Goal: Complete application form: Fill out and submit a form for a specific purpose

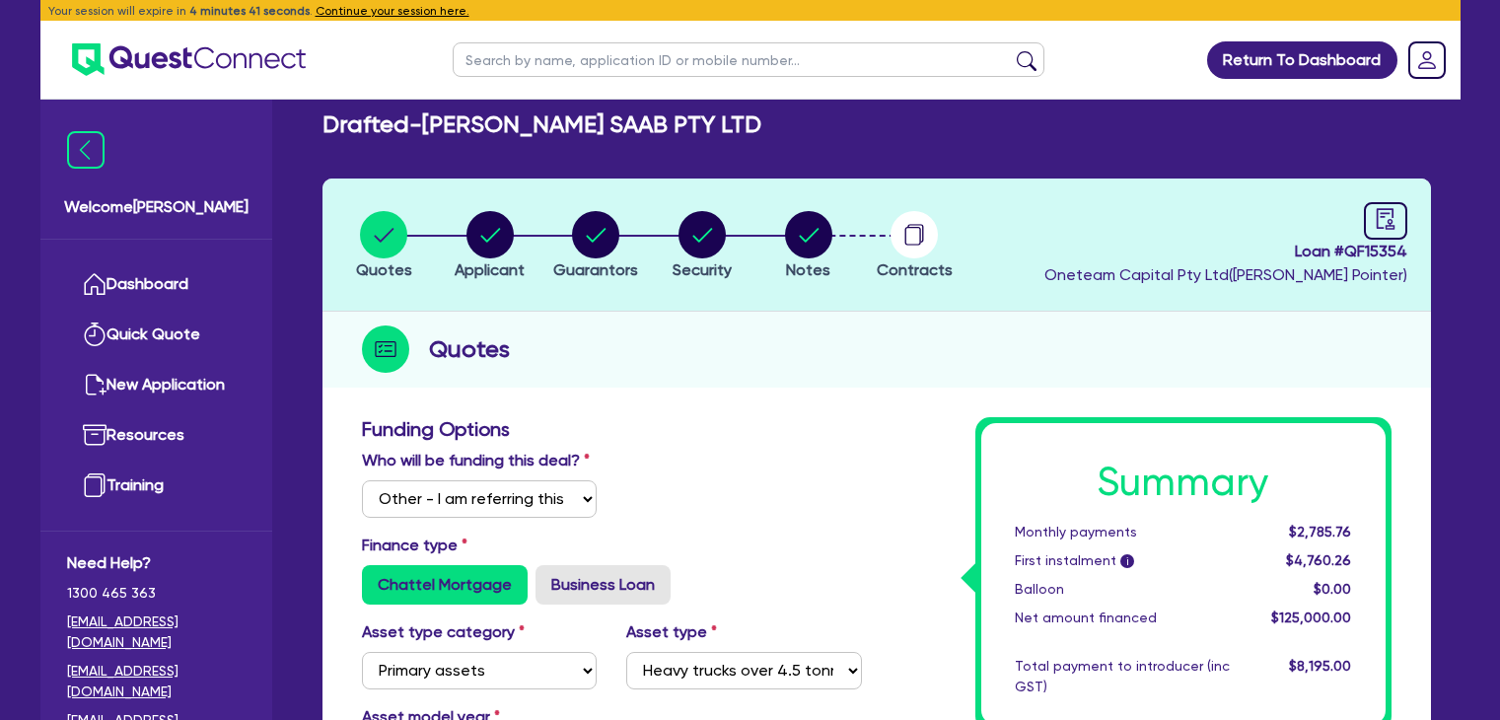
select select "Other"
select select "PRIMARY_ASSETS"
select select "HEAVY_TRUCKS"
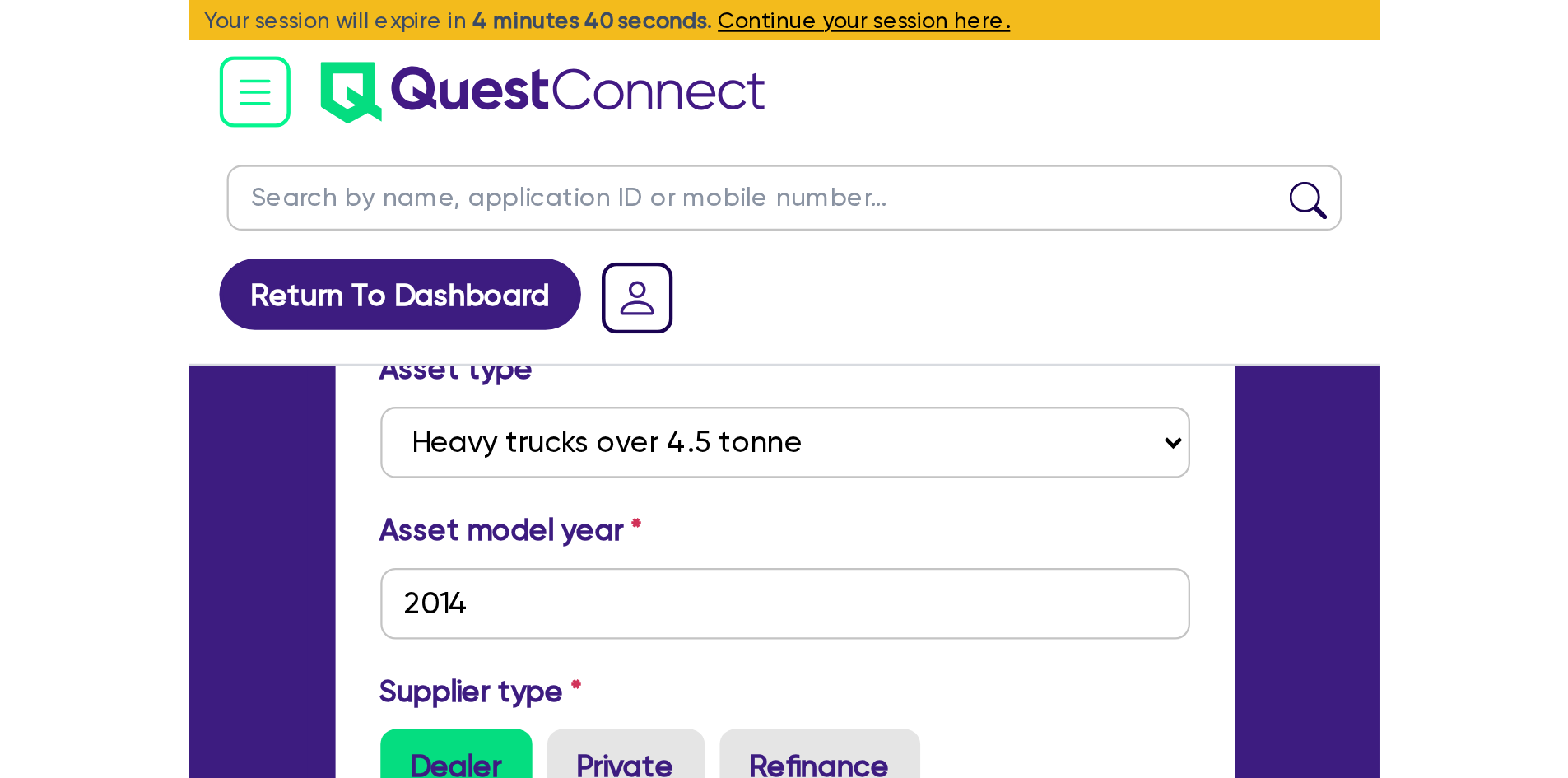
scroll to position [578, 0]
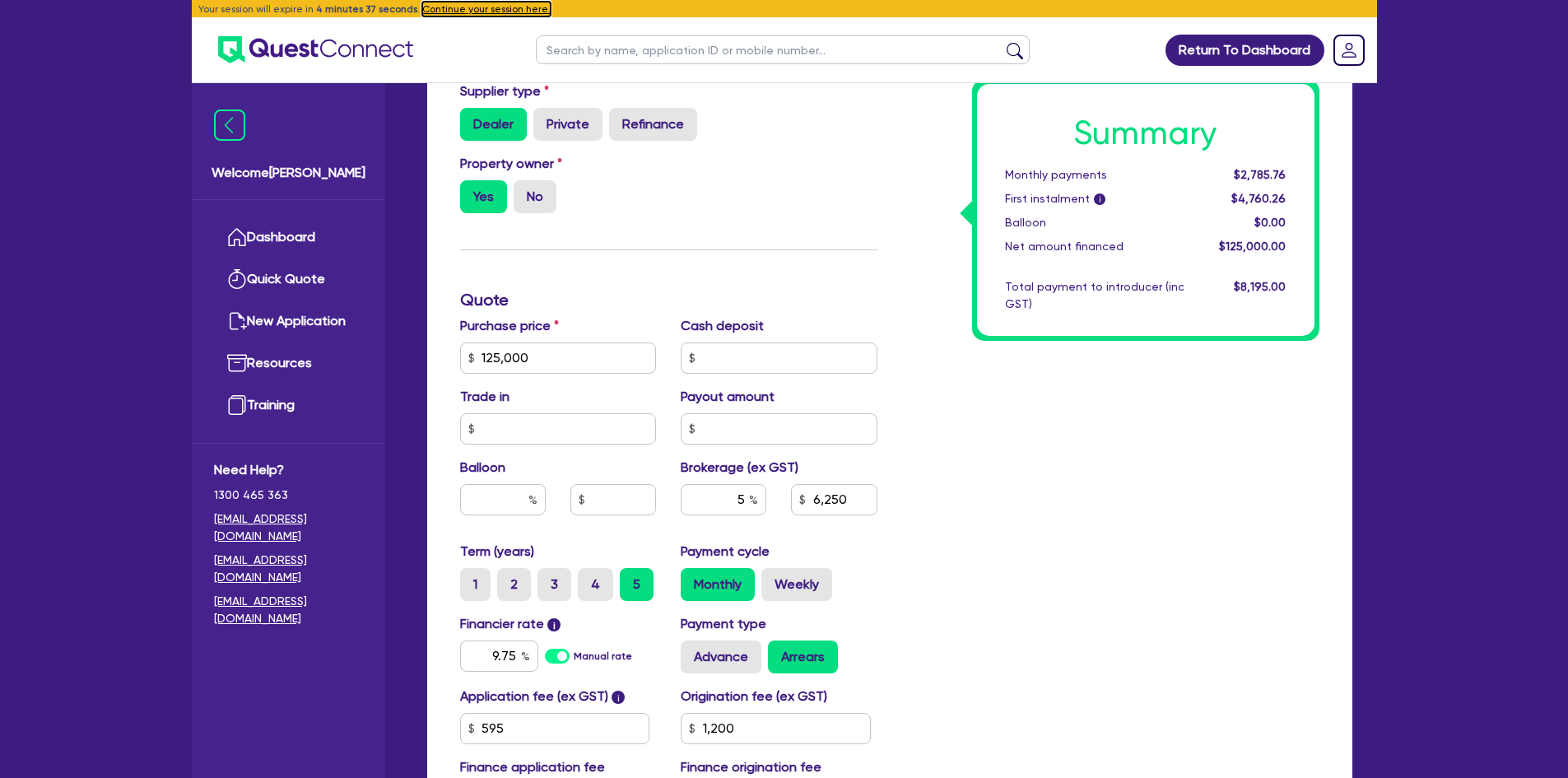
click at [472, 9] on button "Continue your session here." at bounding box center [487, 9] width 129 height 15
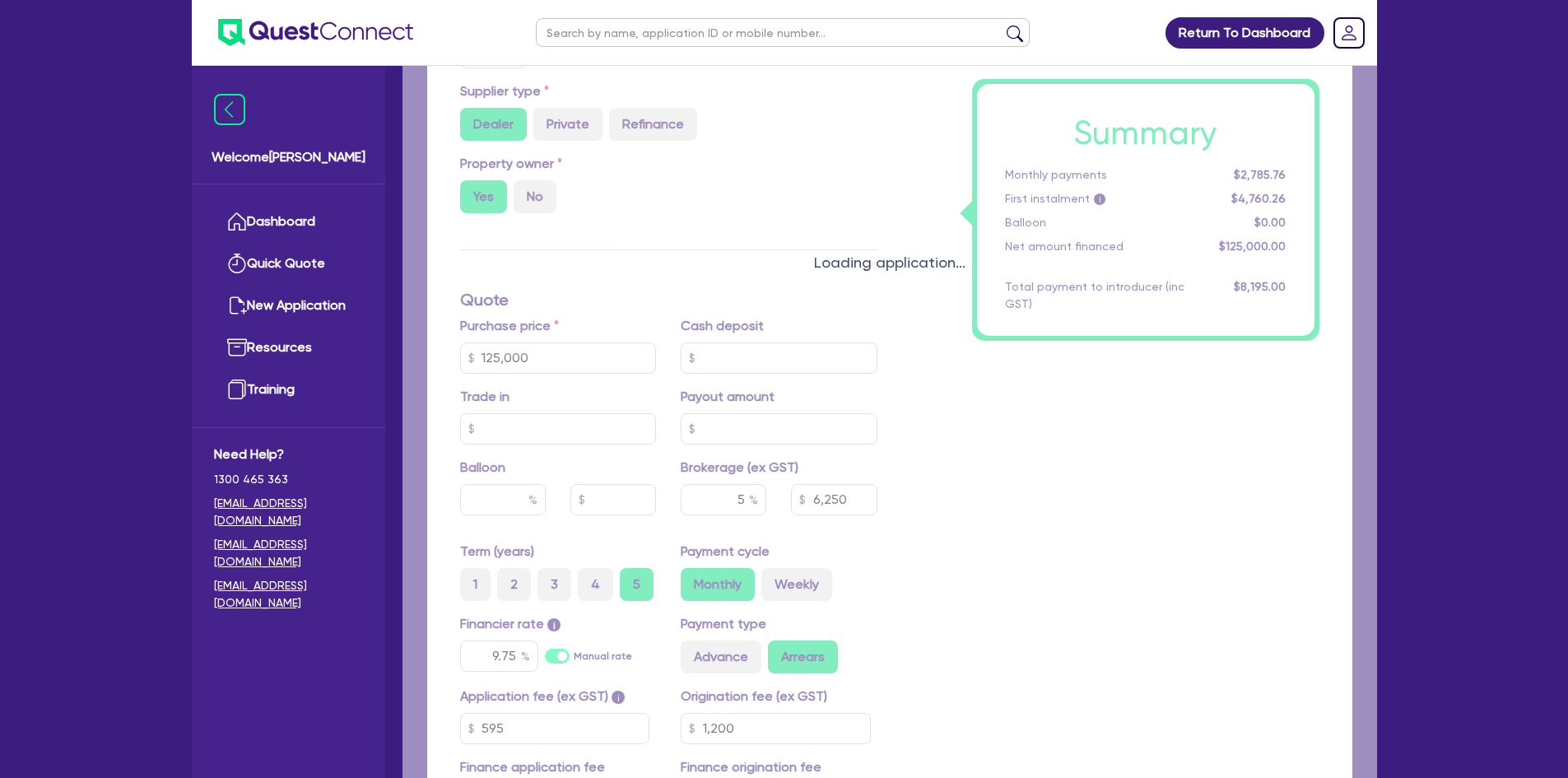
type input "125,000"
type input "6,250"
type input "1,200"
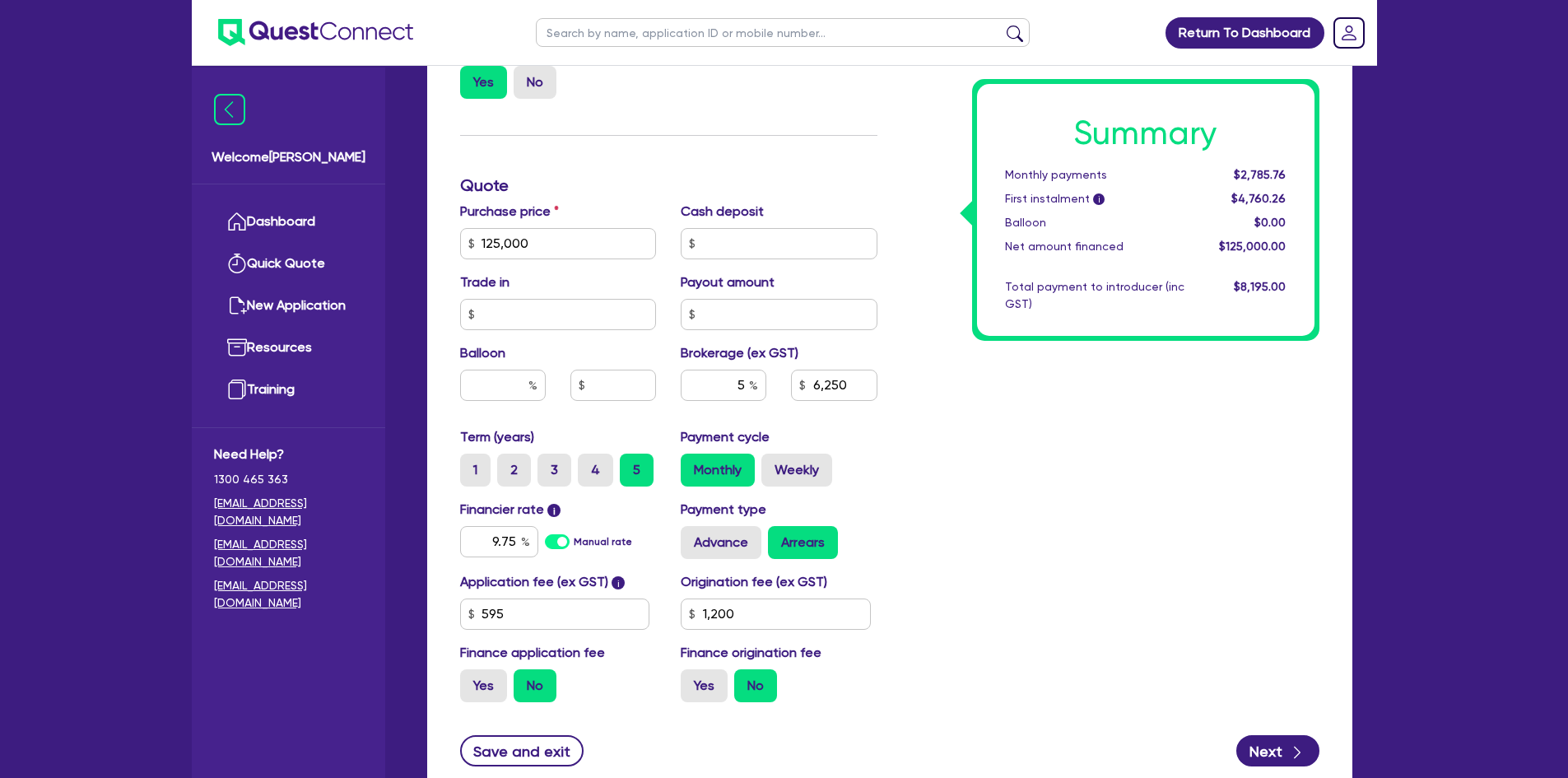
scroll to position [815, 0]
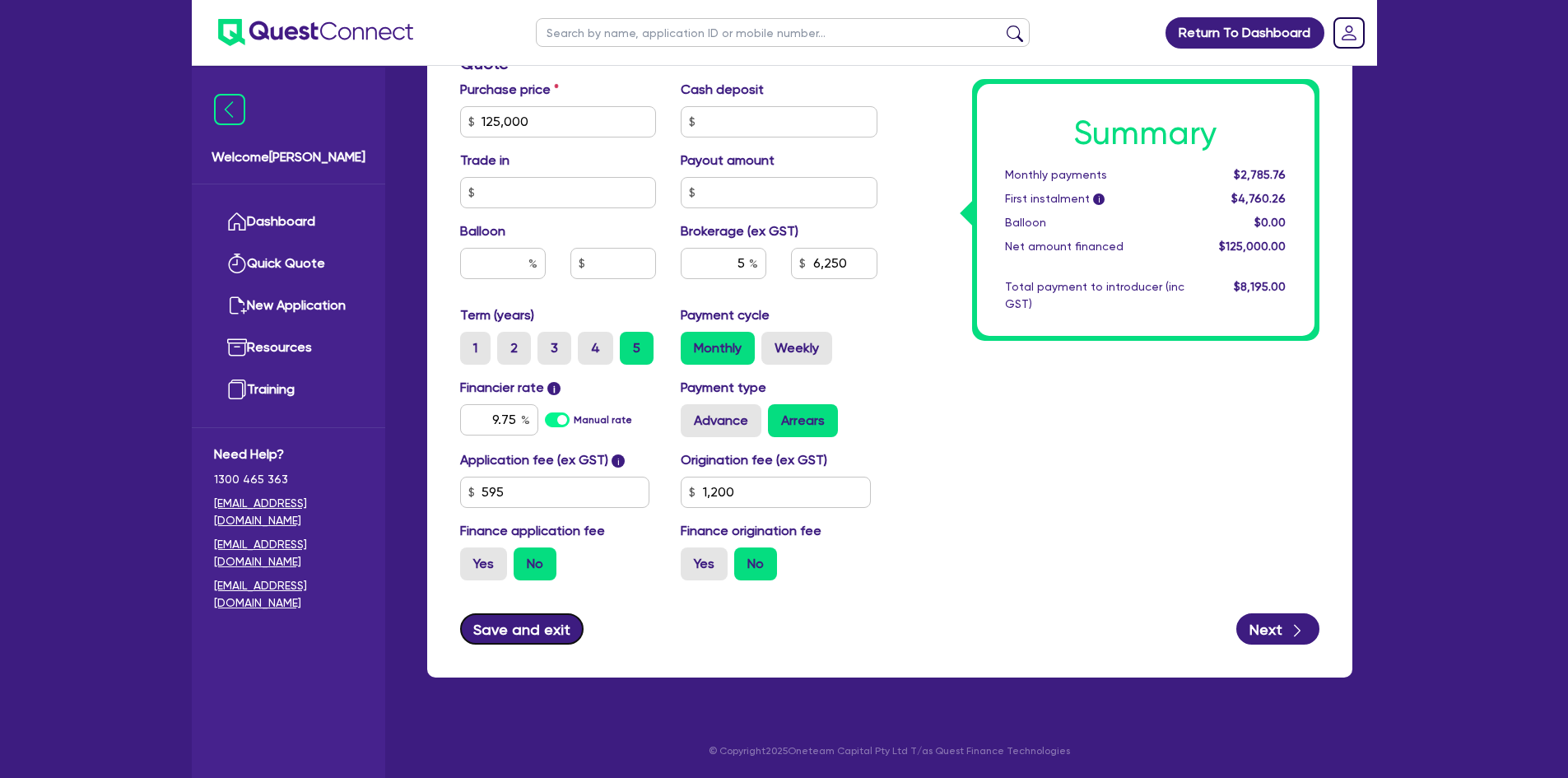
click at [508, 600] on button "Save and exit" at bounding box center [522, 629] width 124 height 31
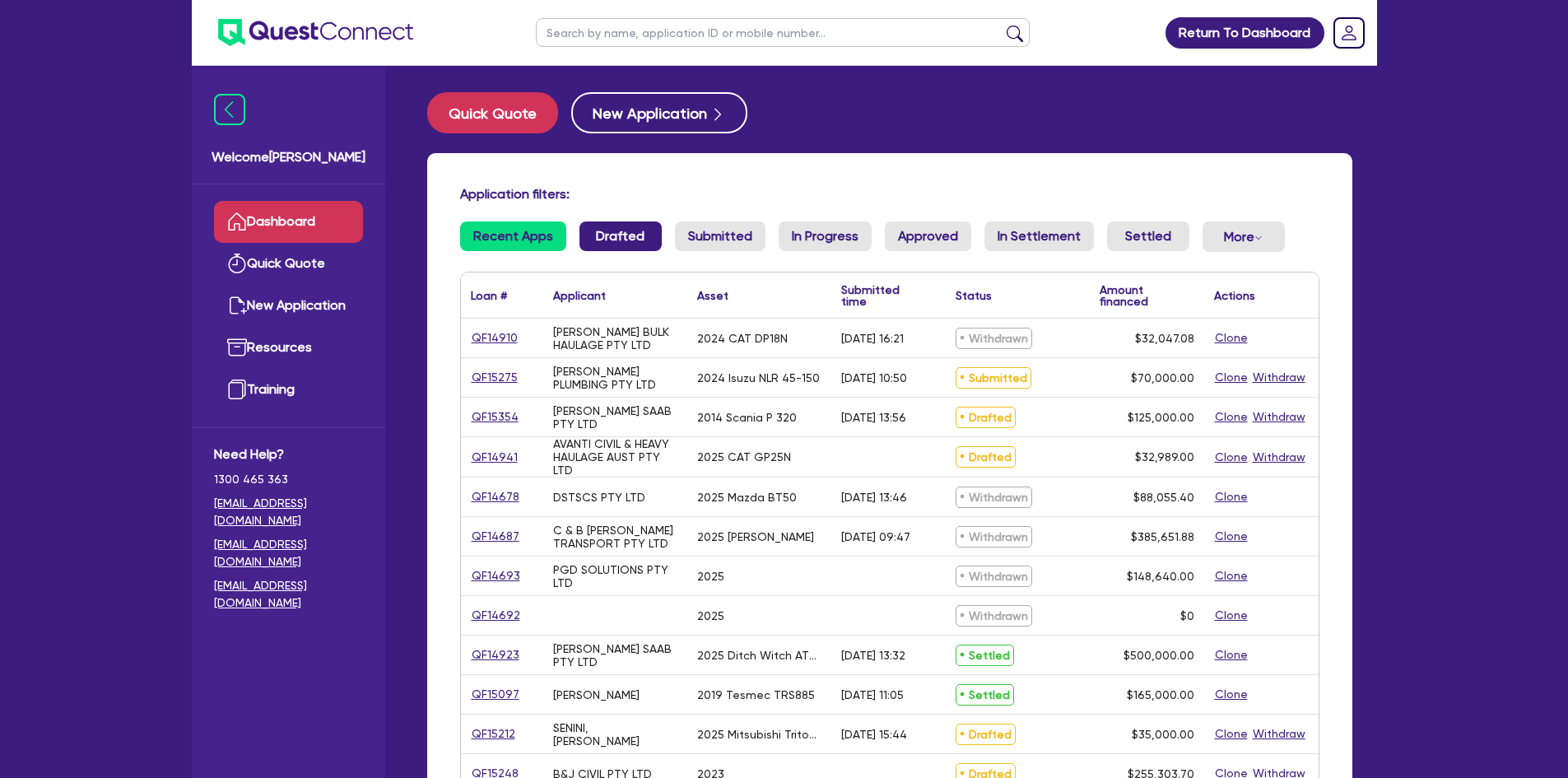
click at [597, 232] on link "Drafted" at bounding box center [621, 236] width 83 height 30
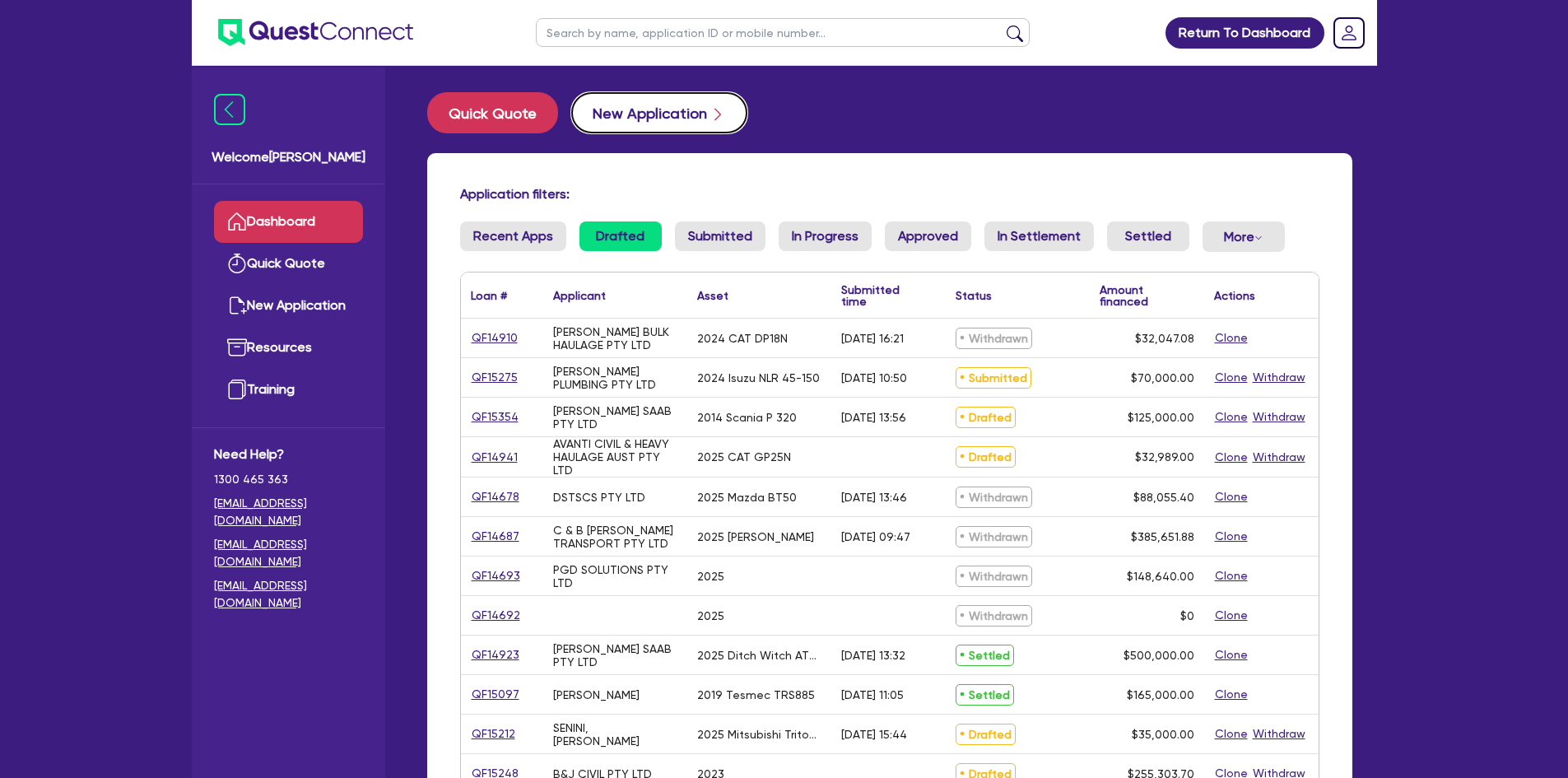
click at [609, 127] on button "New Application" at bounding box center [659, 112] width 176 height 41
select select "Other"
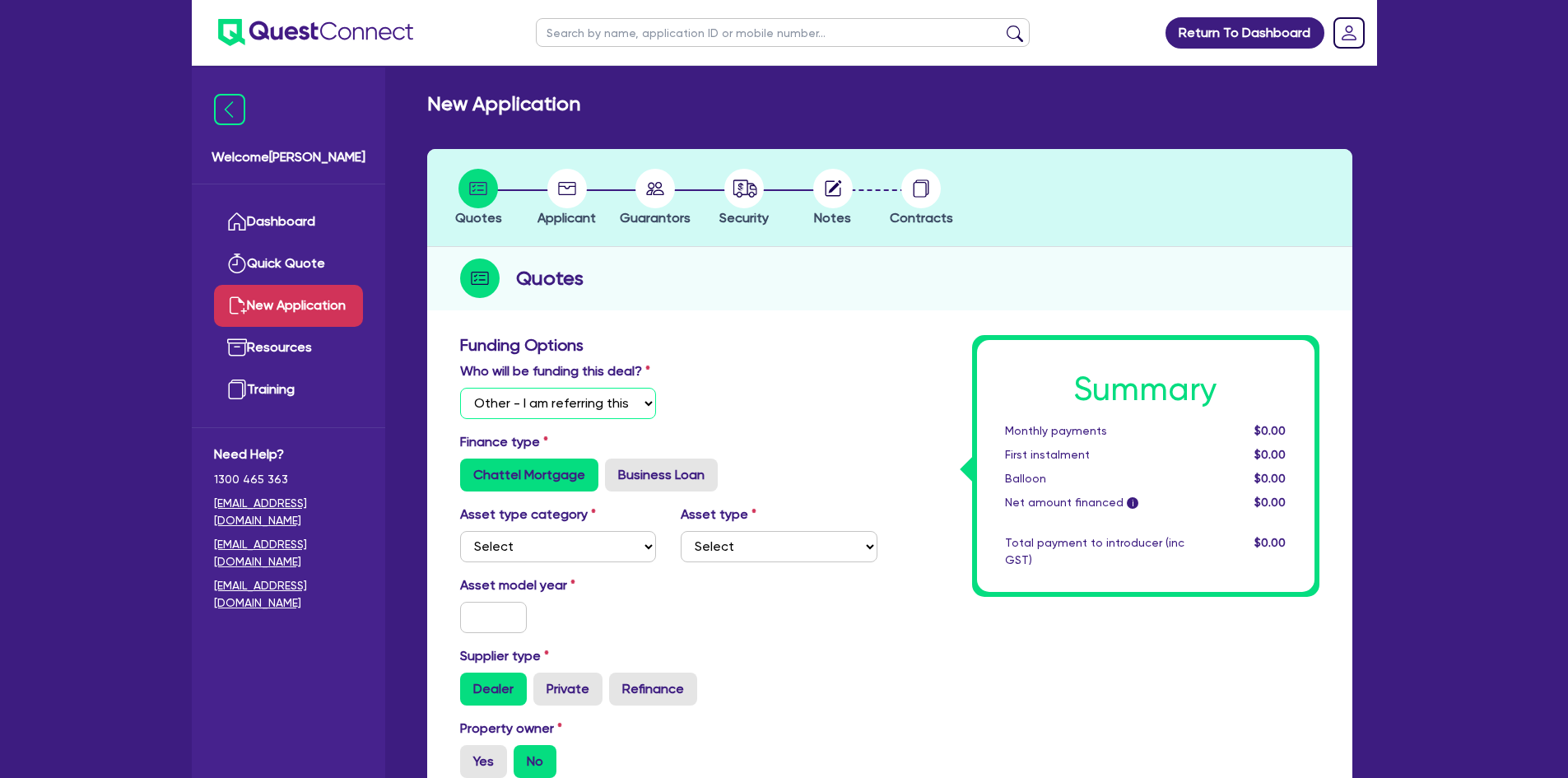
click at [635, 411] on select "Select I will fund 100% I will co-fund with Quest I want Quest to fund 100% Oth…" at bounding box center [558, 403] width 197 height 31
click at [460, 388] on select "Select I will fund 100% I will co-fund with Quest I want Quest to fund 100% Oth…" at bounding box center [558, 403] width 197 height 31
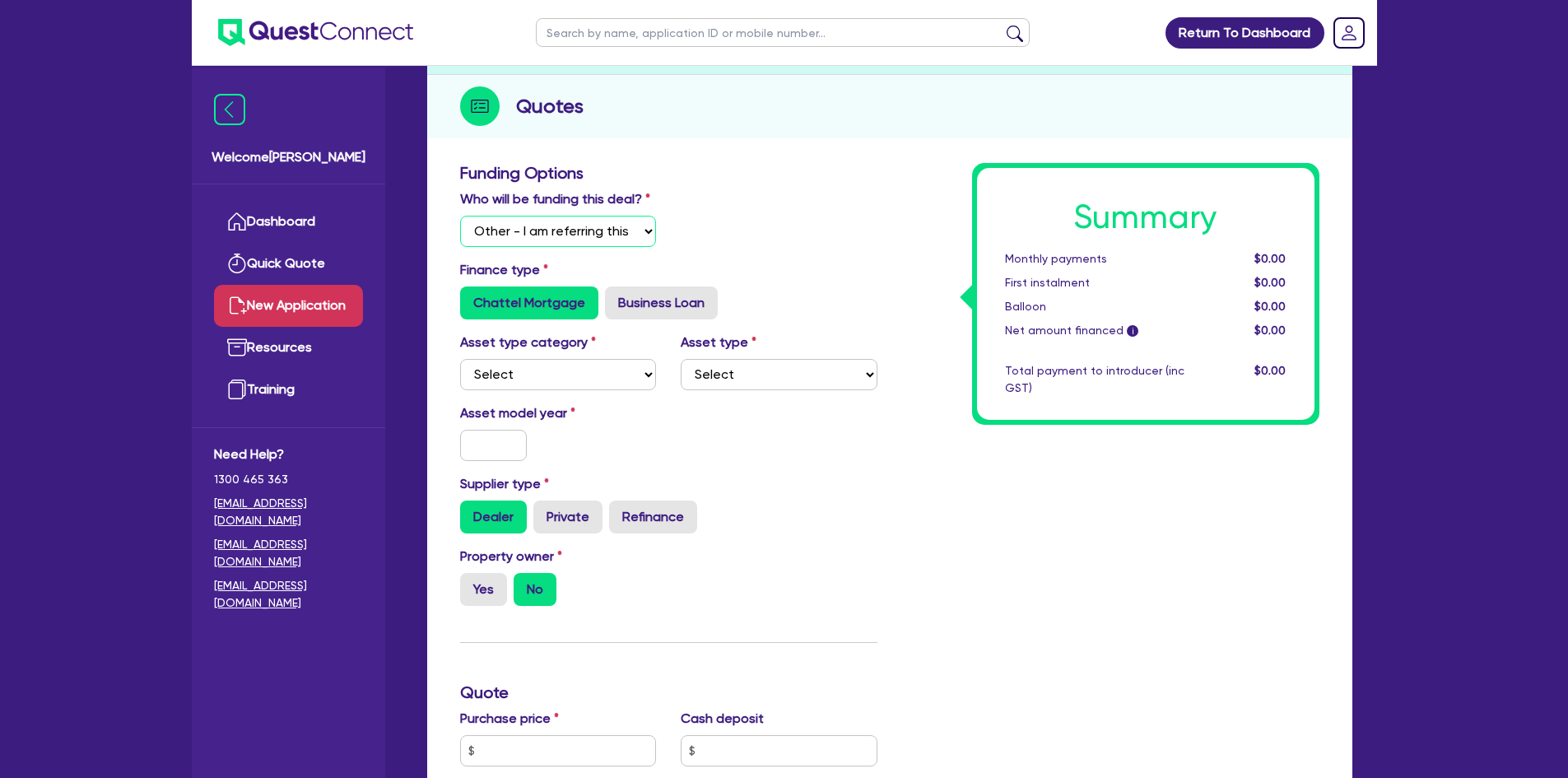
scroll to position [330, 0]
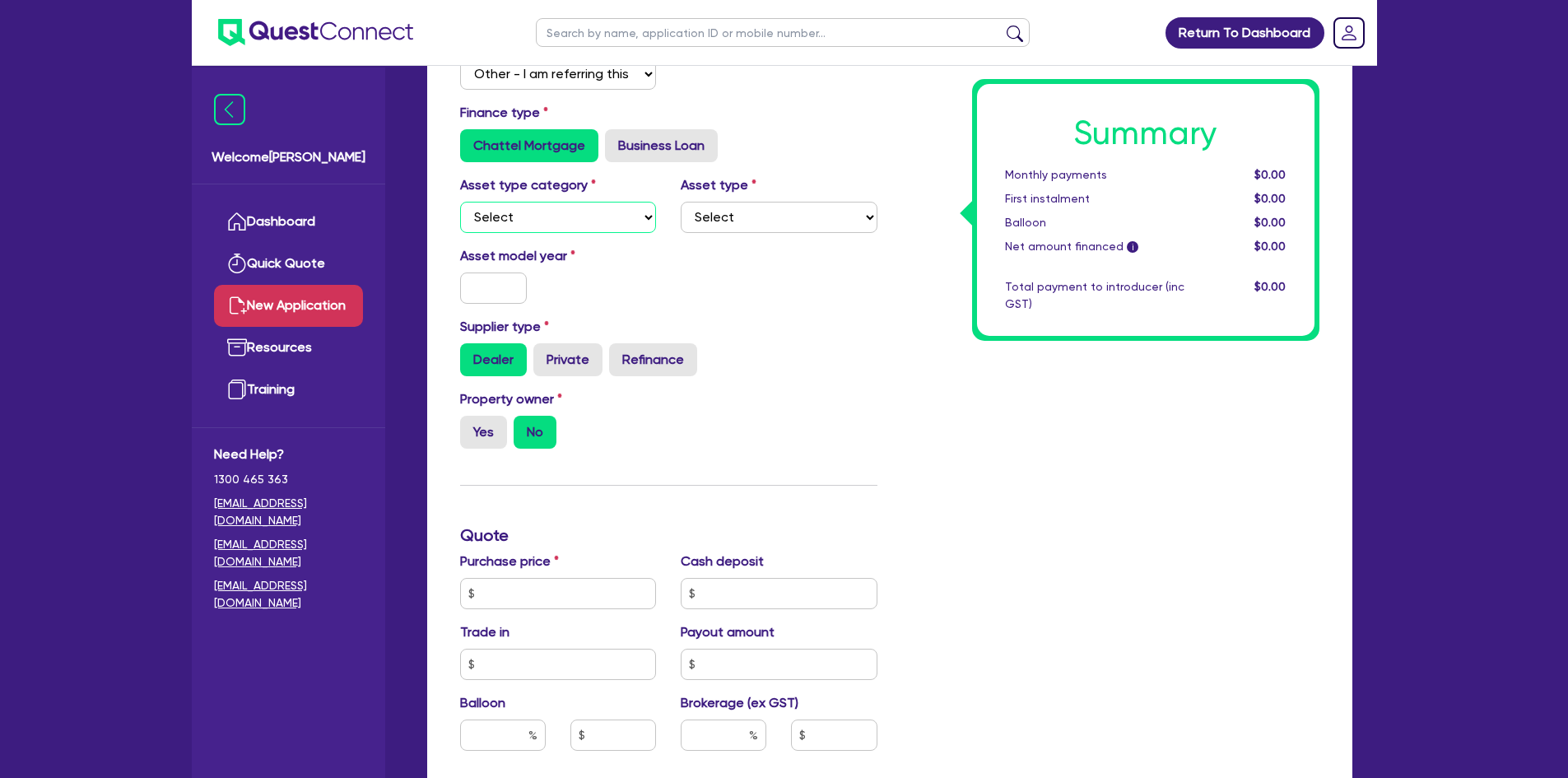
click at [576, 207] on select "Select Cars and light trucks Primary assets Secondary assets Tertiary assets" at bounding box center [558, 217] width 197 height 31
select select "CARS_AND_LIGHT_TRUCKS"
click at [460, 202] on select "Select Cars and light trucks Primary assets Secondary assets Tertiary assets" at bounding box center [558, 217] width 197 height 31
click at [729, 214] on select "Select Passenger vehicles Vans and utes Light trucks up to 4.5 tonne" at bounding box center [779, 217] width 197 height 31
select select "PASSENGER_VEHICLES"
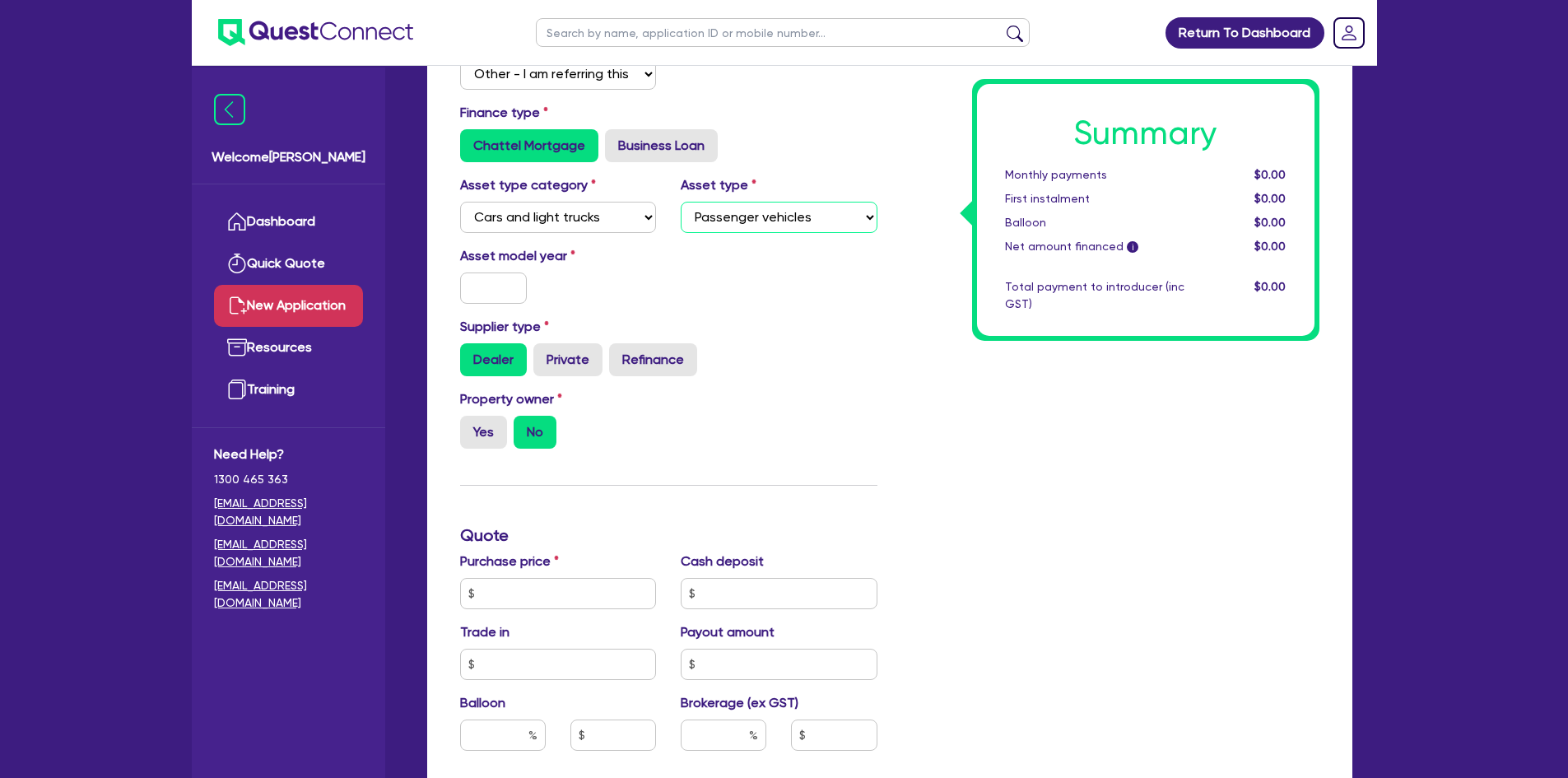
click at [681, 202] on select "Select Passenger vehicles Vans and utes Light trucks up to 4.5 tonne" at bounding box center [779, 217] width 197 height 31
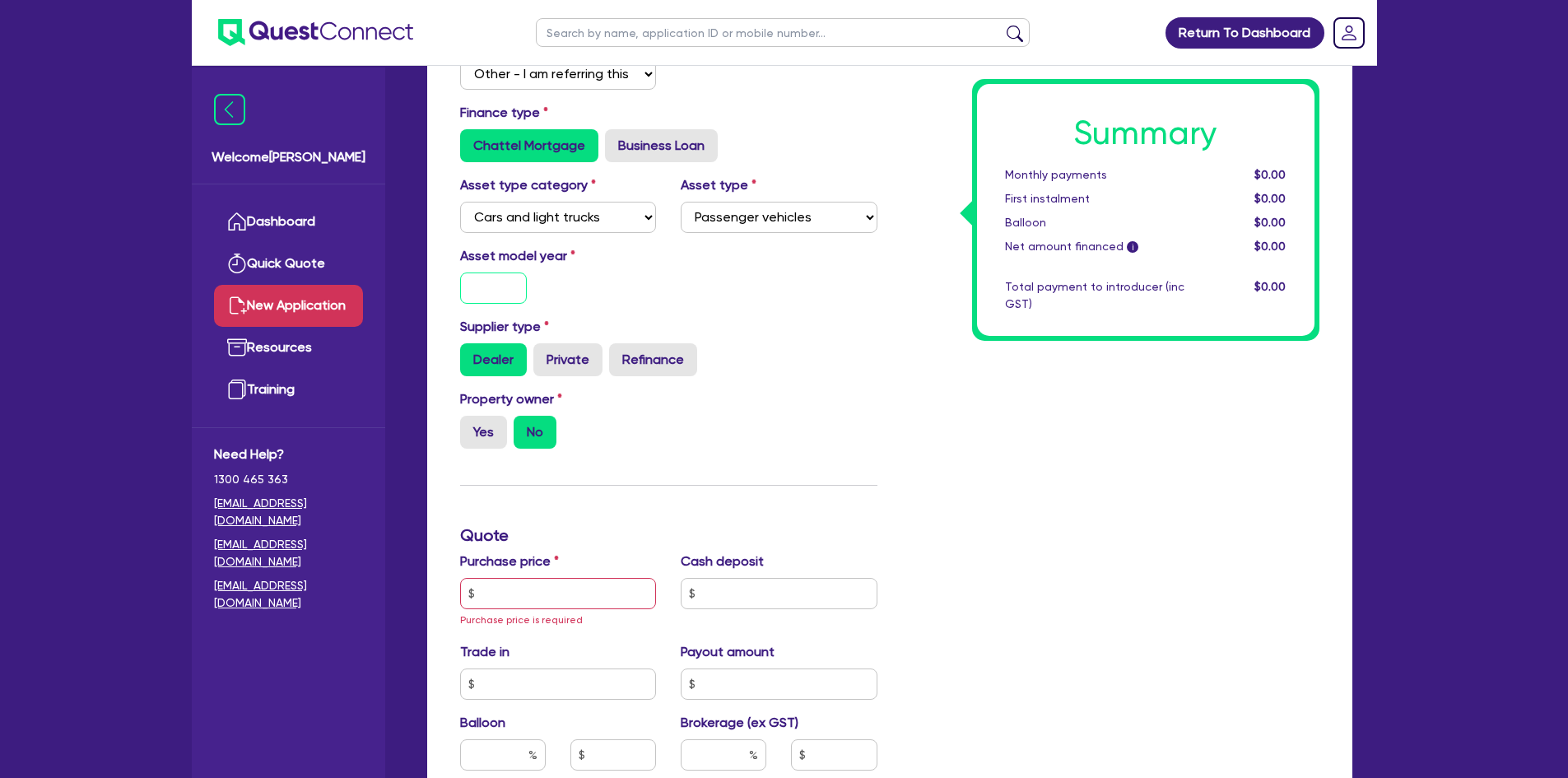
click at [490, 283] on input "text" at bounding box center [493, 288] width 68 height 31
type input "2025"
click at [467, 435] on label "Yes" at bounding box center [483, 432] width 47 height 33
click at [467, 427] on input "Yes" at bounding box center [465, 421] width 11 height 11
radio input "true"
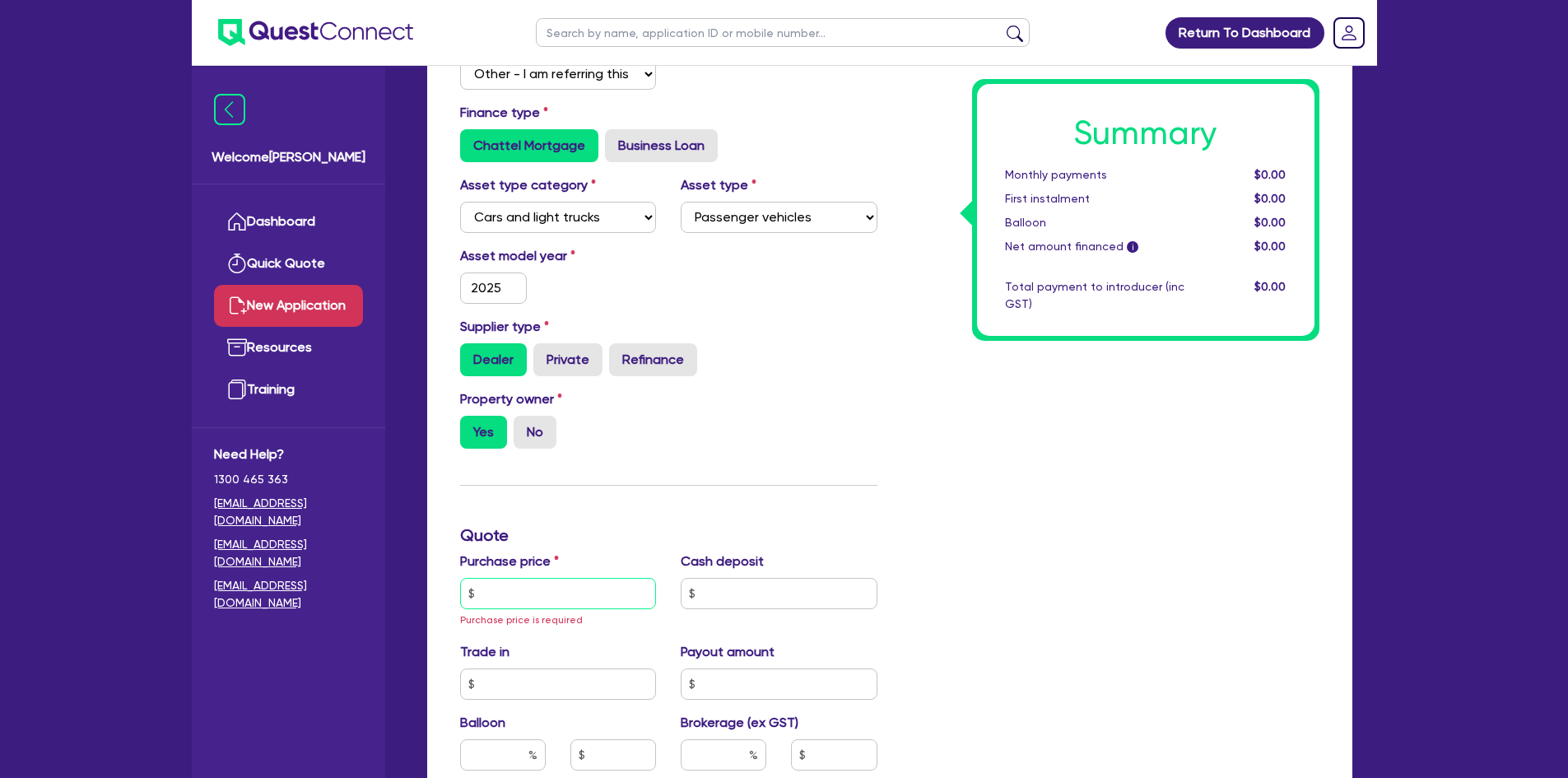
click at [512, 600] on input "text" at bounding box center [558, 594] width 197 height 31
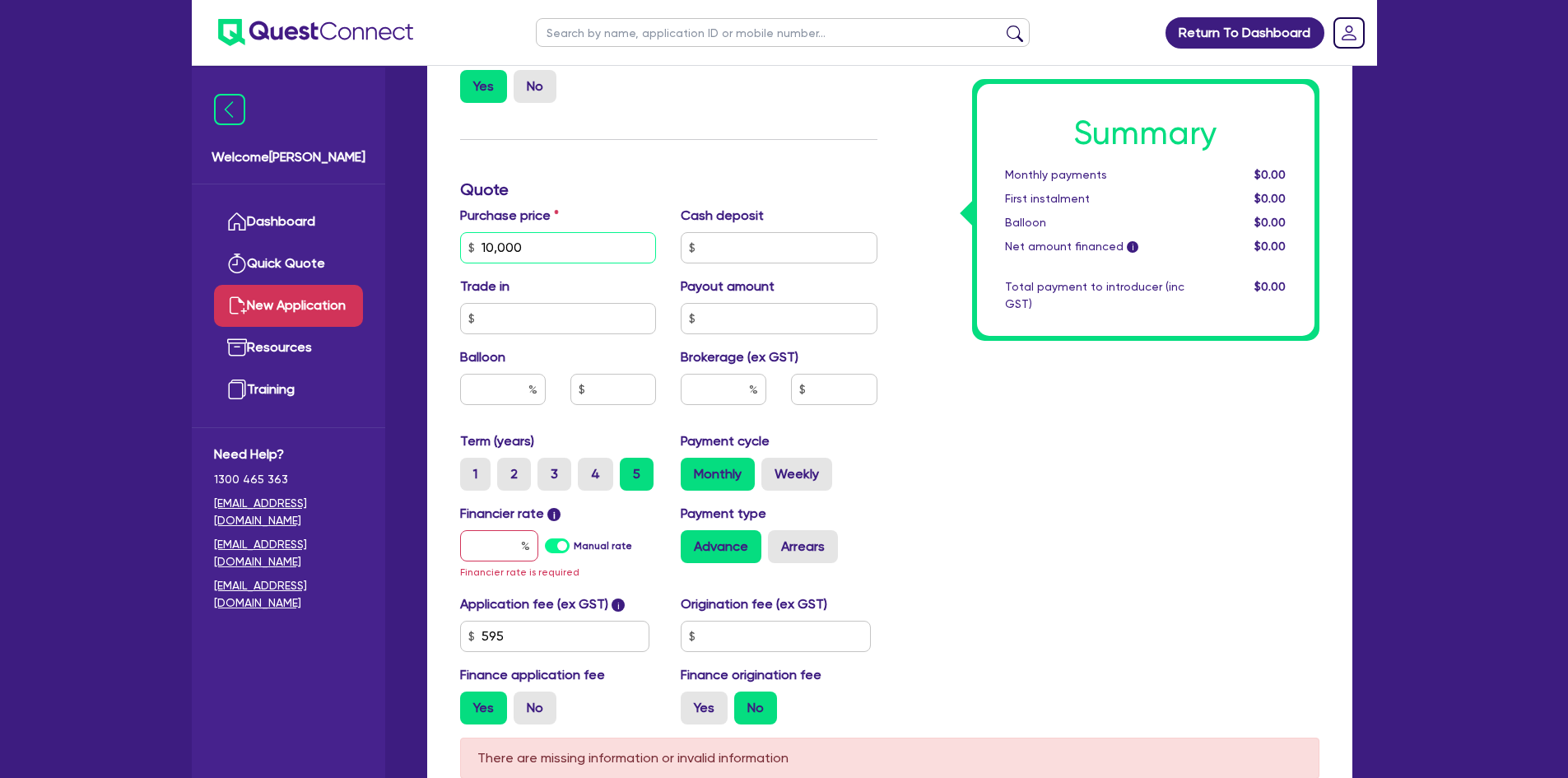
scroll to position [861, 0]
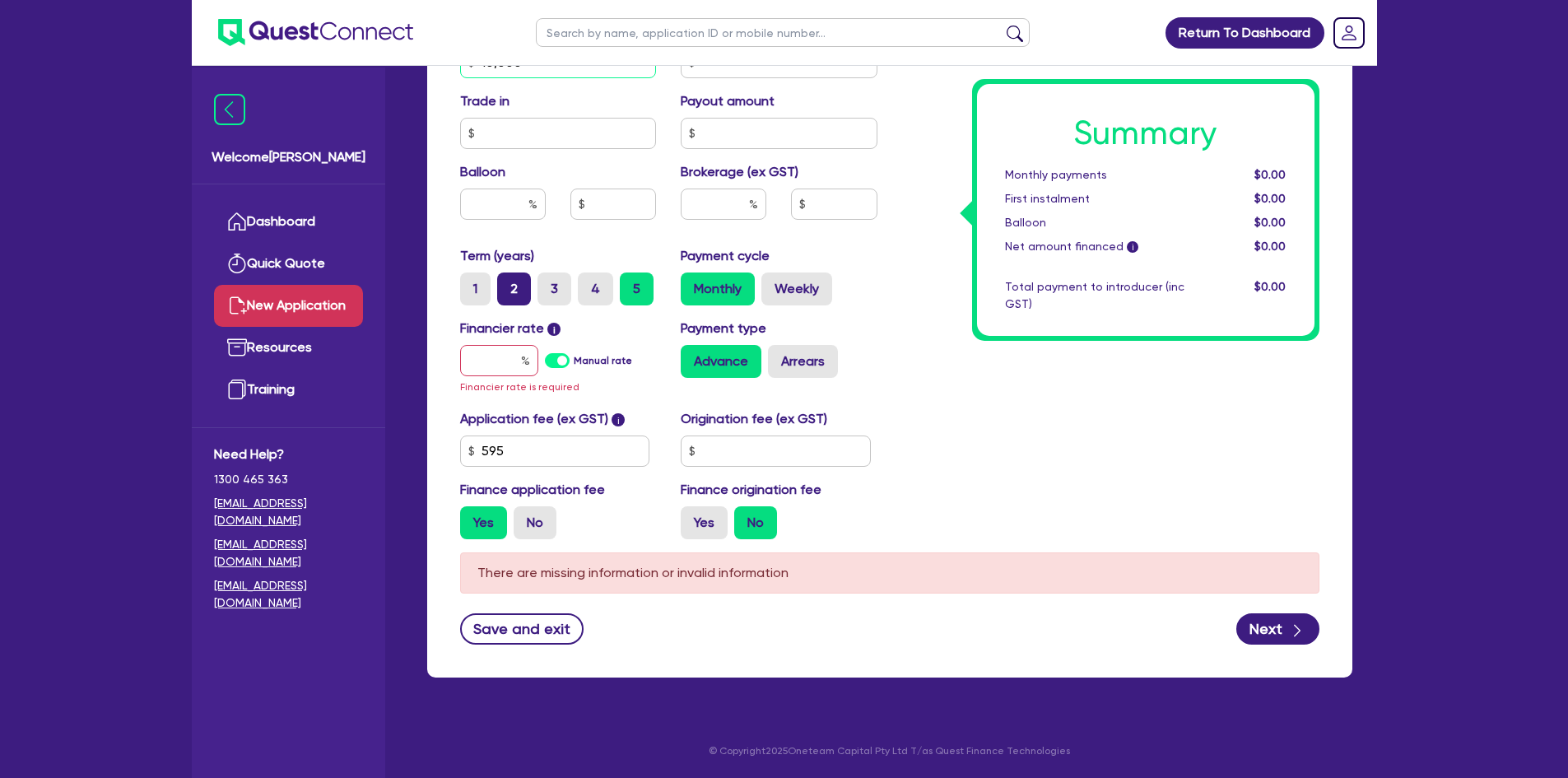
type input "10,000"
click at [515, 281] on label "2" at bounding box center [514, 289] width 33 height 33
click at [508, 281] on input "2" at bounding box center [502, 278] width 11 height 11
radio input "true"
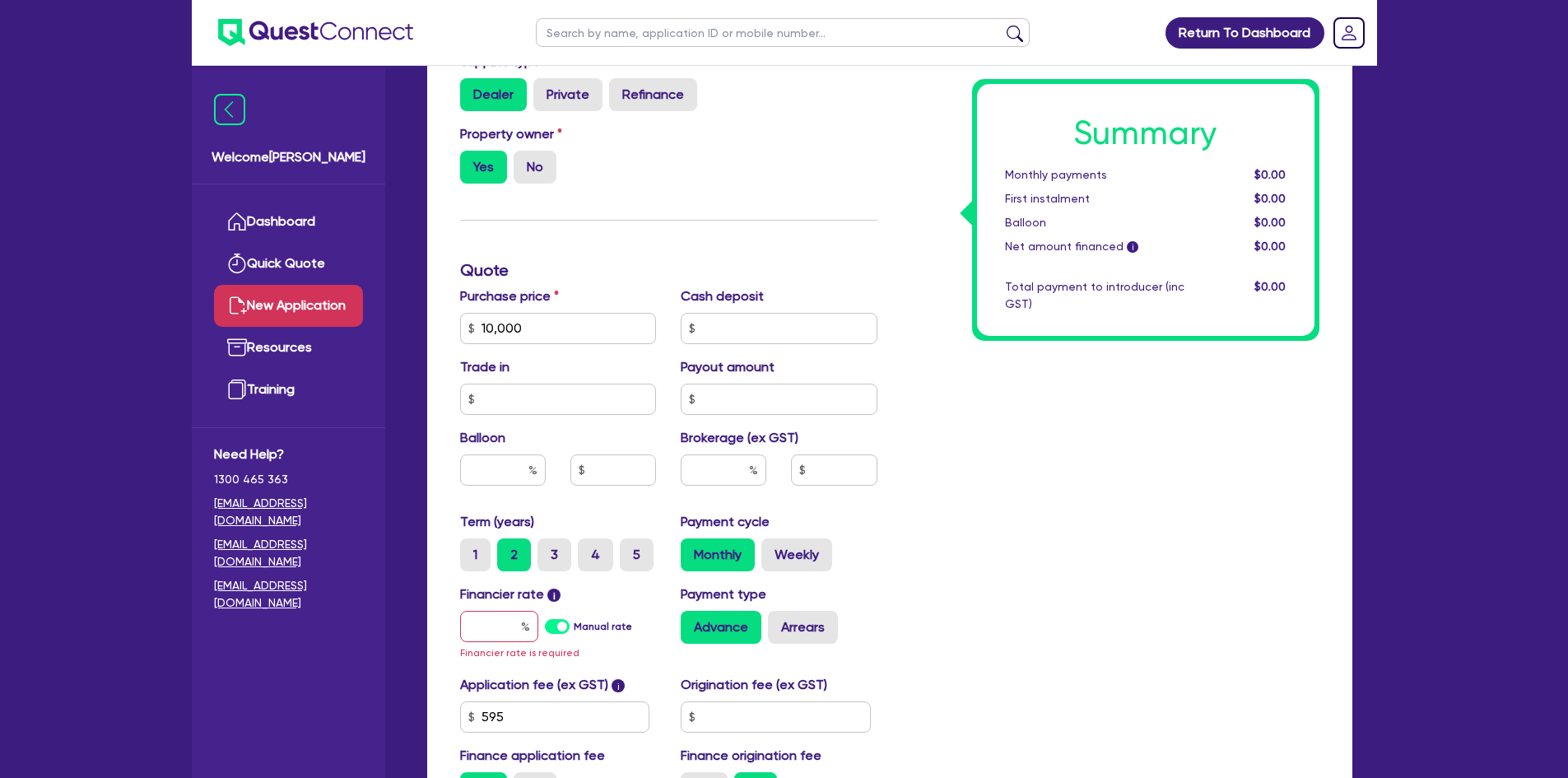
scroll to position [696, 0]
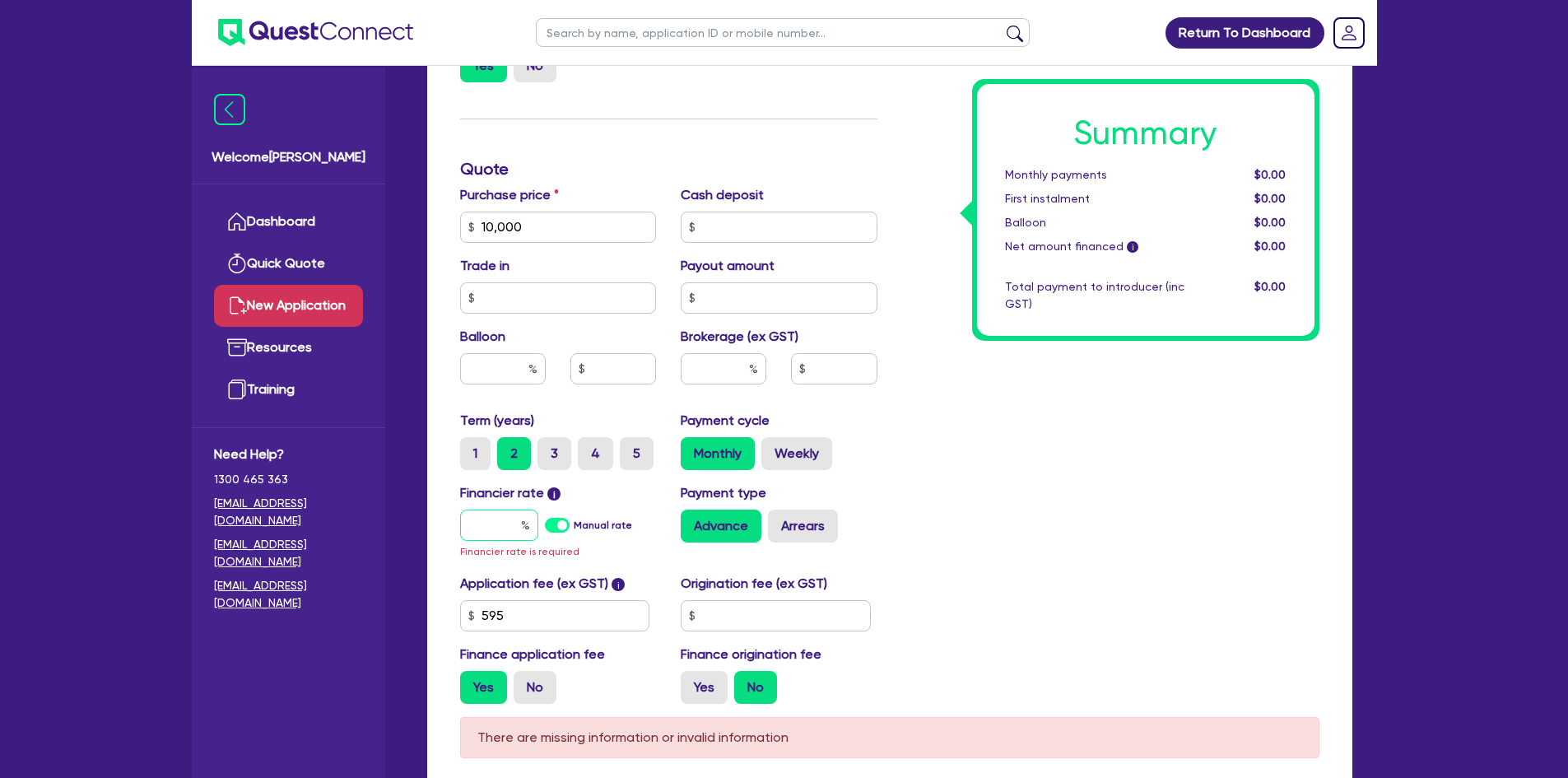
click at [511, 514] on input "text" at bounding box center [499, 525] width 78 height 31
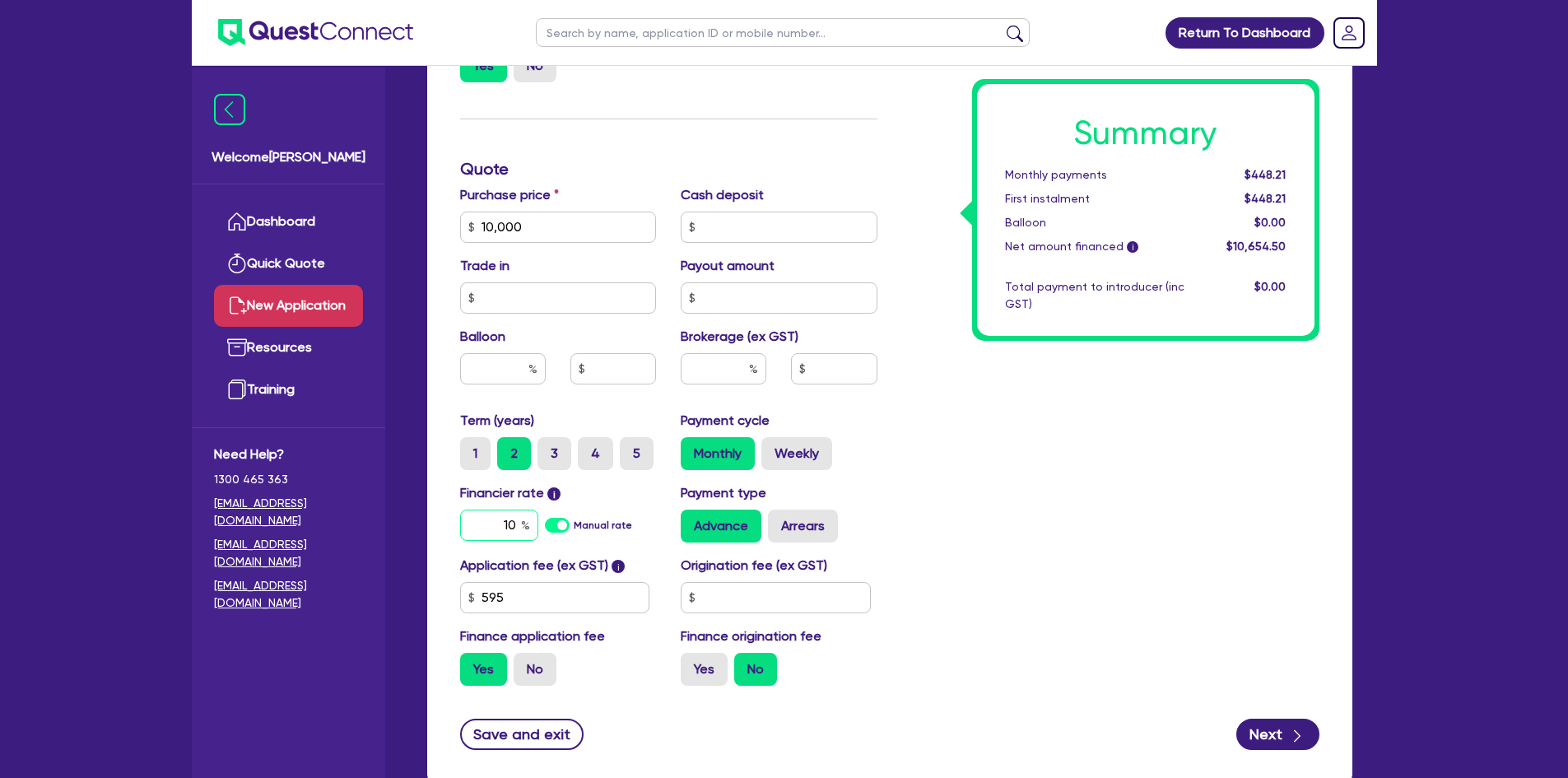
type input "10"
click at [699, 374] on input "text" at bounding box center [723, 368] width 86 height 31
type input "4"
type input "426.18"
click at [1096, 396] on div "Summary Monthly payments $487.59 First instalment $487.59 Balloon $0.00 Net amo…" at bounding box center [1111, 169] width 442 height 1060
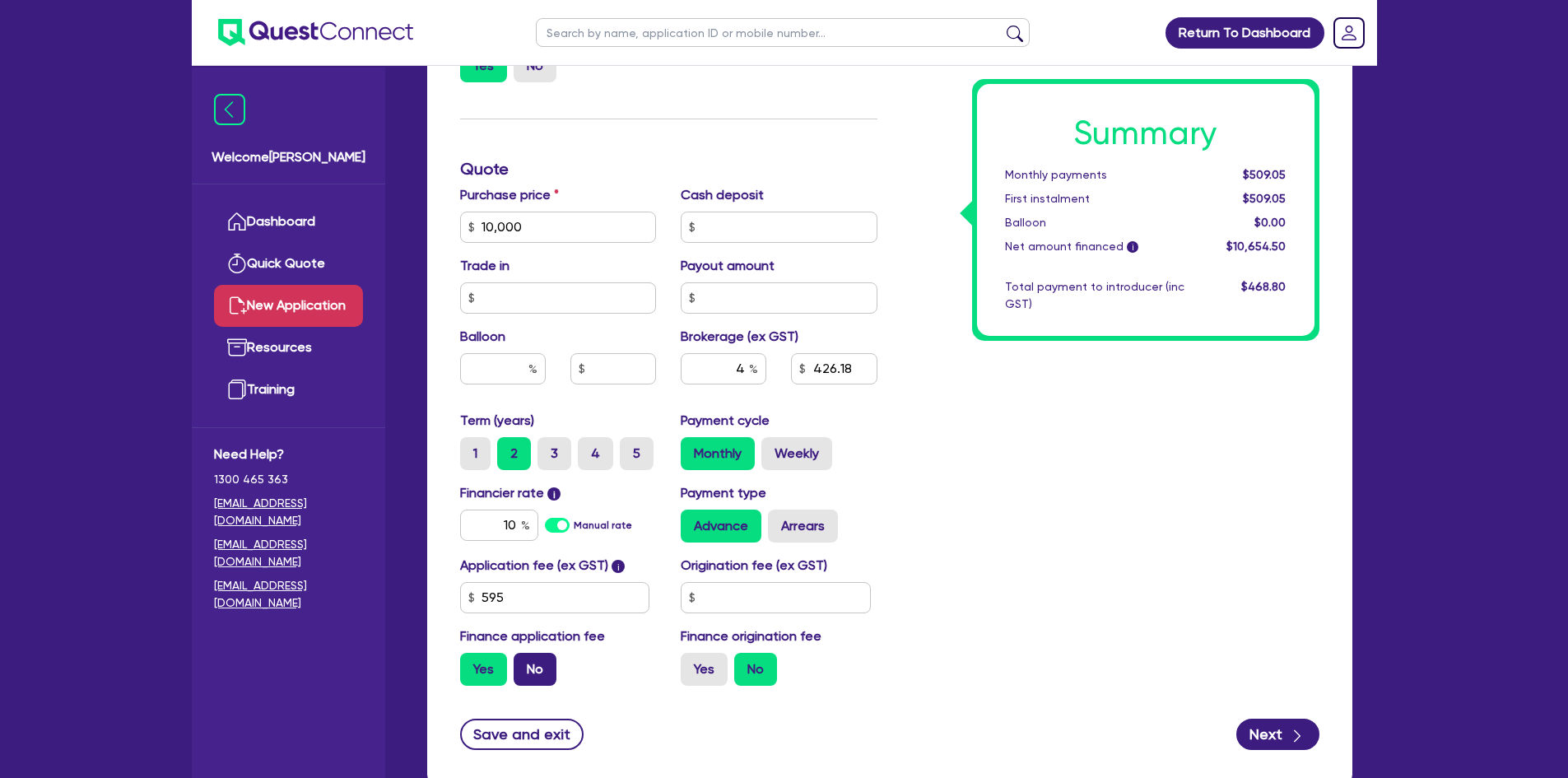
click at [529, 600] on label "No" at bounding box center [535, 669] width 43 height 33
click at [524, 600] on input "No" at bounding box center [519, 658] width 11 height 11
radio input "true"
type input "400"
click at [1252, 600] on icon "button" at bounding box center [1298, 736] width 17 height 17
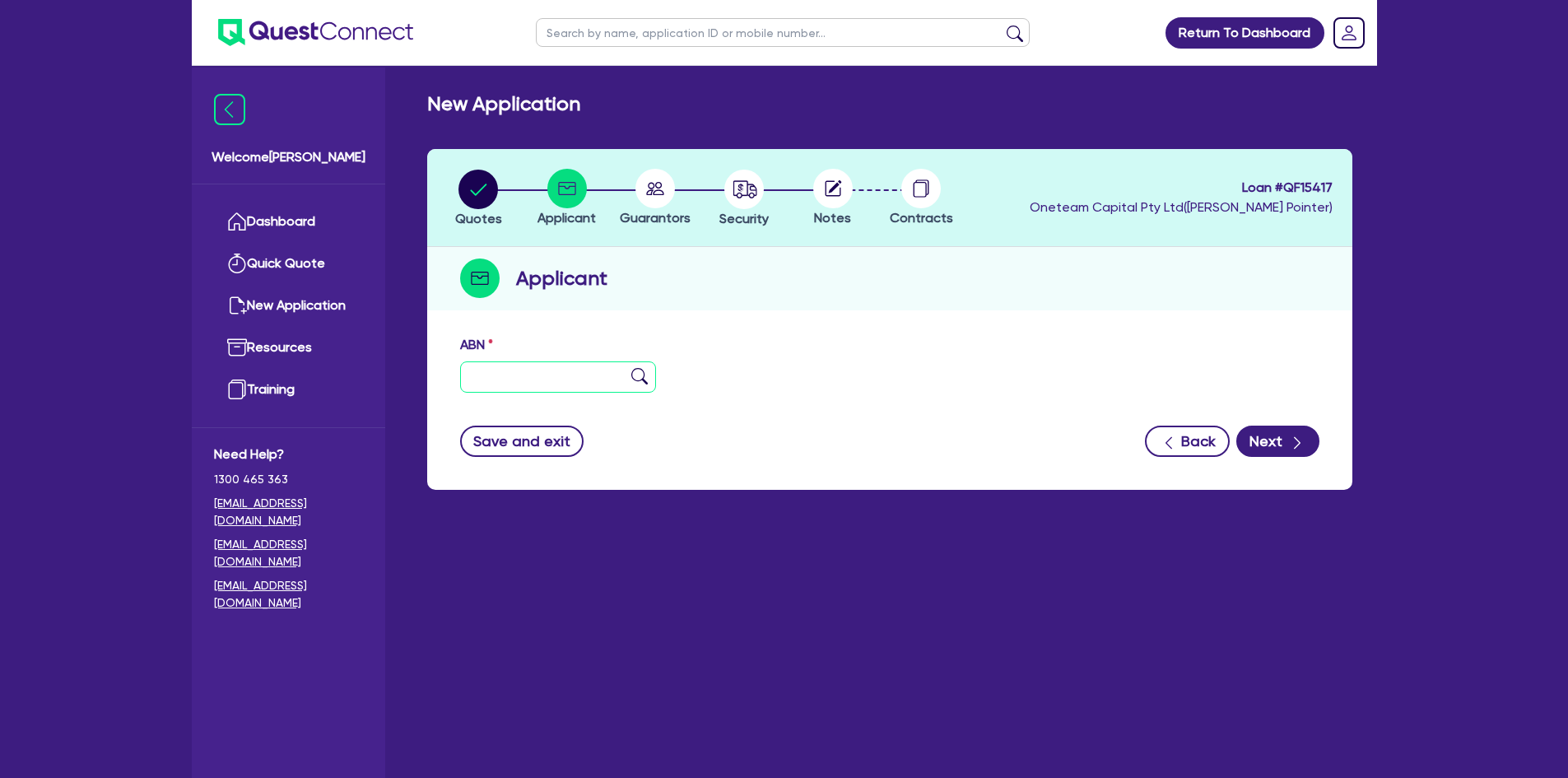
click at [475, 367] on input "text" at bounding box center [558, 376] width 197 height 31
paste input "40 638 290 783"
type input "40 638 290 783"
click at [639, 378] on img at bounding box center [640, 376] width 17 height 17
type input "[PERSON_NAME]"
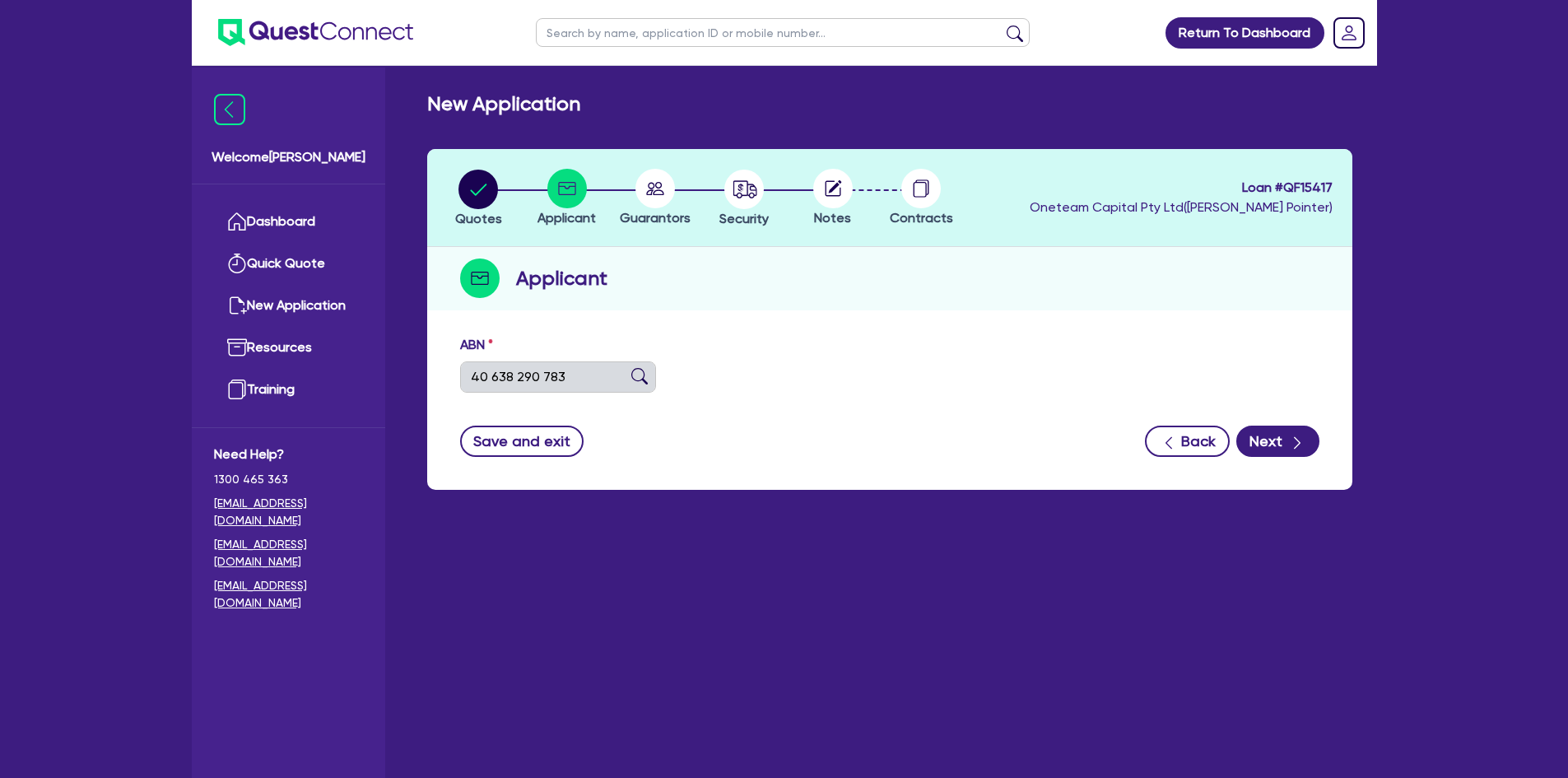
type input "JC DIESEL REPAIRS"
select select "SOLE_TRADER"
type input "[DATE]"
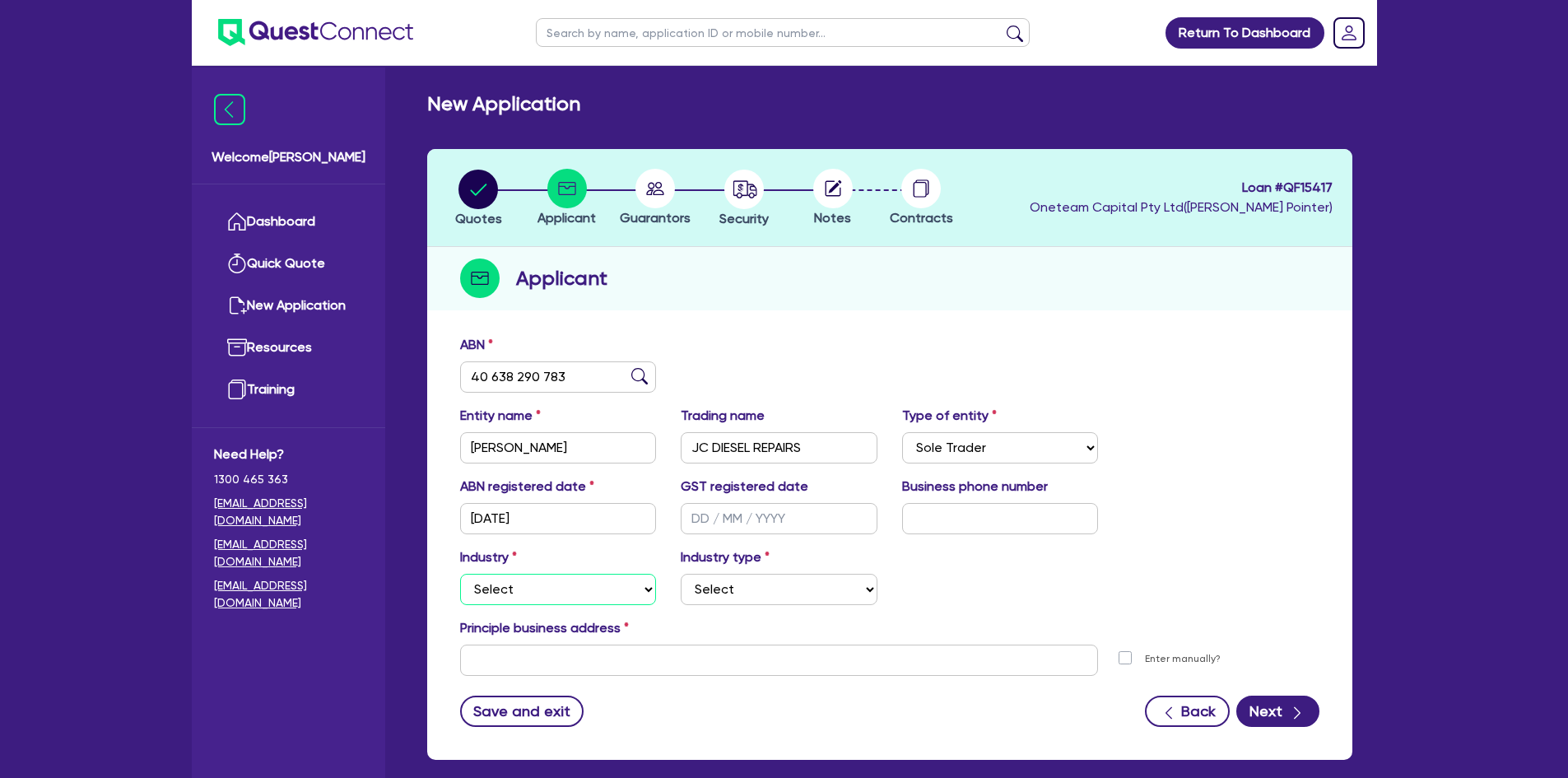
click at [542, 592] on select "Select Accomodation & Food Services Administrative & Support Services Agricultu…" at bounding box center [558, 589] width 197 height 31
select select "BUILDING_CONSTRUCTION"
click at [460, 574] on select "Select Accomodation & Food Services Administrative & Support Services Agricultu…" at bounding box center [558, 589] width 197 height 31
click at [722, 594] on select "Select Trades People Providing Services Direct to Consumers Trades People Provi…" at bounding box center [779, 589] width 197 height 31
select select "TRADES_SERVICES_CONSUMERS"
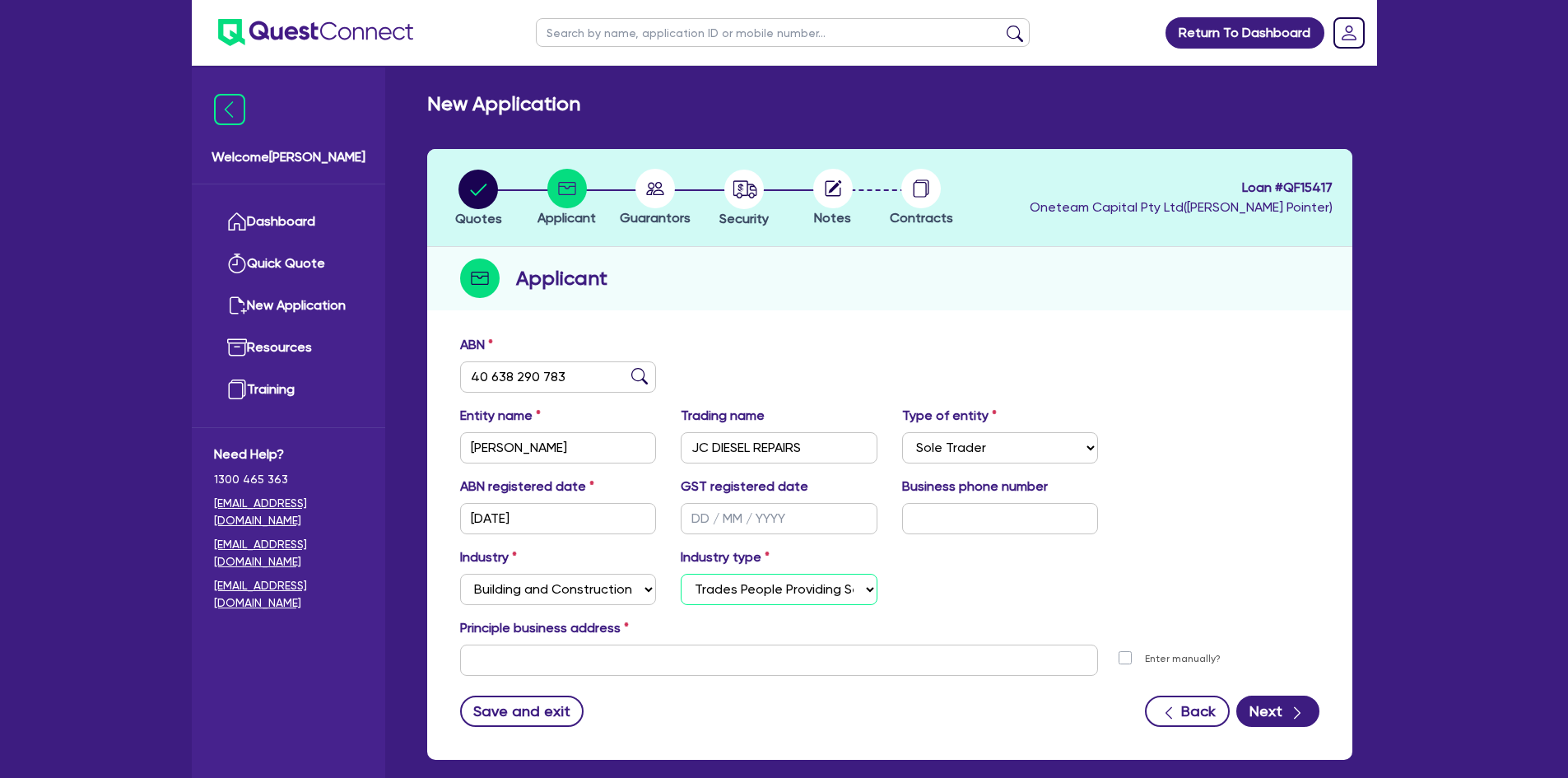
click at [681, 574] on select "Select Trades People Providing Services Direct to Consumers Trades People Provi…" at bounding box center [779, 589] width 197 height 31
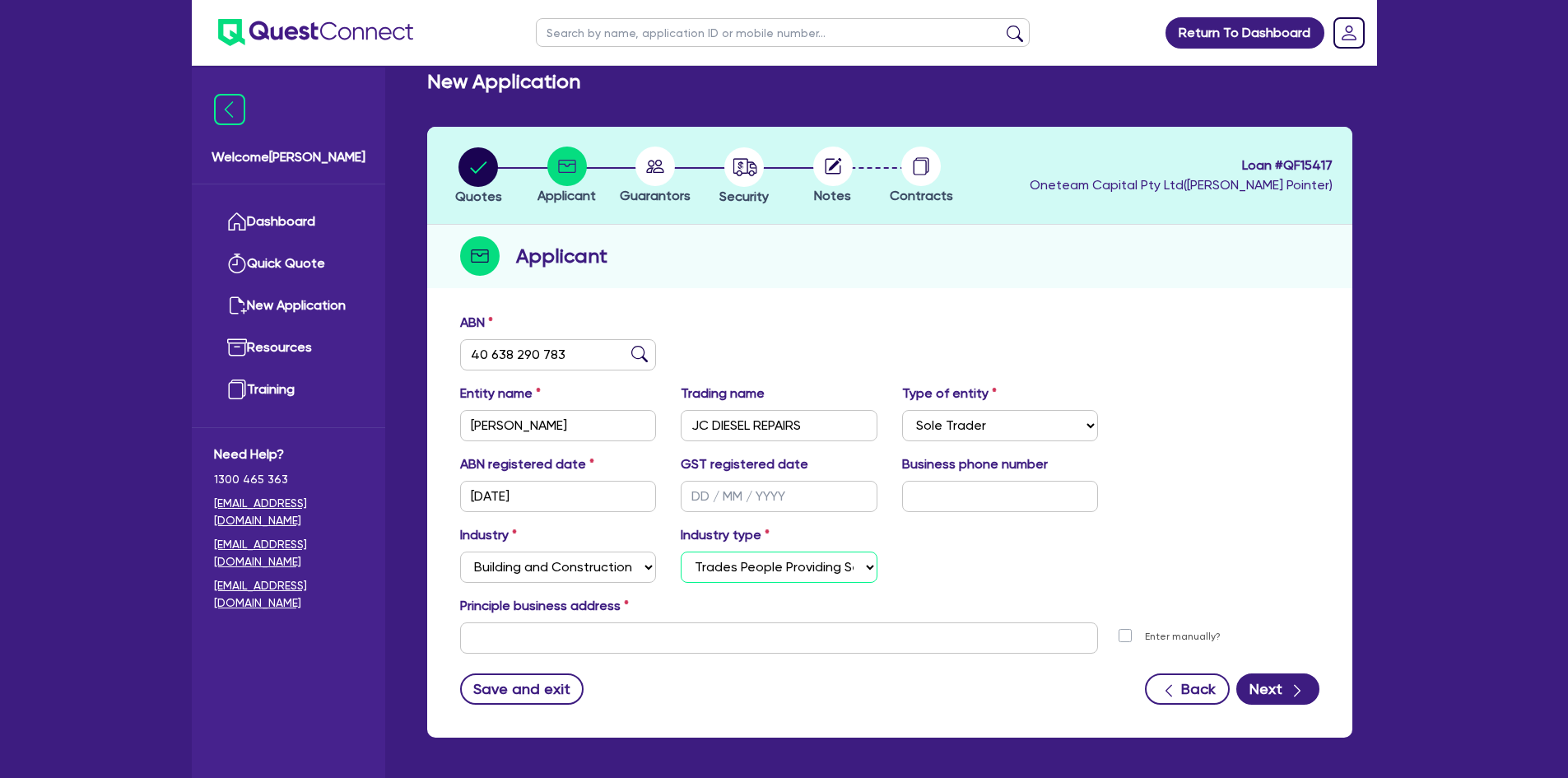
scroll to position [83, 0]
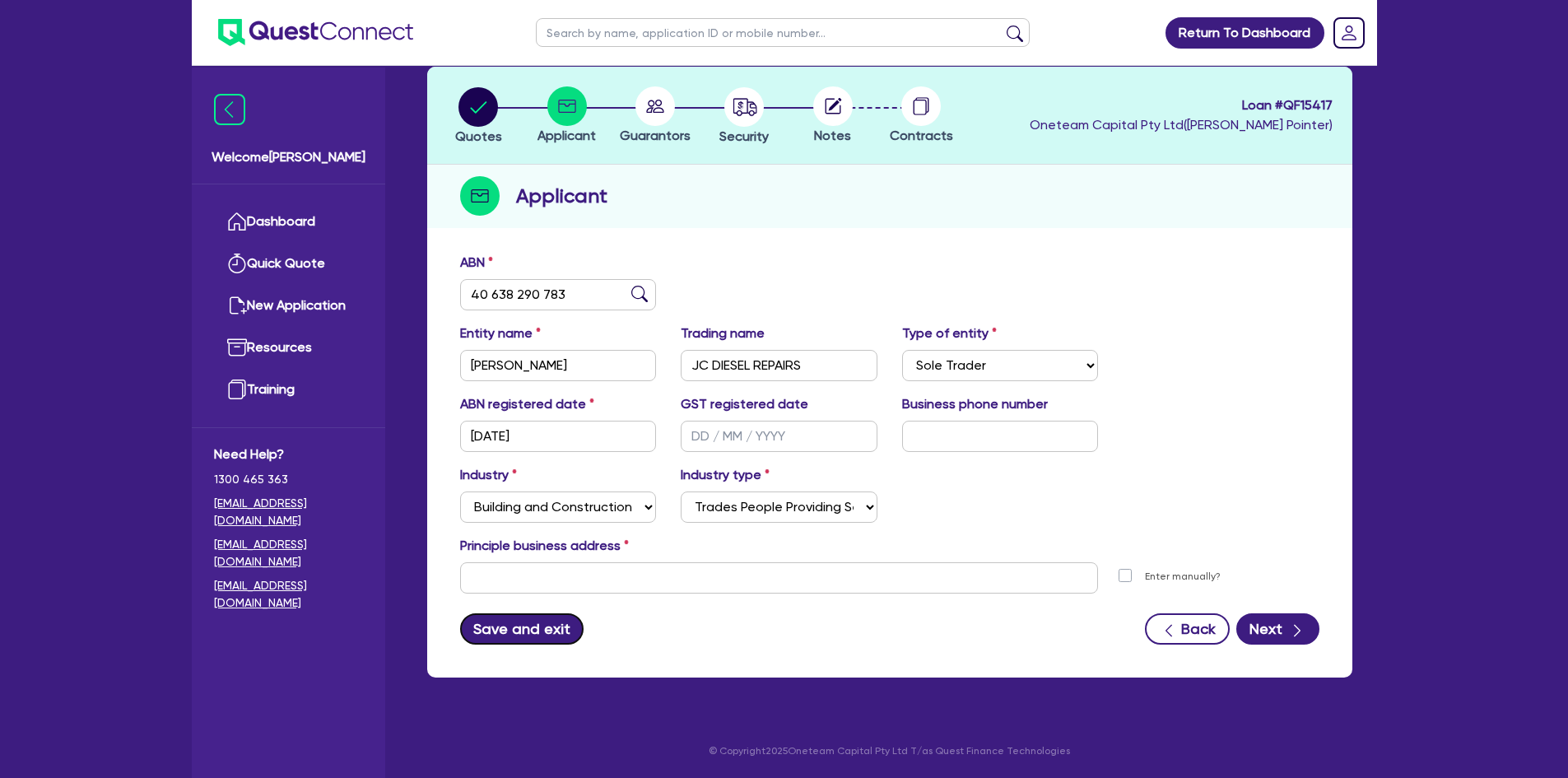
click at [574, 600] on button "Save and exit" at bounding box center [522, 629] width 124 height 31
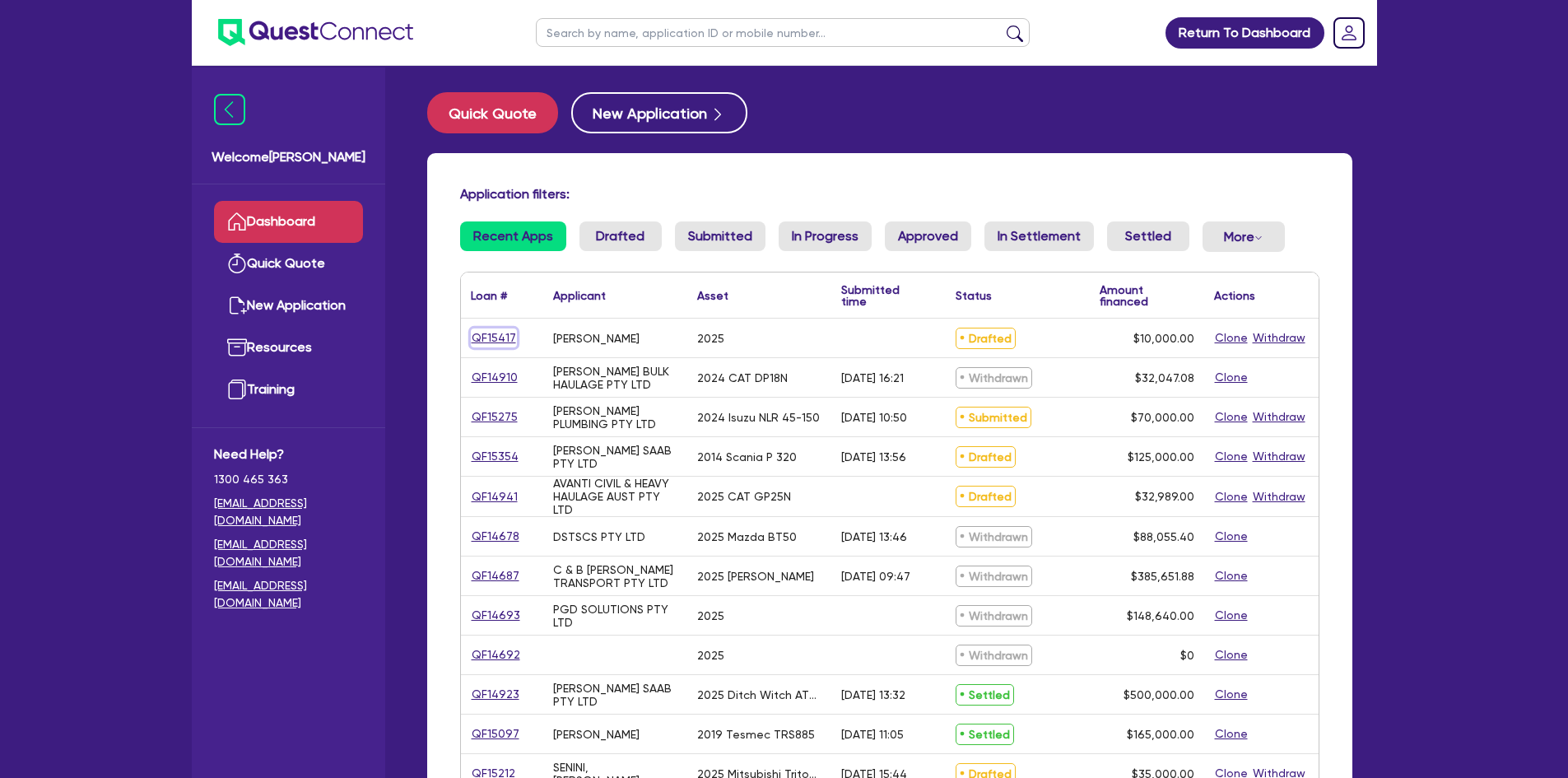
click at [500, 340] on link "QF15417" at bounding box center [493, 338] width 46 height 19
select select "Other"
select select "CARS_AND_LIGHT_TRUCKS"
select select "PASSENGER_VEHICLES"
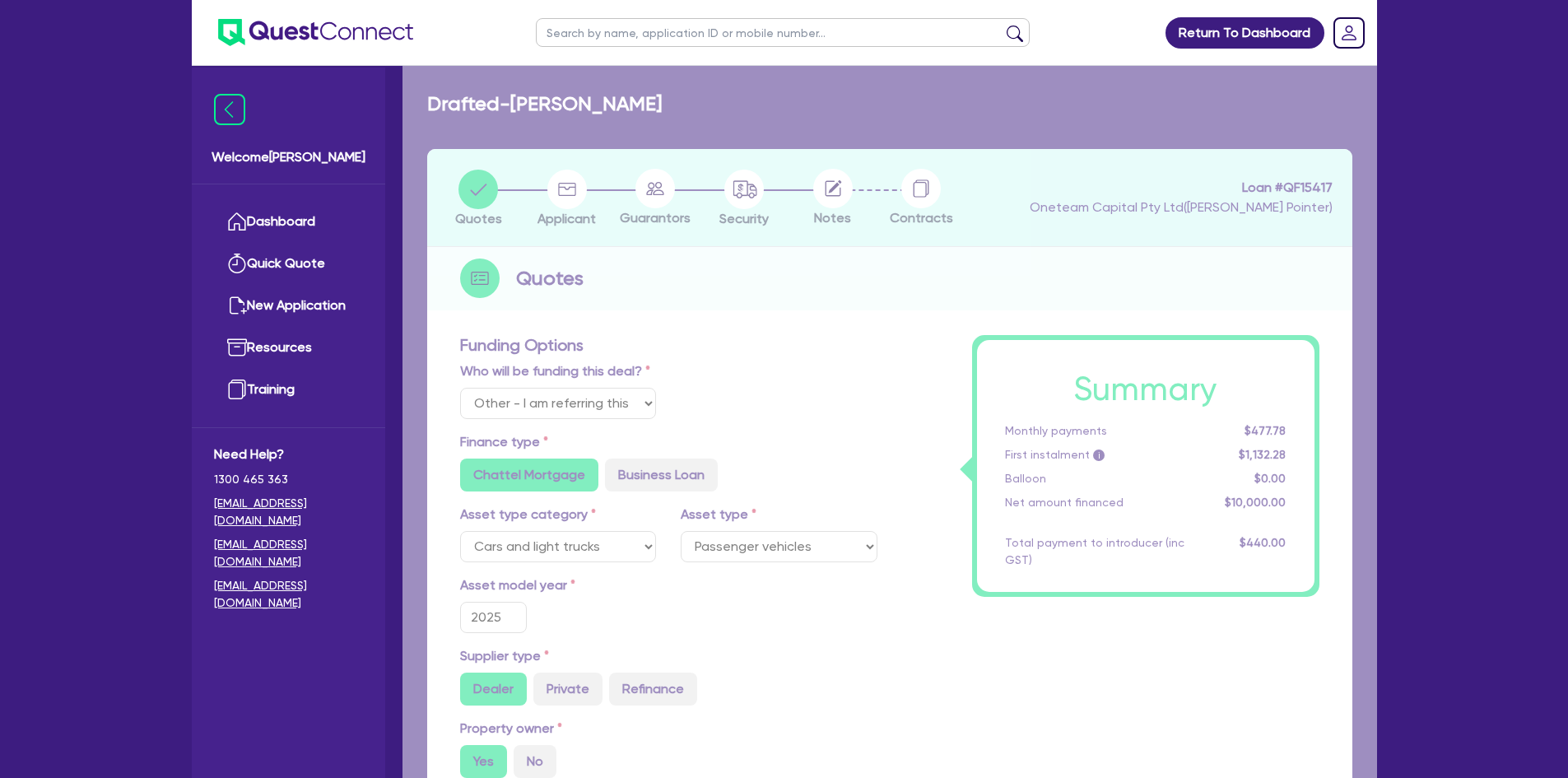
type input "10,000"
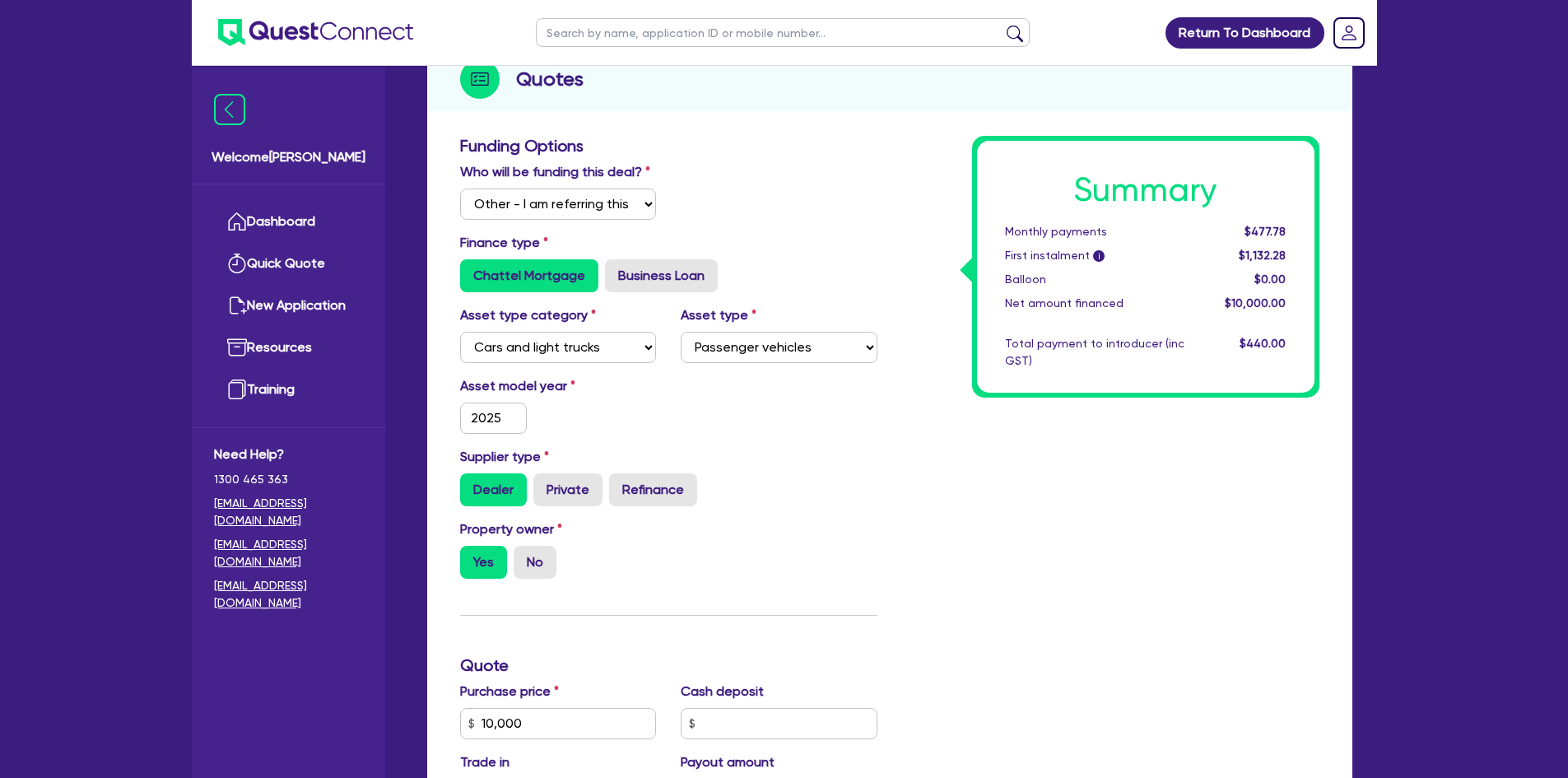
scroll to position [247, 0]
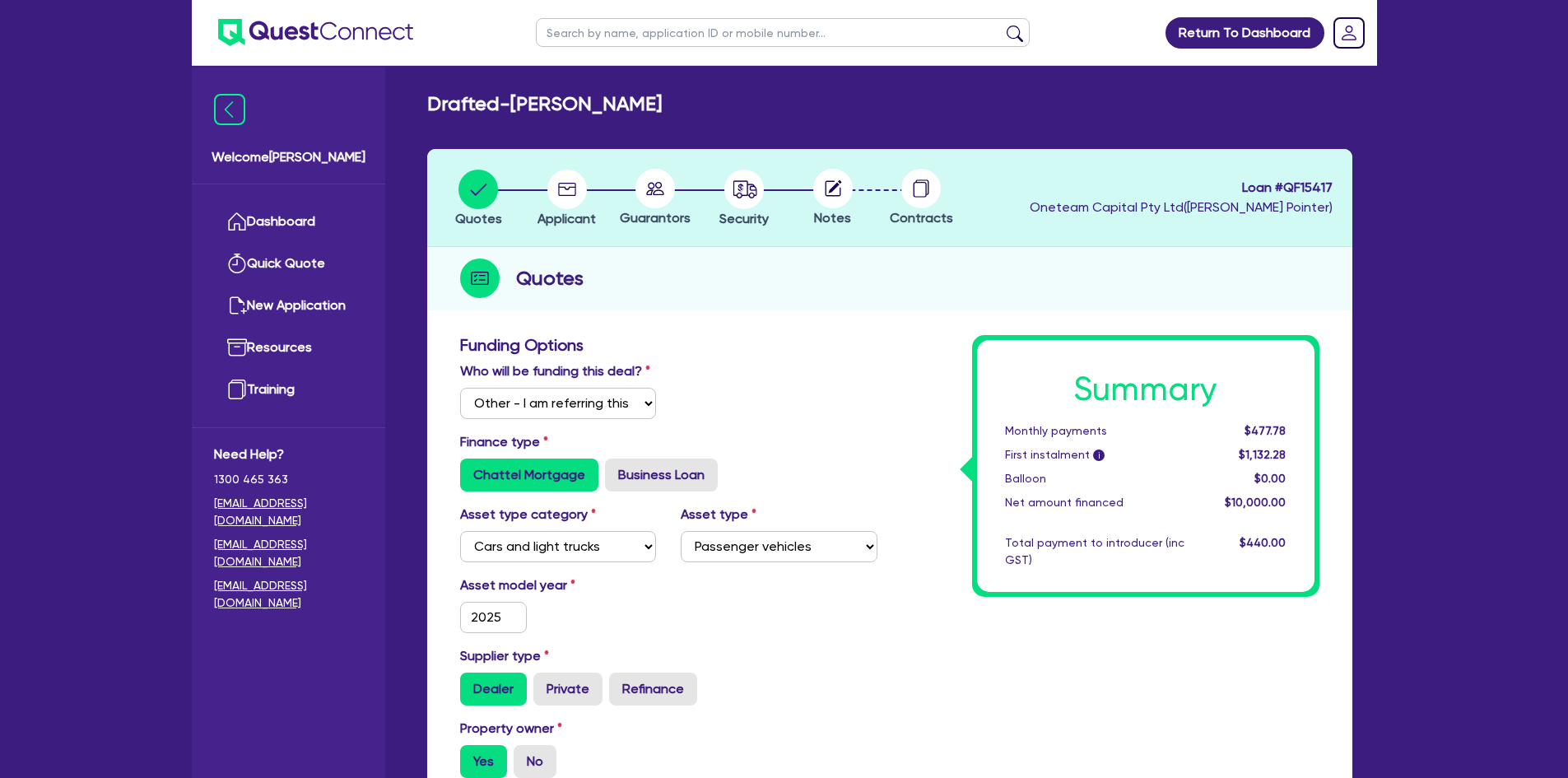
select select "Other"
select select "CARS_AND_LIGHT_TRUCKS"
select select "PASSENGER_VEHICLES"
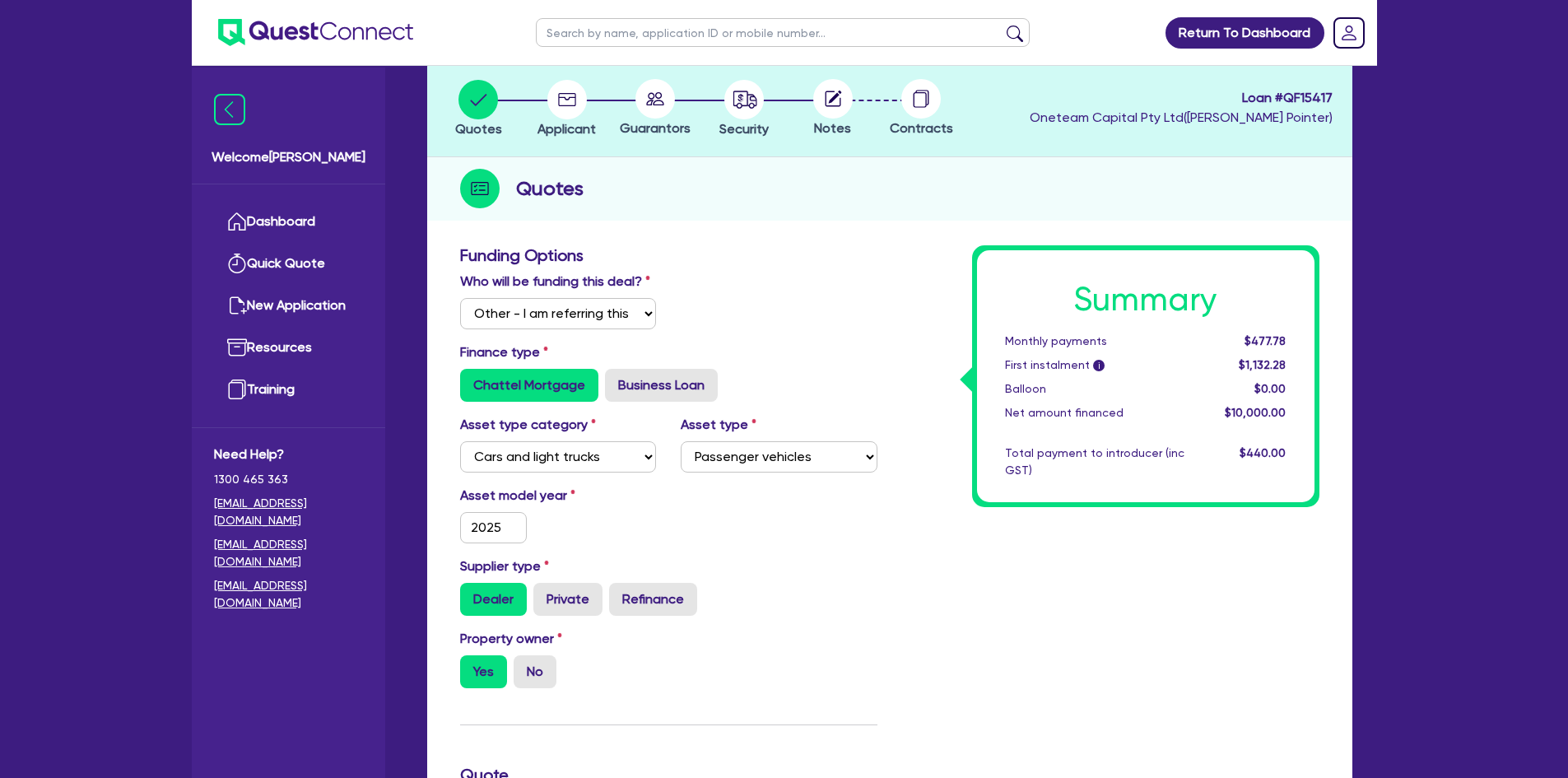
scroll to position [83, 0]
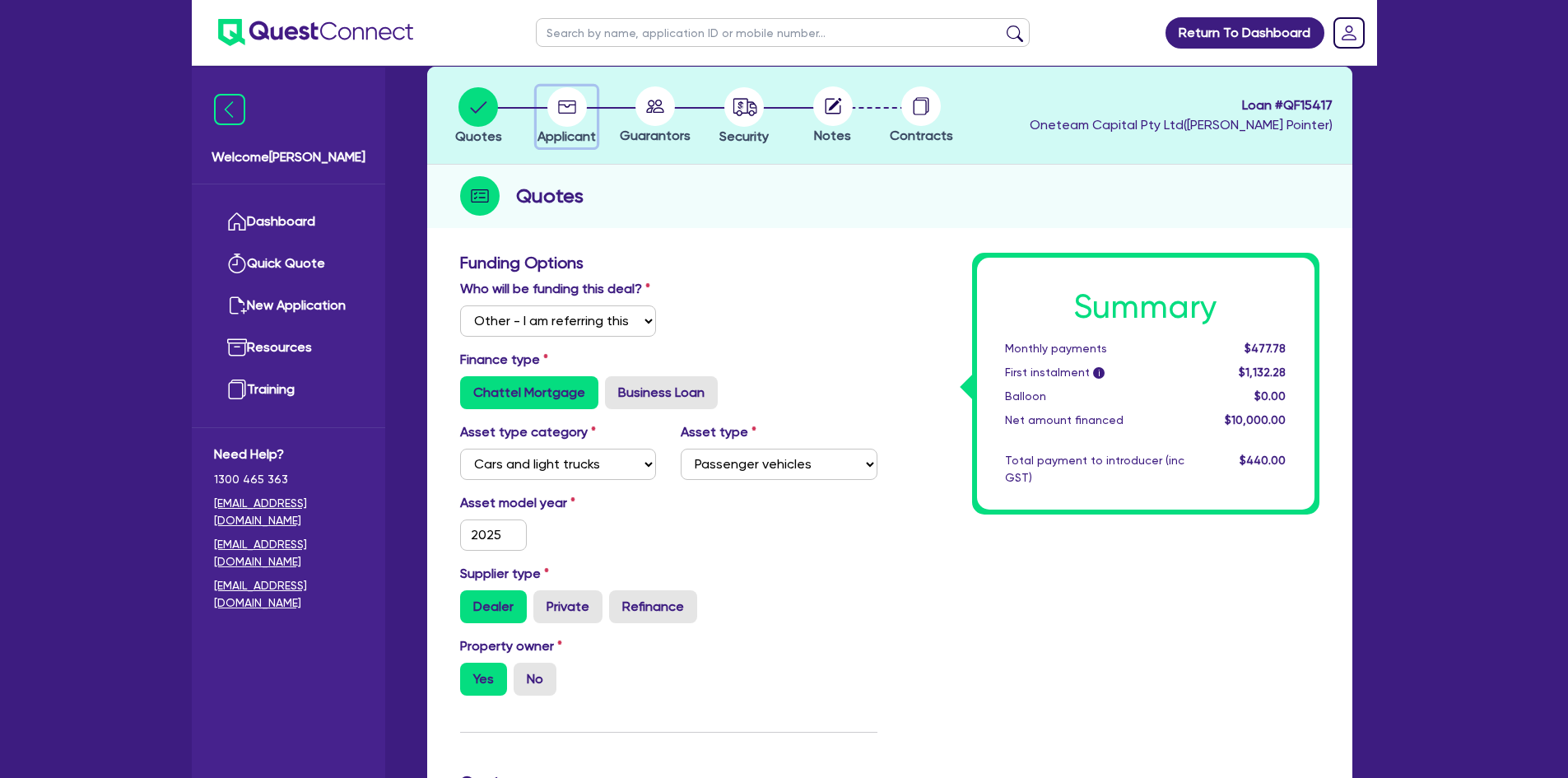
click at [559, 97] on circle "button" at bounding box center [567, 107] width 39 height 39
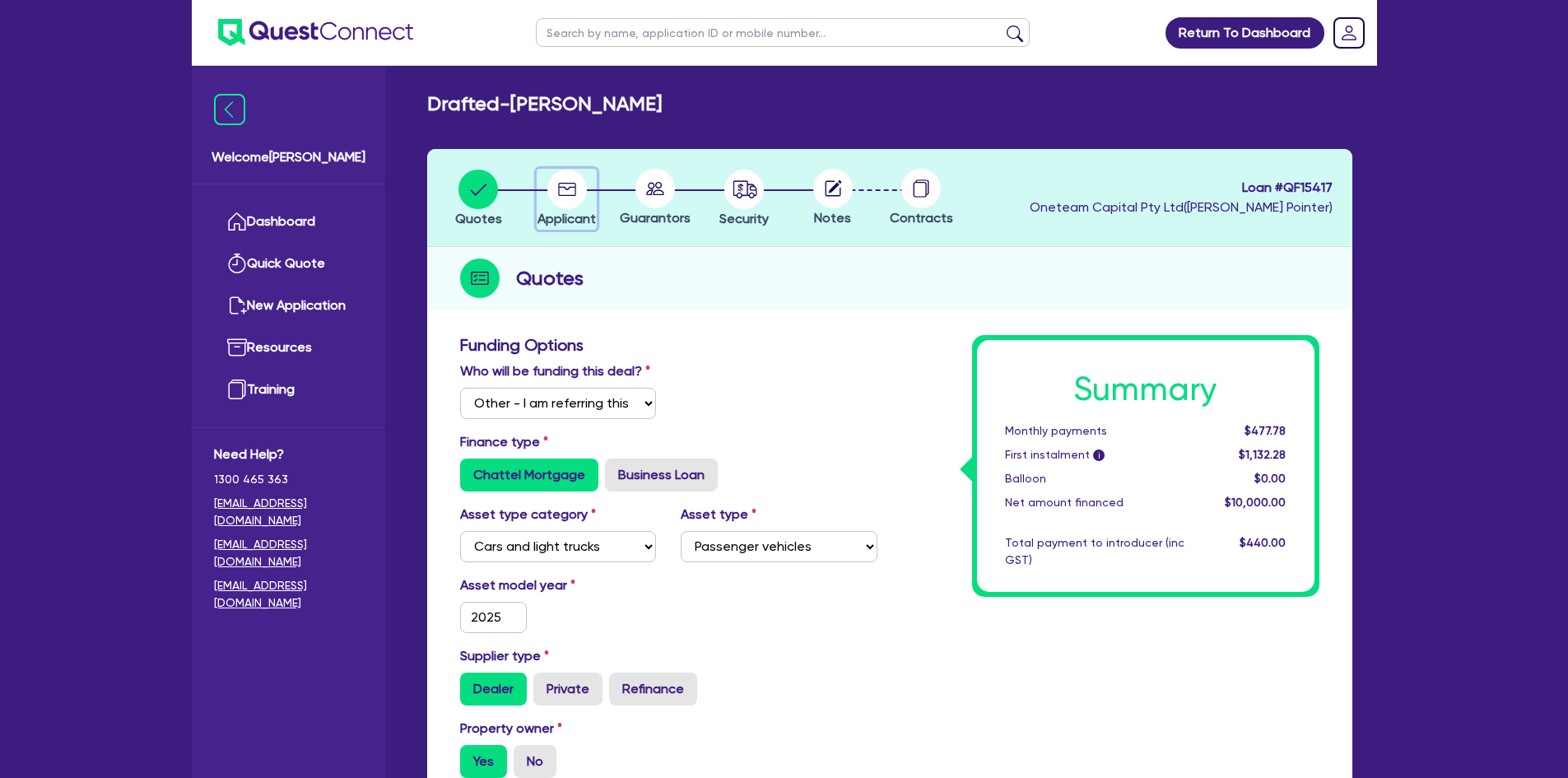
select select "SOLE_TRADER"
select select "BUILDING_CONSTRUCTION"
select select "TRADES_SERVICES_CONSUMERS"
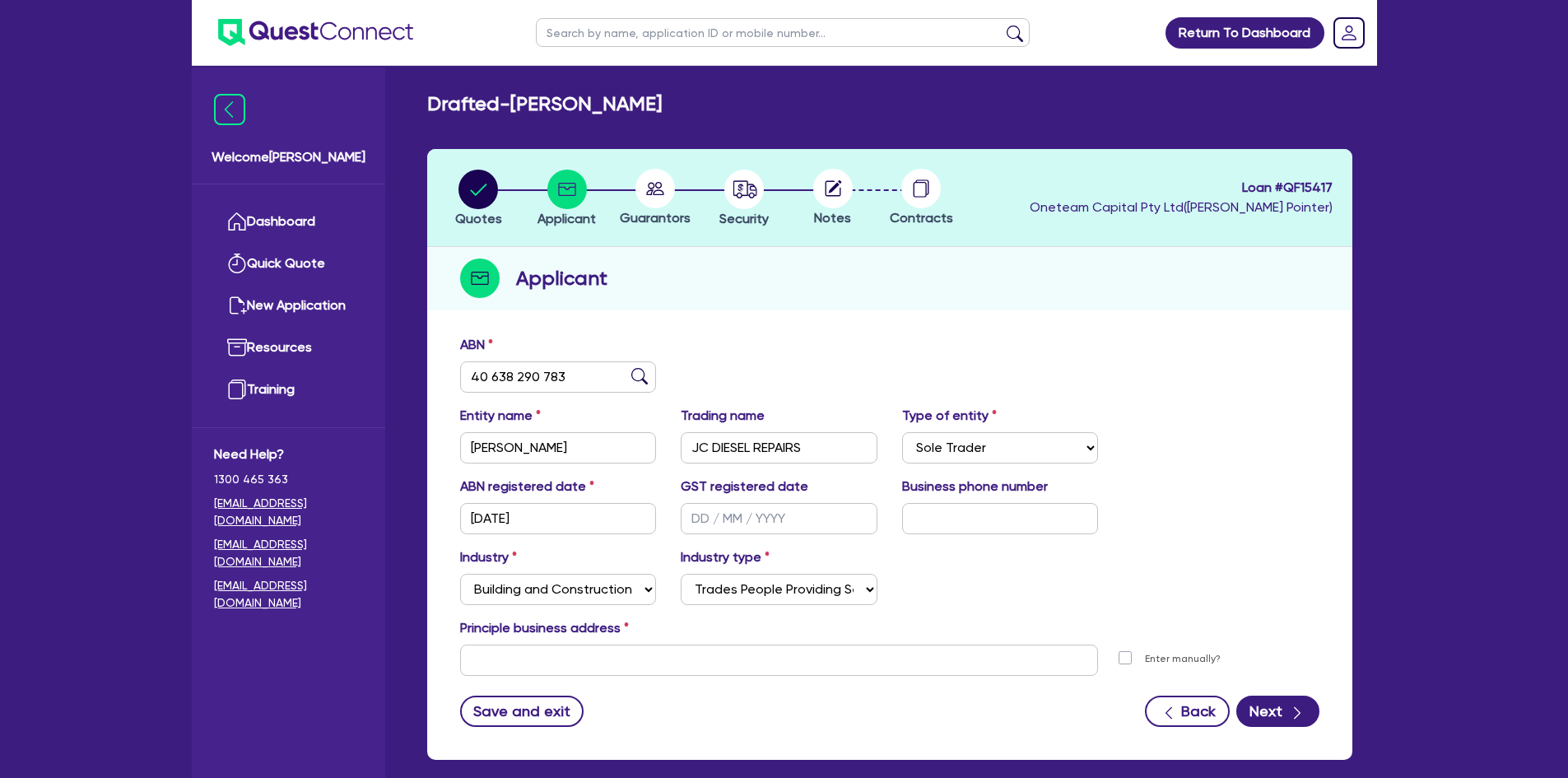
click at [648, 192] on icon at bounding box center [656, 189] width 18 height 13
click at [743, 185] on icon "button" at bounding box center [741, 188] width 6 height 8
select select "CARS_AND_LIGHT_TRUCKS"
select select "PASSENGER_VEHICLES"
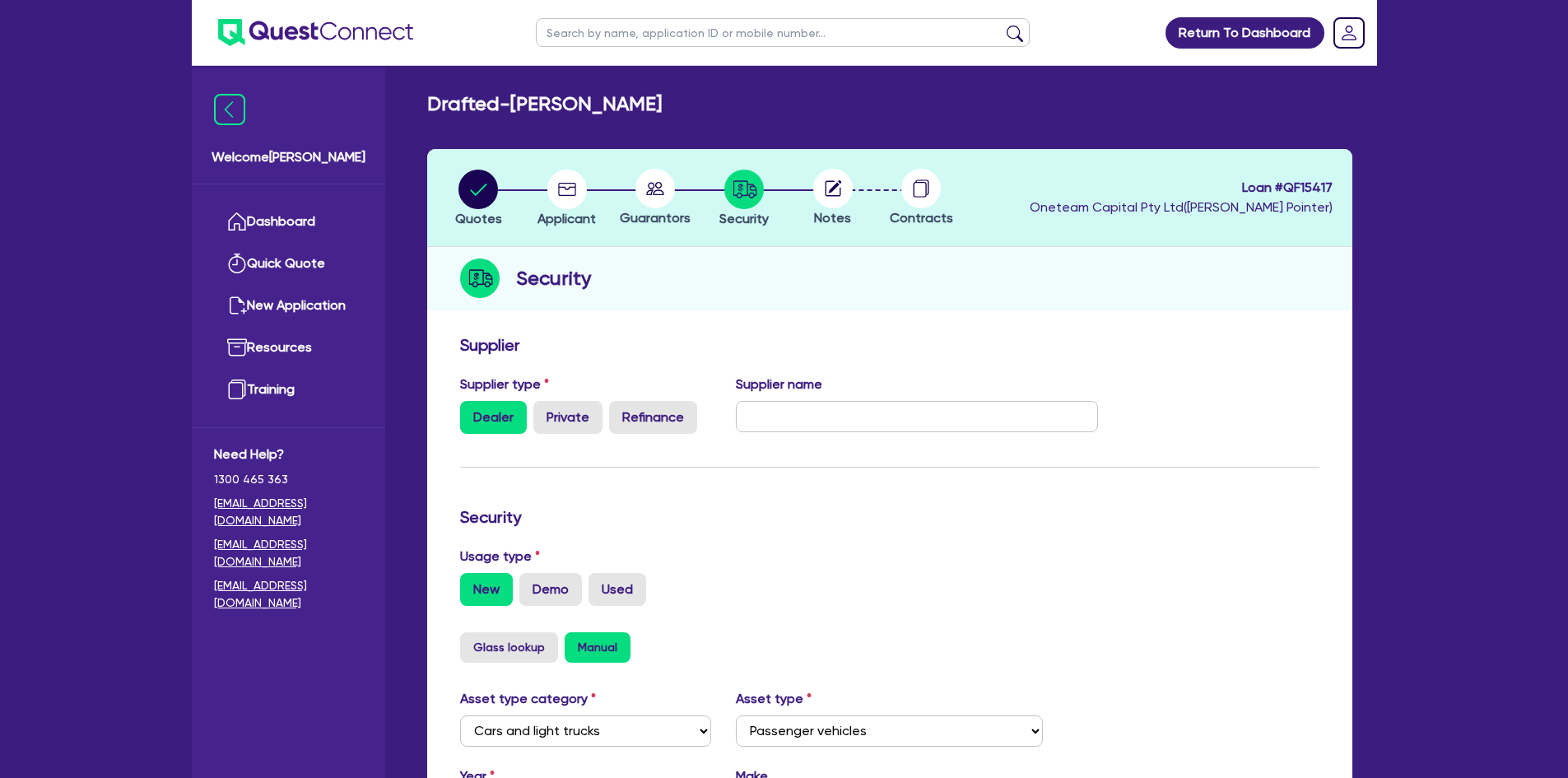
click at [824, 183] on circle at bounding box center [833, 188] width 39 height 39
click at [840, 200] on circle at bounding box center [833, 188] width 39 height 39
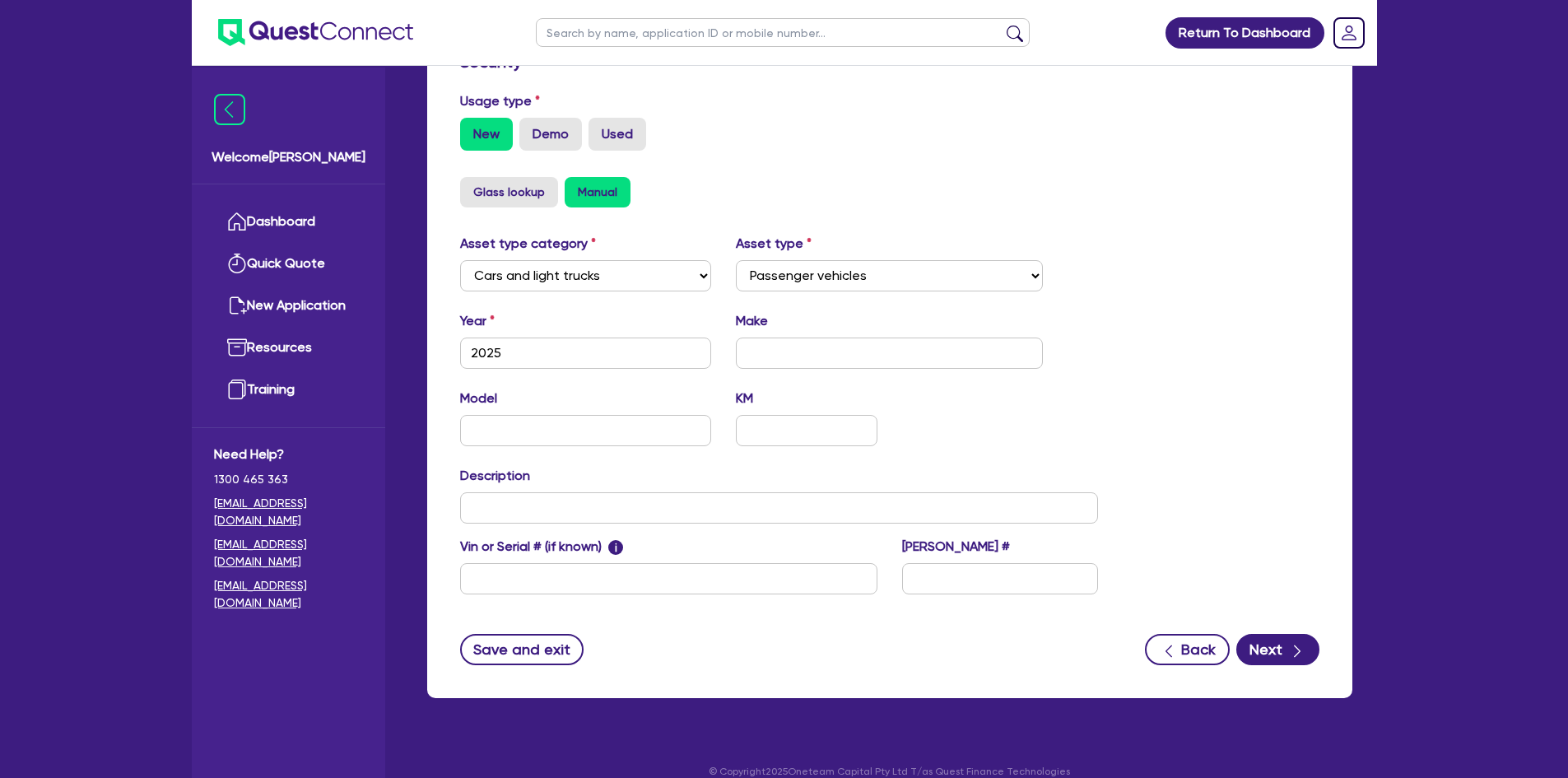
scroll to position [476, 0]
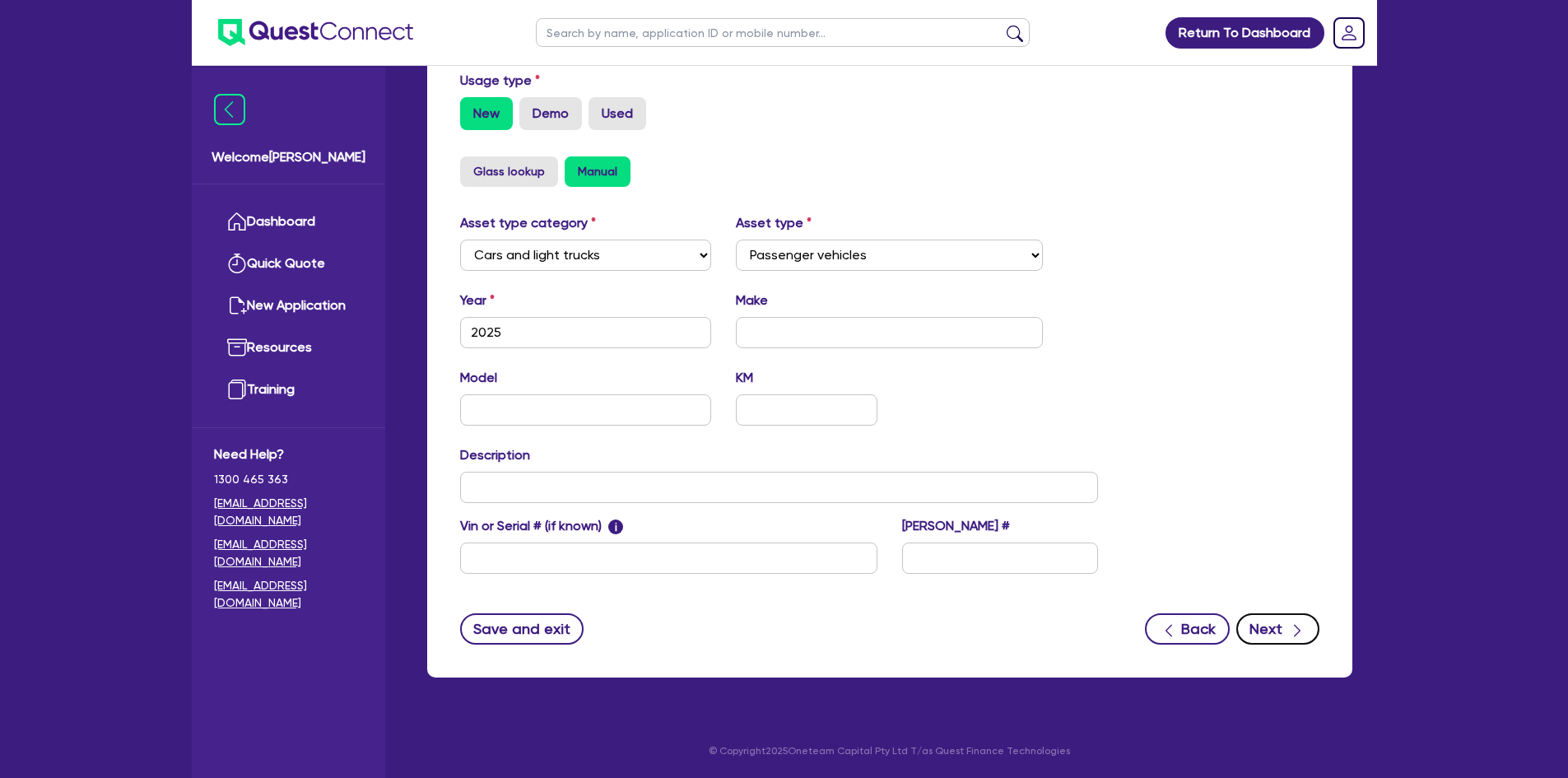
click at [1277, 618] on button "Next" at bounding box center [1278, 629] width 83 height 31
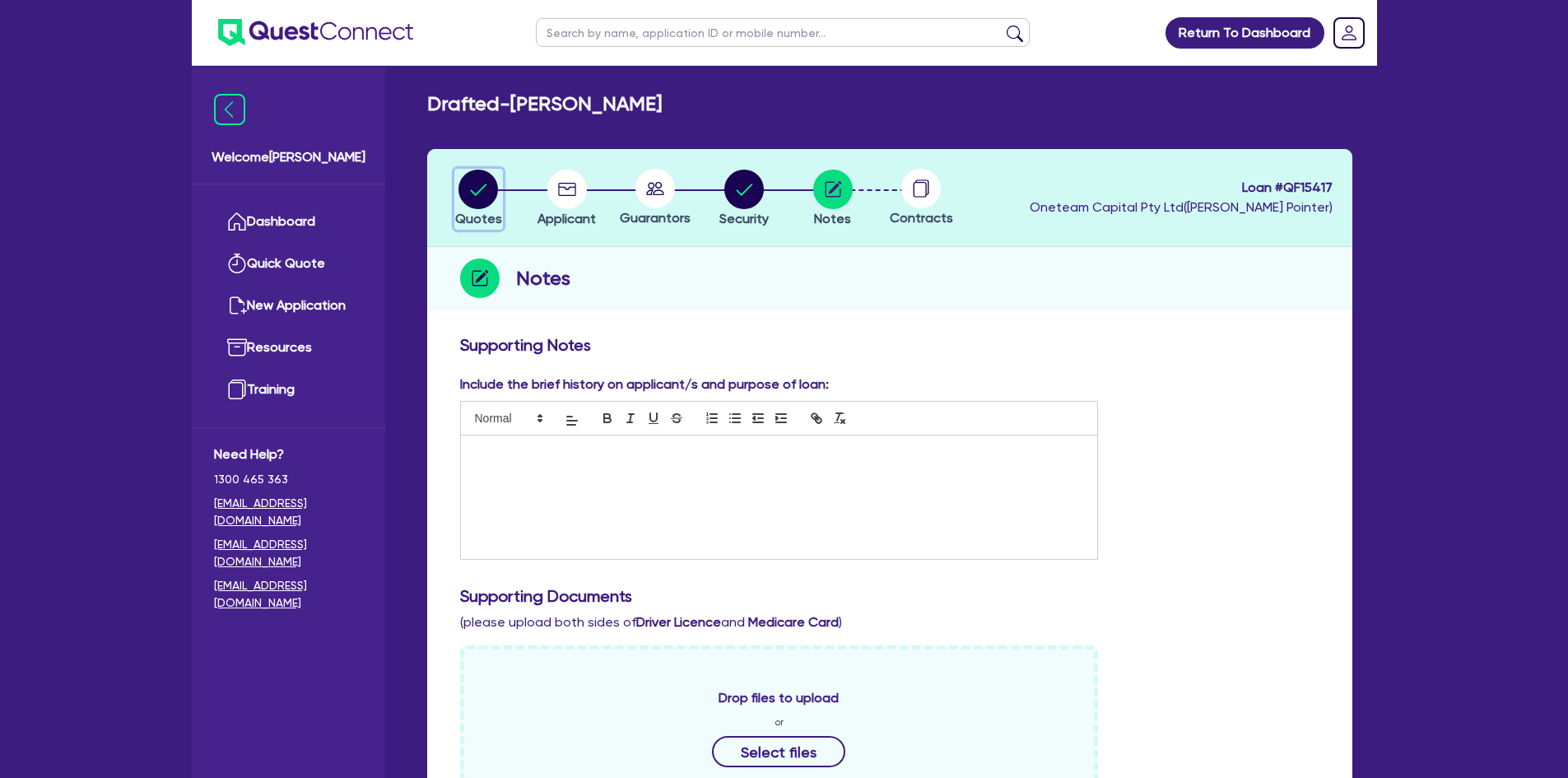
click at [475, 188] on circle "button" at bounding box center [477, 189] width 39 height 39
select select "Other"
select select "CARS_AND_LIGHT_TRUCKS"
select select "PASSENGER_VEHICLES"
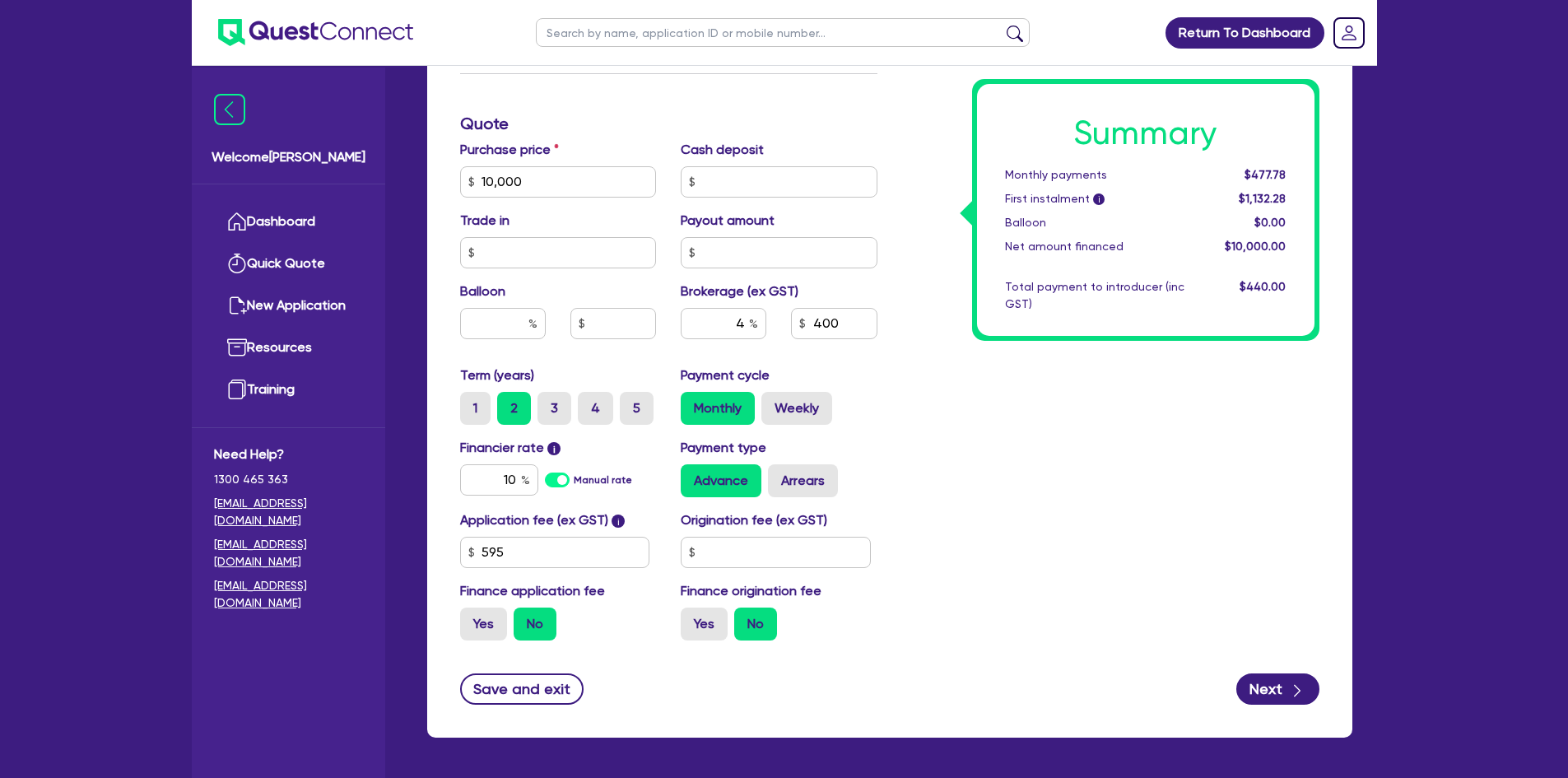
scroll to position [801, 0]
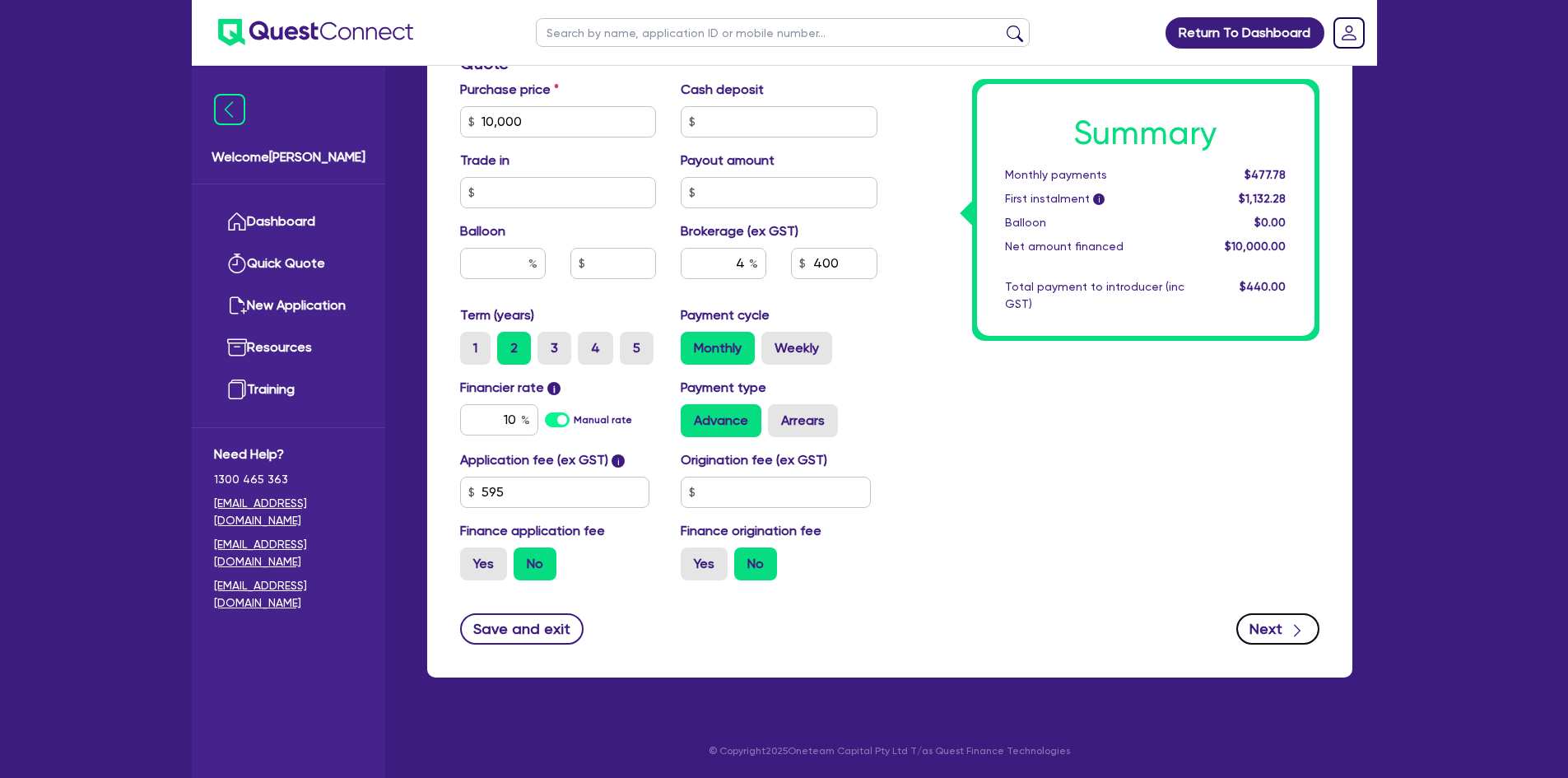
click at [1289, 628] on icon "button" at bounding box center [1298, 631] width 17 height 17
type input "10,000"
select select "SOLE_TRADER"
select select "BUILDING_CONSTRUCTION"
select select "TRADES_SERVICES_CONSUMERS"
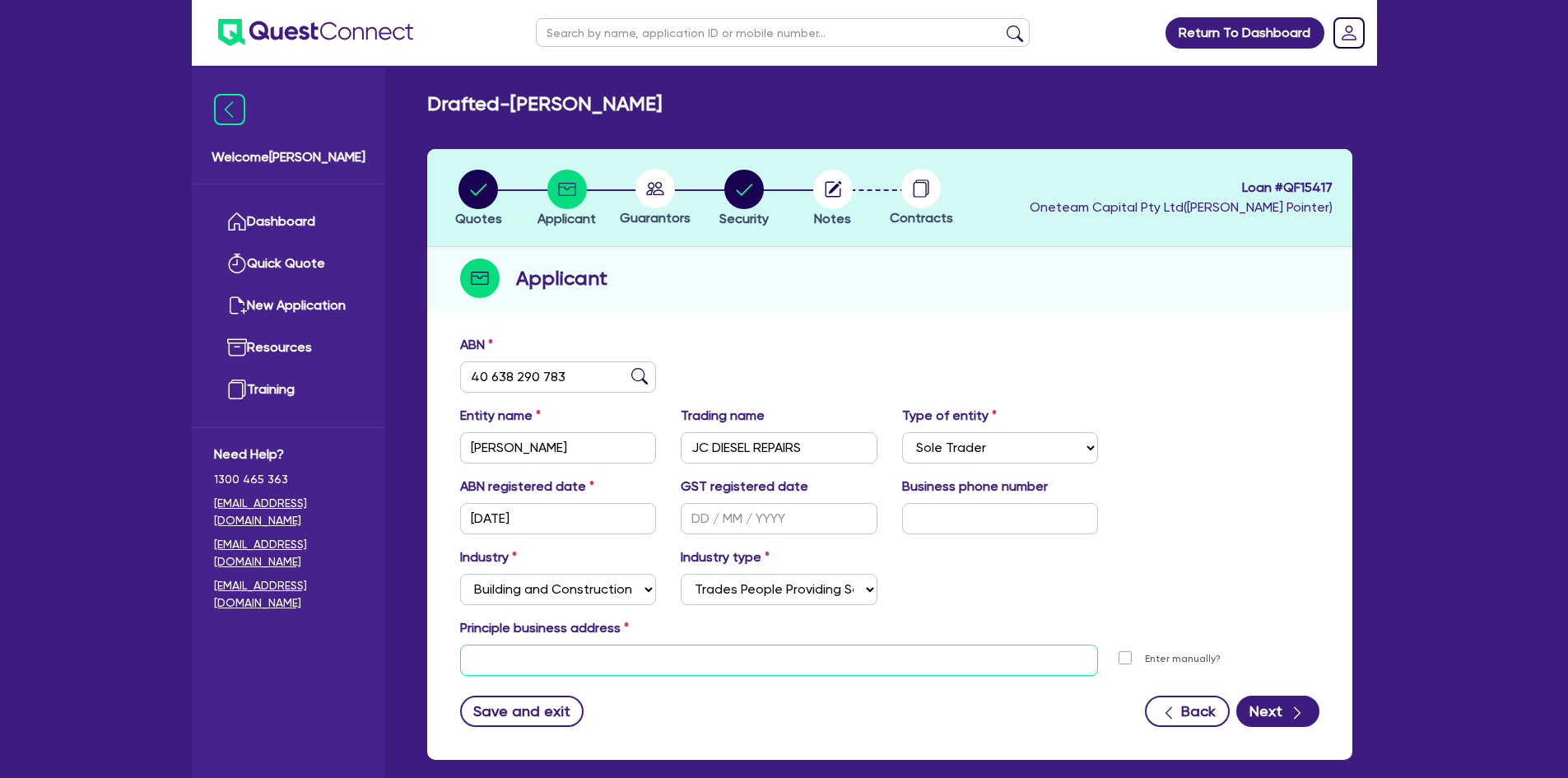
click at [522, 648] on input "text" at bounding box center [779, 659] width 639 height 31
paste input "11 Cedar Ave . Mudgee NSW 2850"
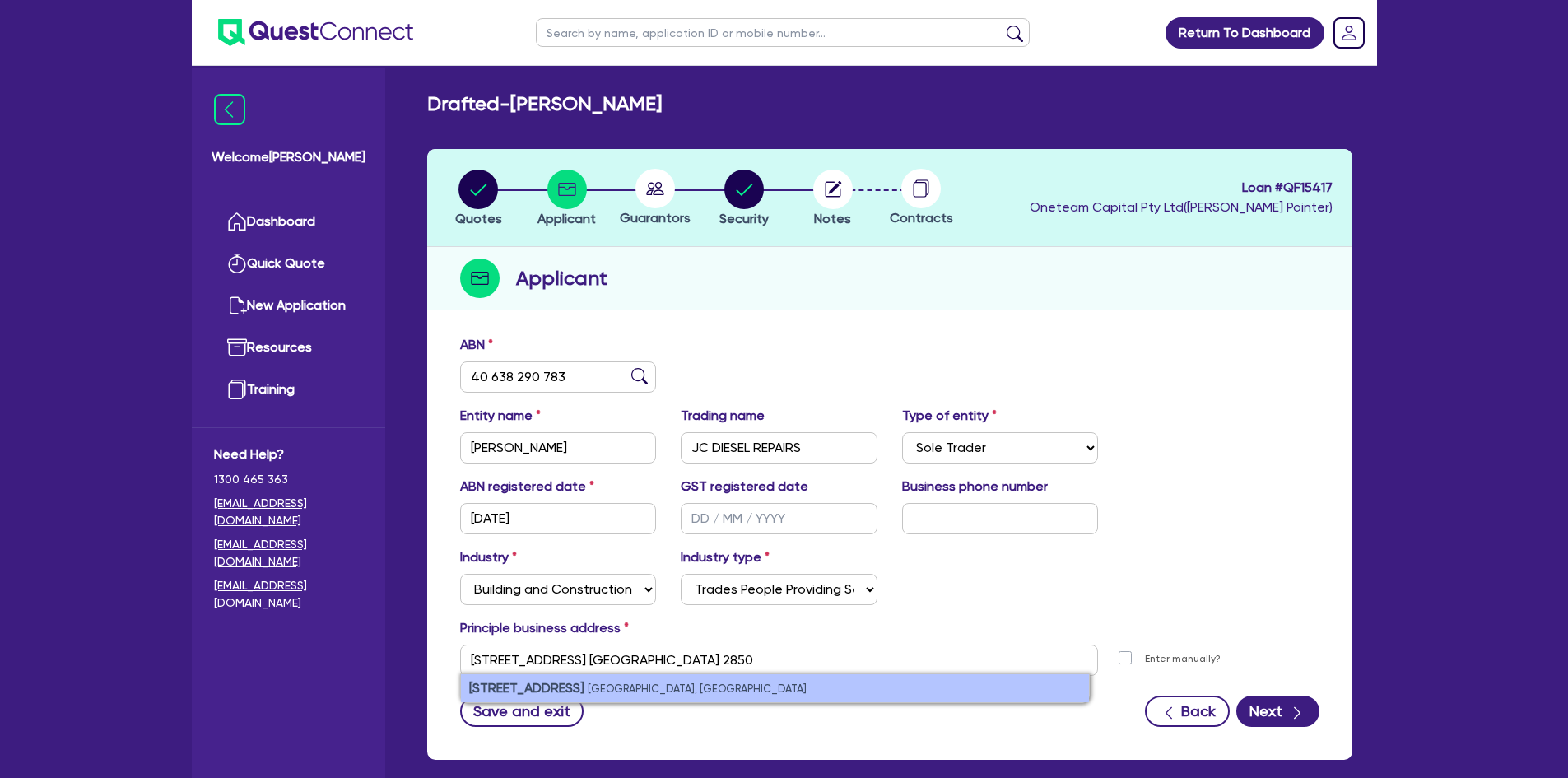
click at [587, 685] on small "Mudgee NSW 2850, Australia" at bounding box center [697, 689] width 219 height 13
type input "11 Cedar Ave Mudgee NSW 2850"
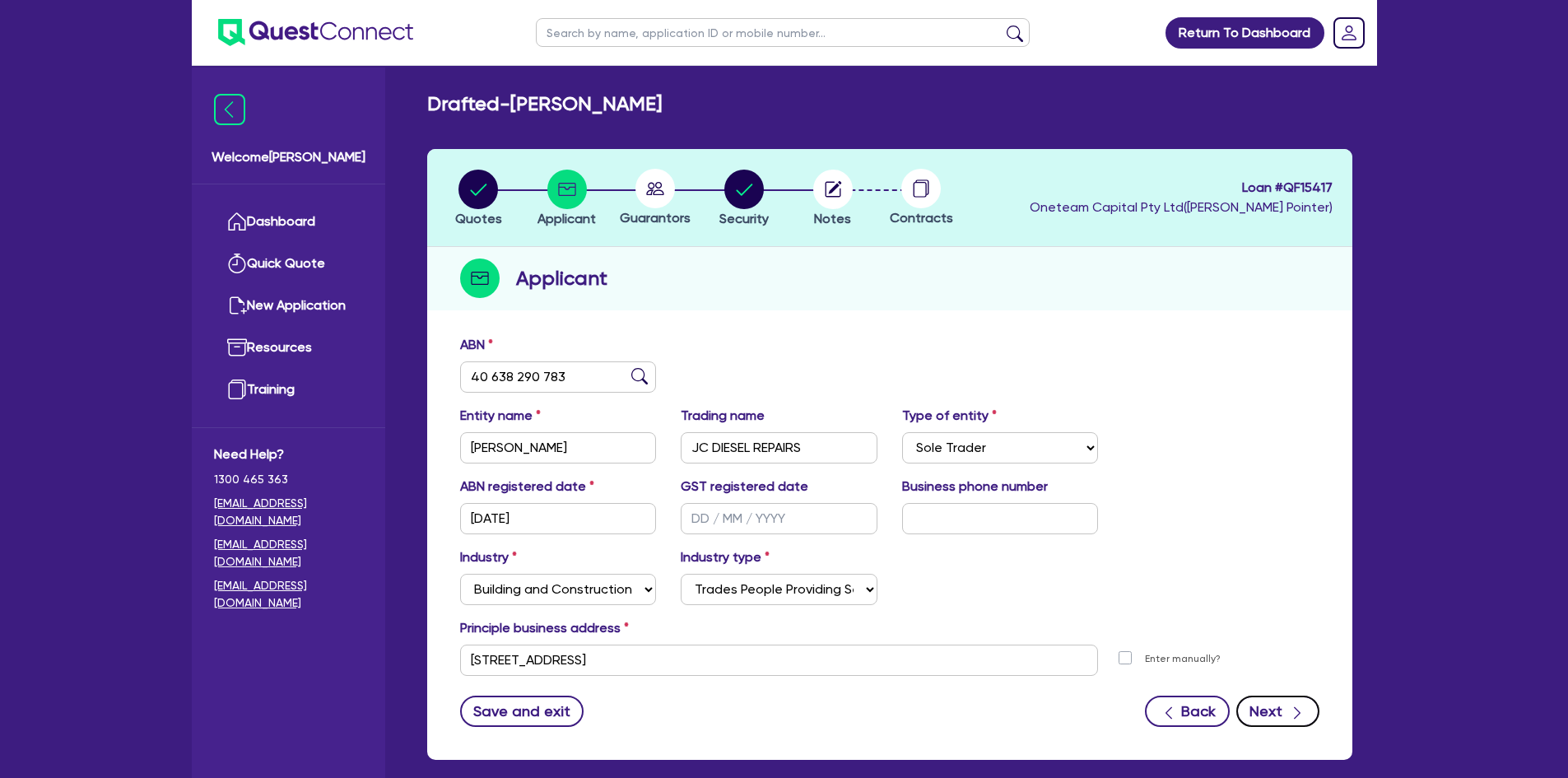
click at [1267, 719] on button "Next" at bounding box center [1278, 711] width 83 height 31
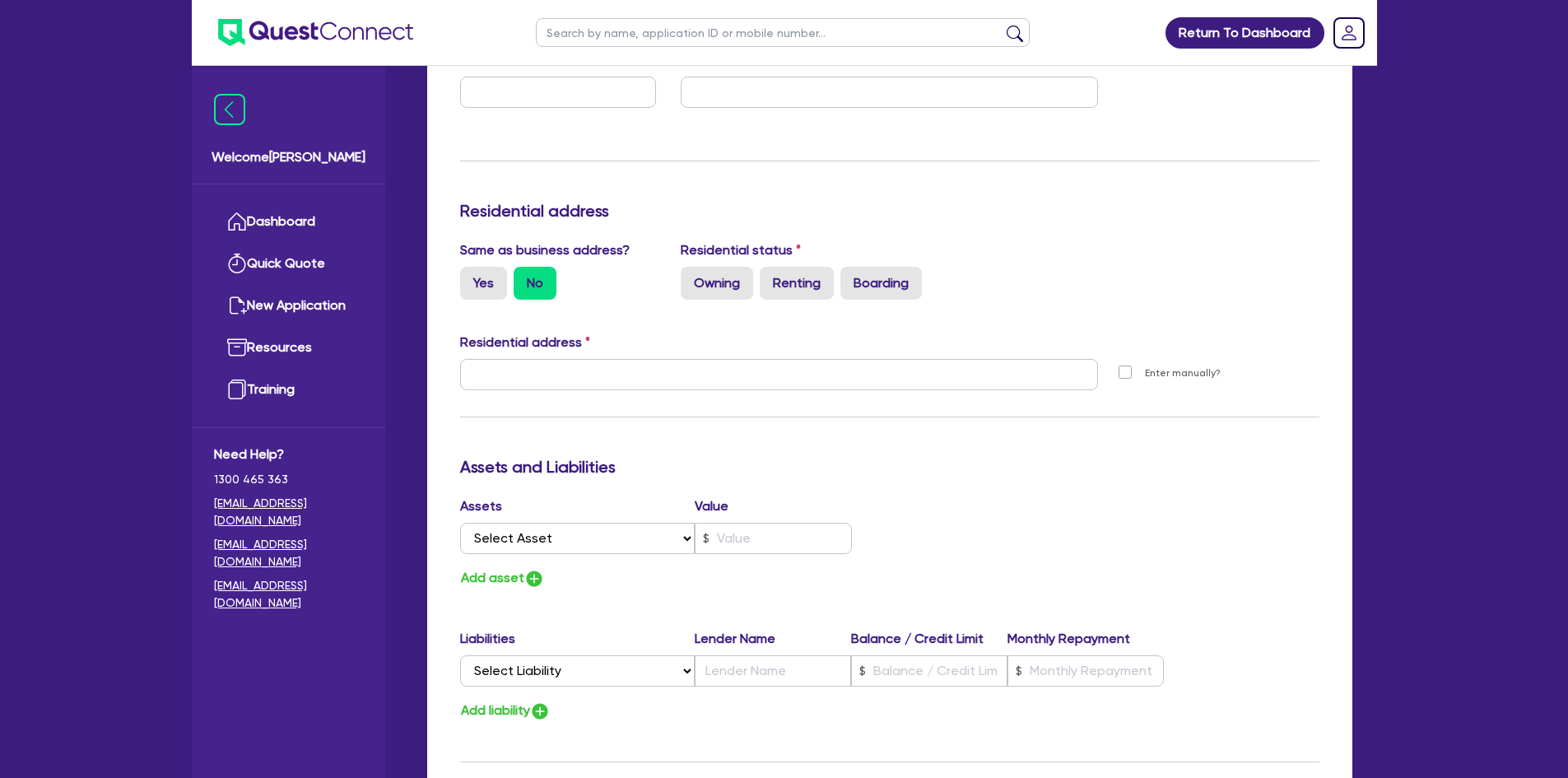
scroll to position [1130, 0]
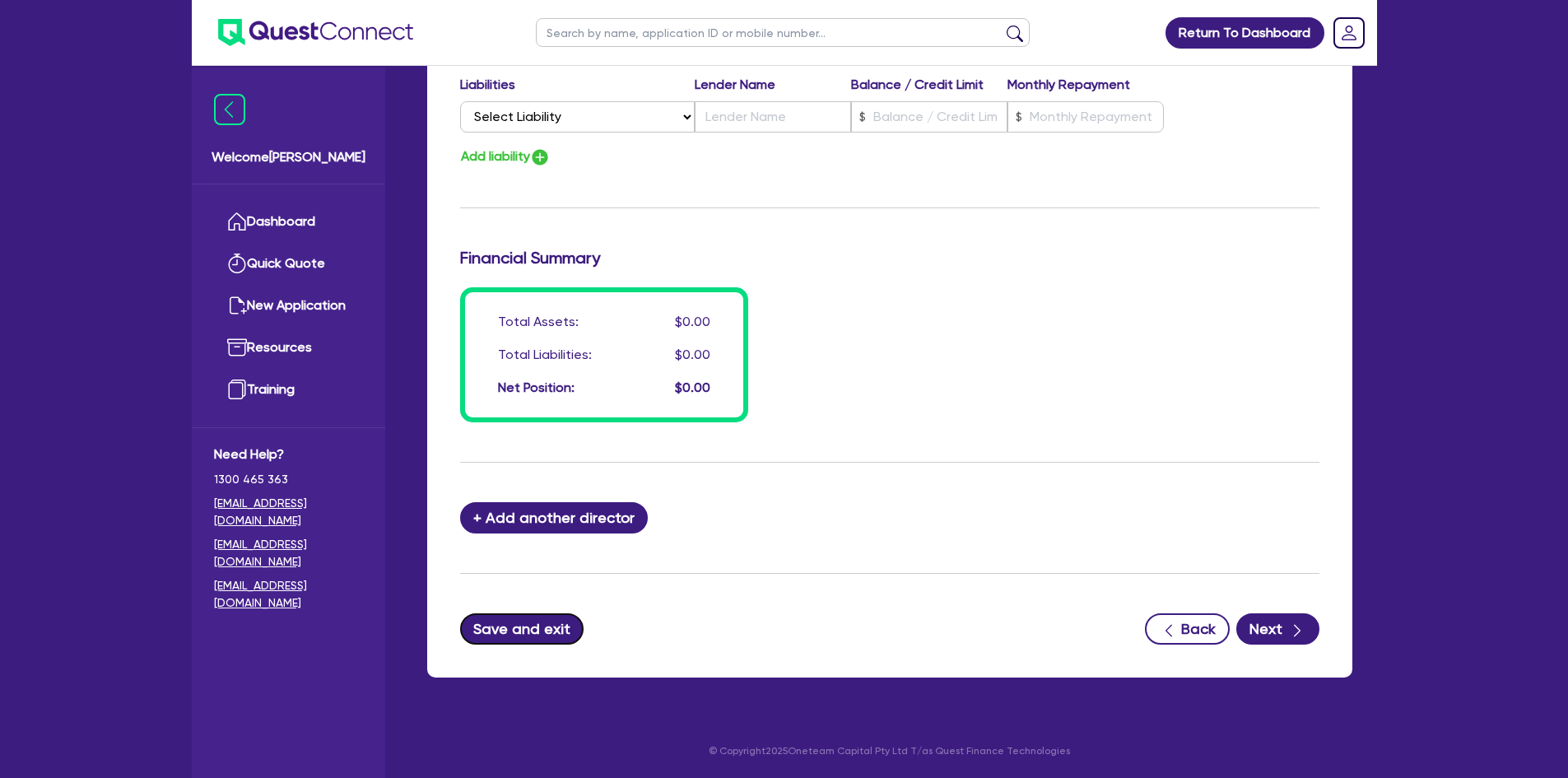
click at [529, 631] on button "Save and exit" at bounding box center [522, 629] width 124 height 31
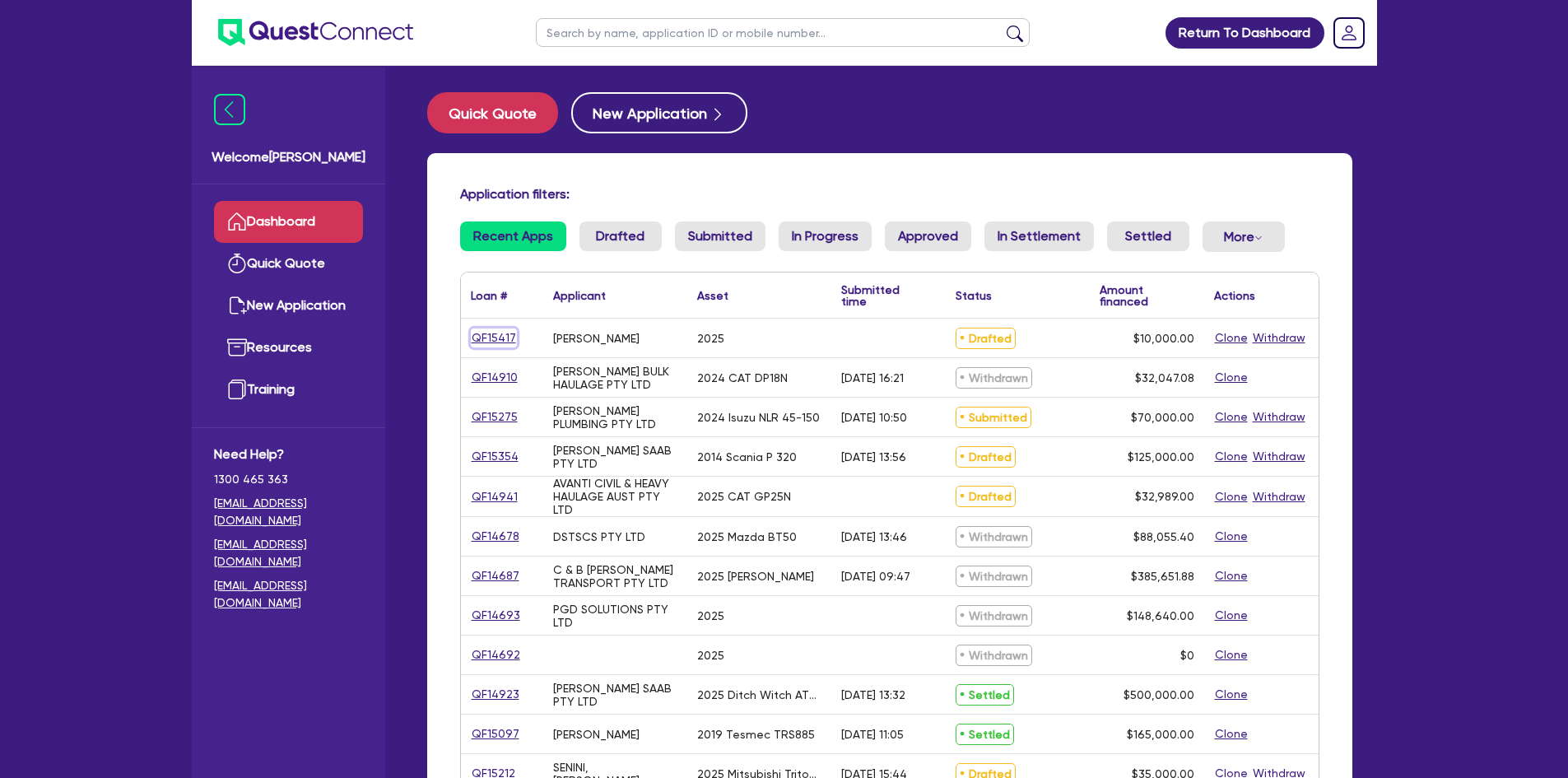
click at [497, 339] on link "QF15417" at bounding box center [493, 338] width 46 height 19
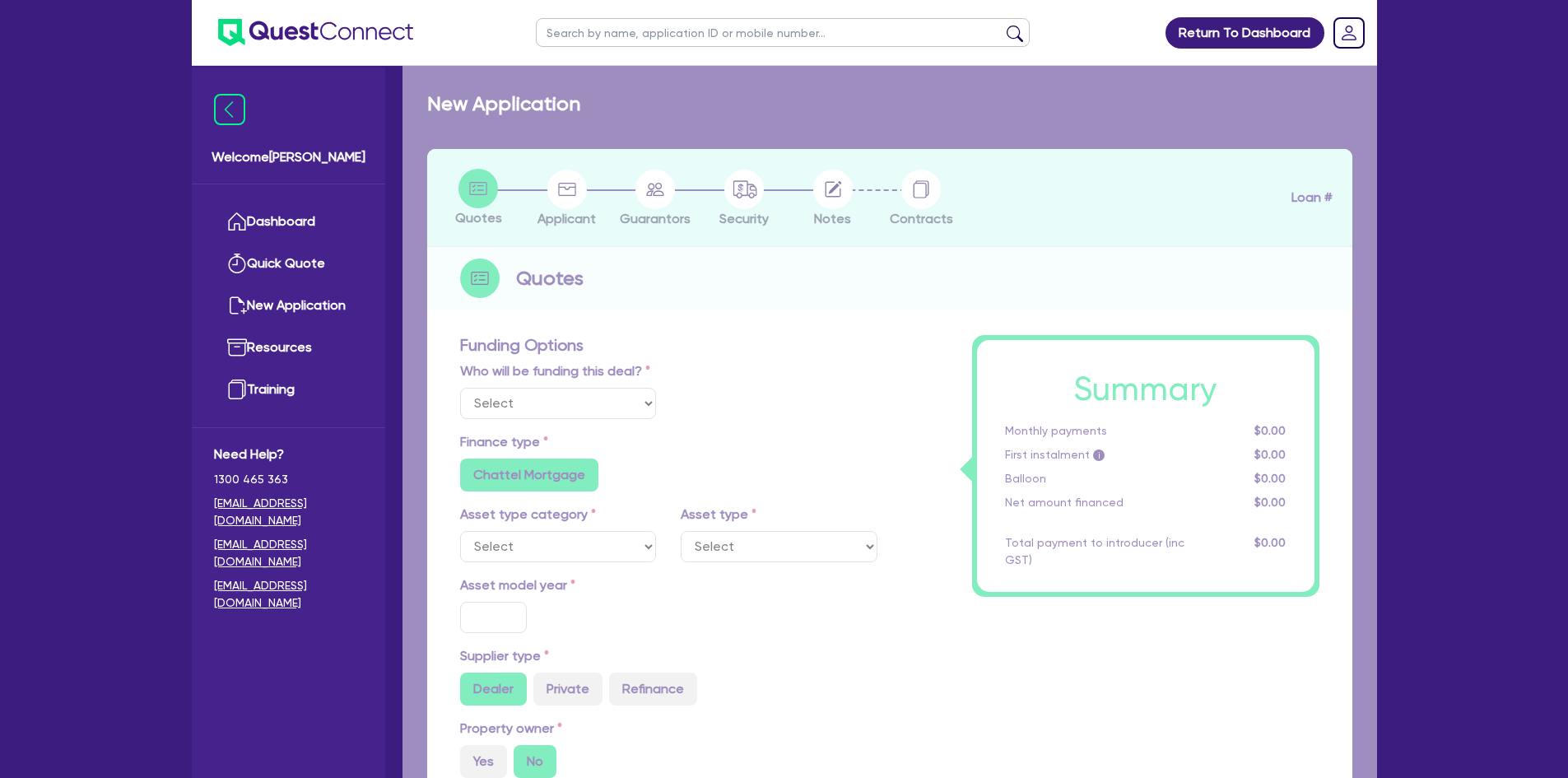
select select "Other"
select select "CARS_AND_LIGHT_TRUCKS"
type input "2025"
radio input "true"
type input "10,000"
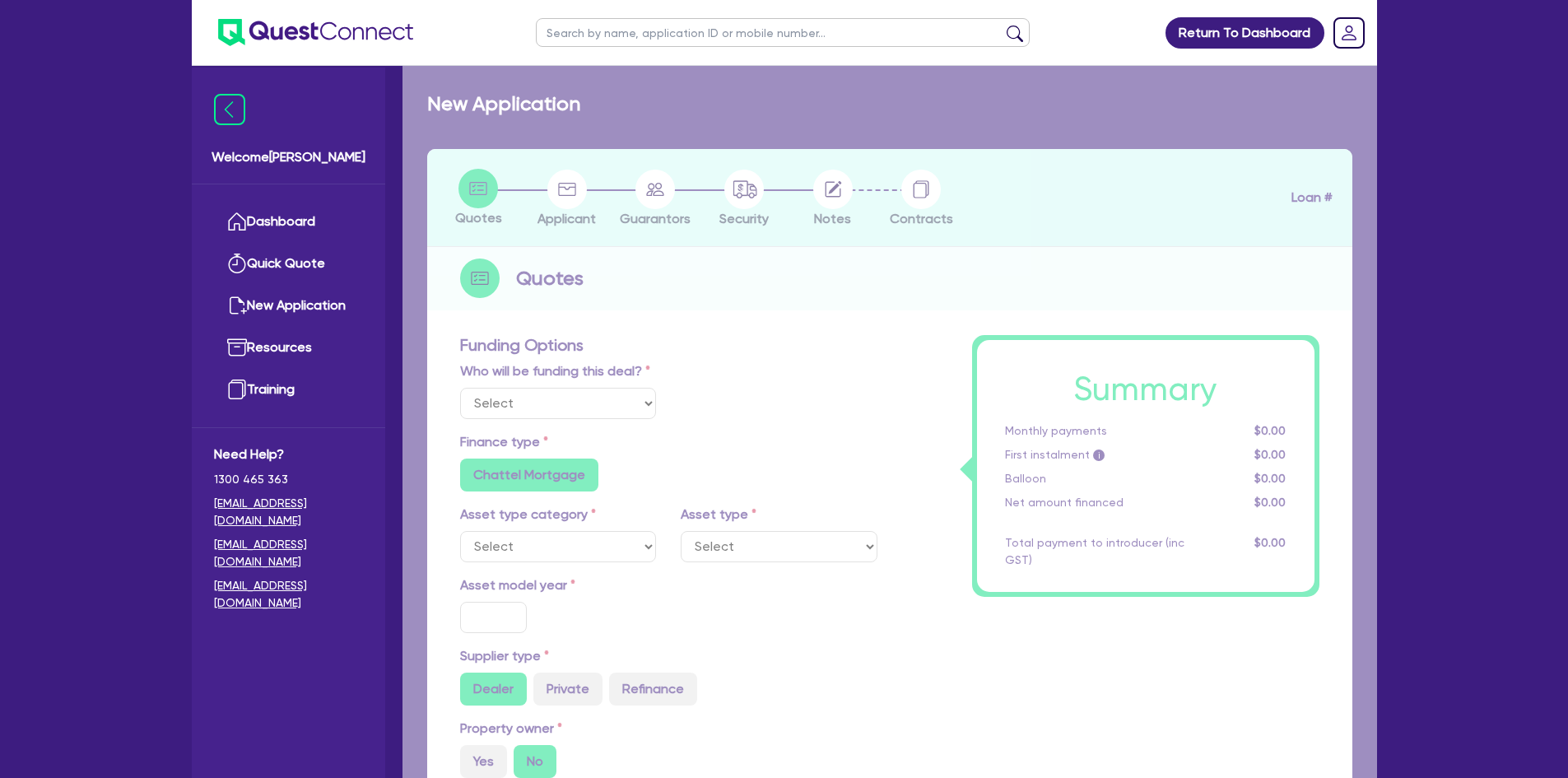
type input "4"
type input "400"
radio input "true"
type input "10"
radio input "false"
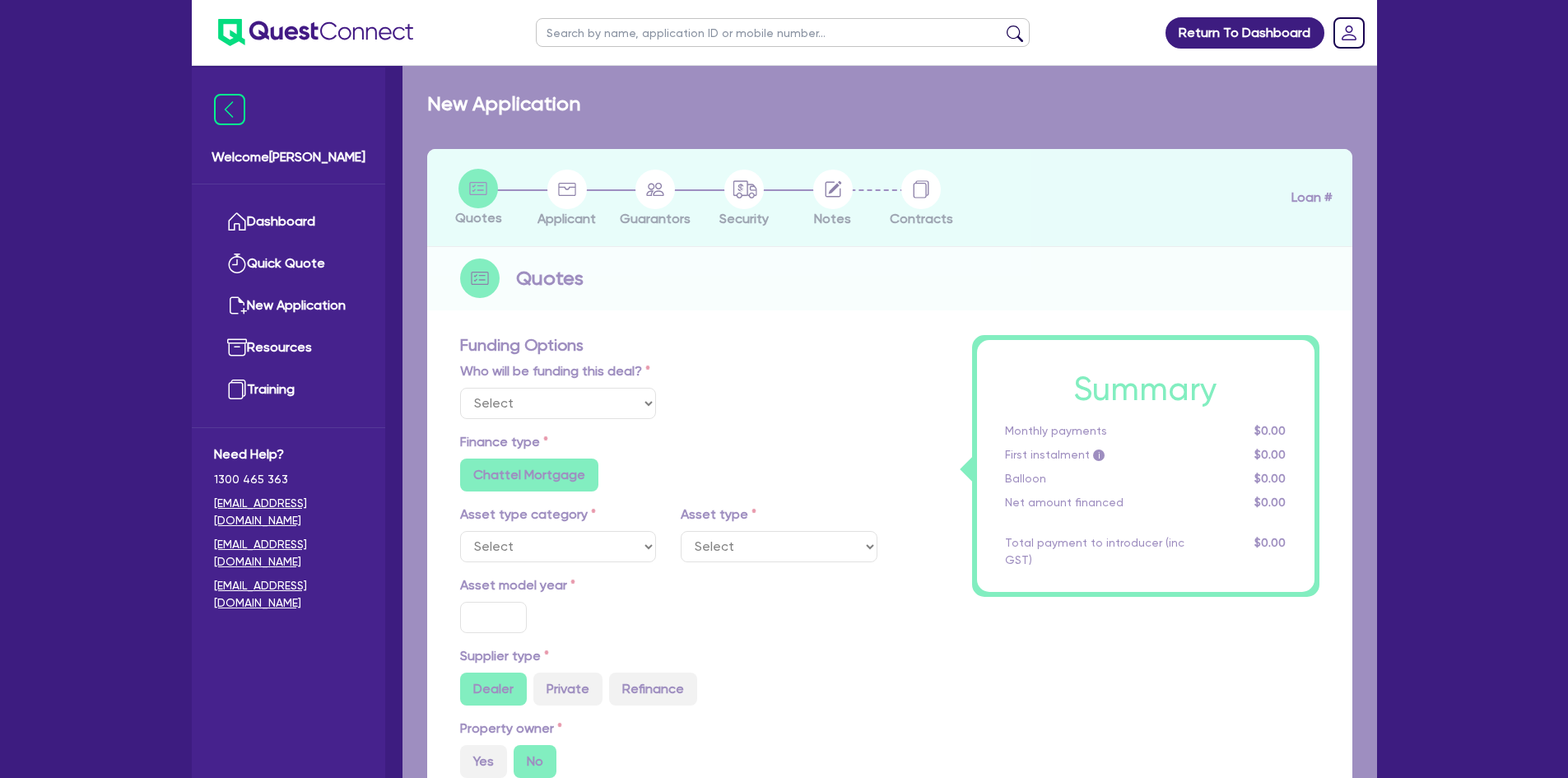
radio input "false"
select select "PASSENGER_VEHICLES"
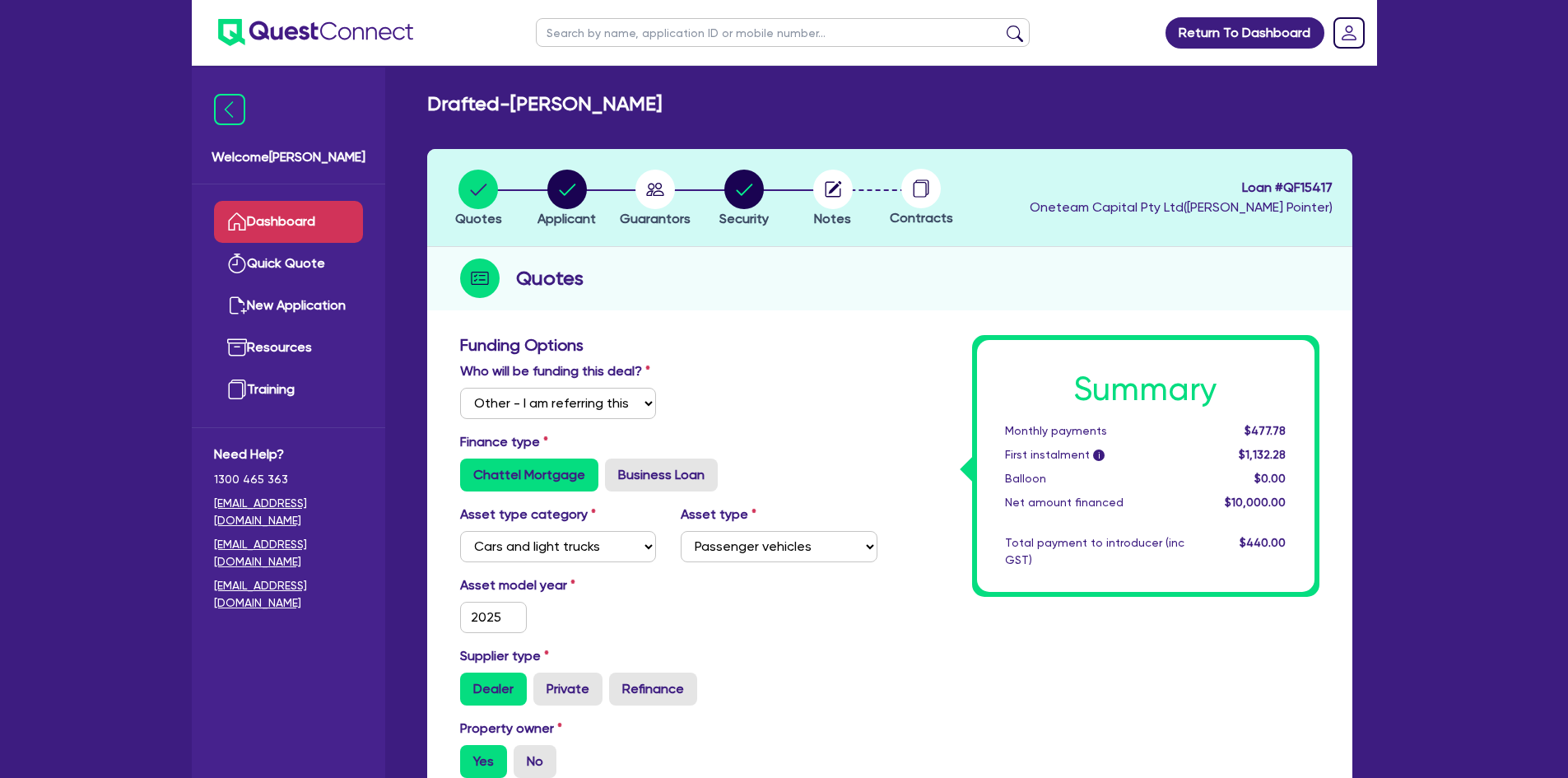
click at [258, 216] on link "Dashboard" at bounding box center [288, 222] width 149 height 42
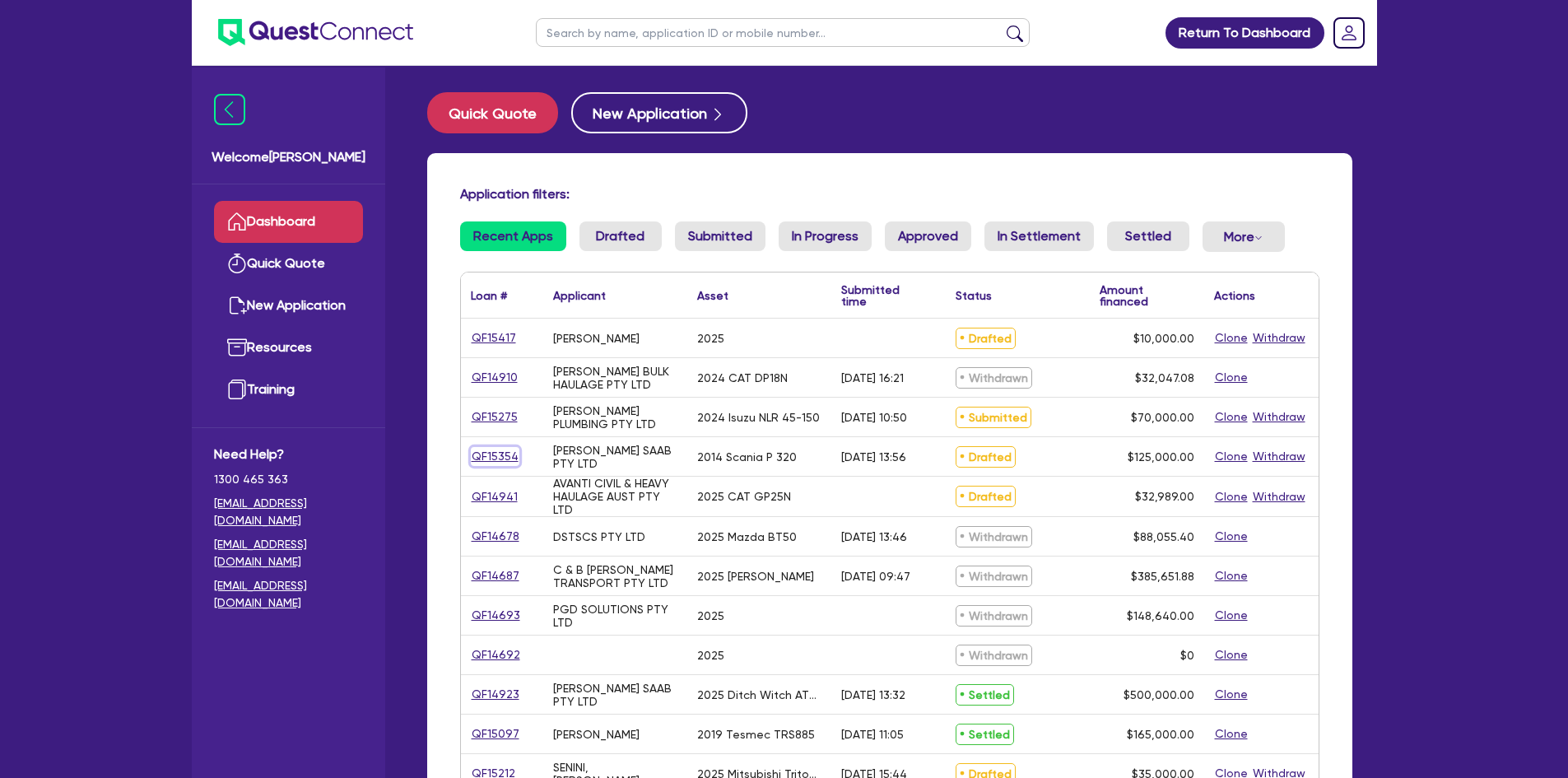
click at [485, 456] on link "QF15354" at bounding box center [495, 457] width 48 height 19
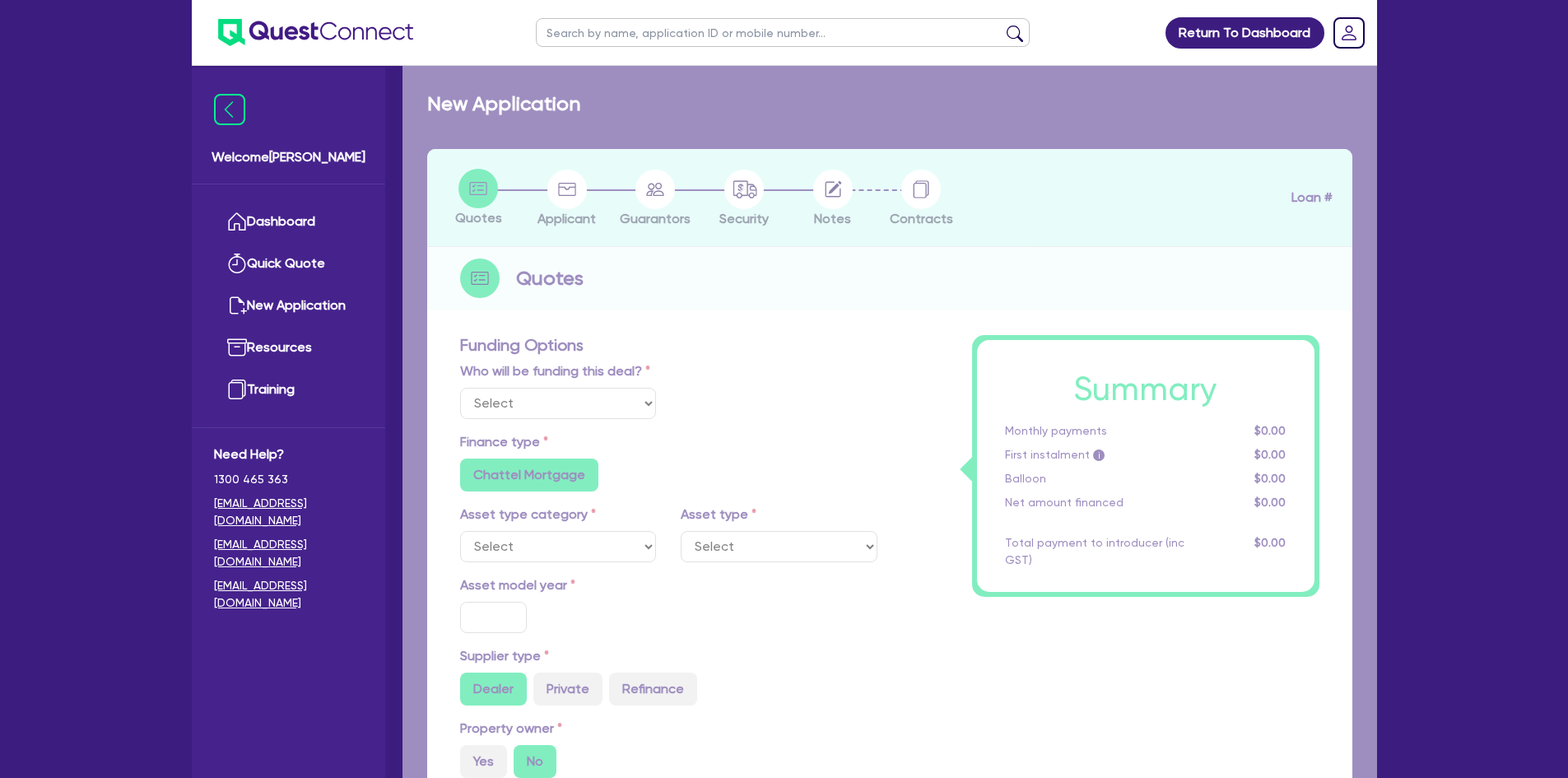
select select "Other"
select select "PRIMARY_ASSETS"
type input "2014"
radio input "true"
type input "125,000"
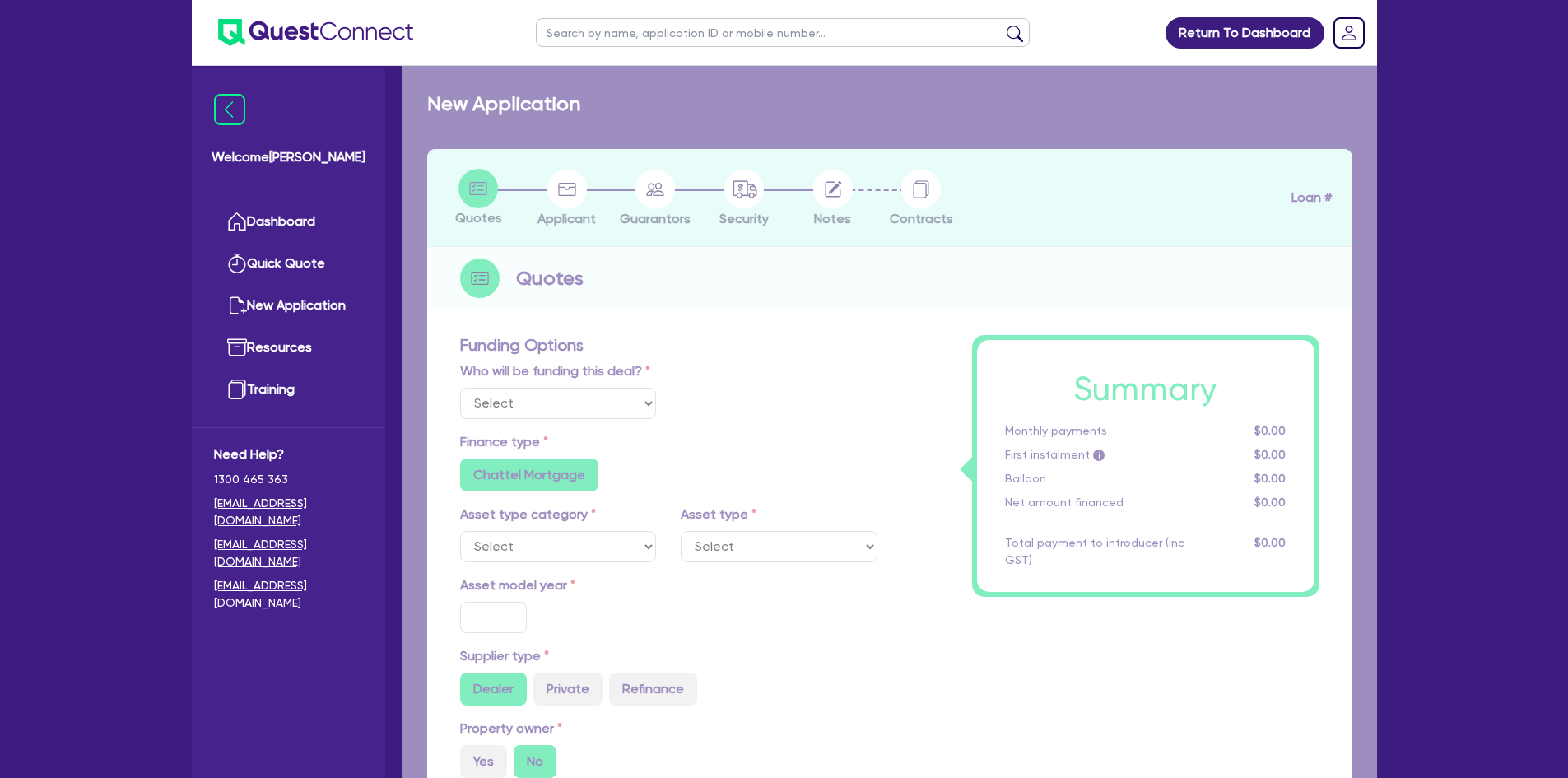
type input "5"
type input "6,250"
type input "9.75"
radio input "false"
type input "1,200"
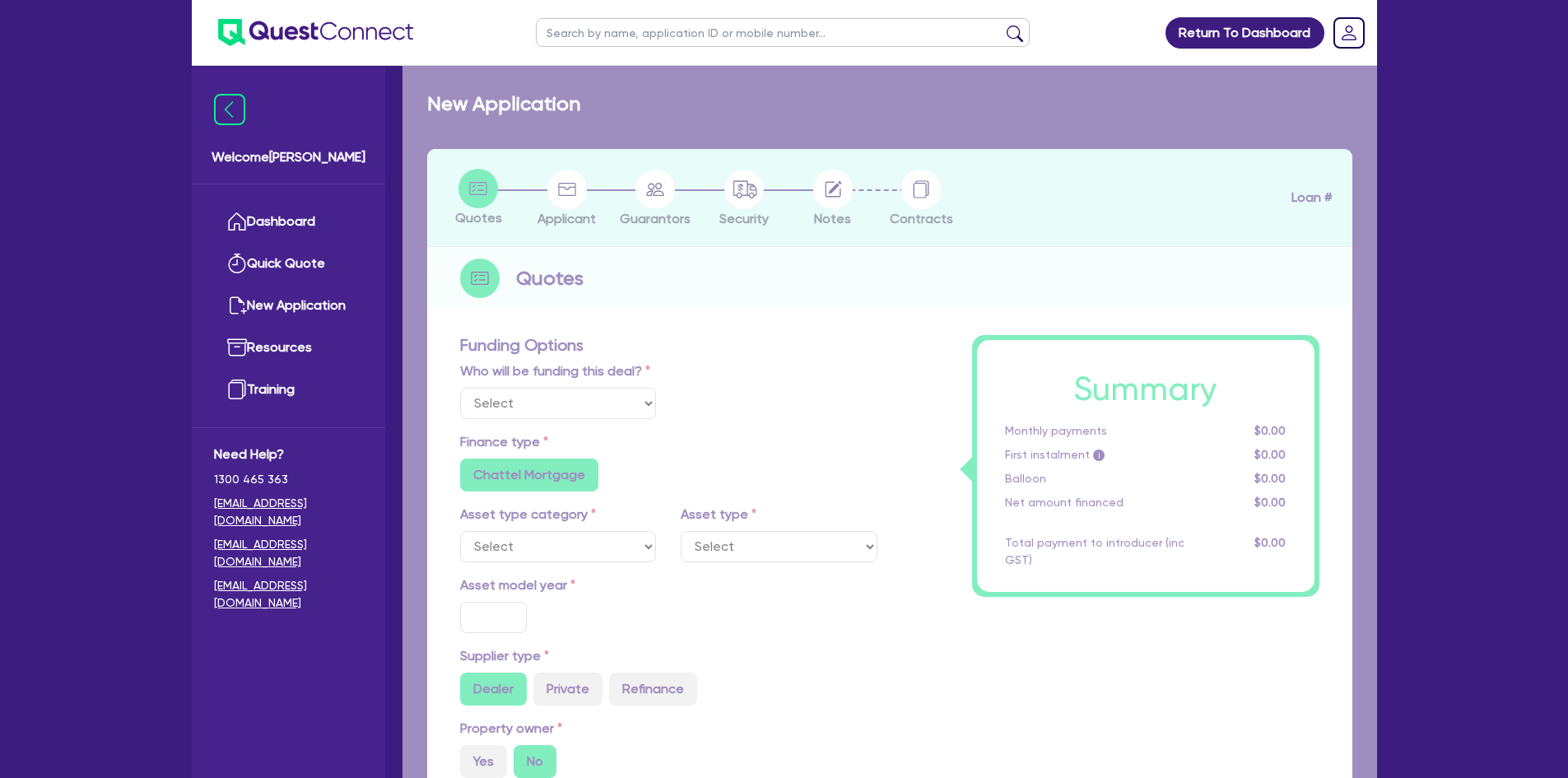
radio input "false"
select select "HEAVY_TRUCKS"
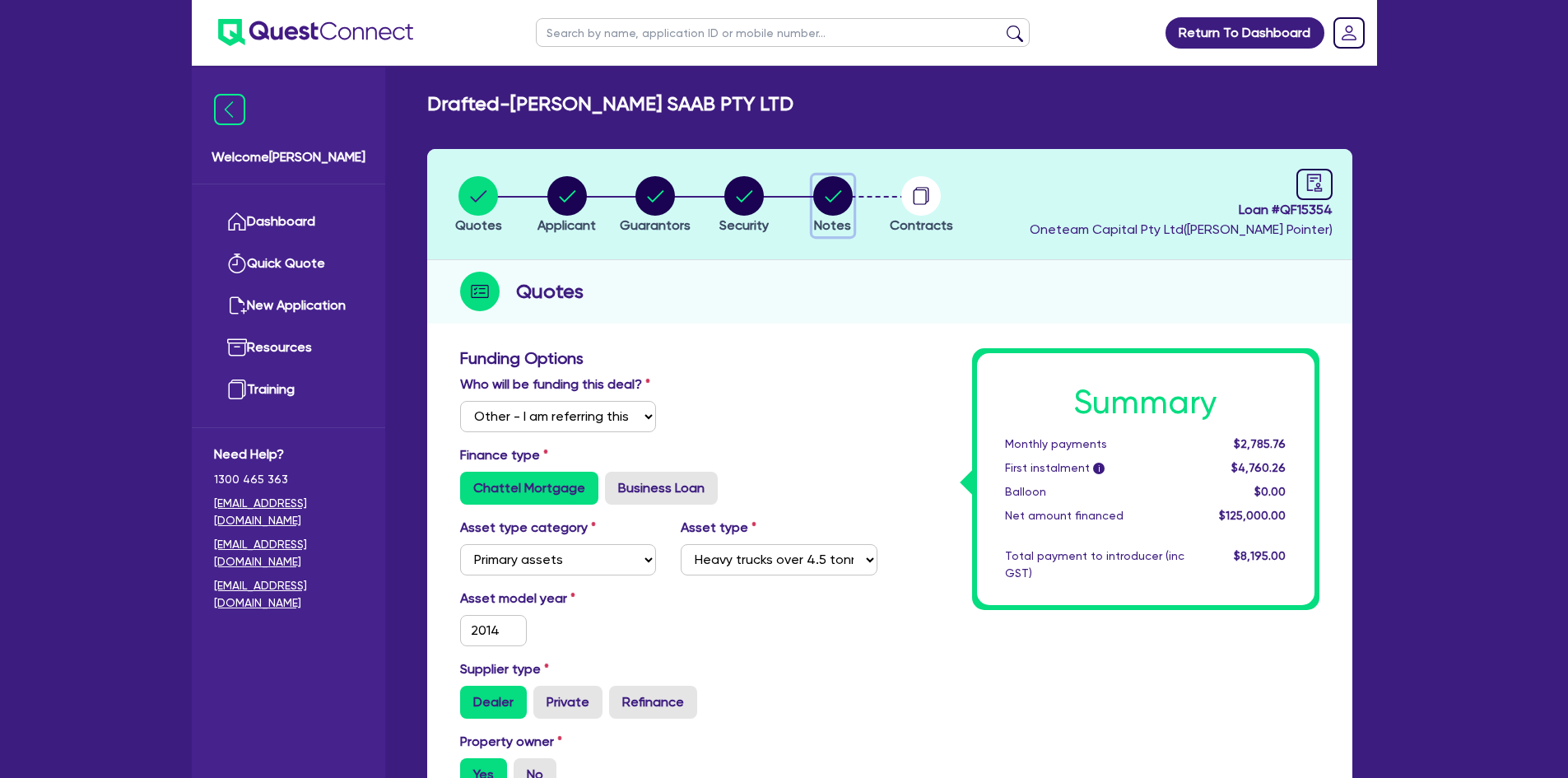
click at [848, 193] on circle "button" at bounding box center [833, 195] width 39 height 39
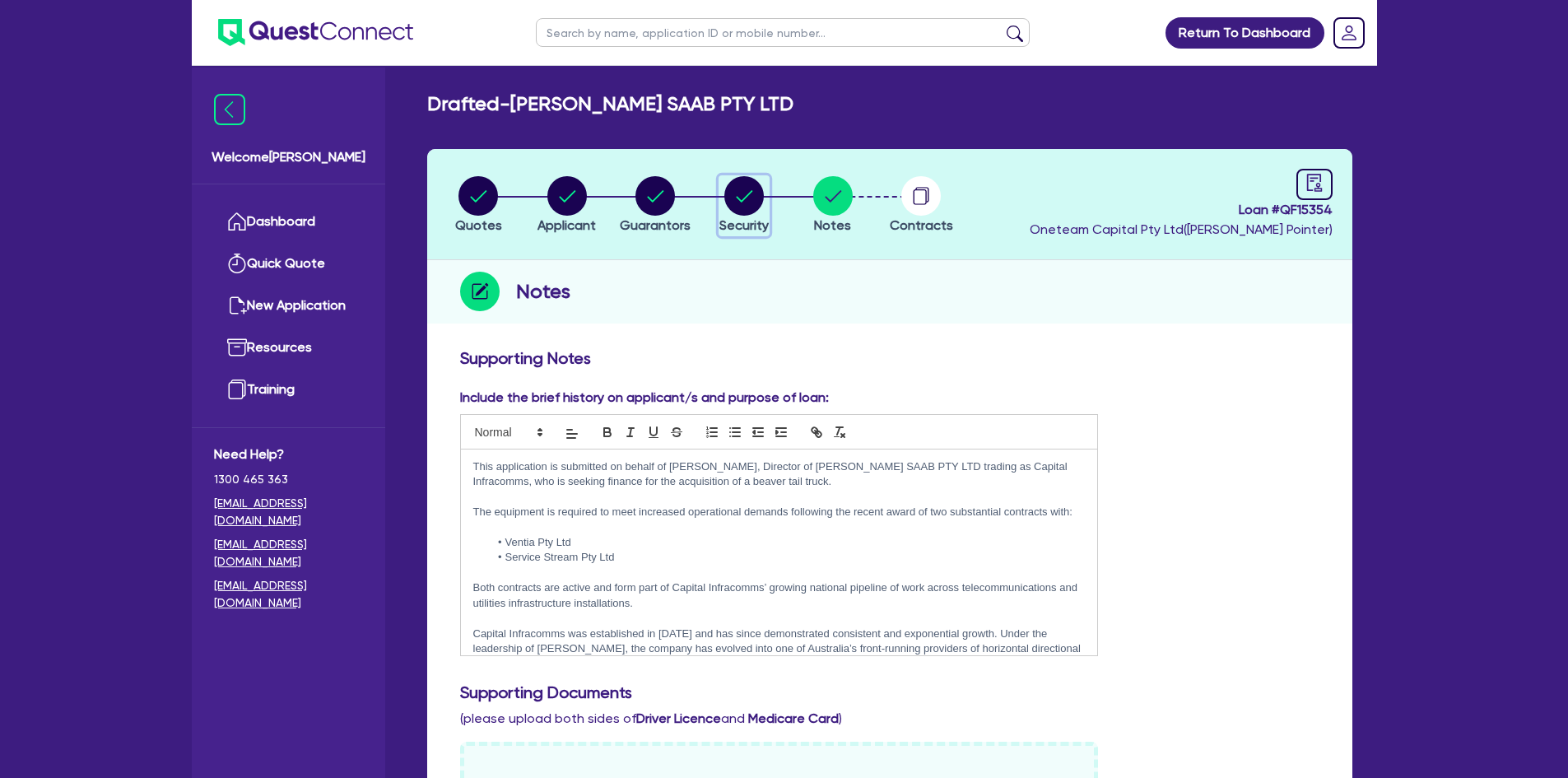
click at [745, 194] on circle "button" at bounding box center [744, 195] width 39 height 39
select select "PRIMARY_ASSETS"
select select "HEAVY_TRUCKS"
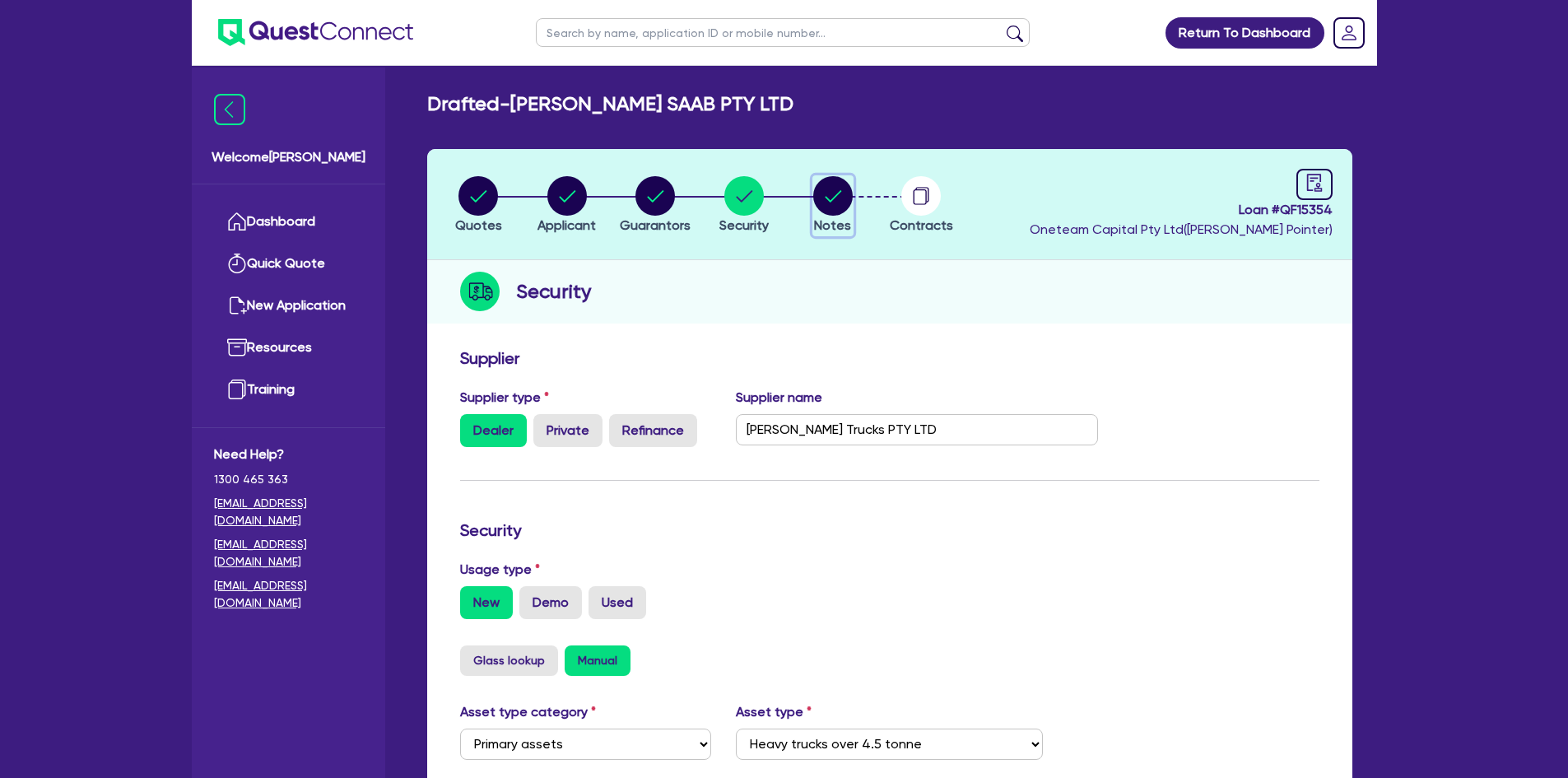
click at [840, 200] on circle "button" at bounding box center [833, 195] width 39 height 39
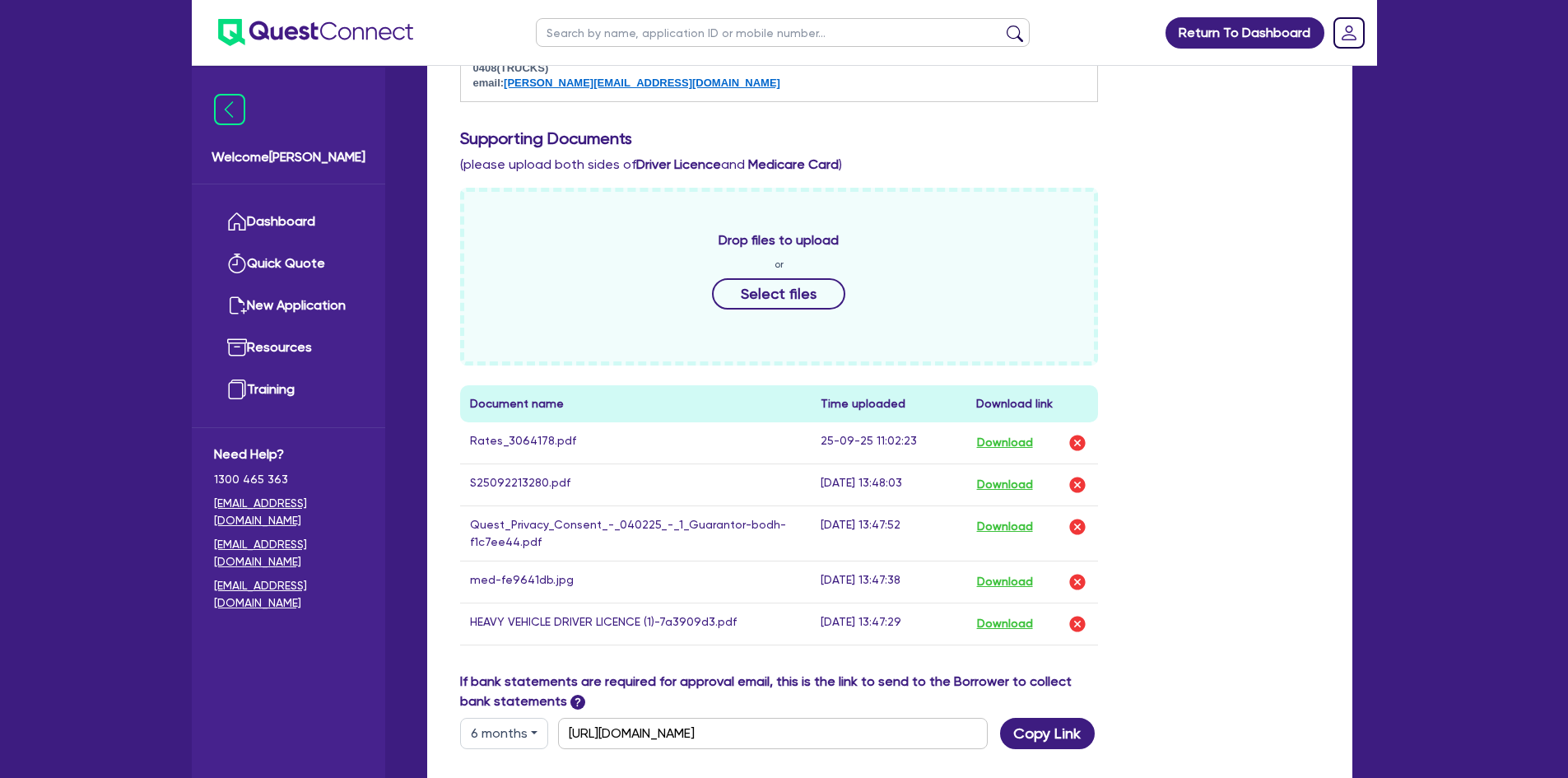
scroll to position [577, 0]
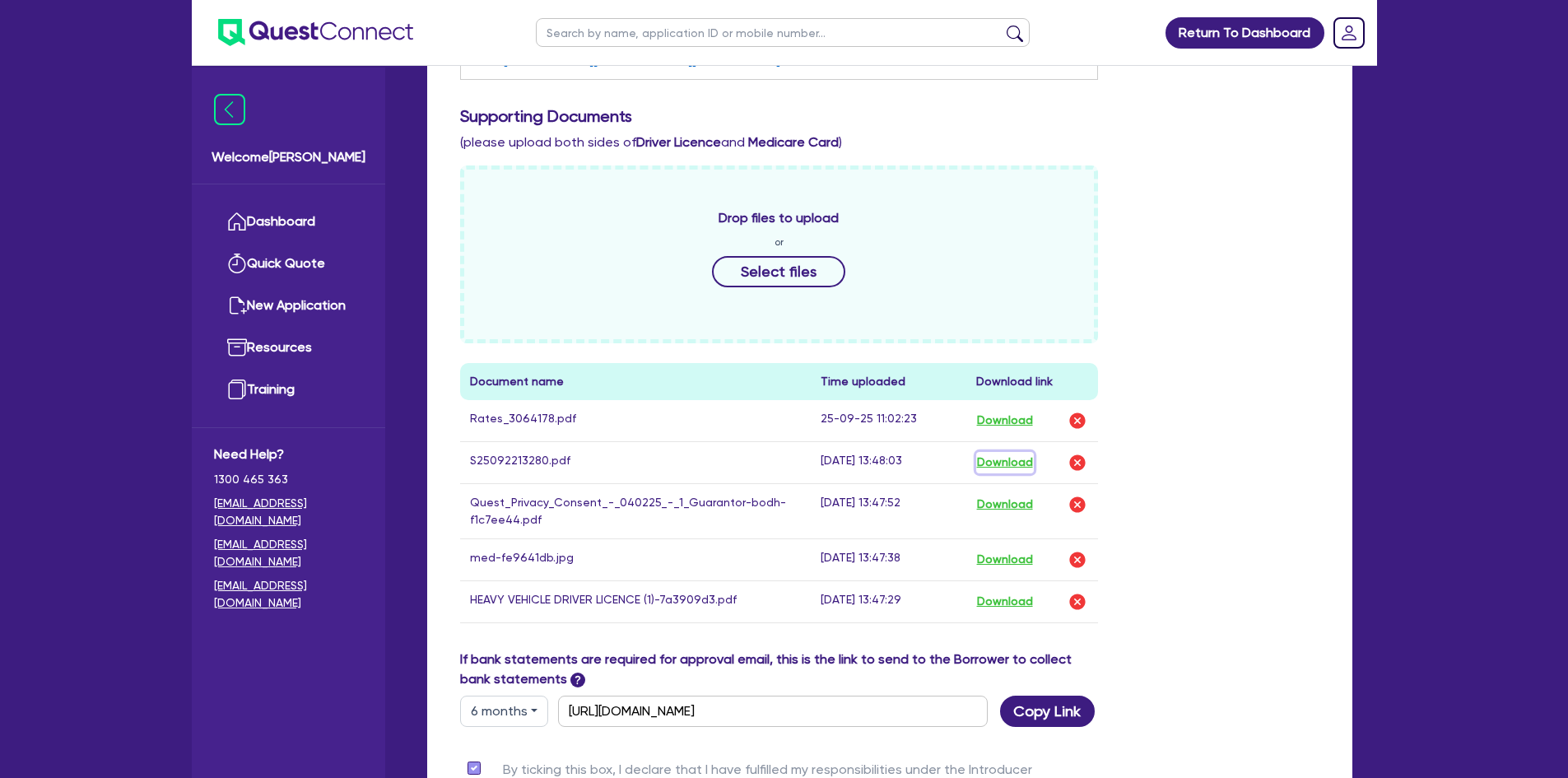
click at [1011, 458] on button "Download" at bounding box center [1005, 463] width 58 height 22
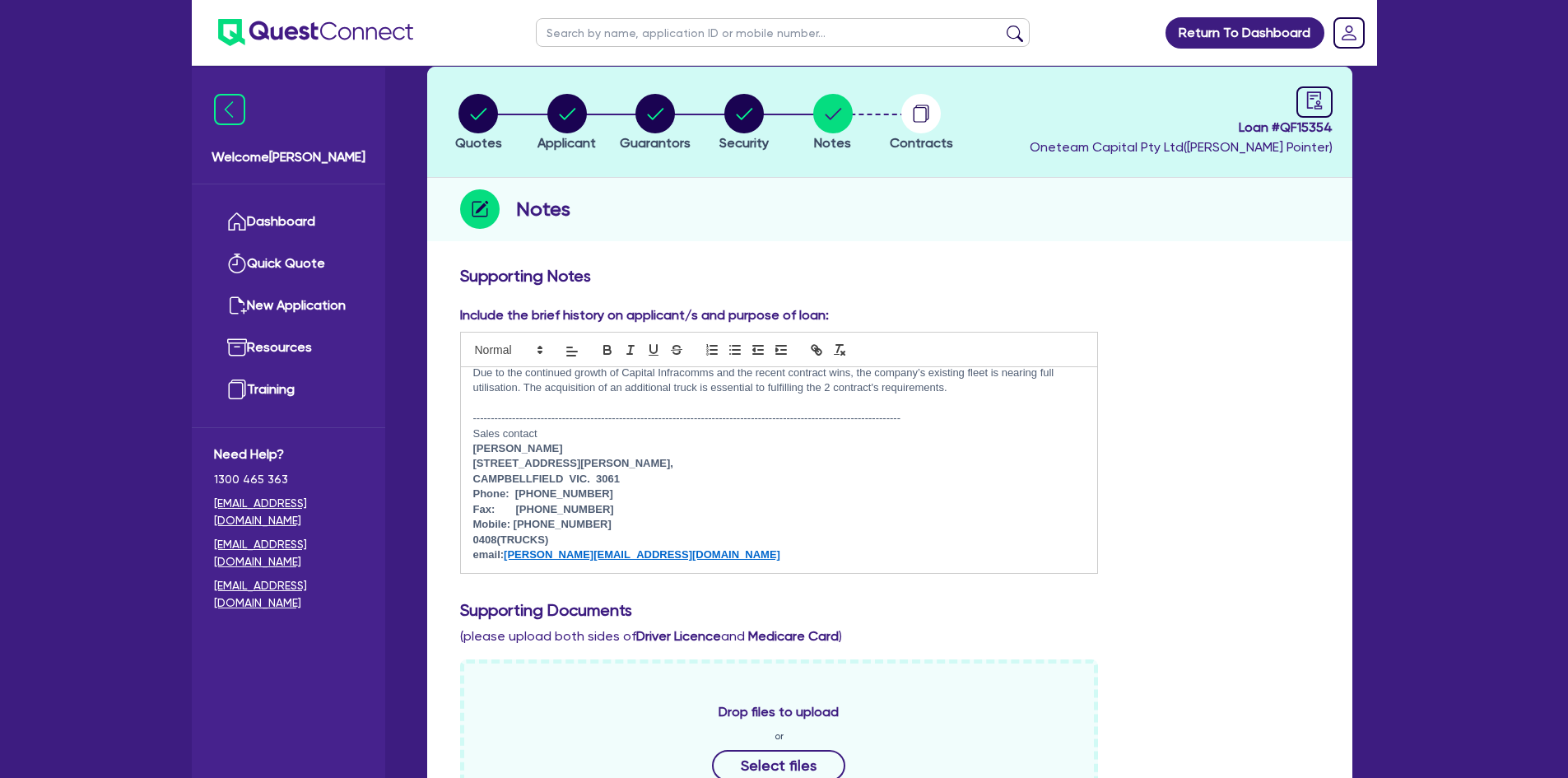
scroll to position [0, 0]
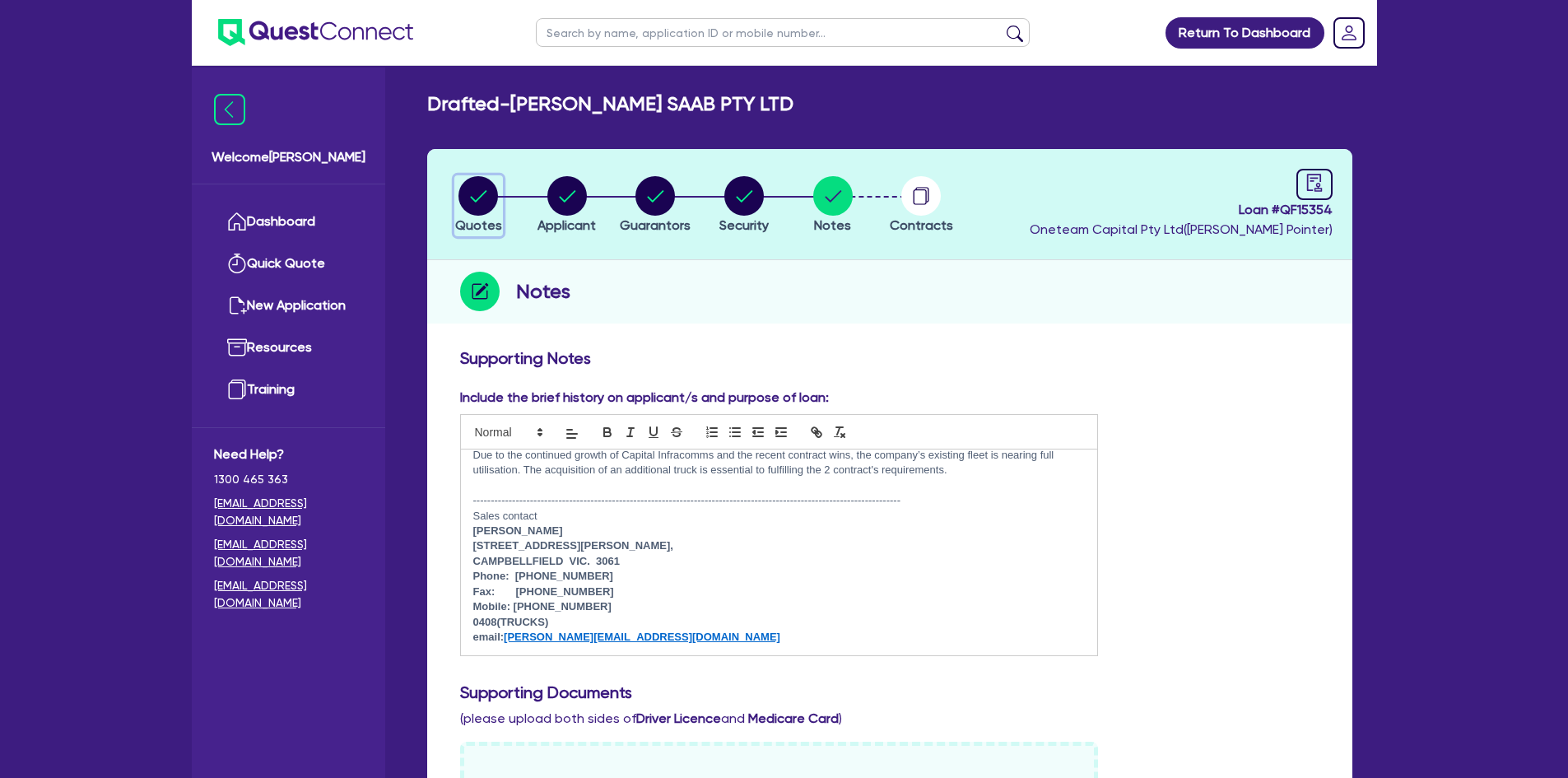
click at [485, 196] on circle "button" at bounding box center [477, 195] width 39 height 39
select select "Other"
select select "PRIMARY_ASSETS"
select select "HEAVY_TRUCKS"
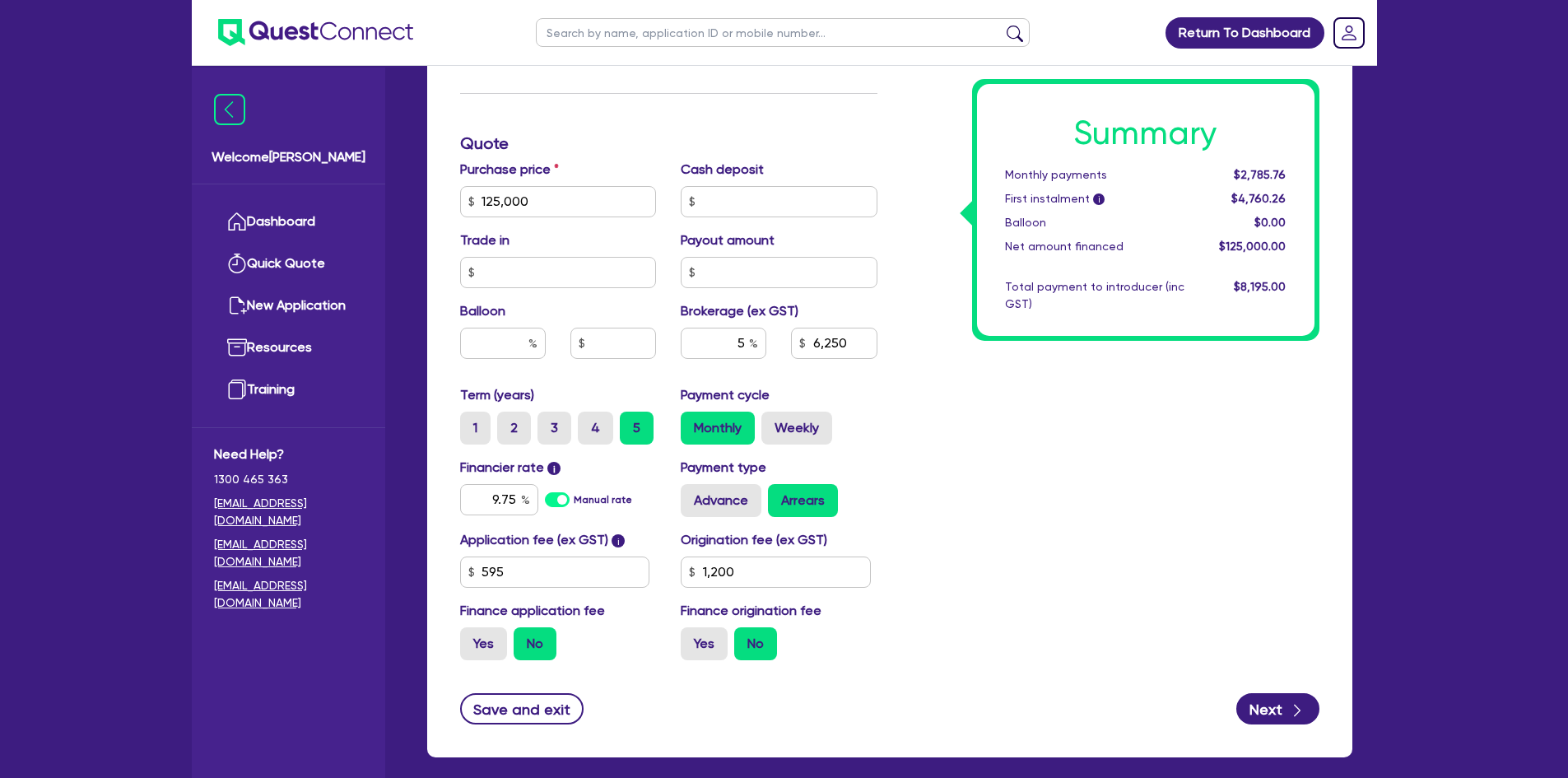
scroll to position [815, 0]
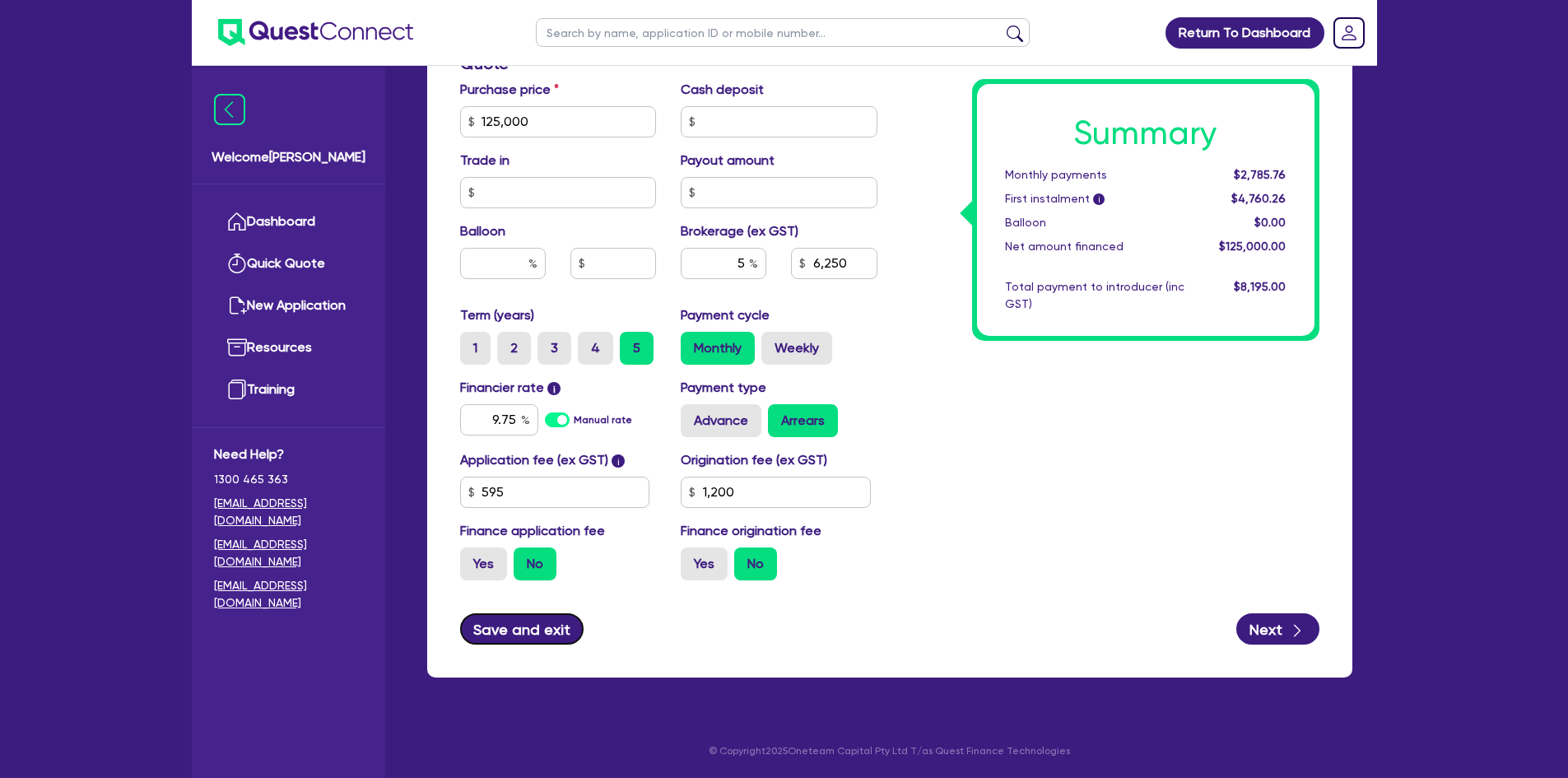
click at [551, 614] on button "Save and exit" at bounding box center [522, 629] width 124 height 31
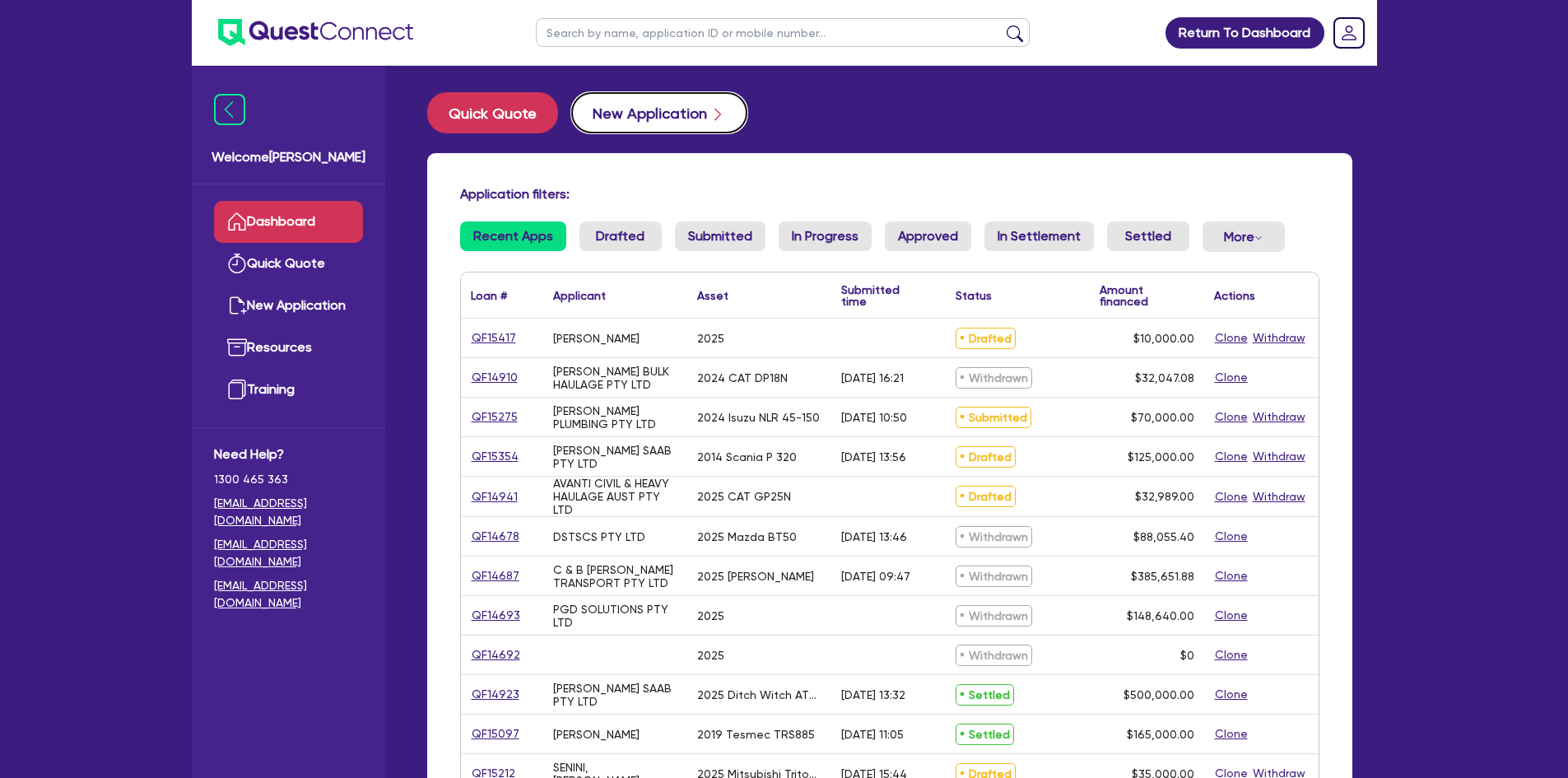
click at [687, 117] on button "New Application" at bounding box center [659, 112] width 176 height 41
select select "Other"
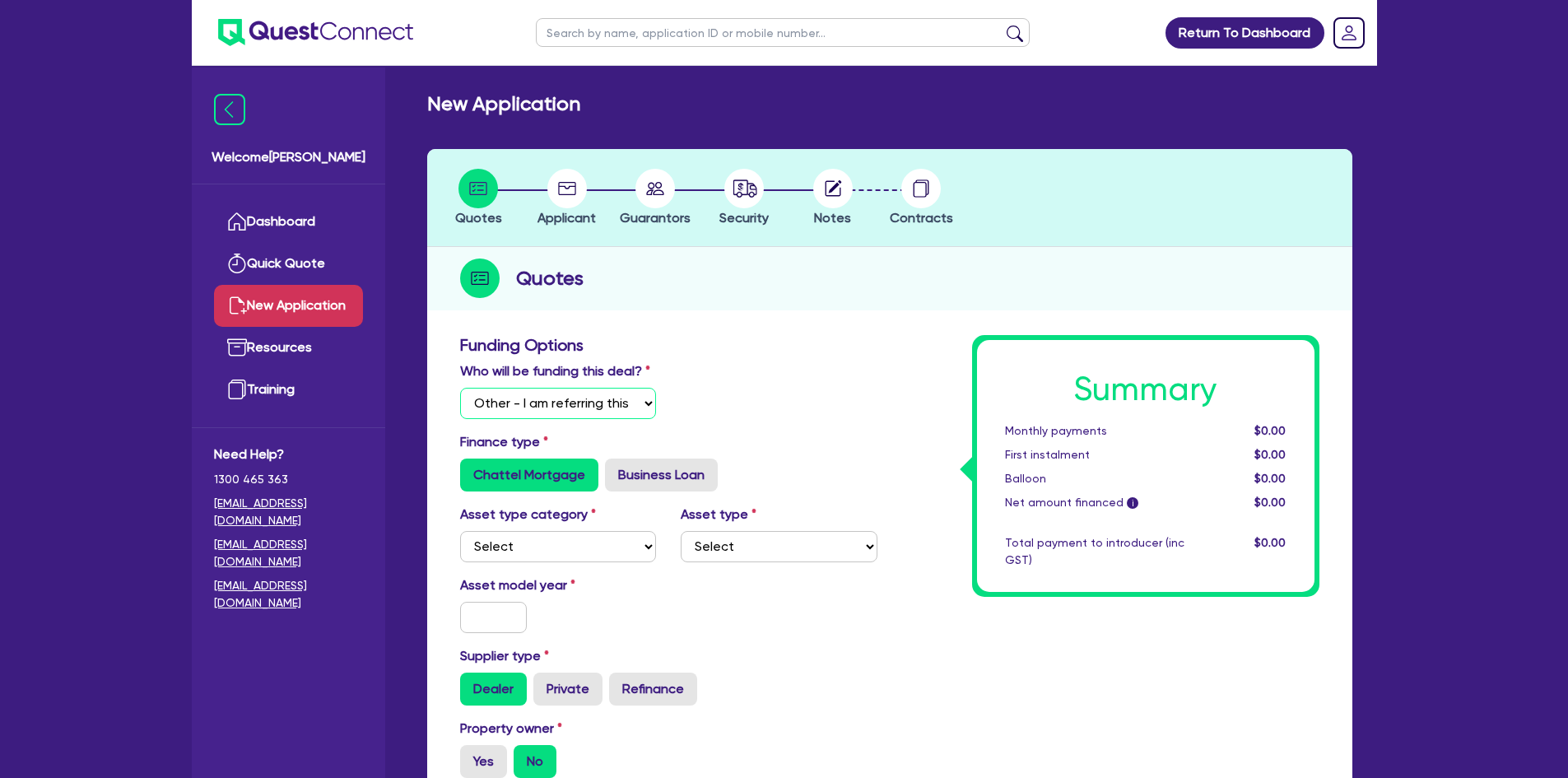
click at [565, 403] on select "Select I will fund 100% I will co-fund with Quest I want Quest to fund 100% Oth…" at bounding box center [558, 403] width 197 height 31
click at [460, 388] on select "Select I will fund 100% I will co-fund with Quest I want Quest to fund 100% Oth…" at bounding box center [558, 403] width 197 height 31
click at [540, 553] on select "Select Cars and light trucks Primary assets Secondary assets Tertiary assets" at bounding box center [558, 546] width 197 height 31
select select "PRIMARY_ASSETS"
click at [460, 531] on select "Select Cars and light trucks Primary assets Secondary assets Tertiary assets" at bounding box center [558, 546] width 197 height 31
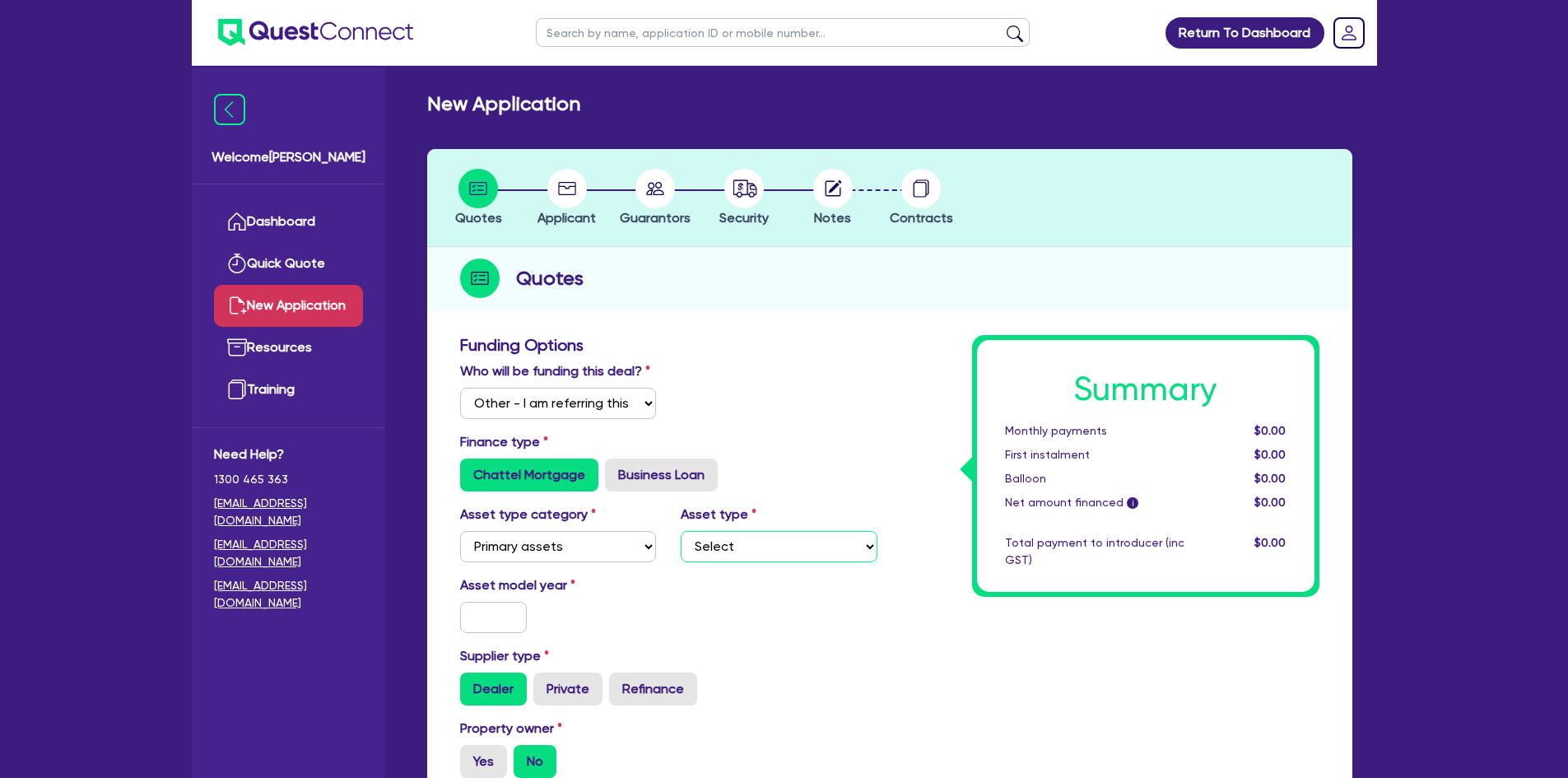
click at [828, 554] on select "Select Heavy trucks over 4.5 tonne Trailers Bus and coaches Yellow goods and ex…" at bounding box center [779, 546] width 197 height 31
select select "YELLOW_GOODS_AND_EXCAVATORS"
click at [681, 531] on select "Select Heavy trucks over 4.5 tonne Trailers Bus and coaches Yellow goods and ex…" at bounding box center [779, 546] width 197 height 31
click at [506, 616] on input "text" at bounding box center [493, 617] width 68 height 31
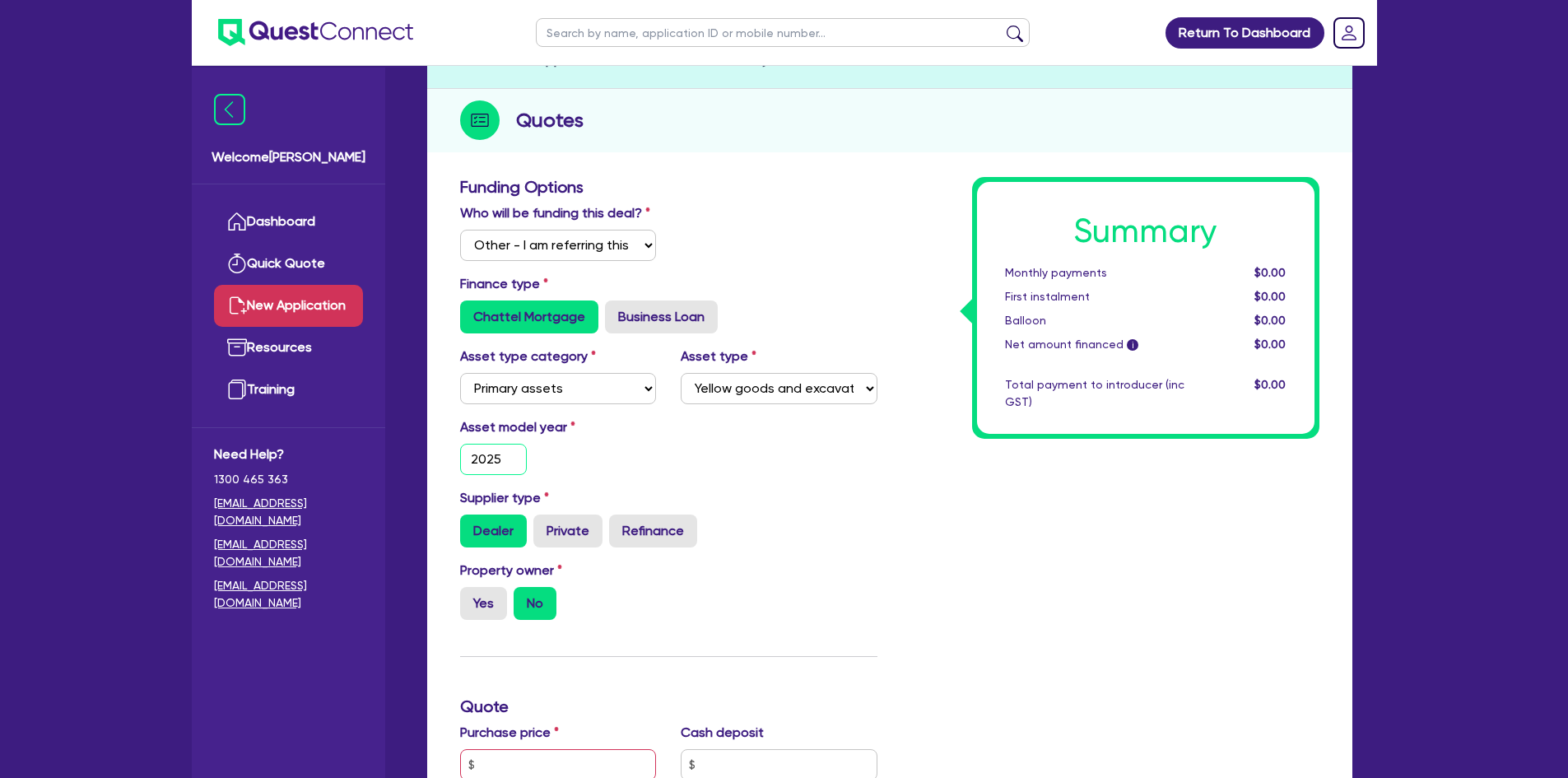
scroll to position [164, 0]
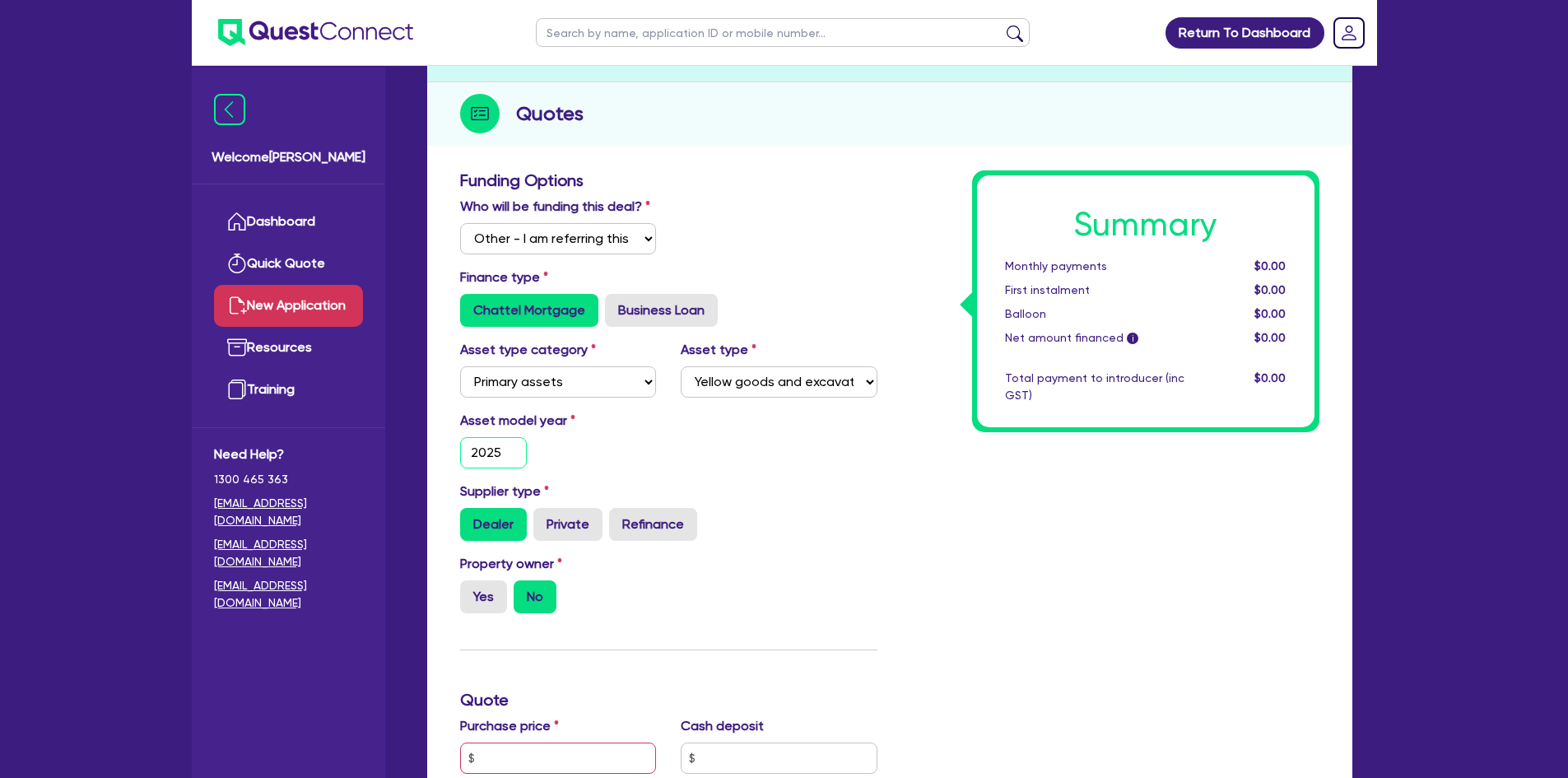
type input "2025"
click at [469, 590] on input "Yes" at bounding box center [465, 585] width 11 height 11
radio input "true"
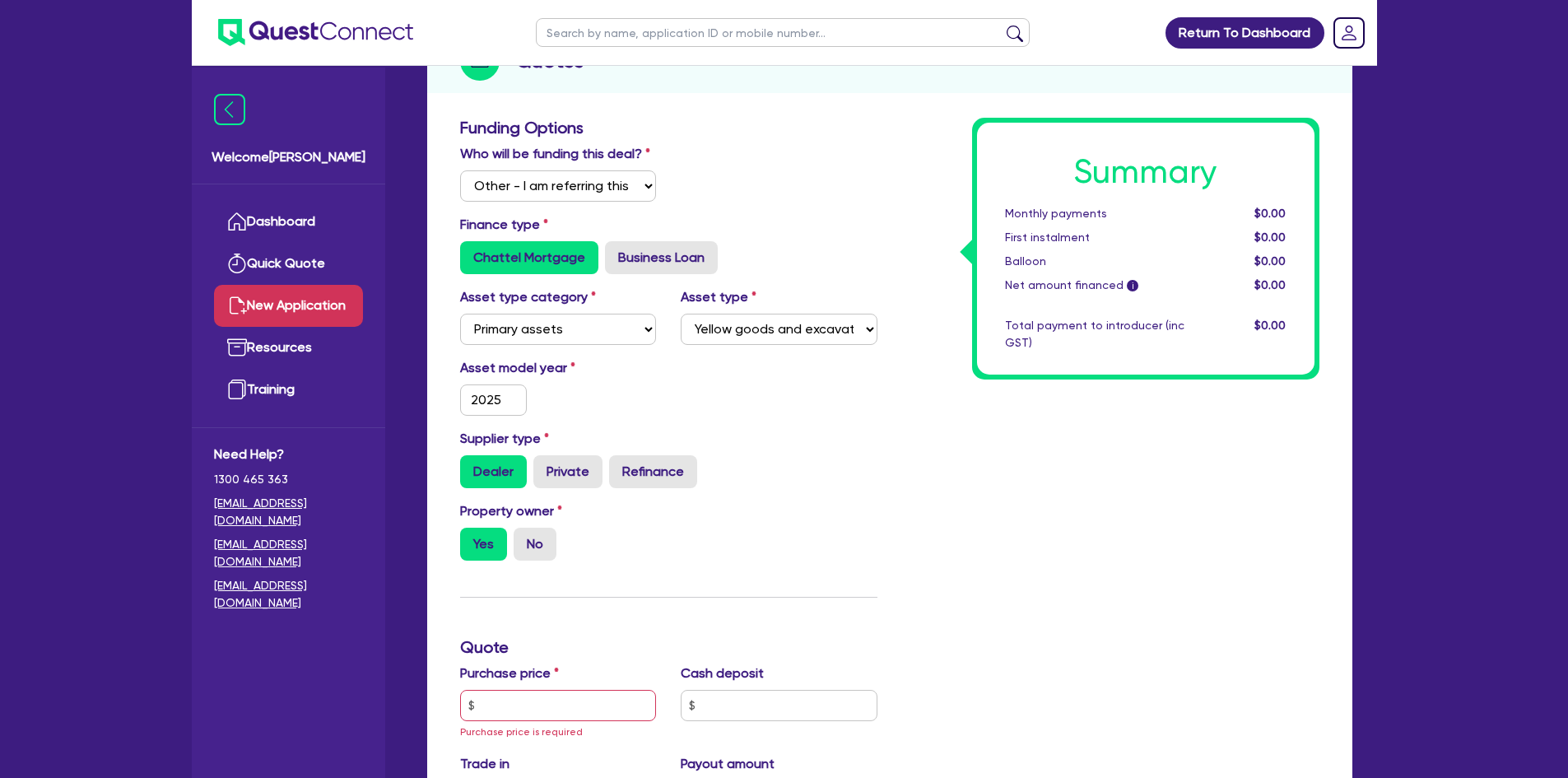
scroll to position [412, 0]
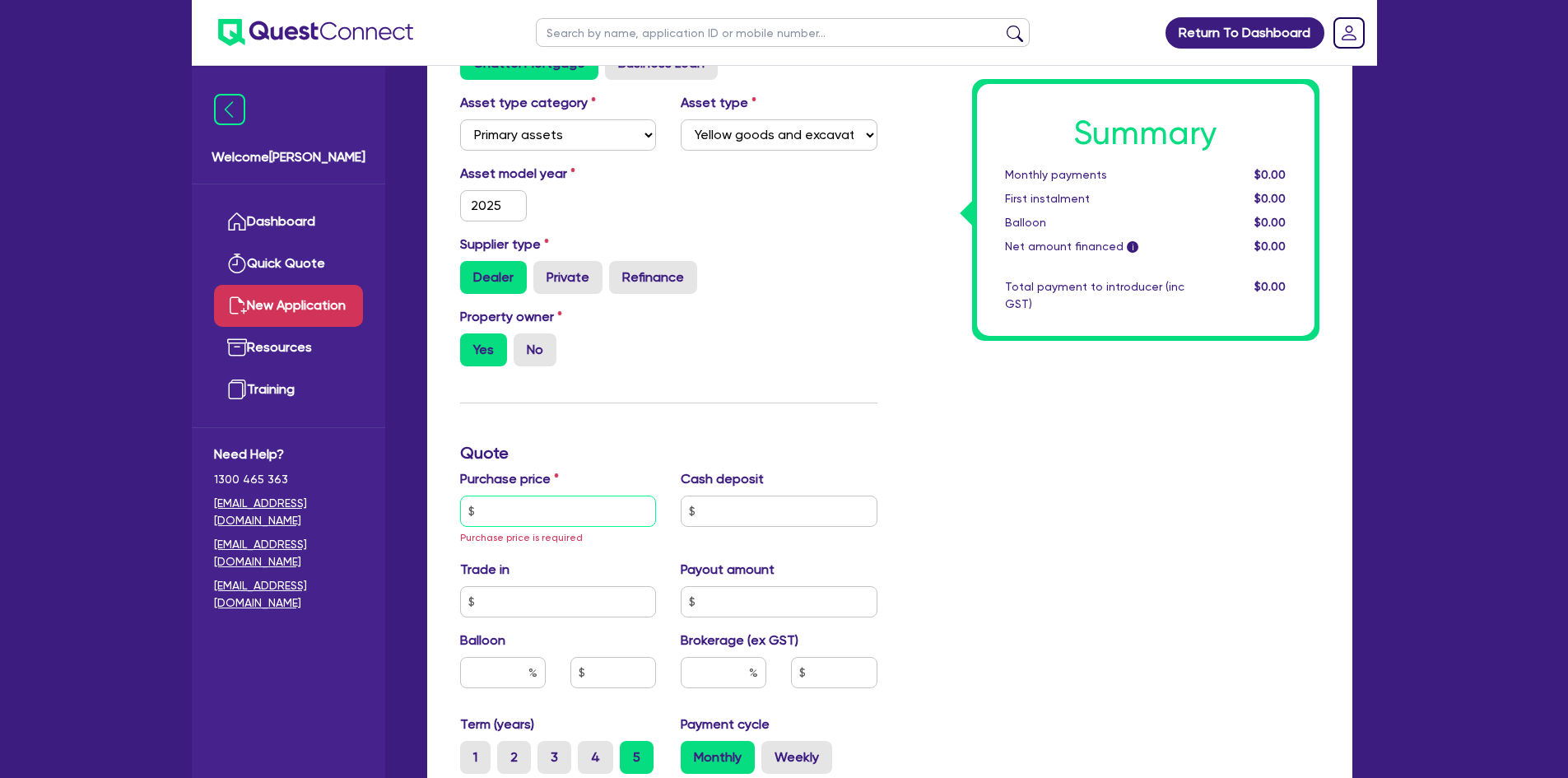
click at [524, 510] on input "text" at bounding box center [558, 511] width 197 height 31
click at [508, 511] on input "text" at bounding box center [558, 511] width 197 height 31
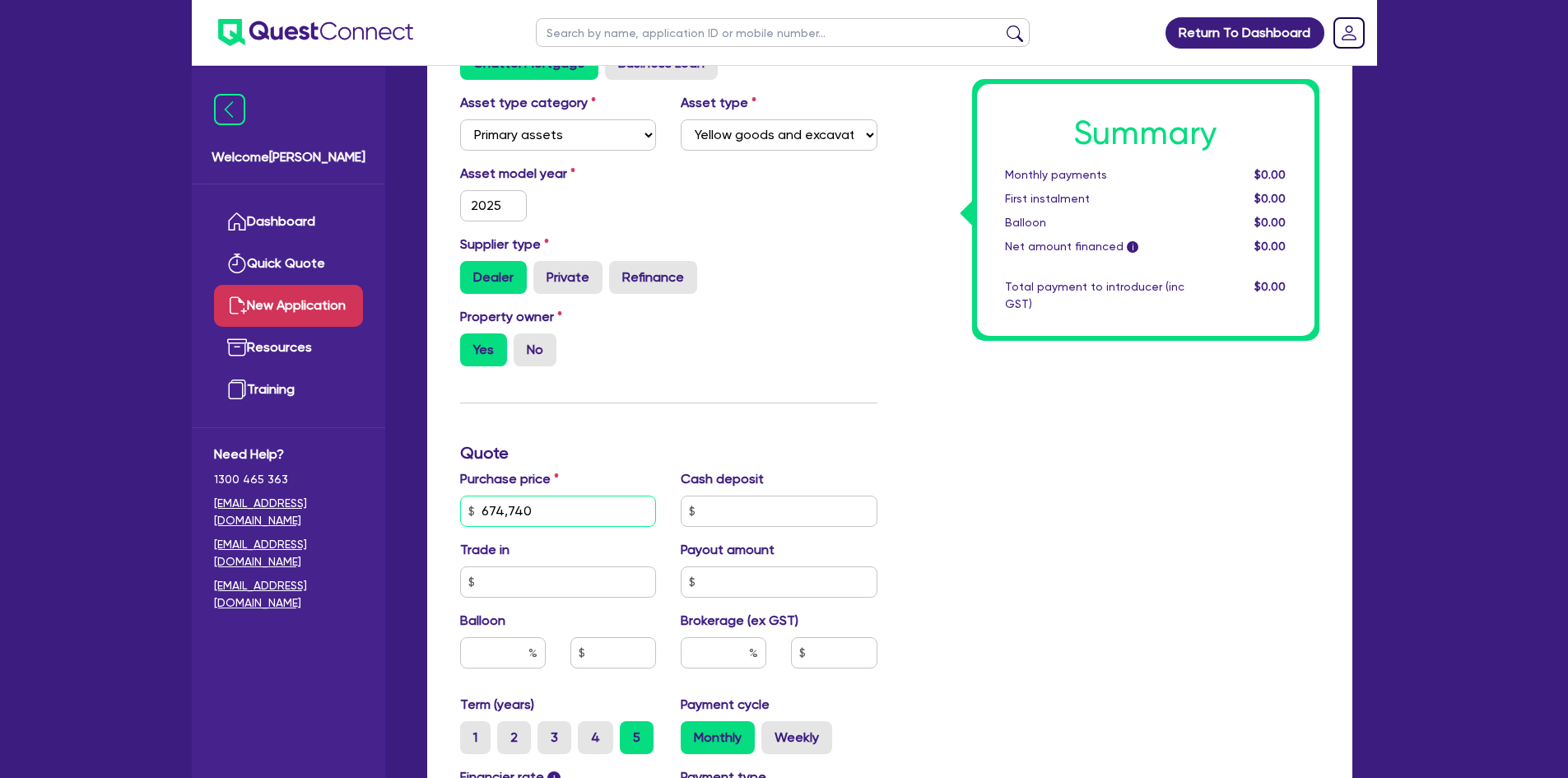
type input "674,740"
click at [791, 512] on input "text" at bounding box center [779, 511] width 197 height 31
type input "74,740"
click at [968, 513] on div "Summary Monthly payments $0.00 First instalment $0.00 Balloon $0.00 Net amount …" at bounding box center [1111, 462] width 442 height 1078
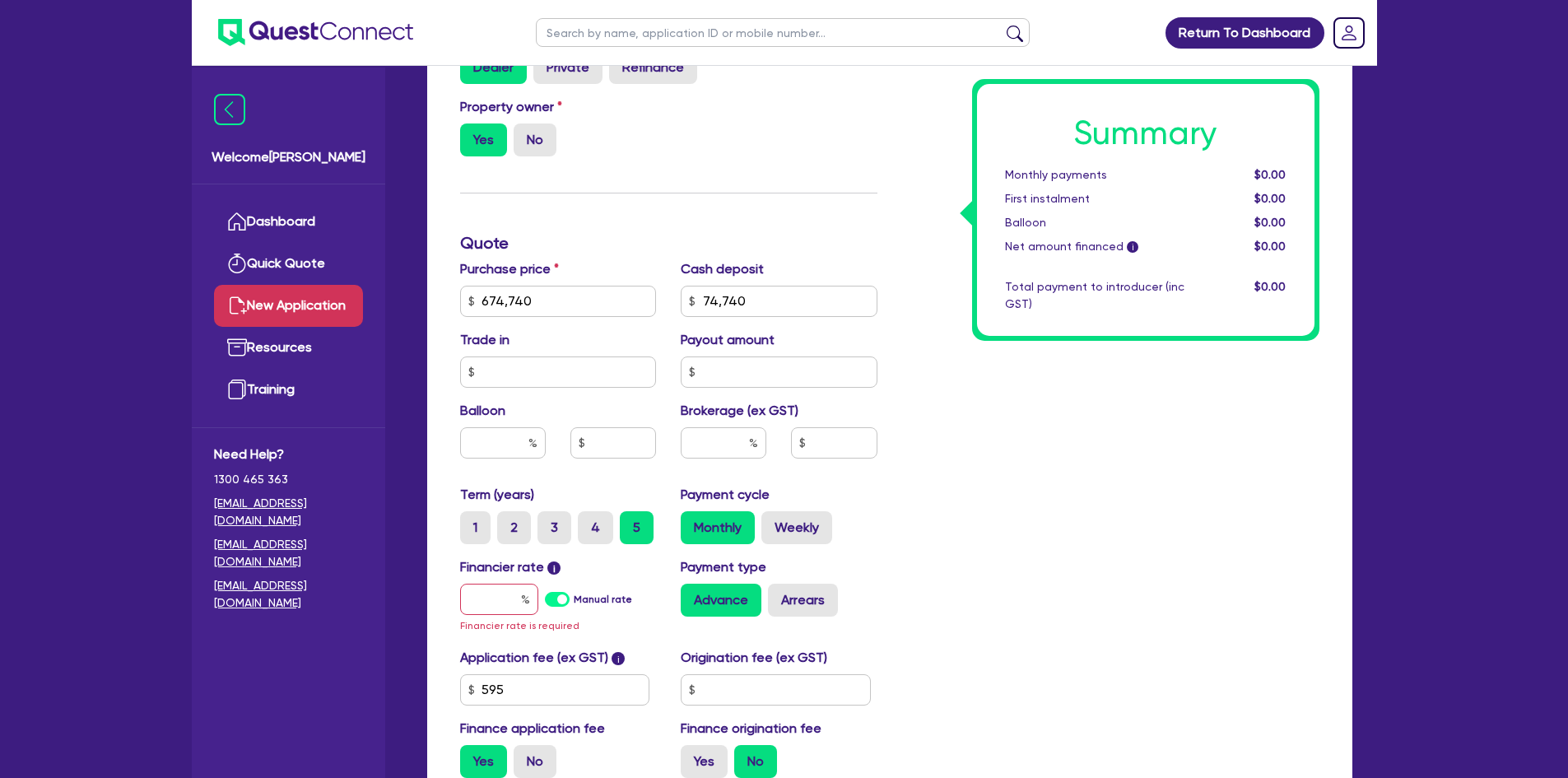
scroll to position [741, 0]
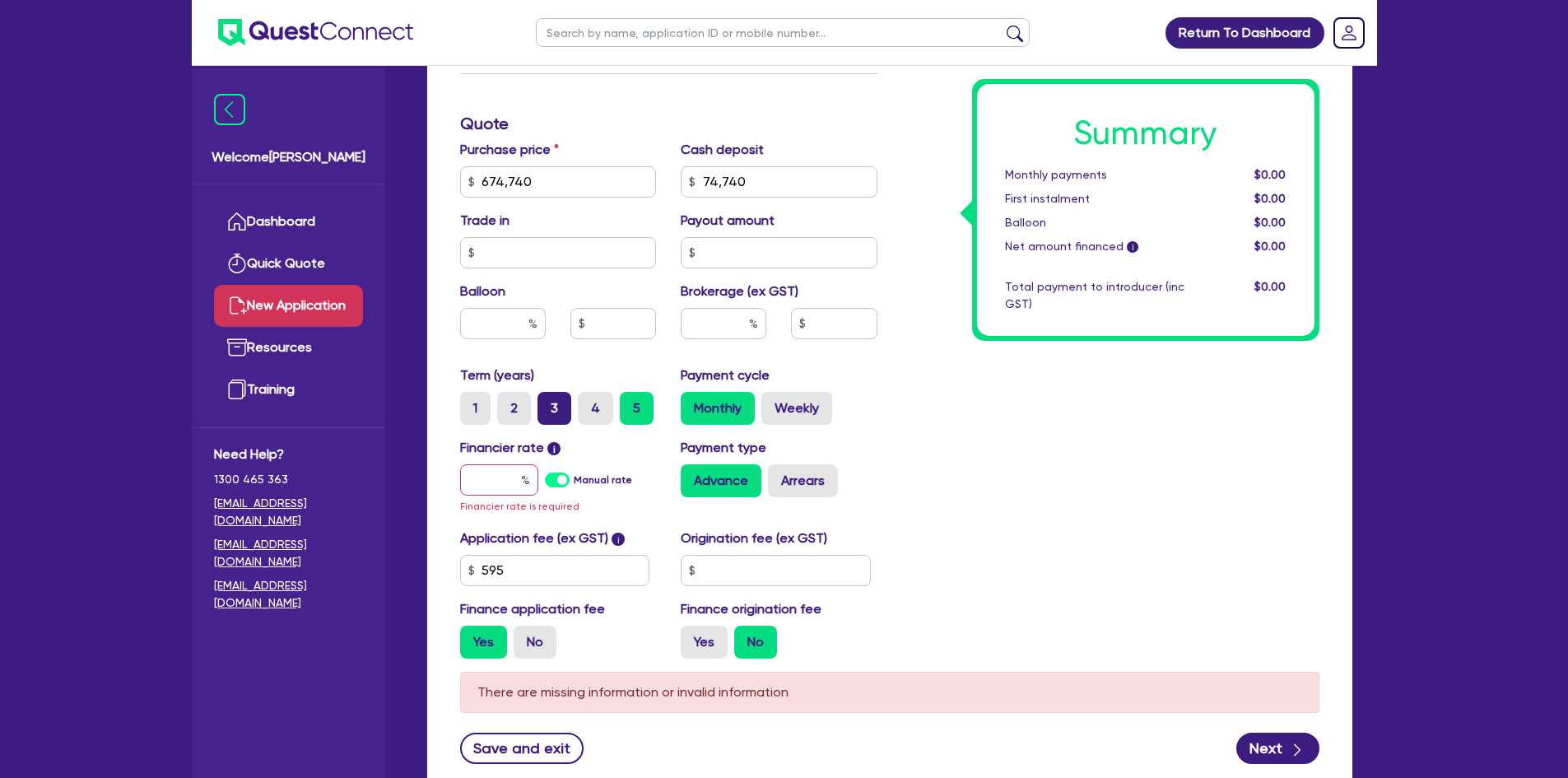
click at [561, 406] on label "3" at bounding box center [554, 408] width 33 height 33
click at [548, 402] on input "3" at bounding box center [542, 397] width 11 height 11
radio input "true"
click at [723, 323] on input "text" at bounding box center [723, 323] width 86 height 31
click at [497, 467] on input "text" at bounding box center [499, 479] width 78 height 31
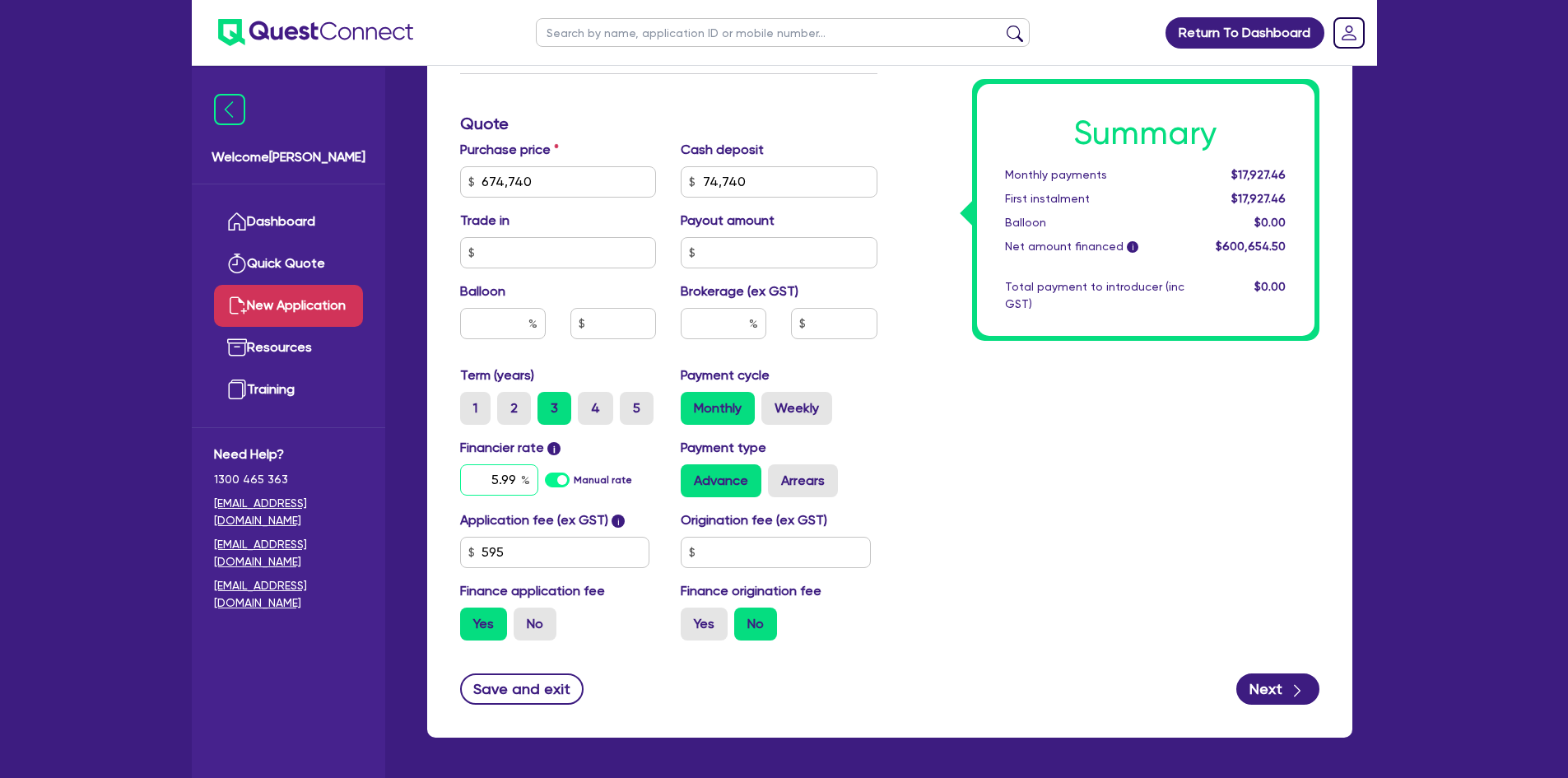
type input "5.99"
click at [750, 322] on div at bounding box center [723, 323] width 86 height 31
type input "2"
click at [970, 414] on div "Summary Monthly payments Calculating... First instalment Calculating... Balloon…" at bounding box center [1111, 124] width 442 height 1060
click at [721, 555] on input "text" at bounding box center [776, 552] width 190 height 31
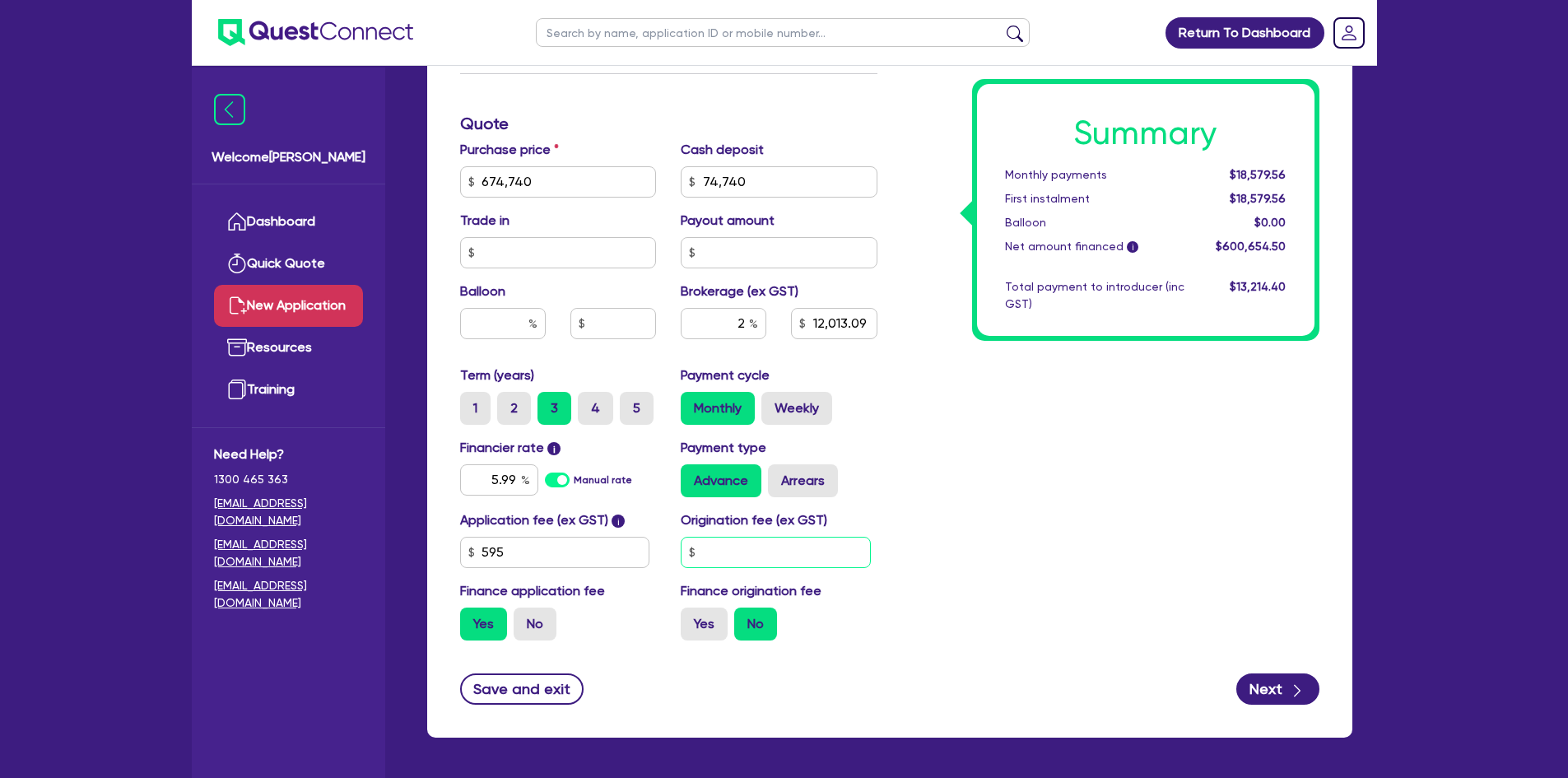
type input "12,013.09"
type input "0"
type input "12,013.09"
type input "00"
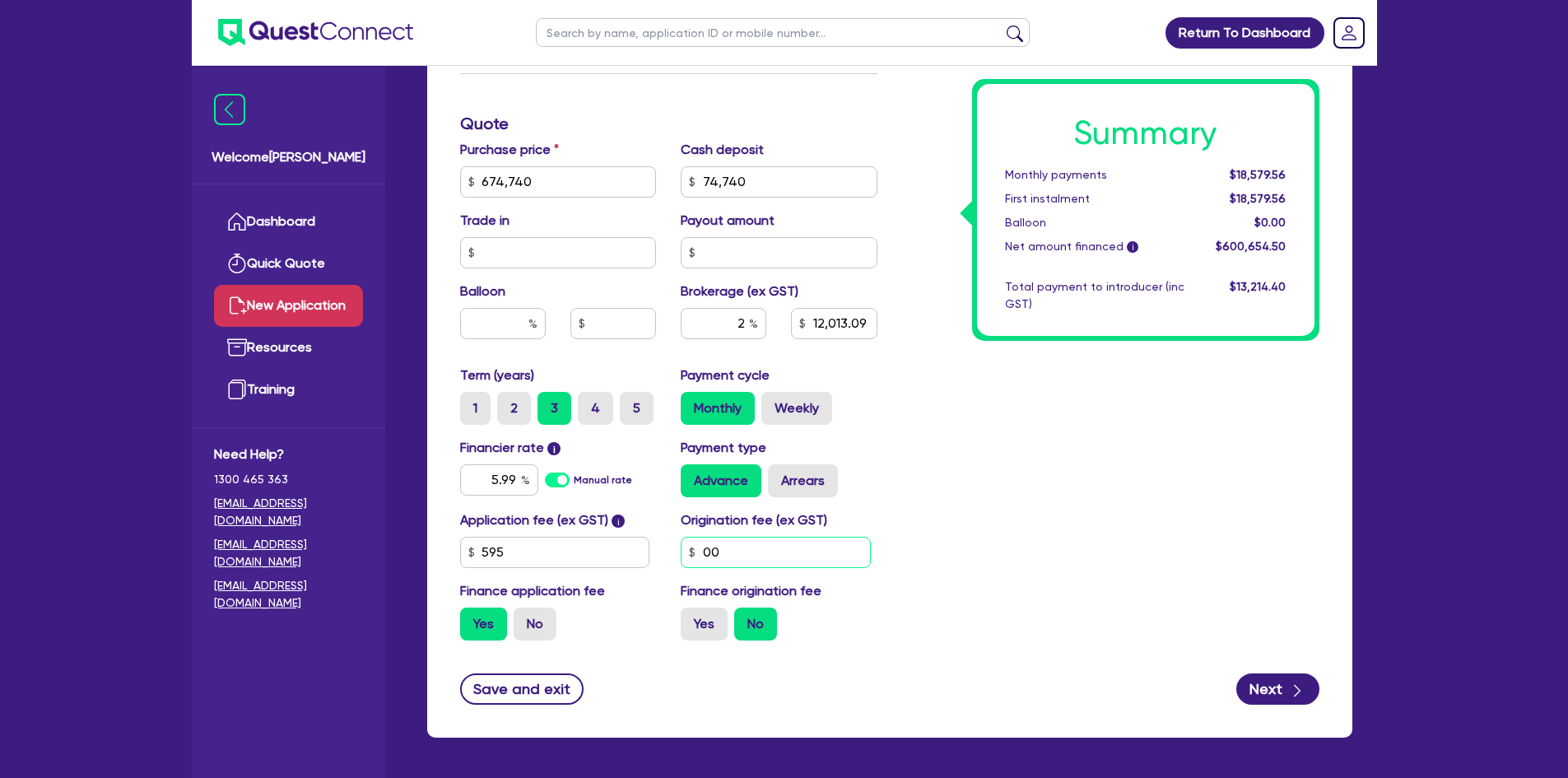
type input "12,013.09"
type input "0"
type input "12,013.09"
type input "1"
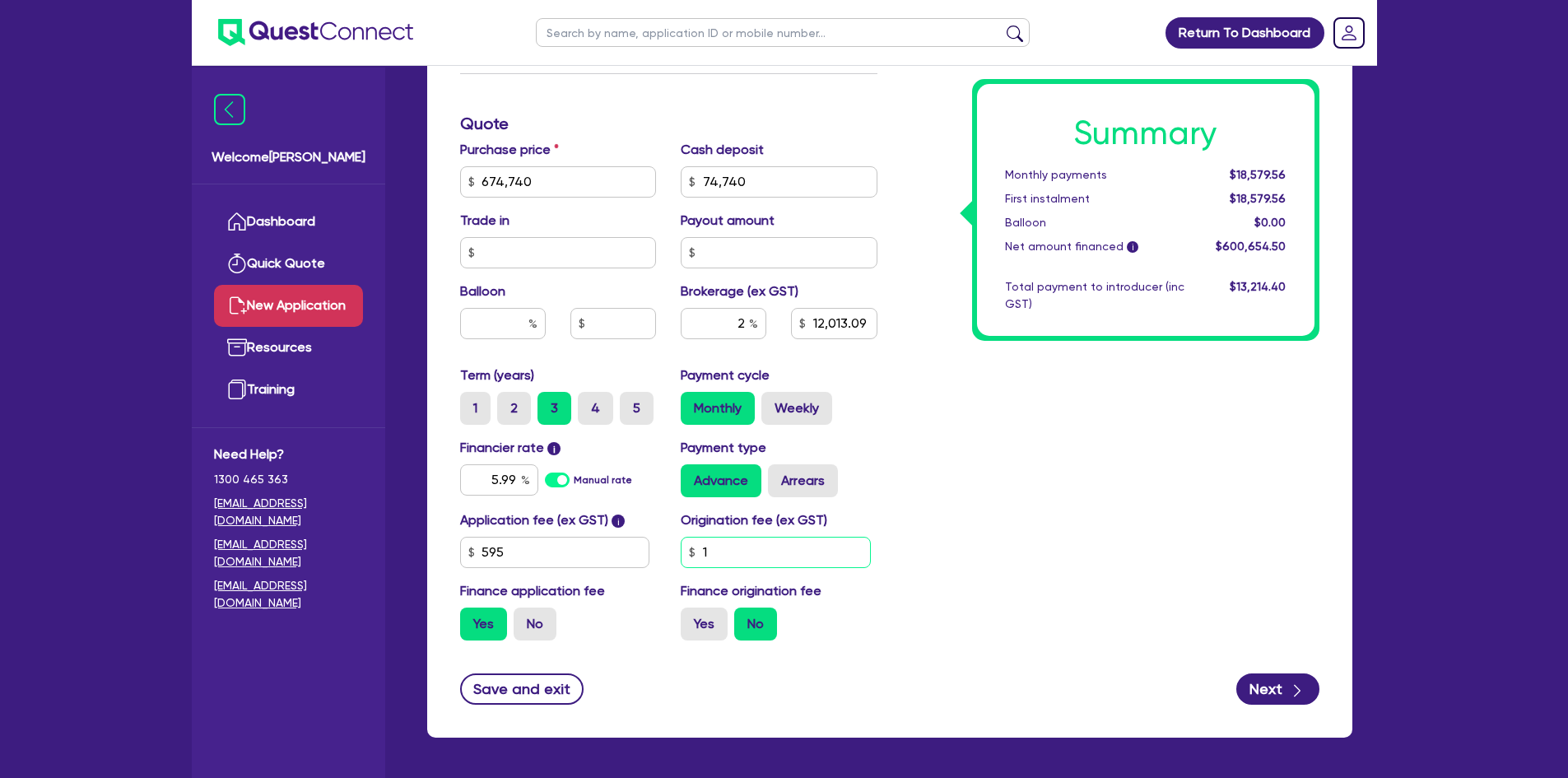
type input "12,013.09"
type input "12"
type input "12,013.09"
type input "120"
type input "12,013.09"
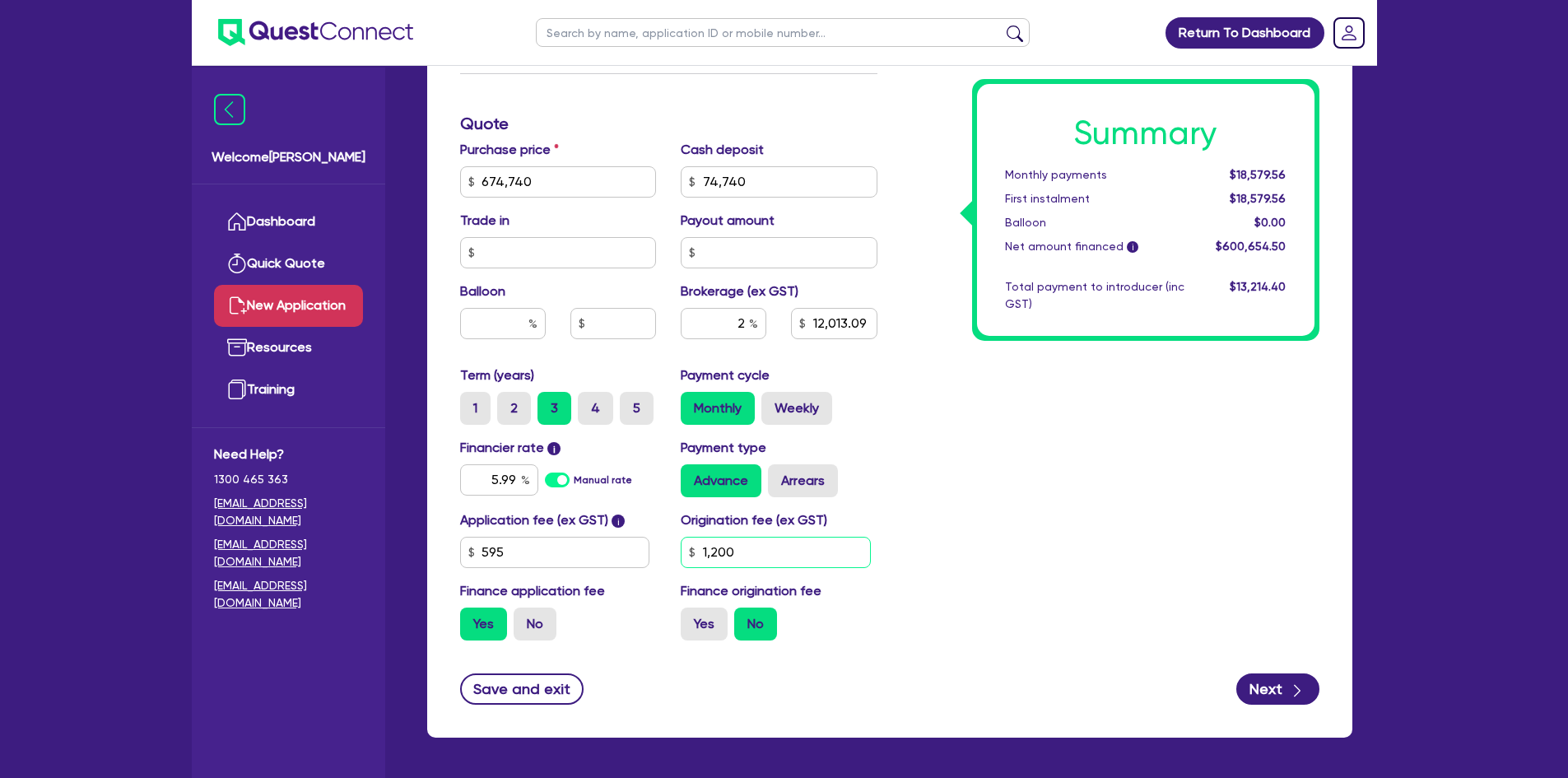
type input "1,200"
click at [935, 450] on div "Summary Monthly payments Calculating... First instalment Calculating... Balloon…" at bounding box center [1111, 124] width 442 height 1060
type input "12,013.09"
click at [749, 323] on input "2" at bounding box center [723, 323] width 86 height 31
type input "2."
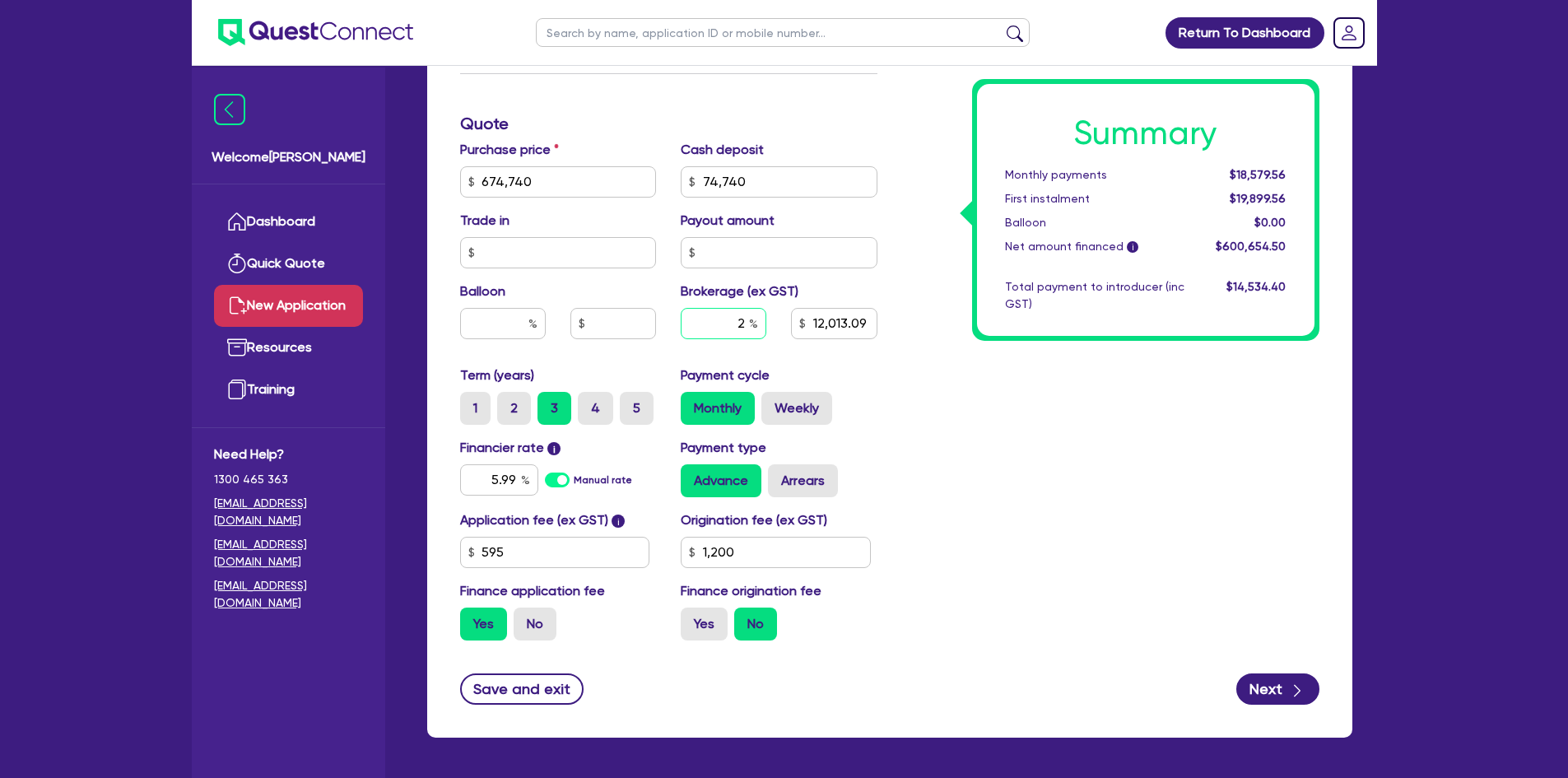
type input "12,013.09"
type input "2.5"
type input "12,013.09"
type input "2.5"
click at [1017, 452] on div "Summary Monthly payments Calculating... First instalment Calculating... Balloon…" at bounding box center [1111, 124] width 442 height 1060
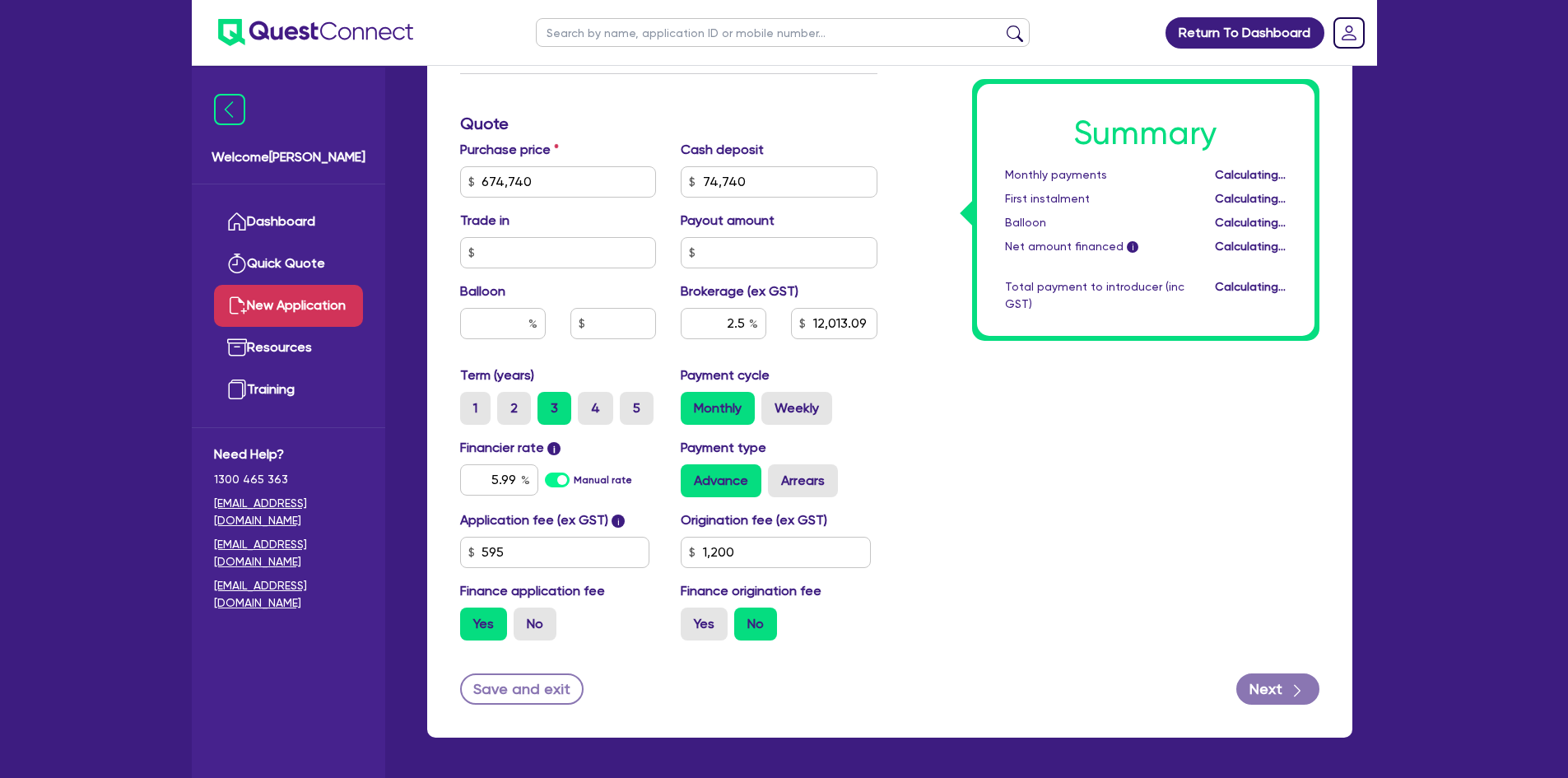
type input "15,016.36"
click at [550, 610] on label "No" at bounding box center [535, 624] width 43 height 33
click at [524, 610] on input "No" at bounding box center [519, 613] width 11 height 11
radio input "true"
type input "15,000"
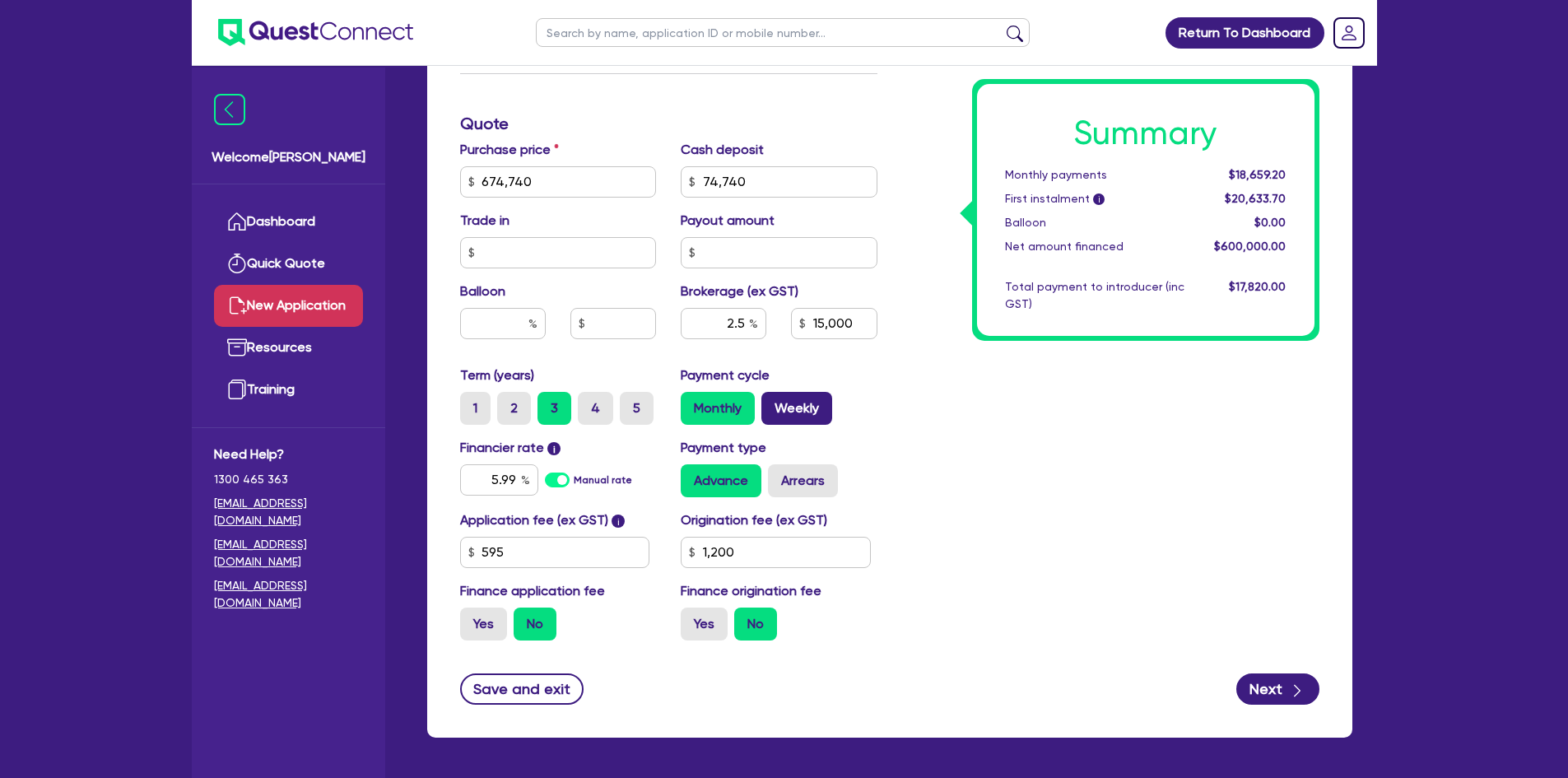
click at [809, 421] on label "Weekly" at bounding box center [797, 408] width 71 height 33
click at [772, 402] on input "Weekly" at bounding box center [767, 397] width 11 height 11
radio input "true"
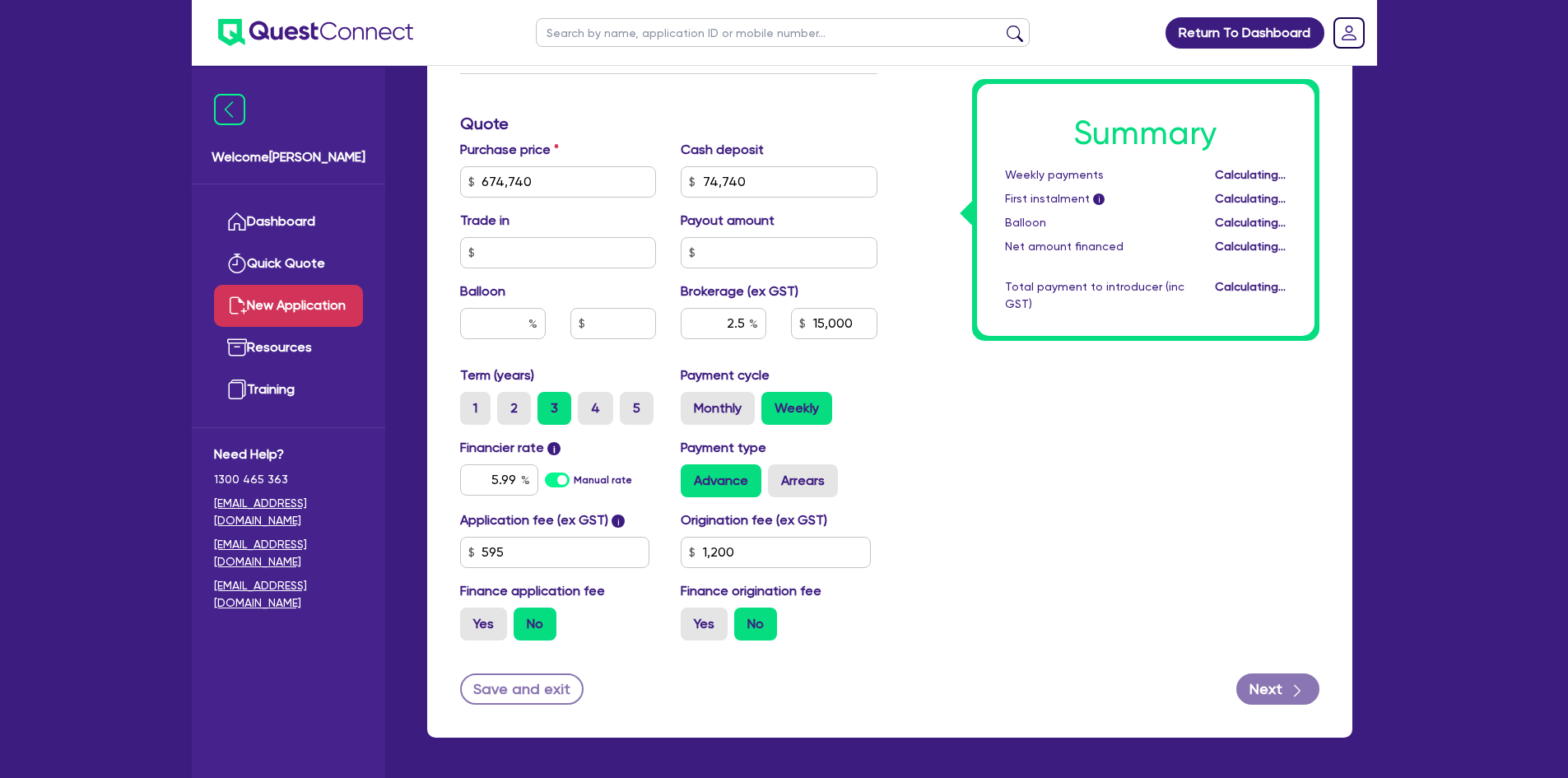
type input "15,000"
click at [692, 404] on label "Monthly" at bounding box center [718, 408] width 74 height 33
click at [692, 402] on input "Monthly" at bounding box center [686, 397] width 11 height 11
radio input "true"
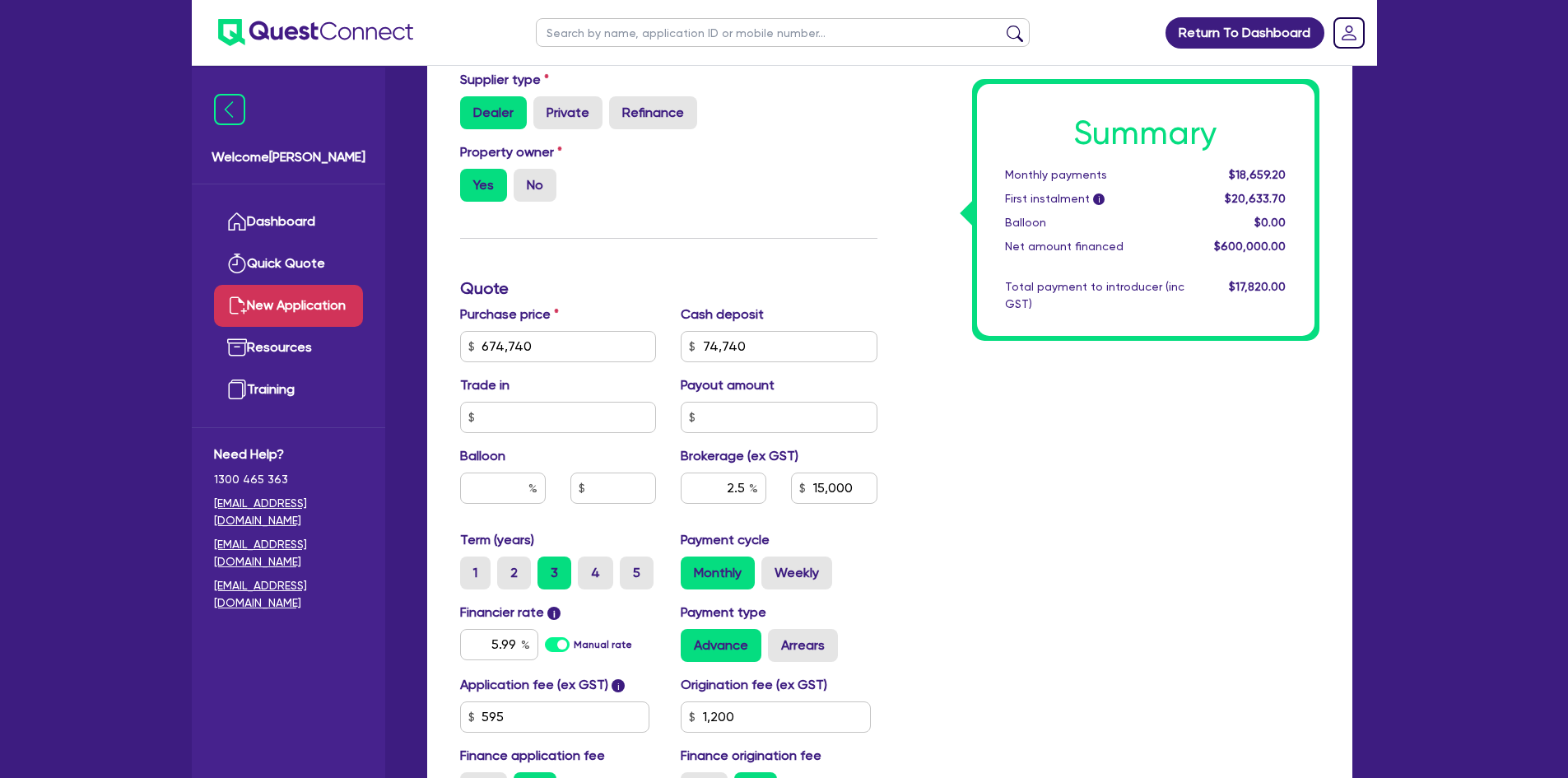
scroll to position [801, 0]
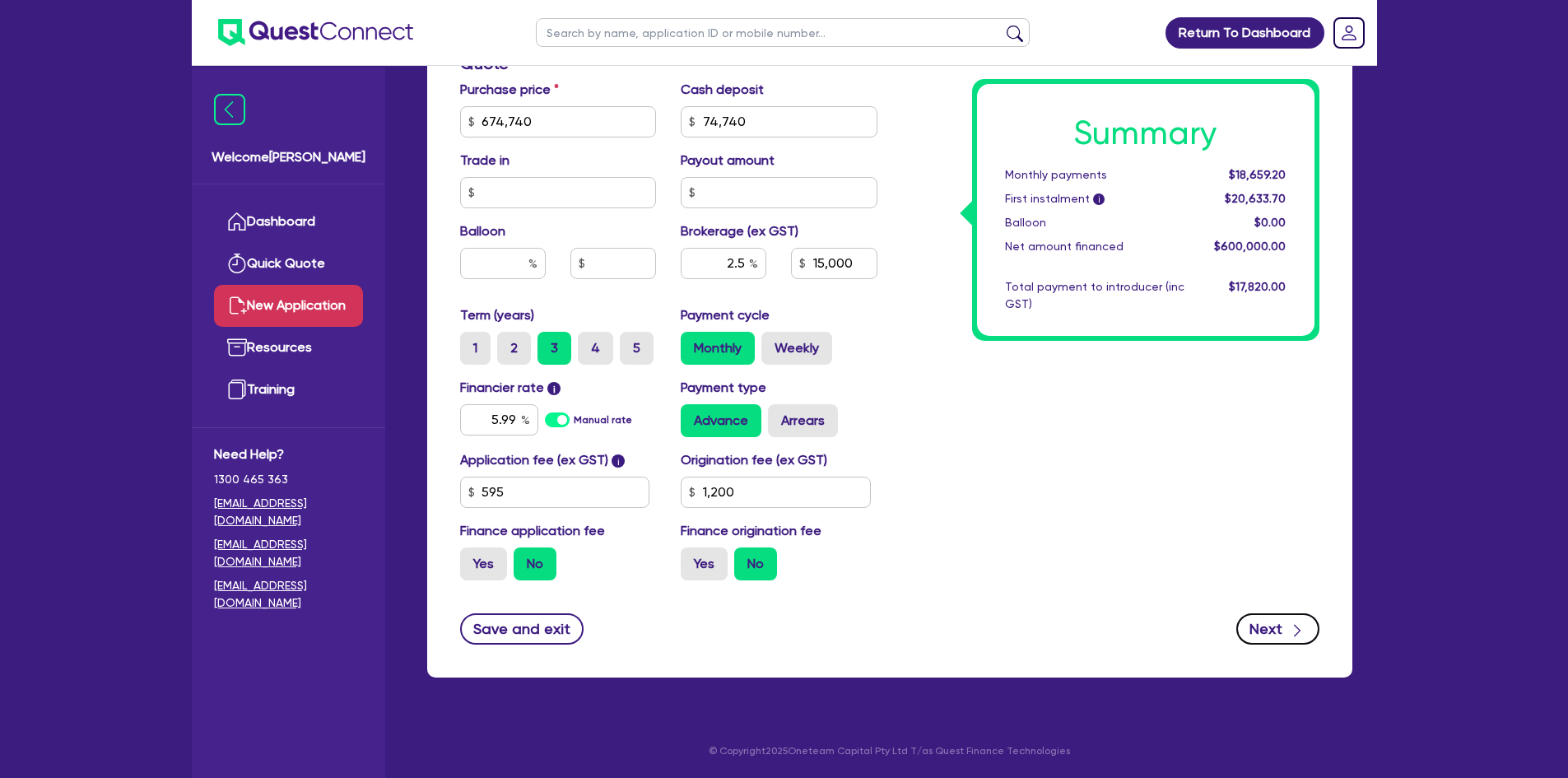
click at [1252, 619] on button "Next" at bounding box center [1278, 629] width 83 height 31
type input "15,000"
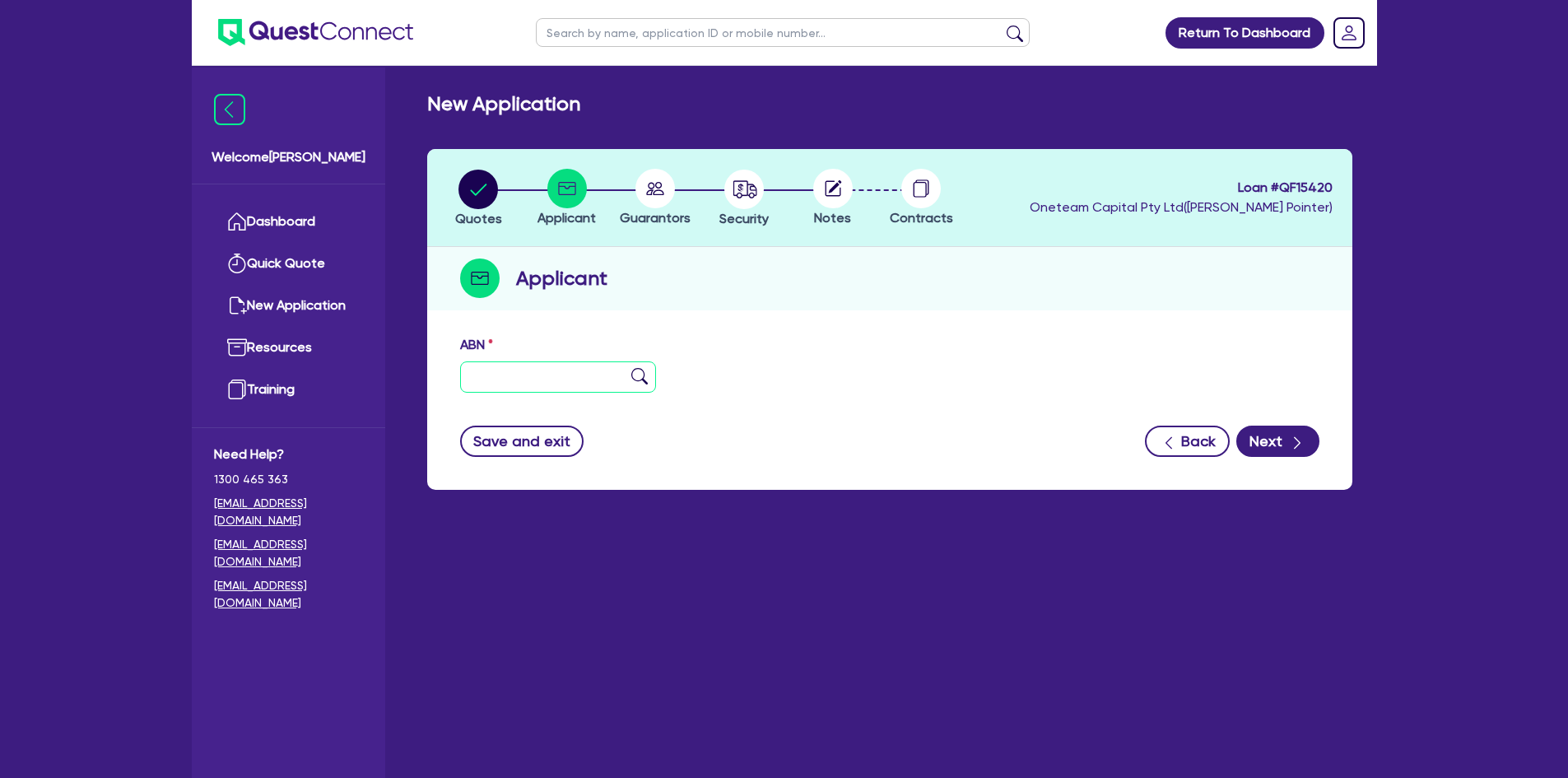
click at [570, 381] on input "text" at bounding box center [558, 376] width 197 height 31
click at [491, 368] on input "text" at bounding box center [558, 376] width 197 height 31
paste input "47 606 130 634"
type input "47 606 130 634"
click at [644, 375] on img at bounding box center [640, 376] width 17 height 17
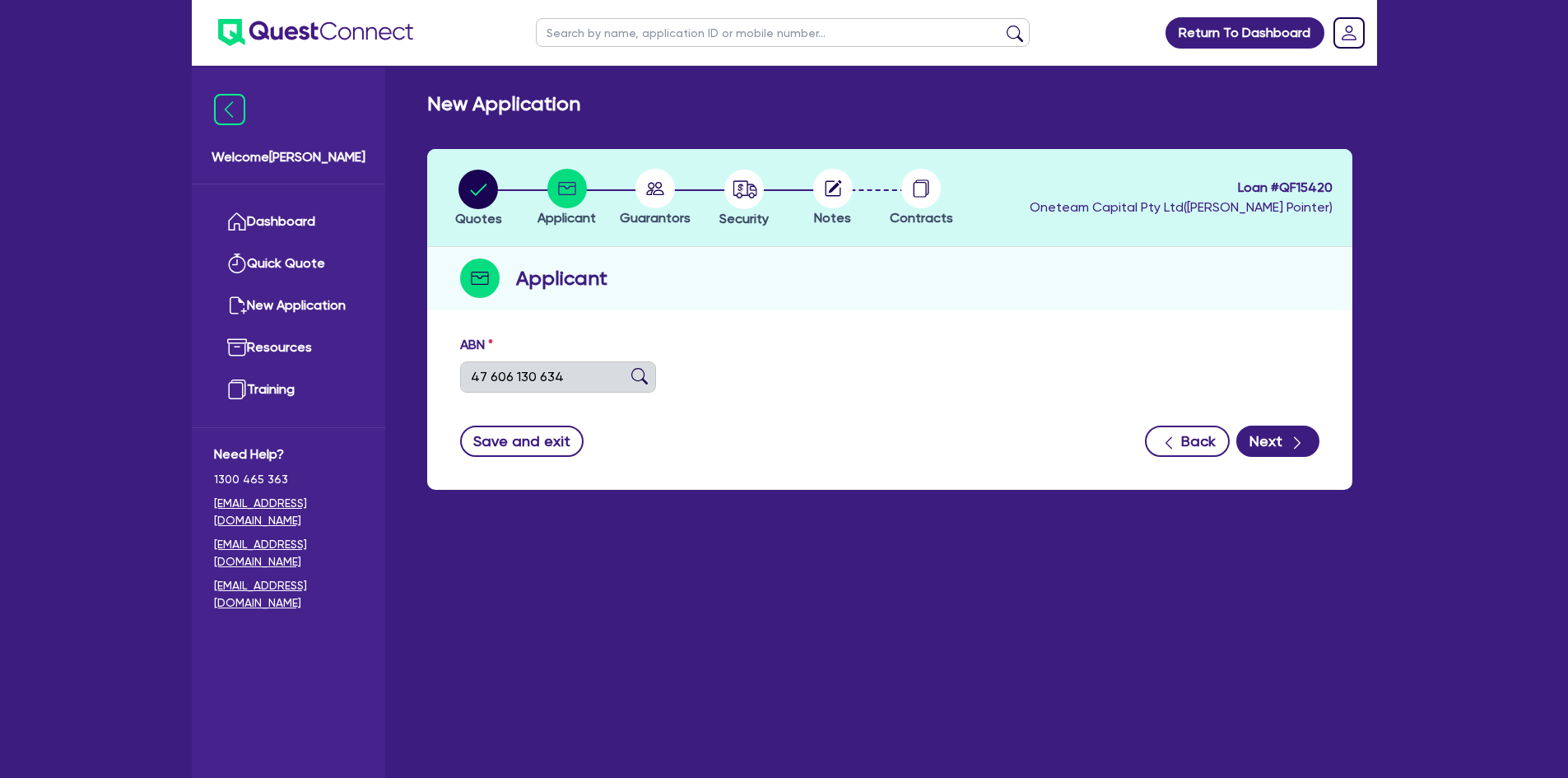
type input "MONORAYS PTY LTD"
select select "COMPANY"
type input "01/06/2015"
type input "01/07/2015"
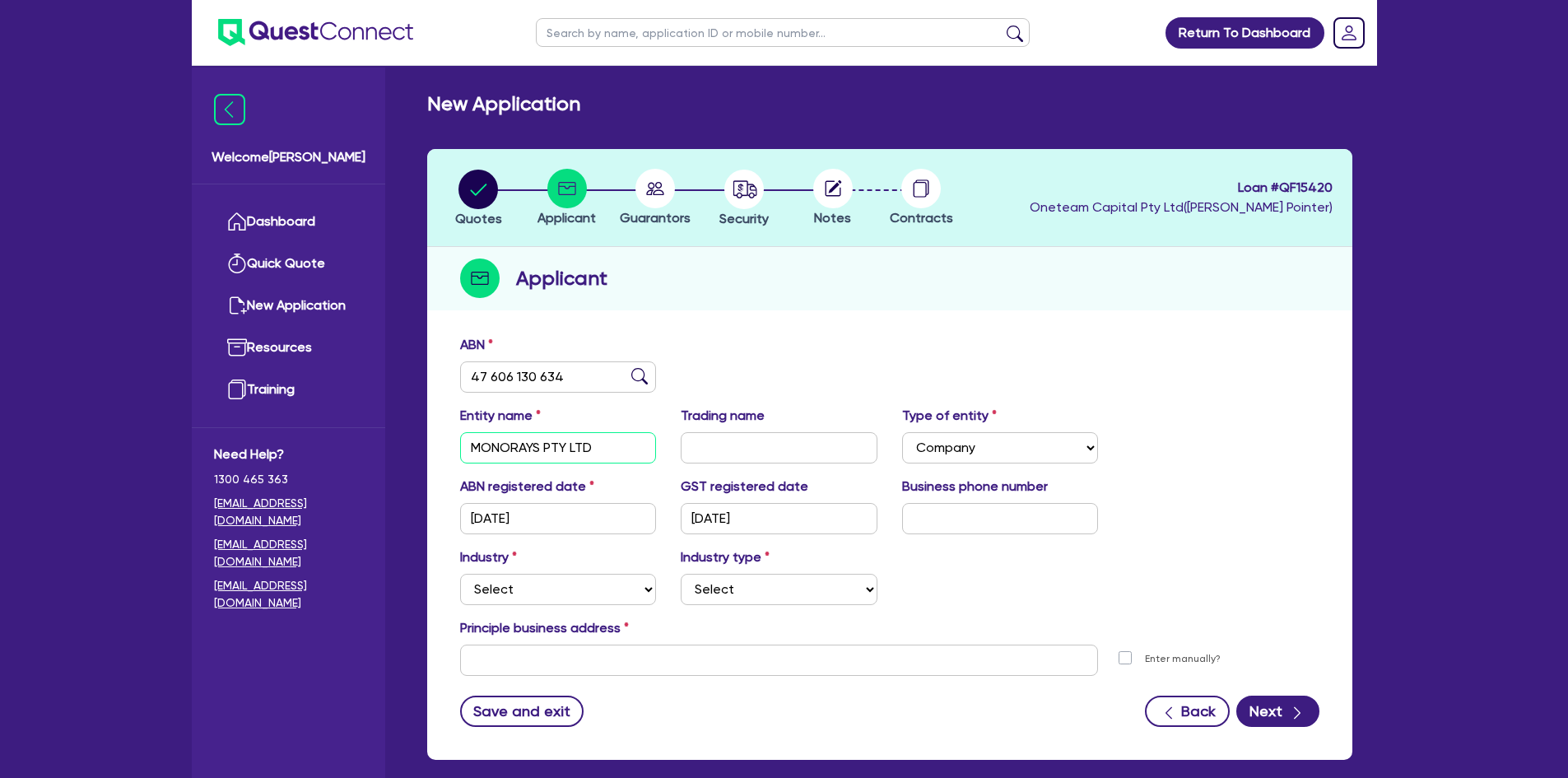
click at [585, 447] on input "MONORAYS PTY LTD" at bounding box center [558, 447] width 197 height 31
click at [767, 436] on input "text" at bounding box center [779, 447] width 197 height 31
paste input "MONORAYS PTY LTD"
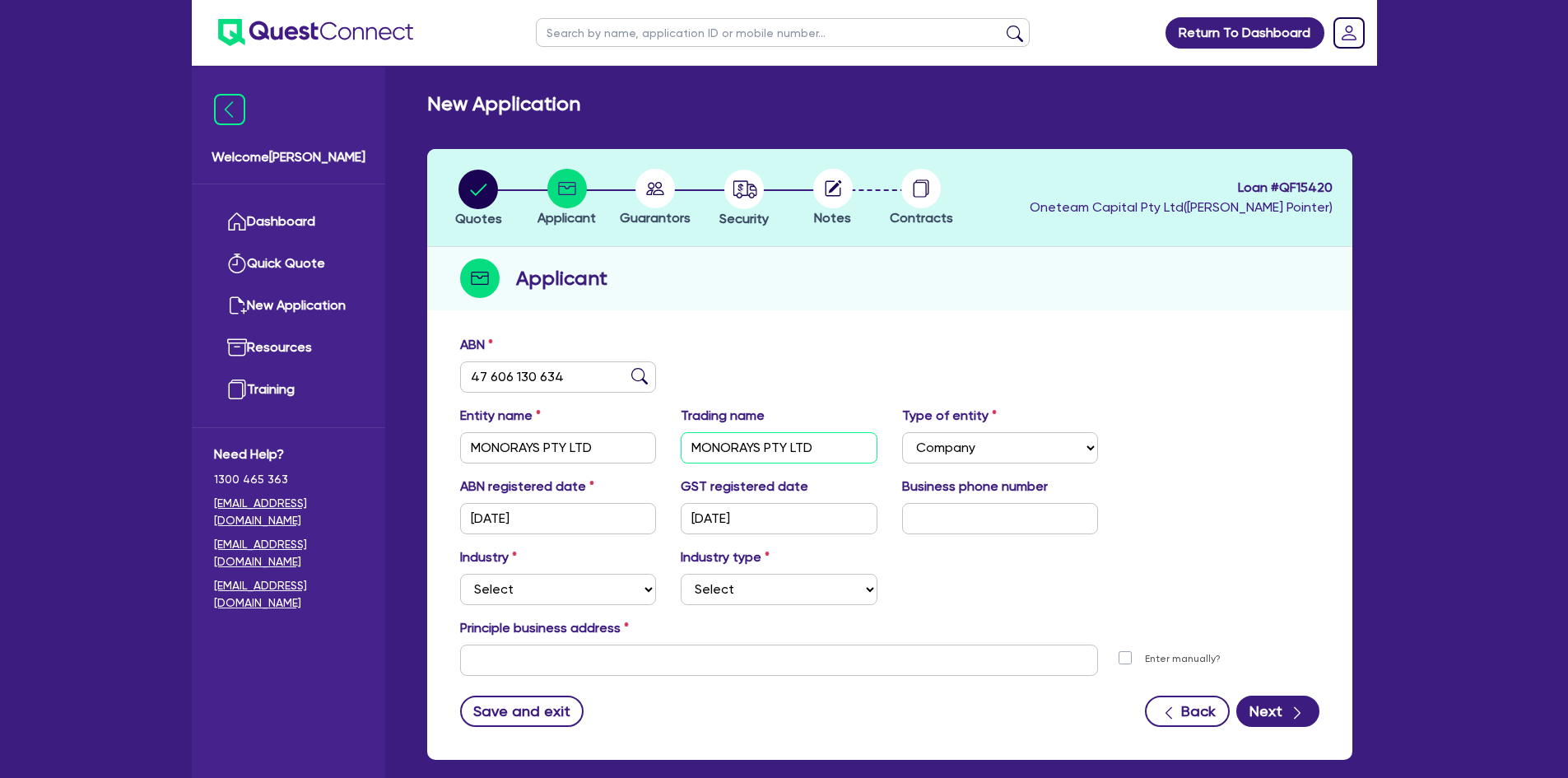
type input "MONORAYS PTY LTD"
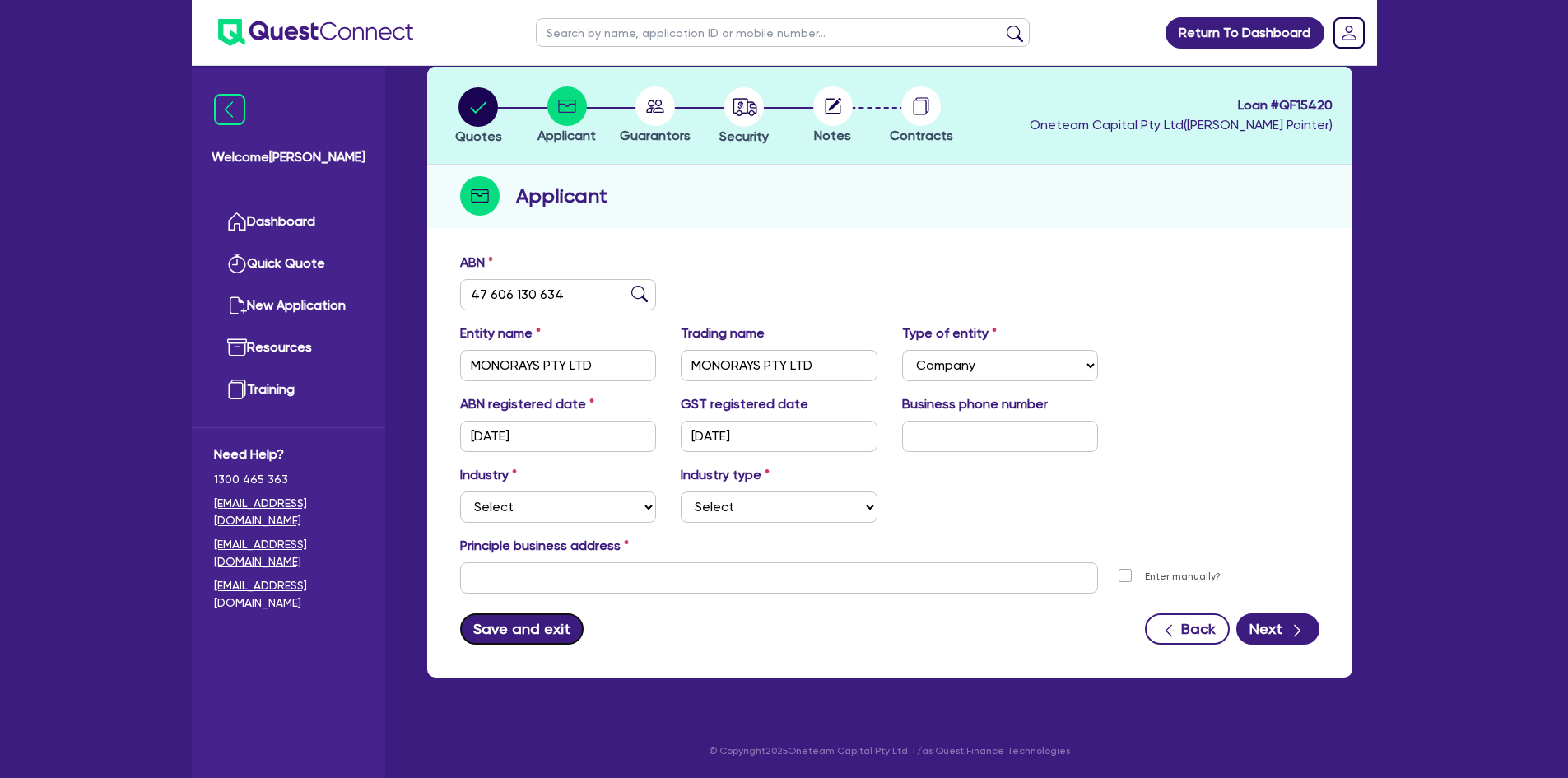
click at [476, 628] on button "Save and exit" at bounding box center [522, 629] width 124 height 31
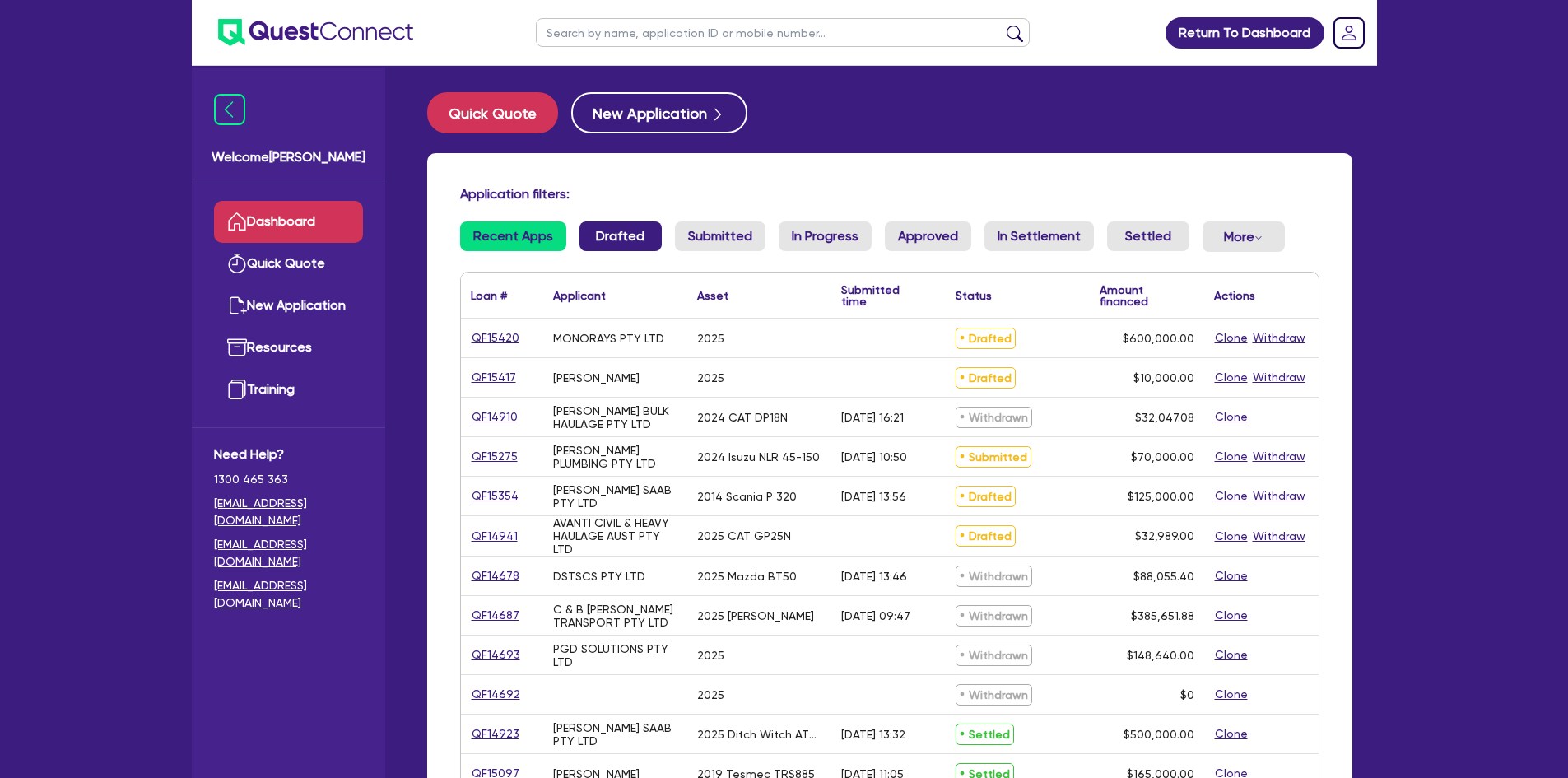
click at [607, 244] on link "Drafted" at bounding box center [621, 236] width 83 height 30
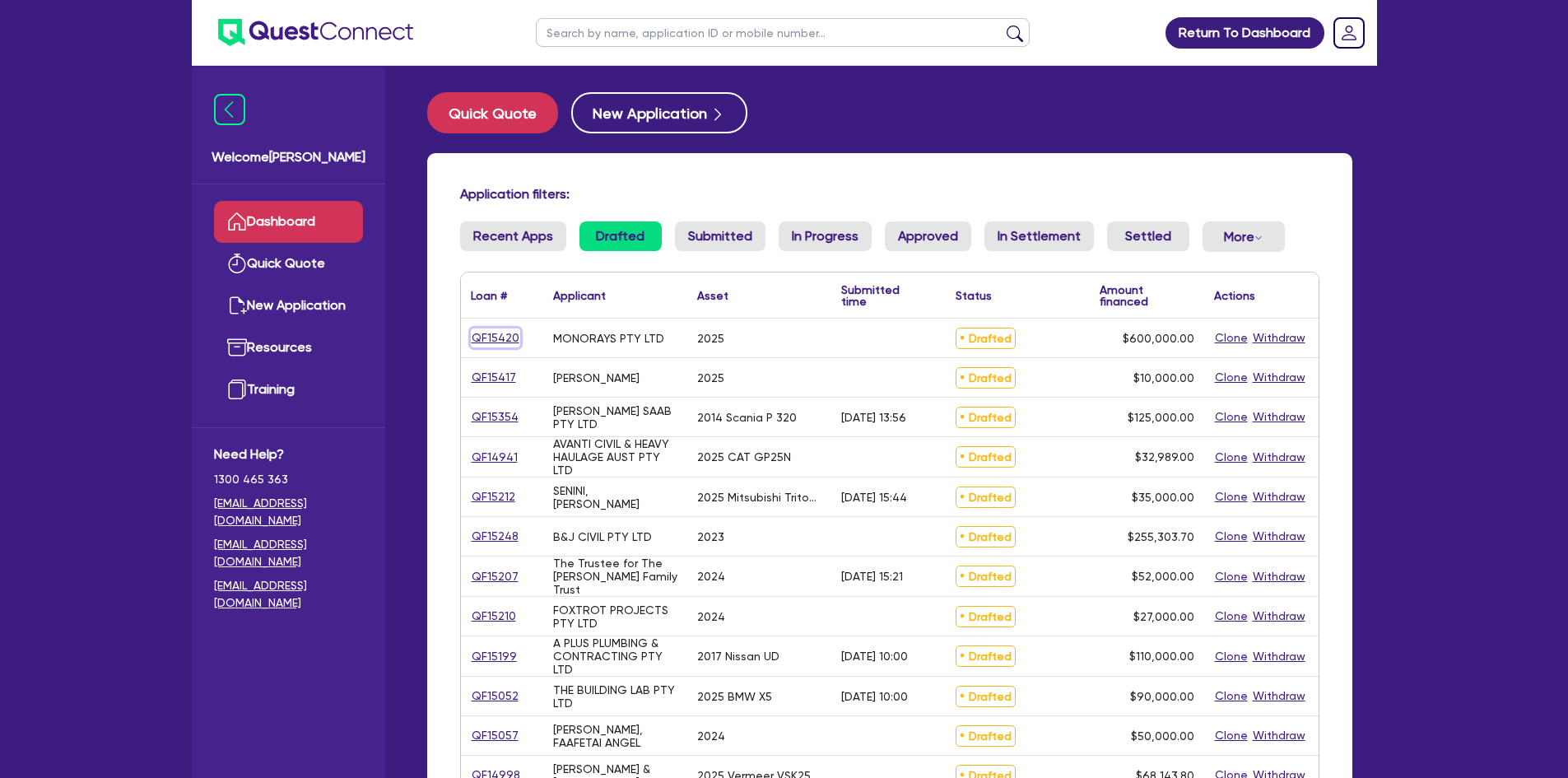
click at [496, 342] on link "QF15420" at bounding box center [495, 338] width 49 height 19
select select "Other"
select select "PRIMARY_ASSETS"
select select "YELLOW_GOODS_AND_EXCAVATORS"
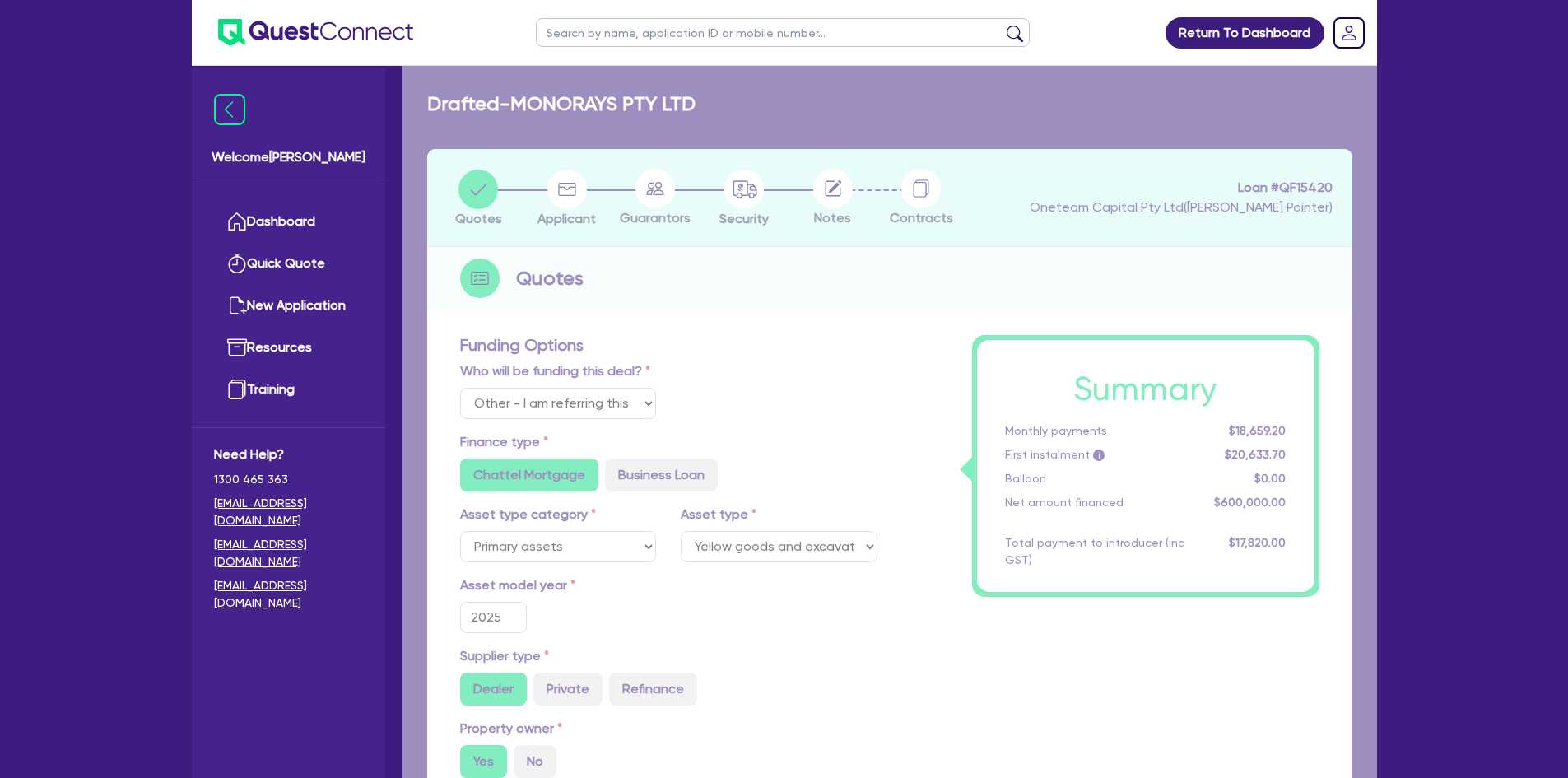
type input "674,740"
type input "74,740"
type input "15,000"
type input "1,200"
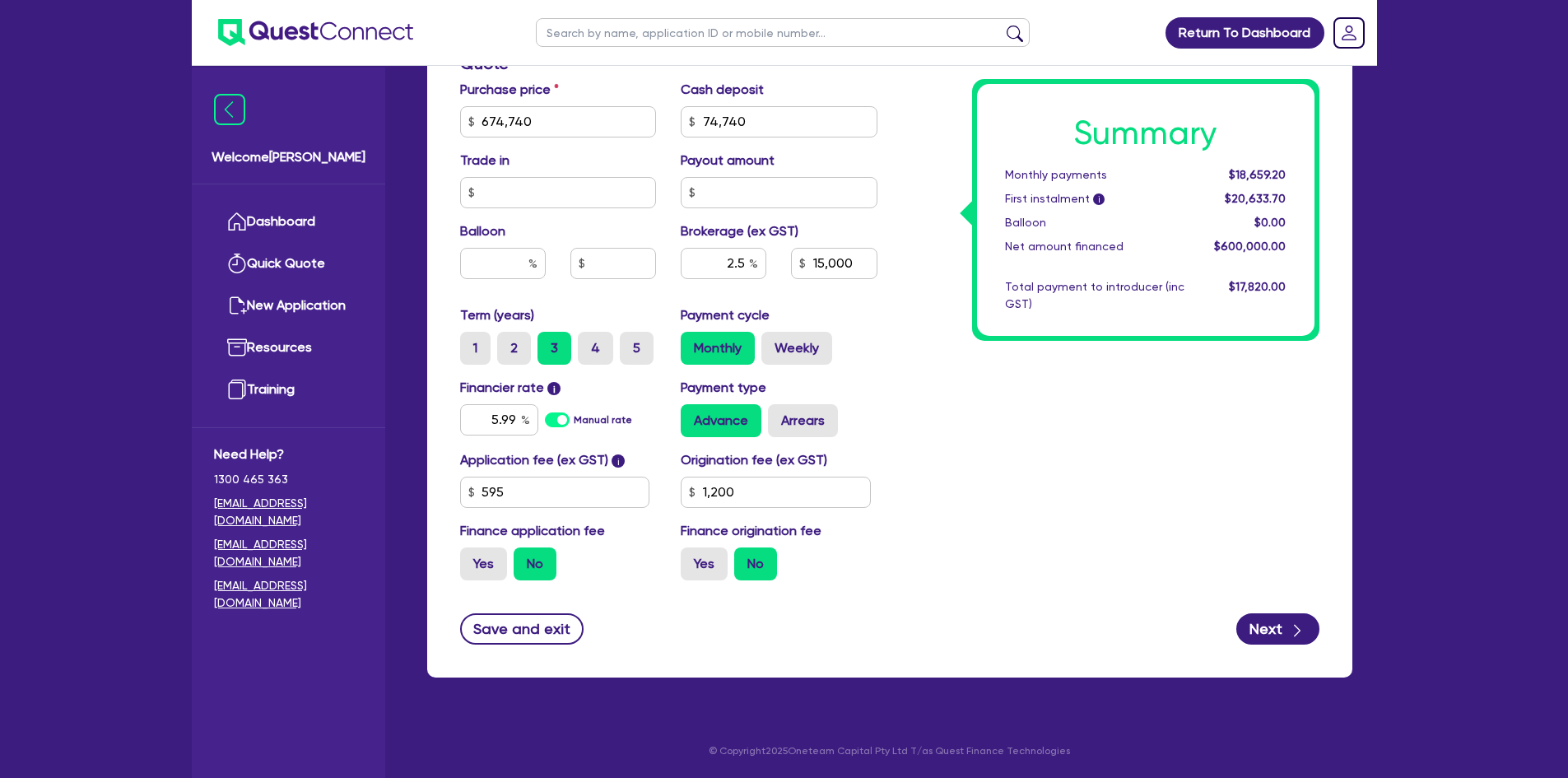
scroll to position [719, 0]
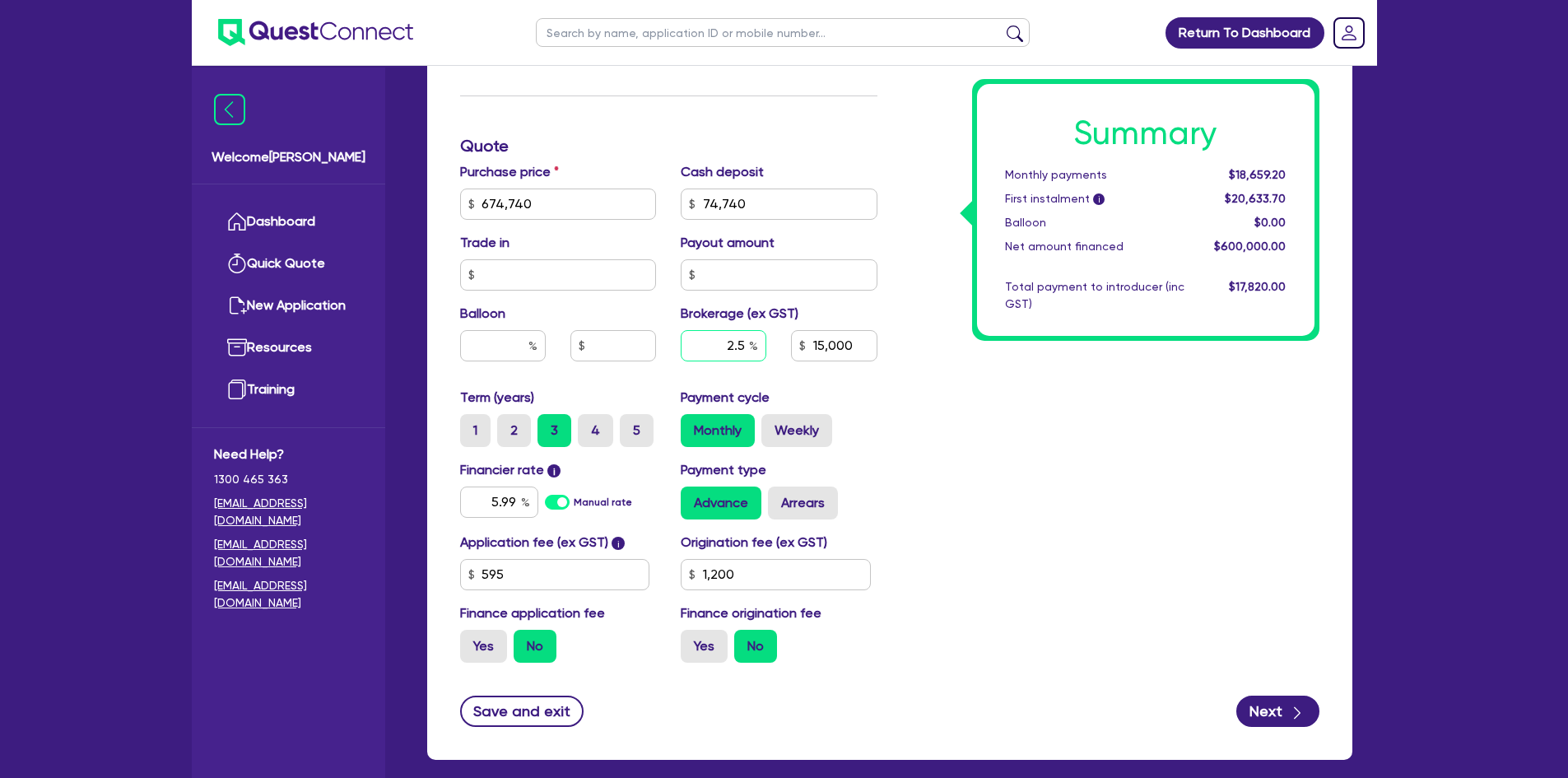
click at [743, 349] on input "2.5" at bounding box center [723, 346] width 86 height 31
type input "674,740"
type input "74,740"
type input "3"
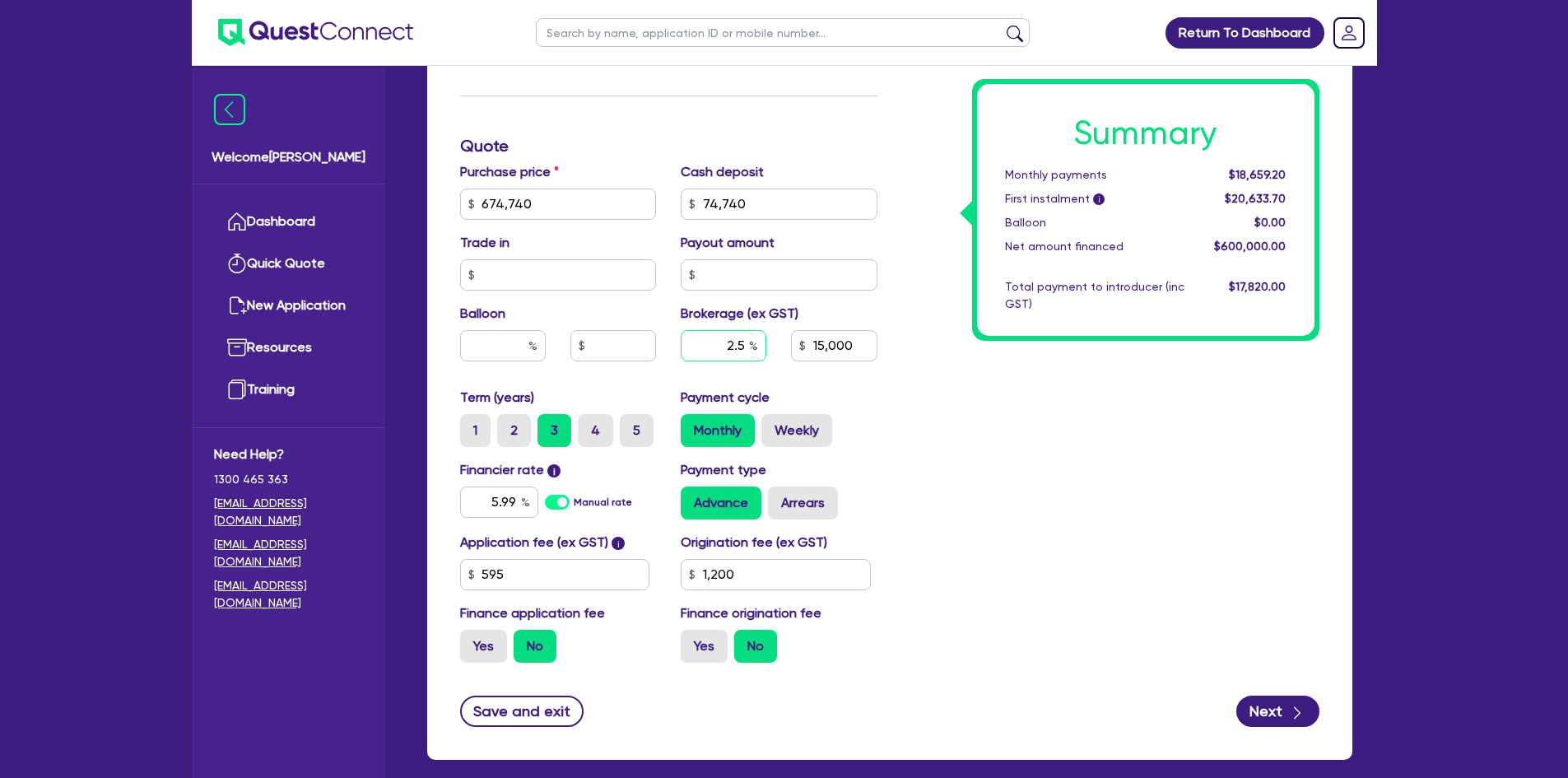
type input "15,000"
type input "1,200"
type input "3"
type input "674,740"
type input "74,740"
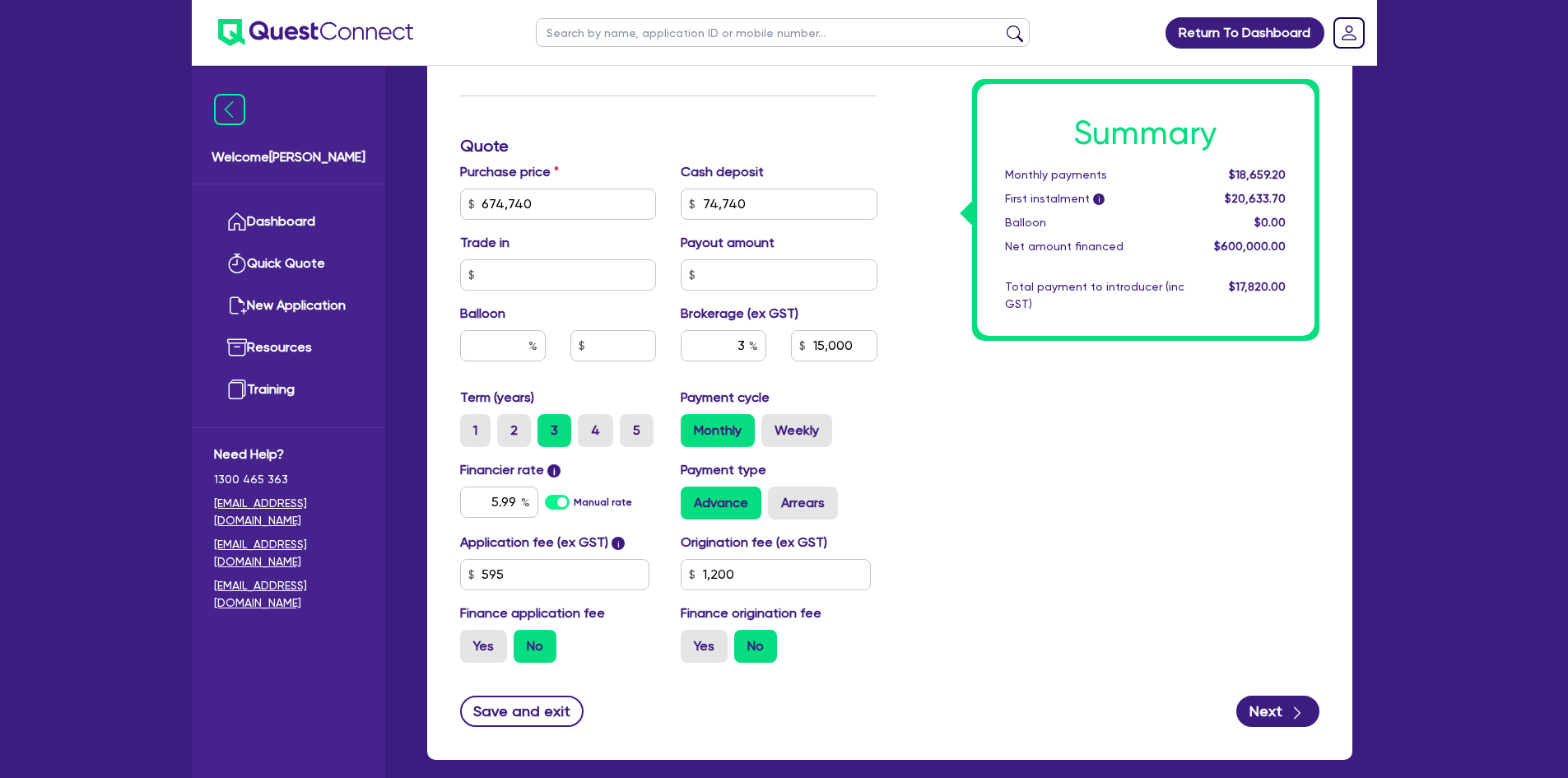
type input "15,000"
type input "1,200"
click at [1050, 427] on div "Summary Monthly payments $18,659.20 First instalment i $20,633.70 Balloon $0.00…" at bounding box center [1111, 146] width 442 height 1060
type input "674,740"
type input "74,740"
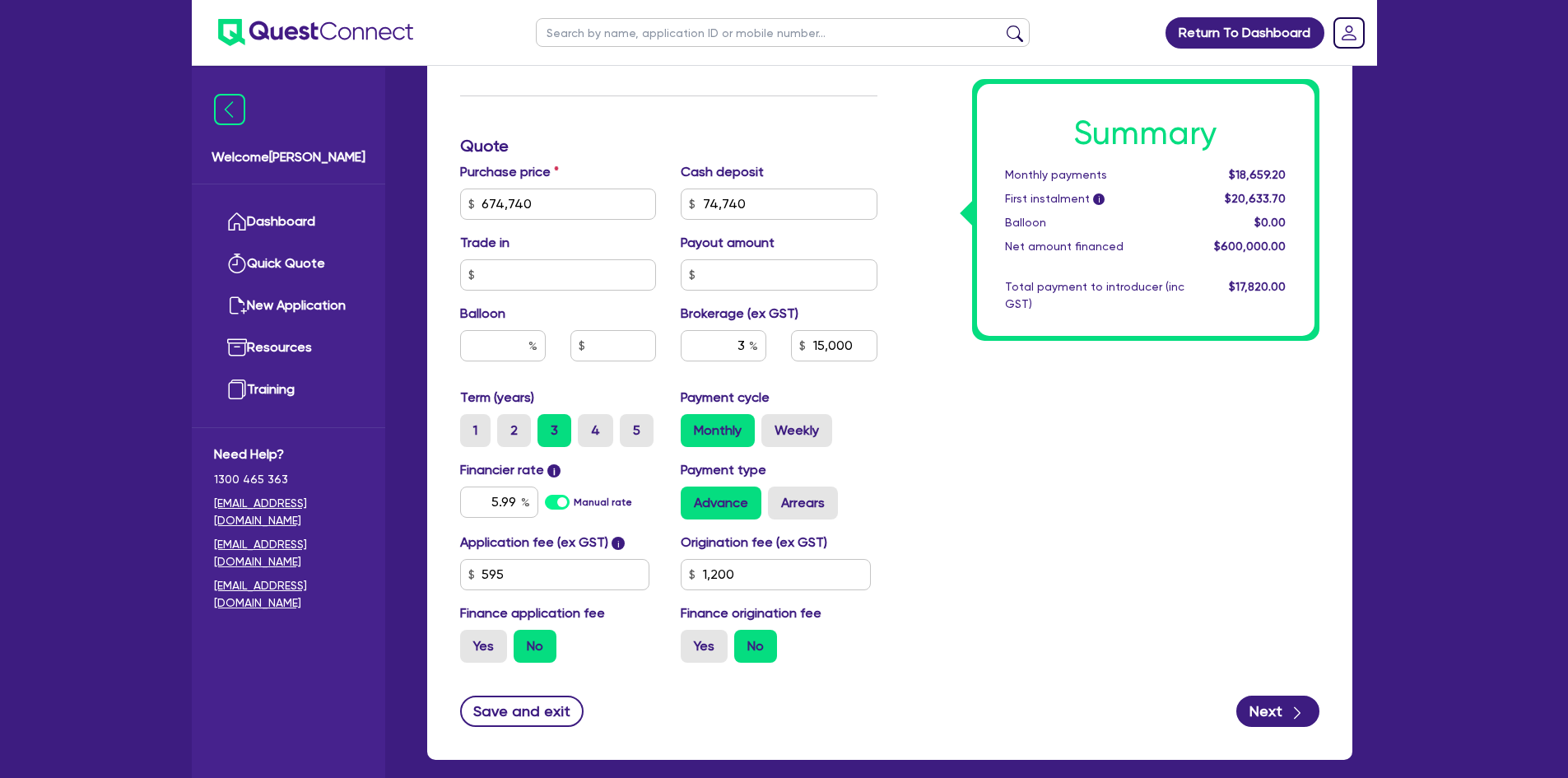
type input "18,000"
type input "1,200"
click at [743, 344] on input "3" at bounding box center [723, 346] width 86 height 31
type input "674,740"
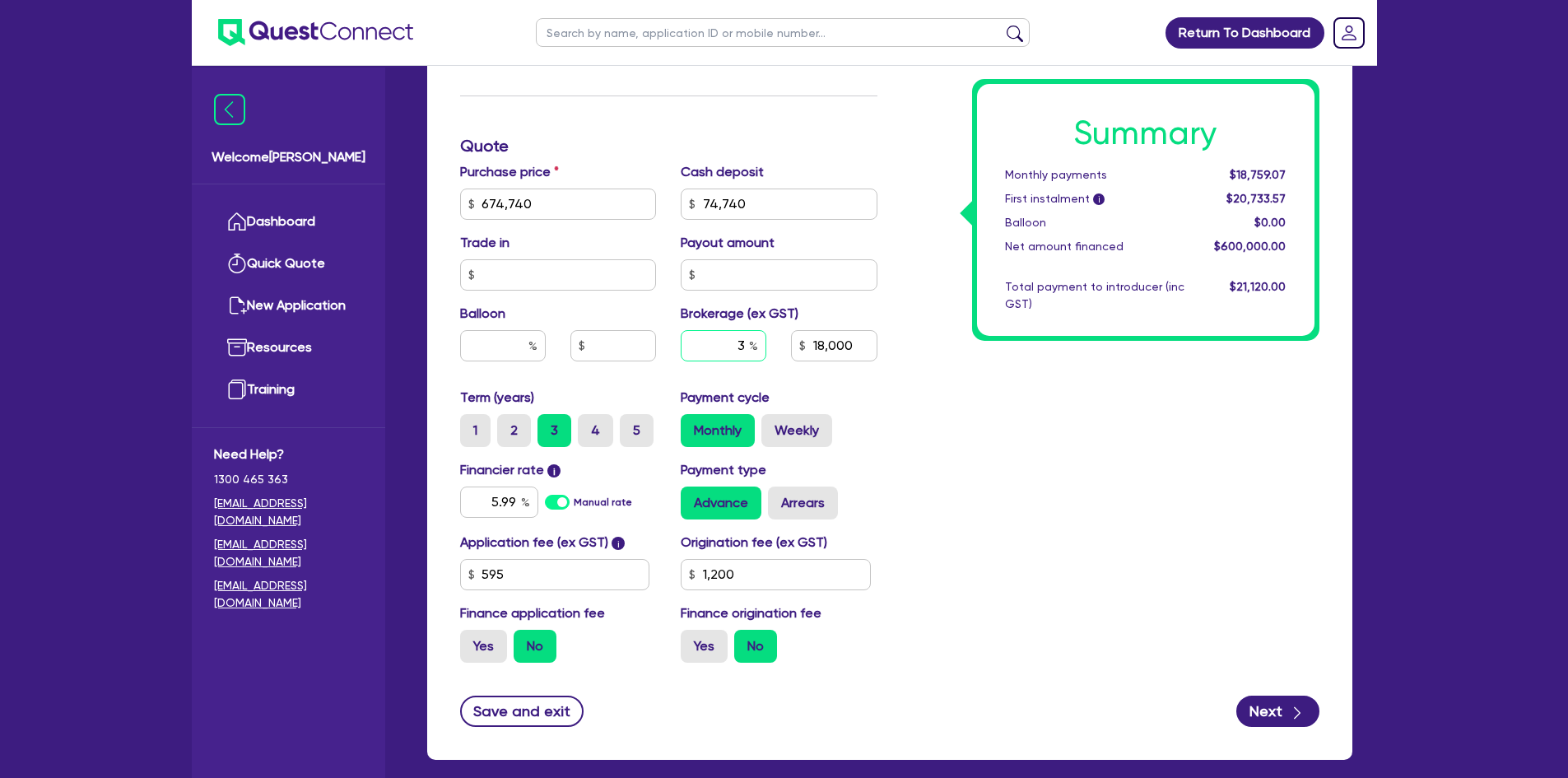
type input "74,740"
type input "1"
type input "18,000"
type input "1,200"
type input "1"
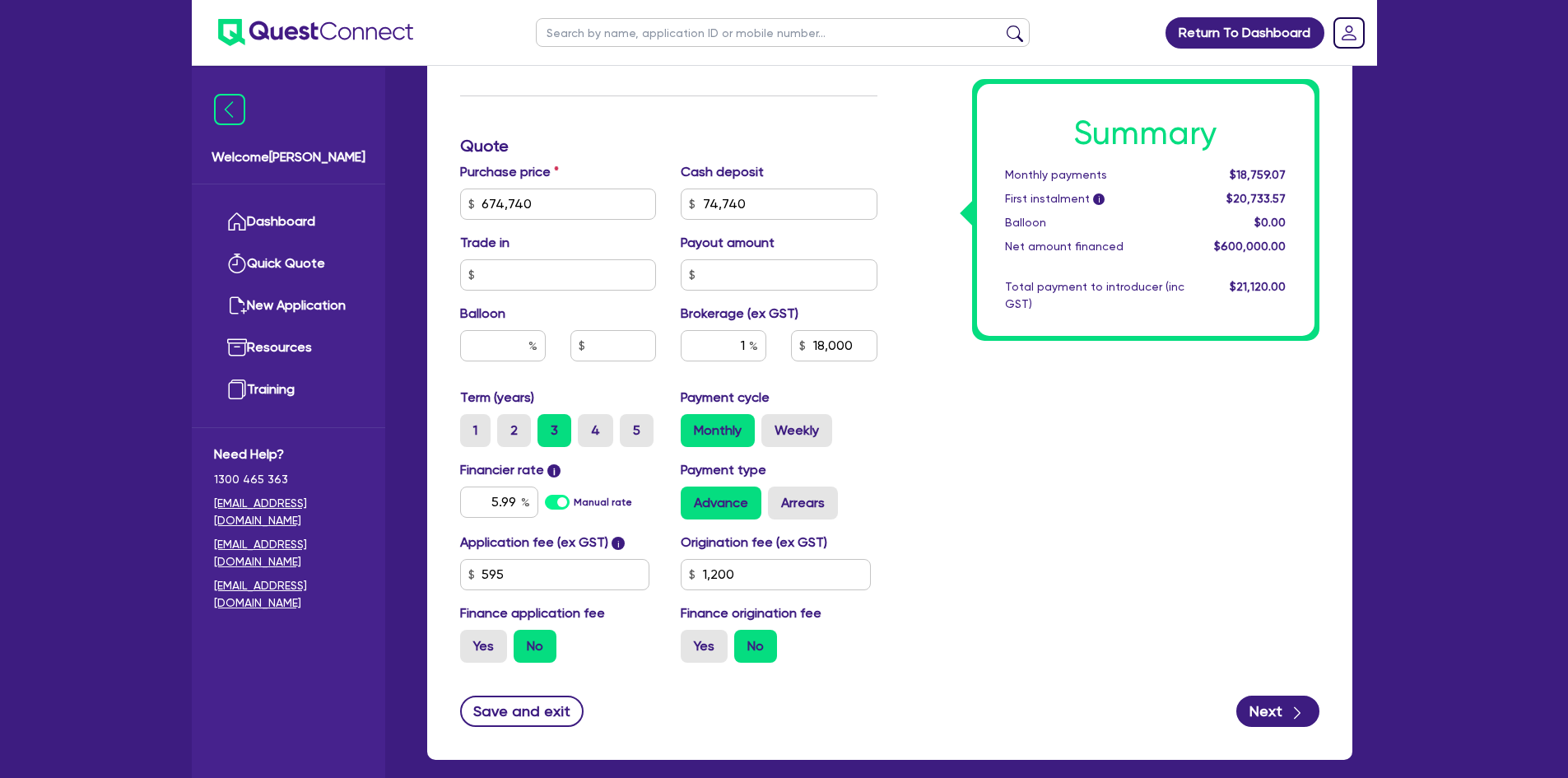
type input "674,740"
type input "74,740"
type input "18,000"
type input "1,200"
click at [1174, 533] on div "Summary Monthly payments $18,759.07 First instalment i $20,733.57 Balloon $0.00…" at bounding box center [1111, 146] width 442 height 1060
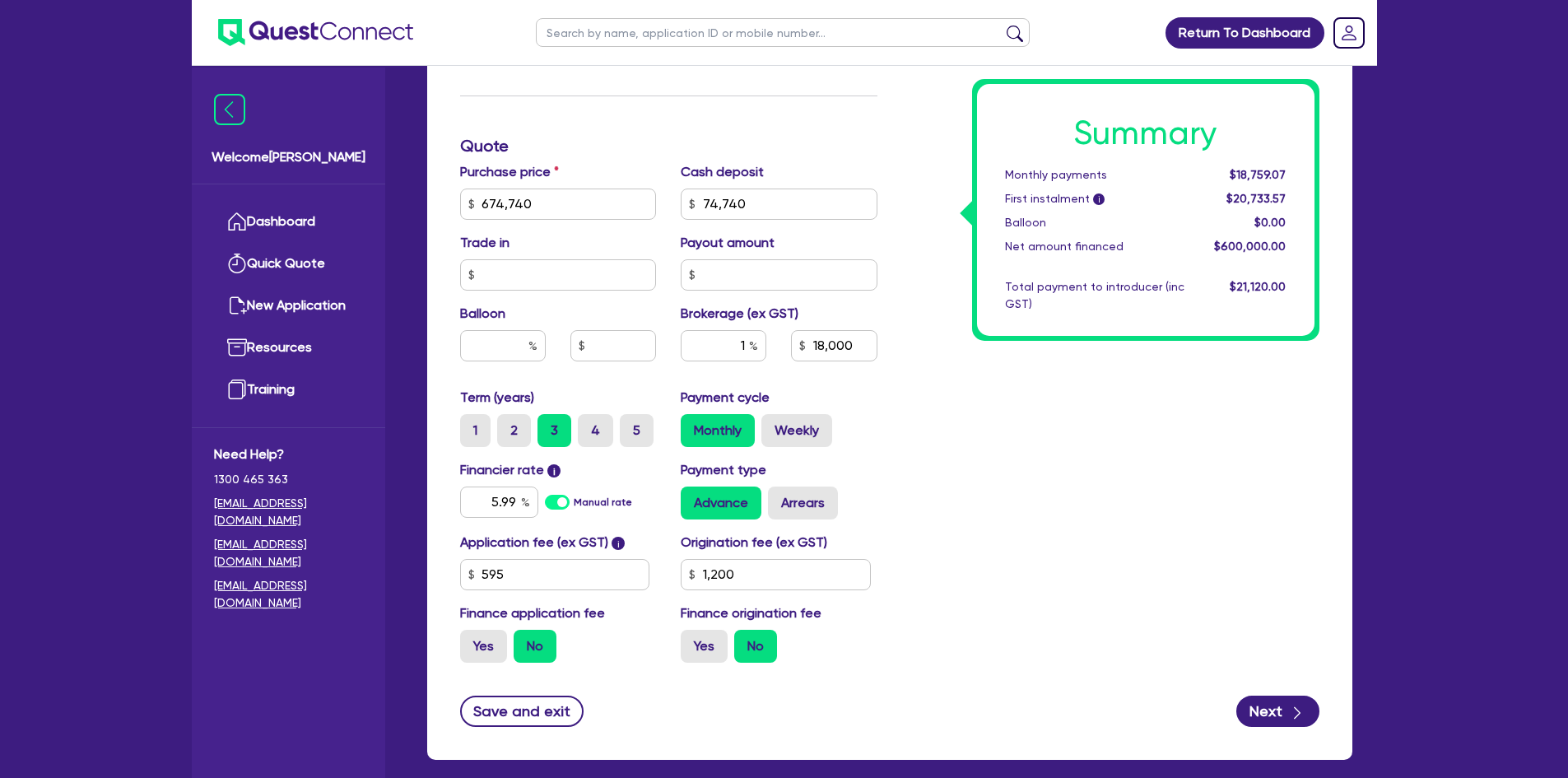
type input "674,740"
type input "74,740"
type input "6,000"
type input "1,200"
click at [751, 344] on div "1" at bounding box center [723, 346] width 86 height 31
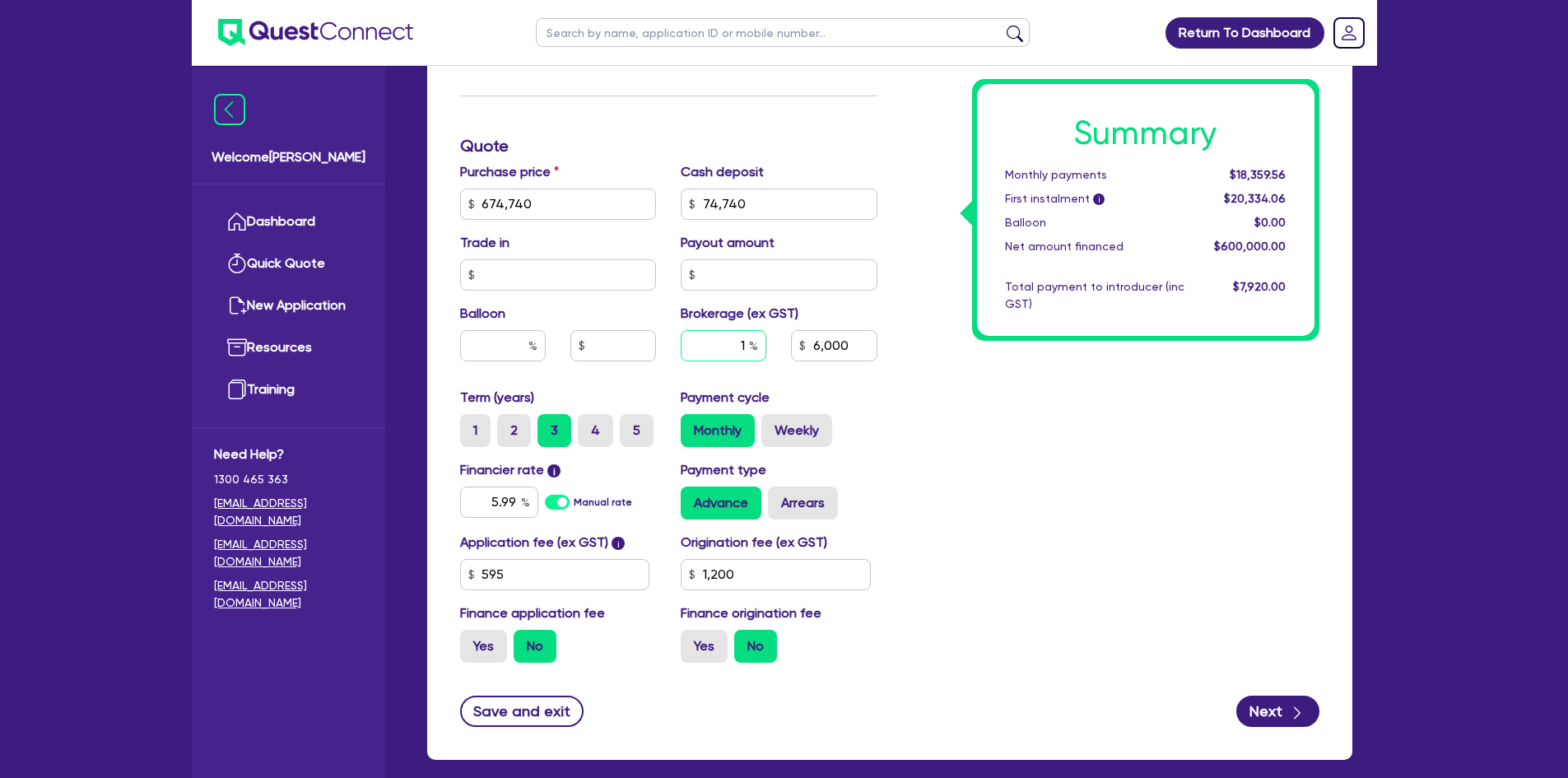
type input "674,740"
type input "74,740"
type input "6,000"
type input "1,200"
type input "674,740"
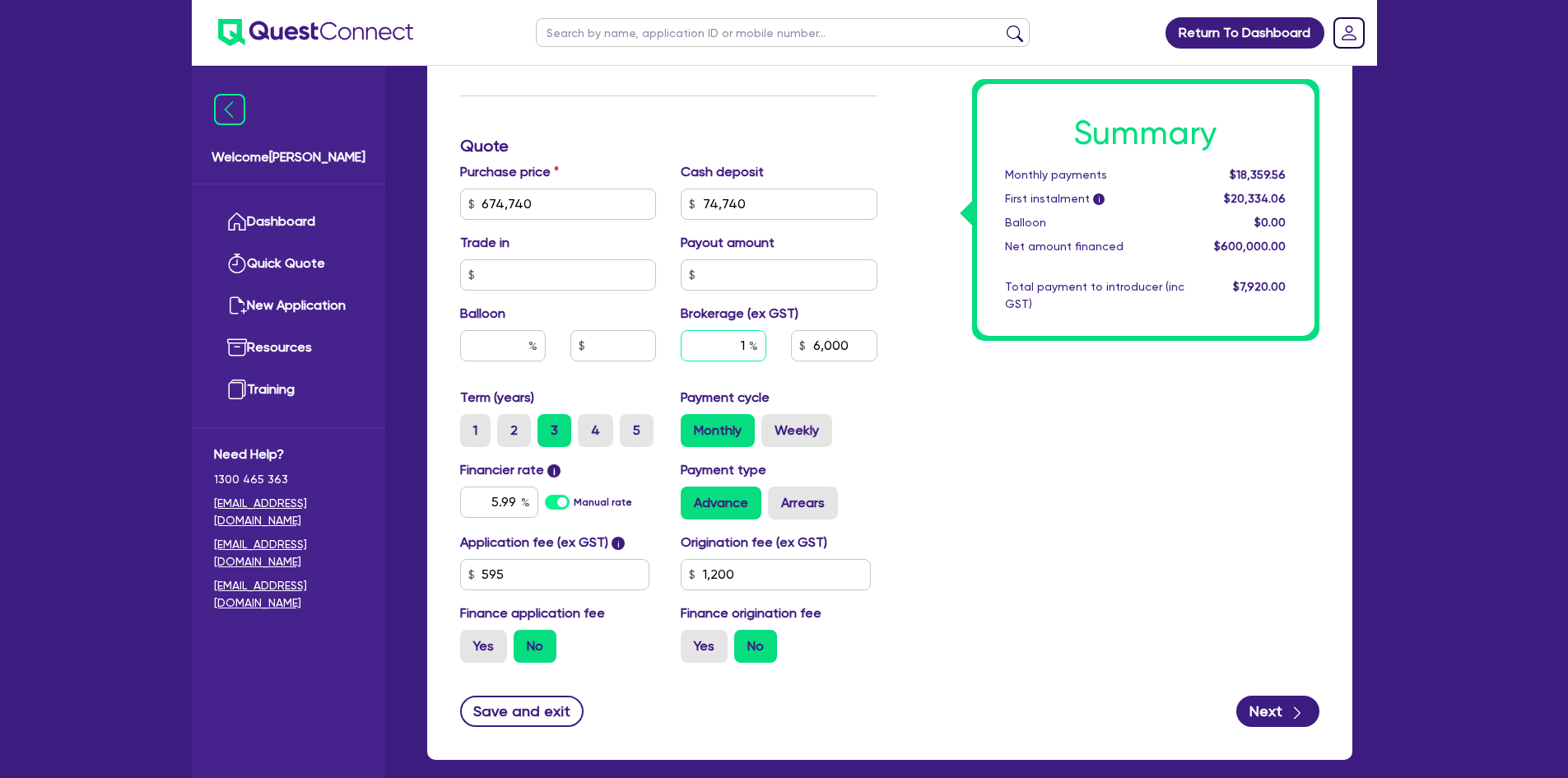
type input "74,740"
type input "6,000"
type input "1,200"
click at [751, 344] on div "1" at bounding box center [723, 346] width 86 height 31
type input "674,740"
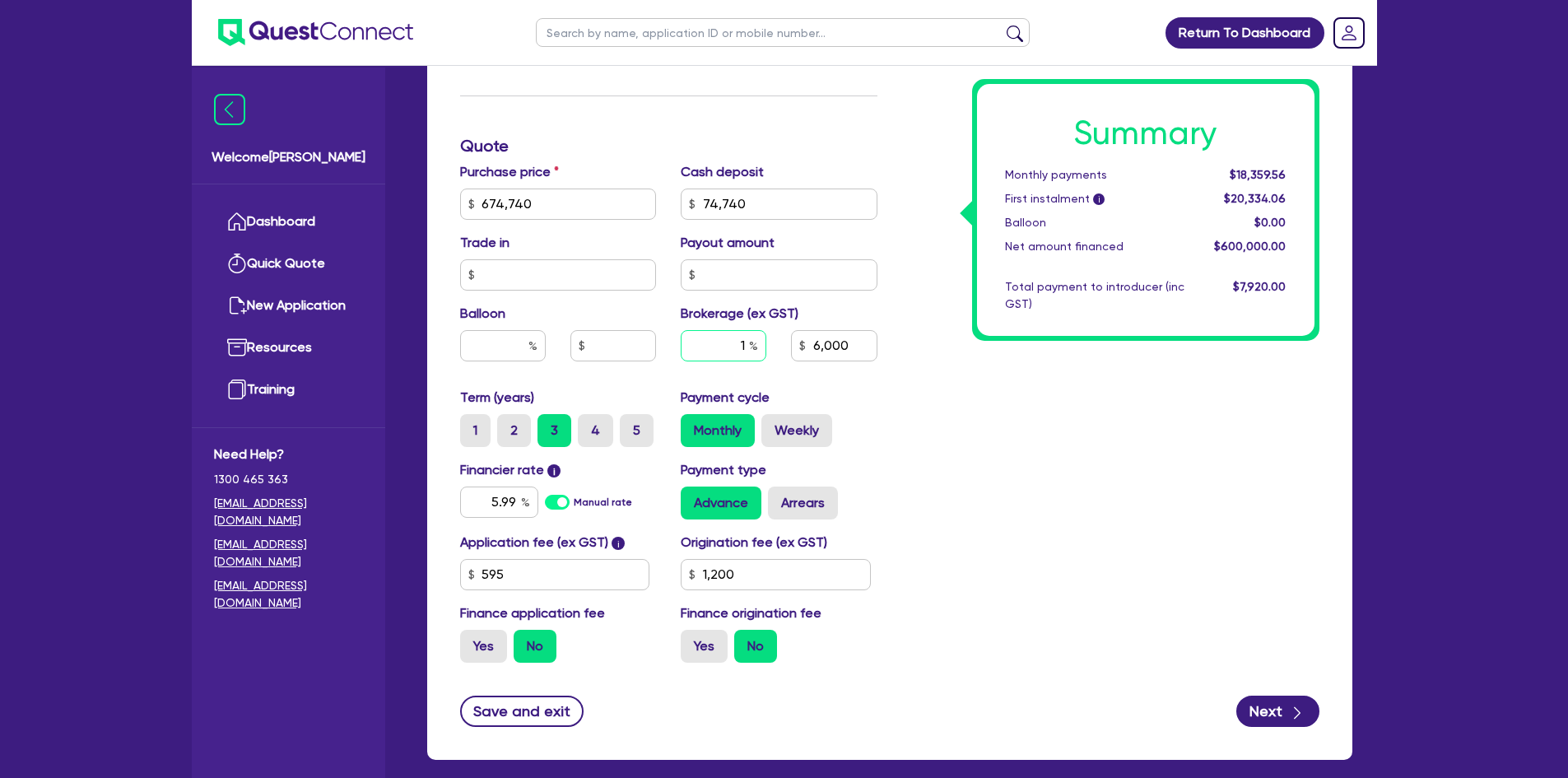
type input "74,740"
type input "3"
type input "6,000"
type input "1,200"
type input "3"
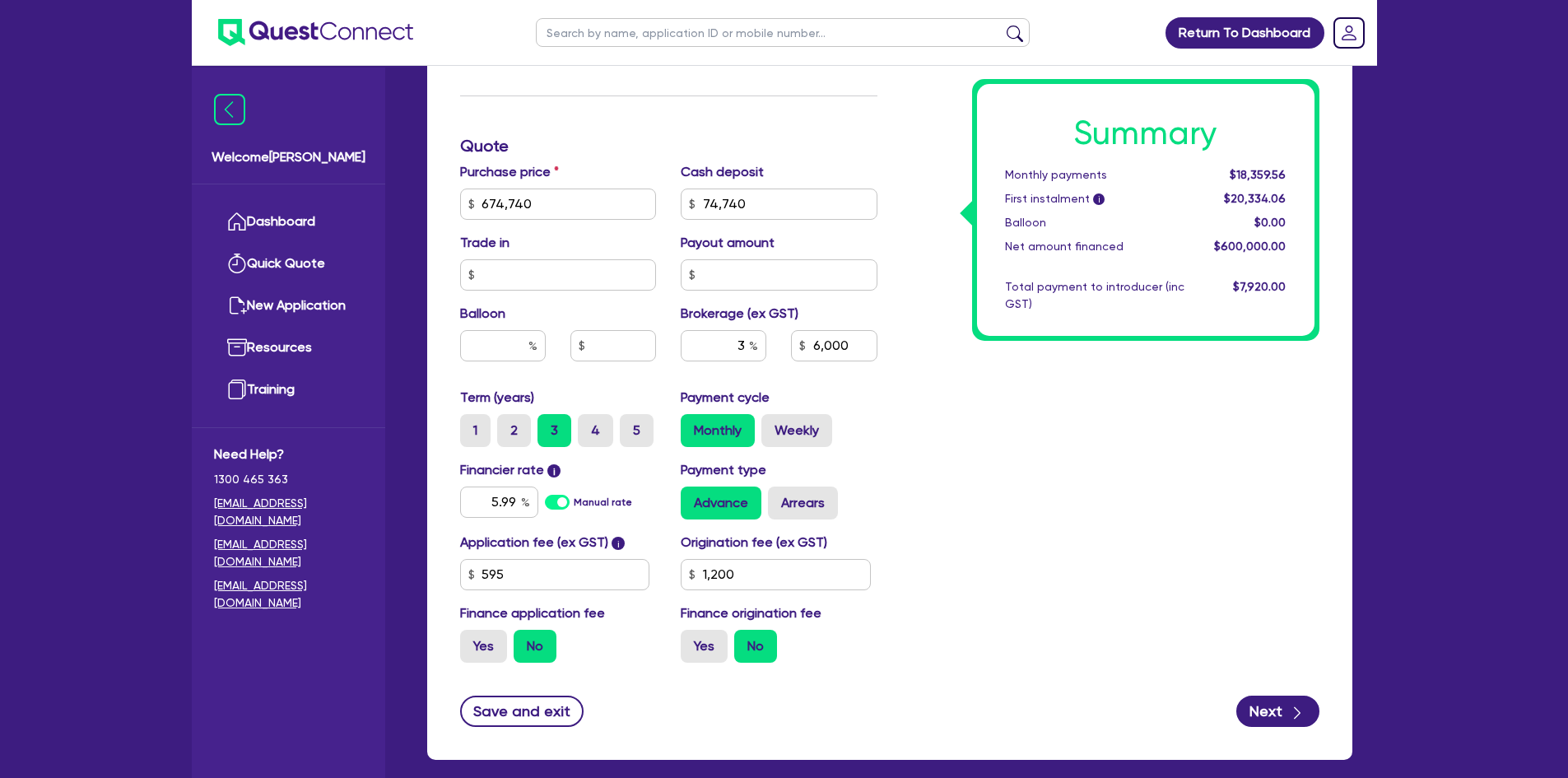
type input "674,740"
type input "74,740"
type input "6,000"
type input "1,200"
click at [979, 464] on div "Summary Monthly payments $18,359.56 First instalment i $20,334.06 Balloon $0.00…" at bounding box center [1111, 146] width 442 height 1060
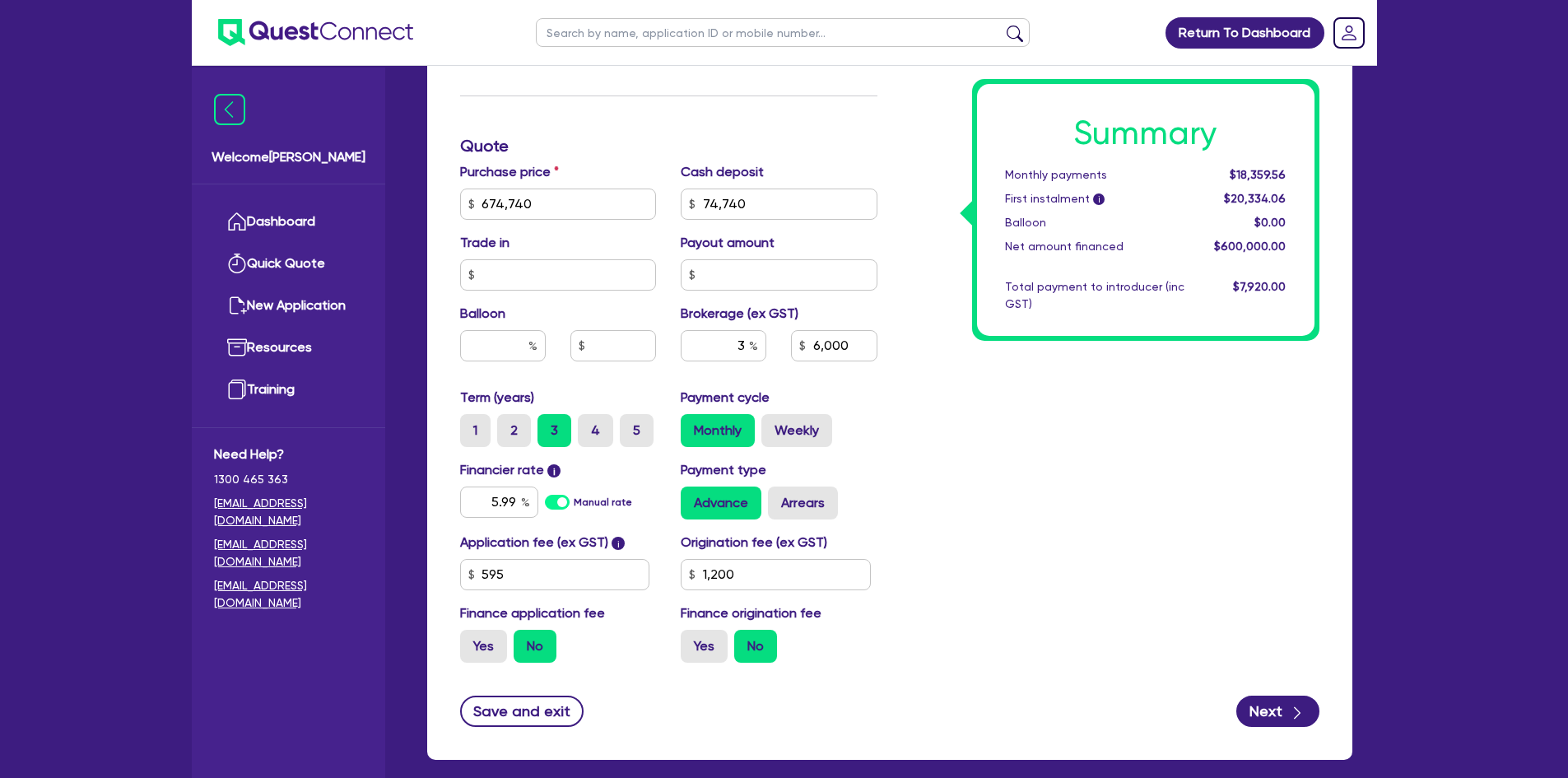
type input "674,740"
type input "74,740"
type input "18,000"
type input "1,200"
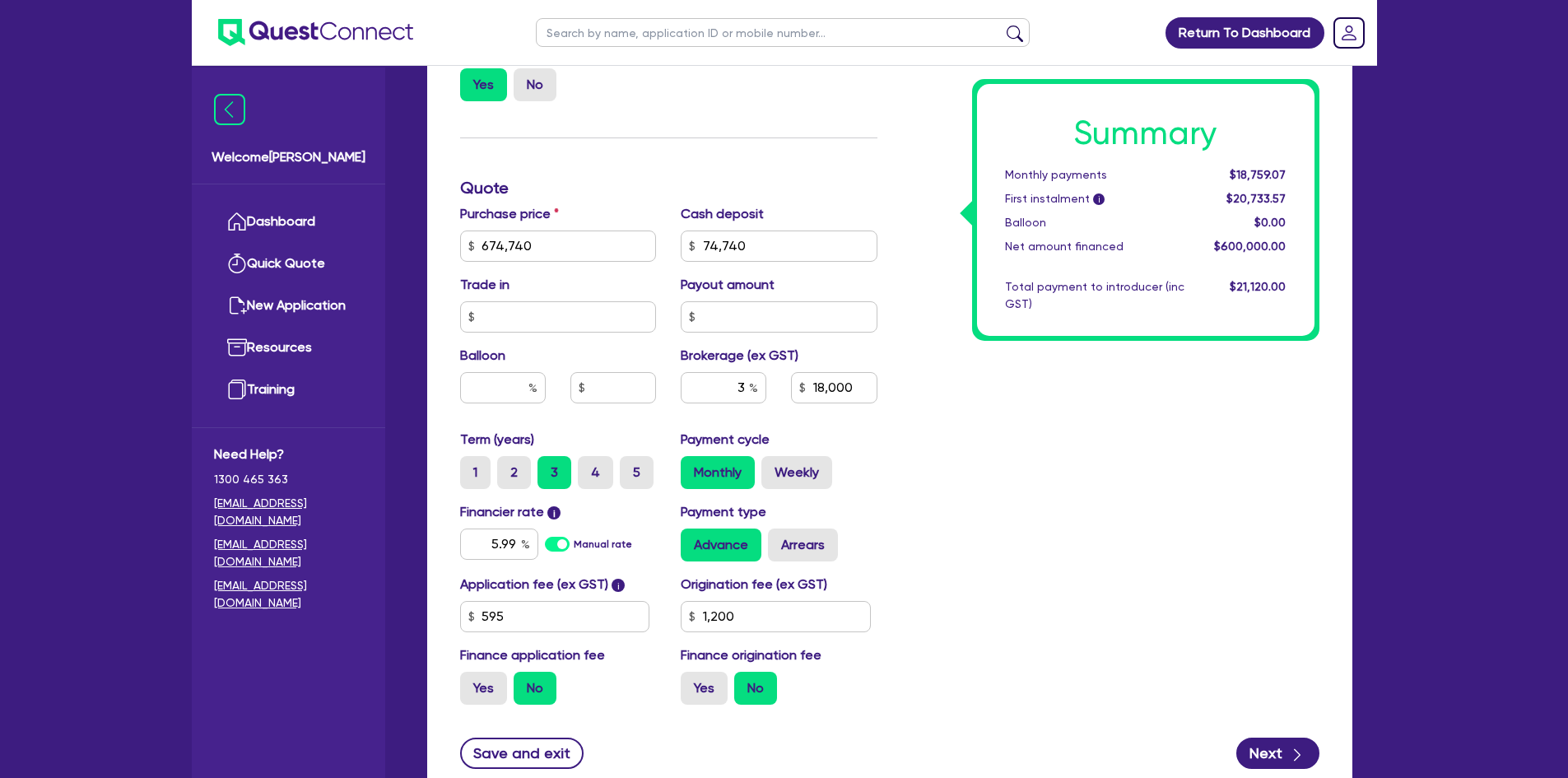
scroll to position [801, 0]
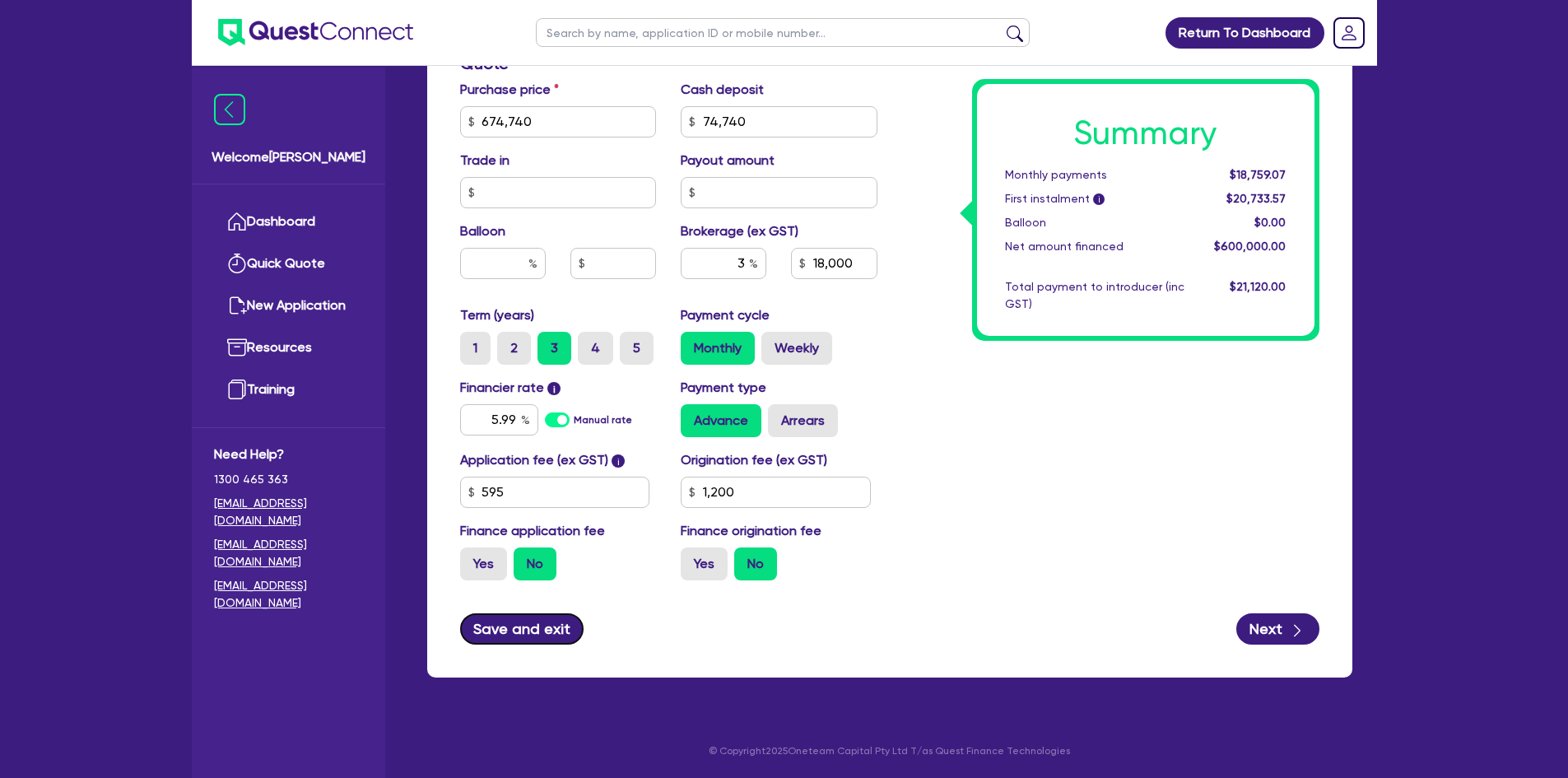
click at [528, 622] on button "Save and exit" at bounding box center [522, 629] width 124 height 31
type input "674,740"
type input "74,740"
type input "18,000"
type input "1,200"
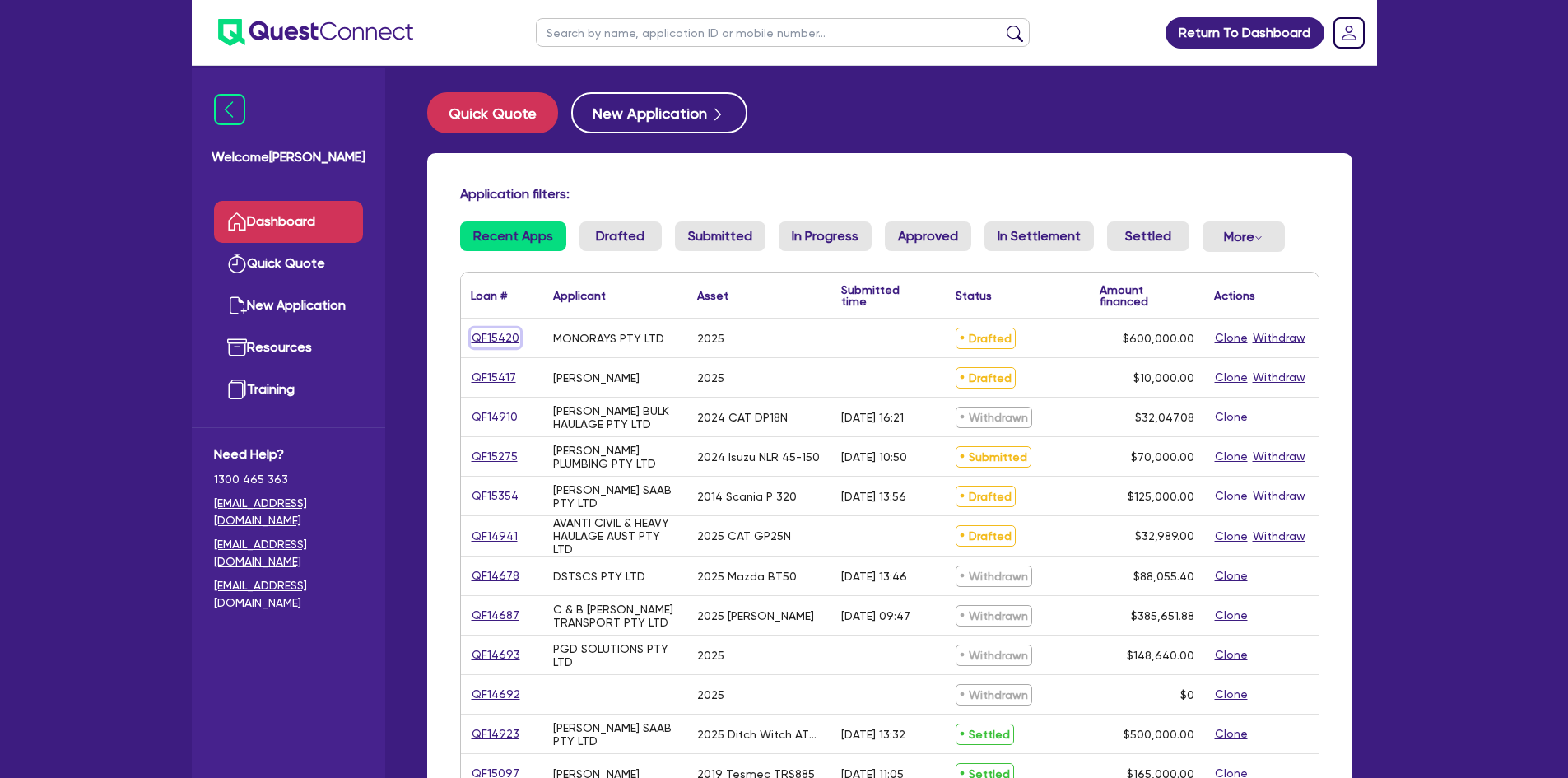
click at [493, 332] on link "QF15420" at bounding box center [495, 338] width 49 height 19
select select "Other"
select select "PRIMARY_ASSETS"
select select "YELLOW_GOODS_AND_EXCAVATORS"
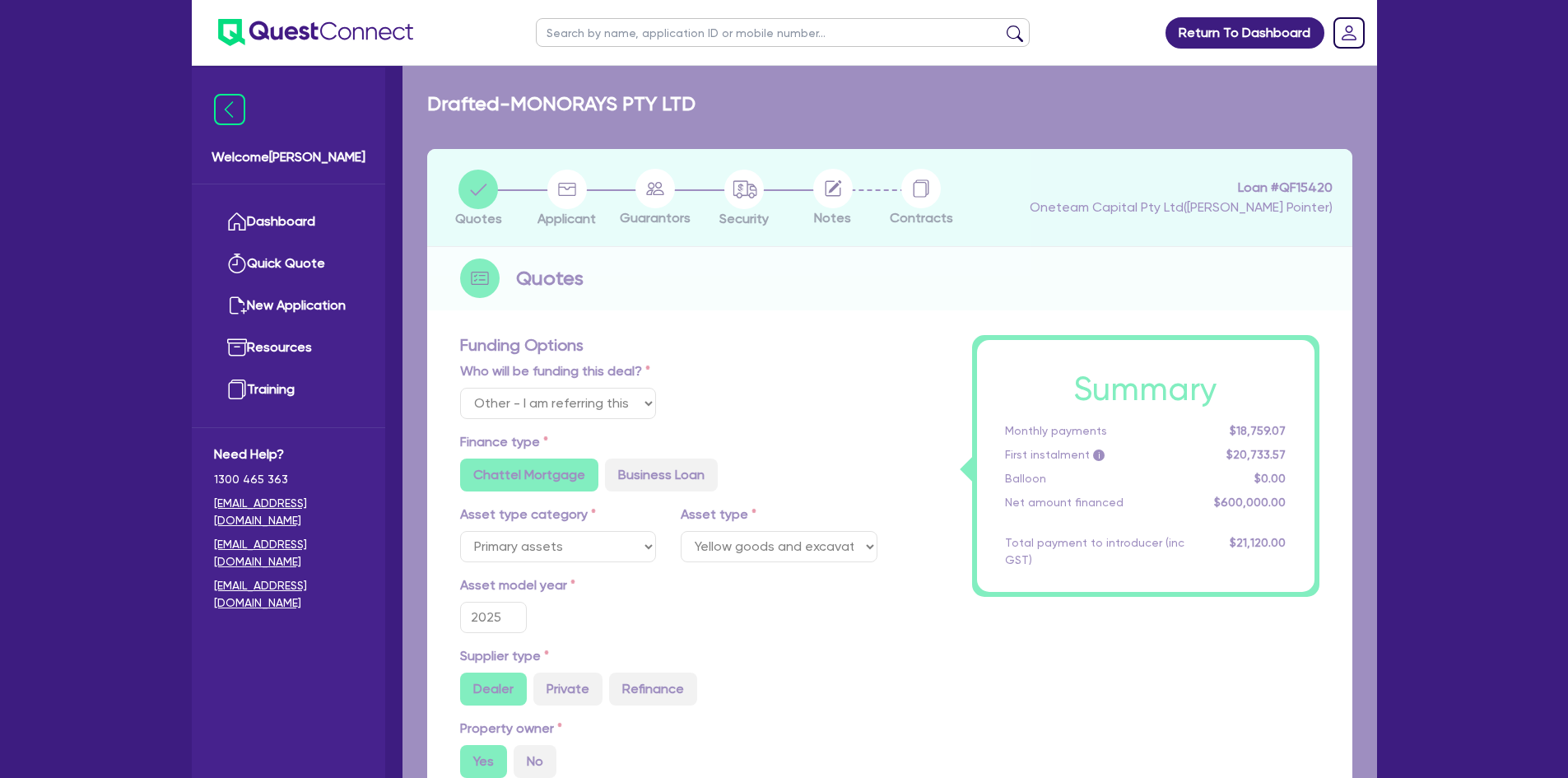
type input "674,740"
type input "74,740"
type input "18,000"
type input "1,200"
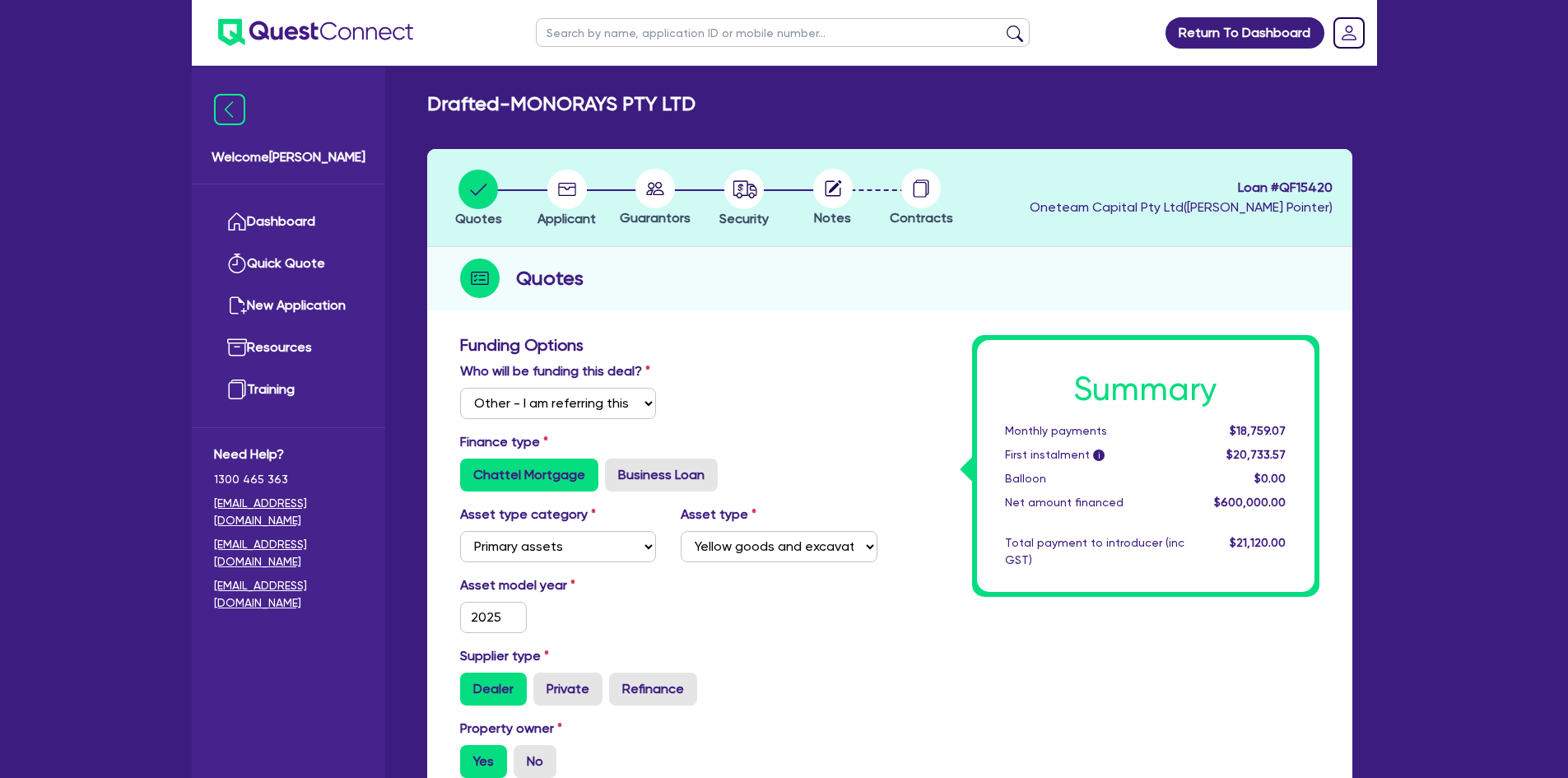
click at [813, 688] on div "Dealer Private Refinance" at bounding box center [668, 689] width 417 height 33
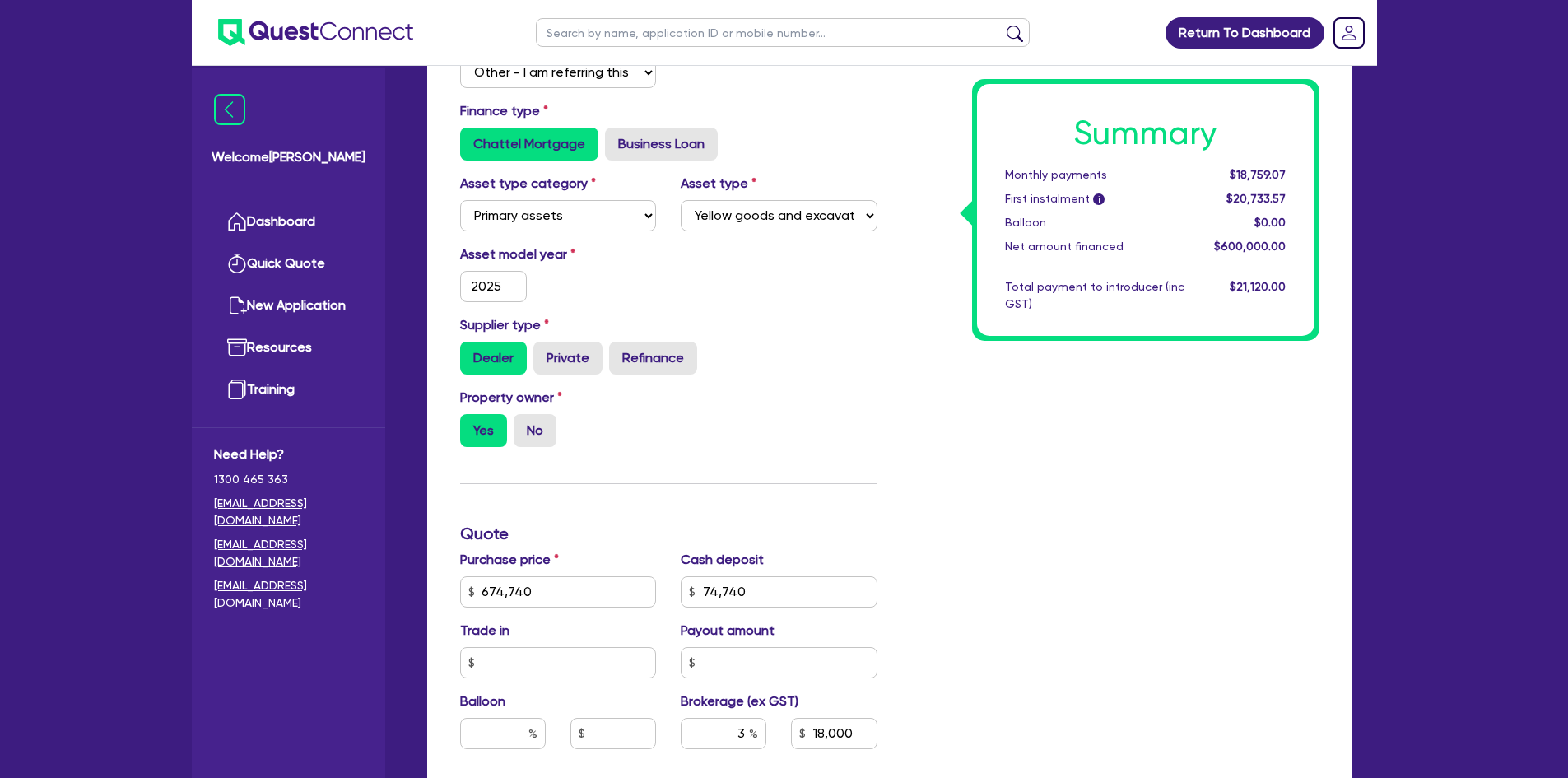
scroll to position [494, 0]
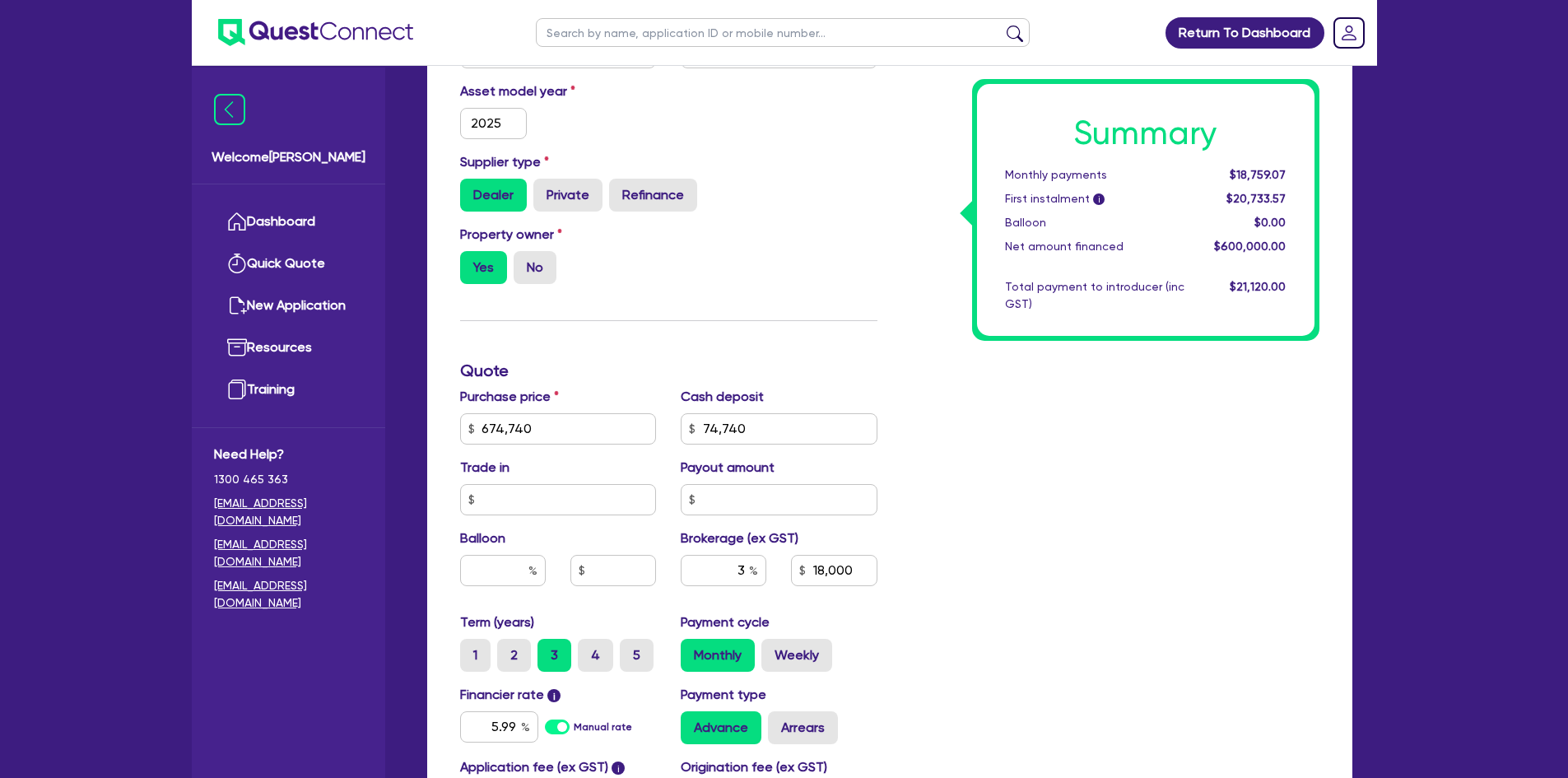
drag, startPoint x: 1059, startPoint y: 630, endPoint x: 1048, endPoint y: 635, distance: 12.1
click at [1059, 632] on div "Summary Monthly payments $18,759.07 First instalment i $20,733.57 Balloon $0.00…" at bounding box center [1111, 371] width 442 height 1060
click at [790, 651] on label "Weekly" at bounding box center [797, 655] width 71 height 33
click at [772, 649] on input "Weekly" at bounding box center [767, 644] width 11 height 11
radio input "true"
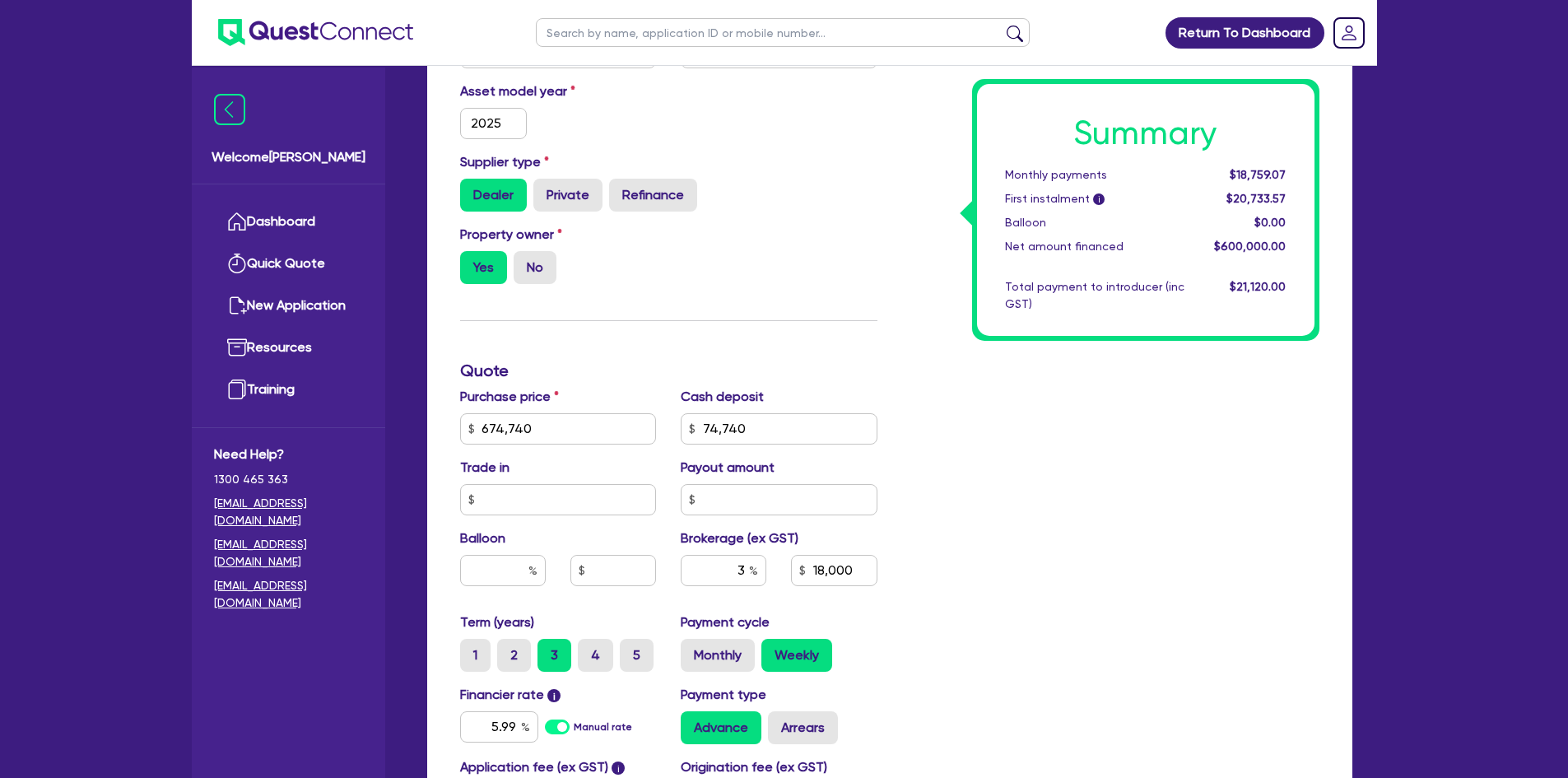
type input "674,740"
type input "74,740"
type input "18,000"
type input "1,200"
type input "674,740"
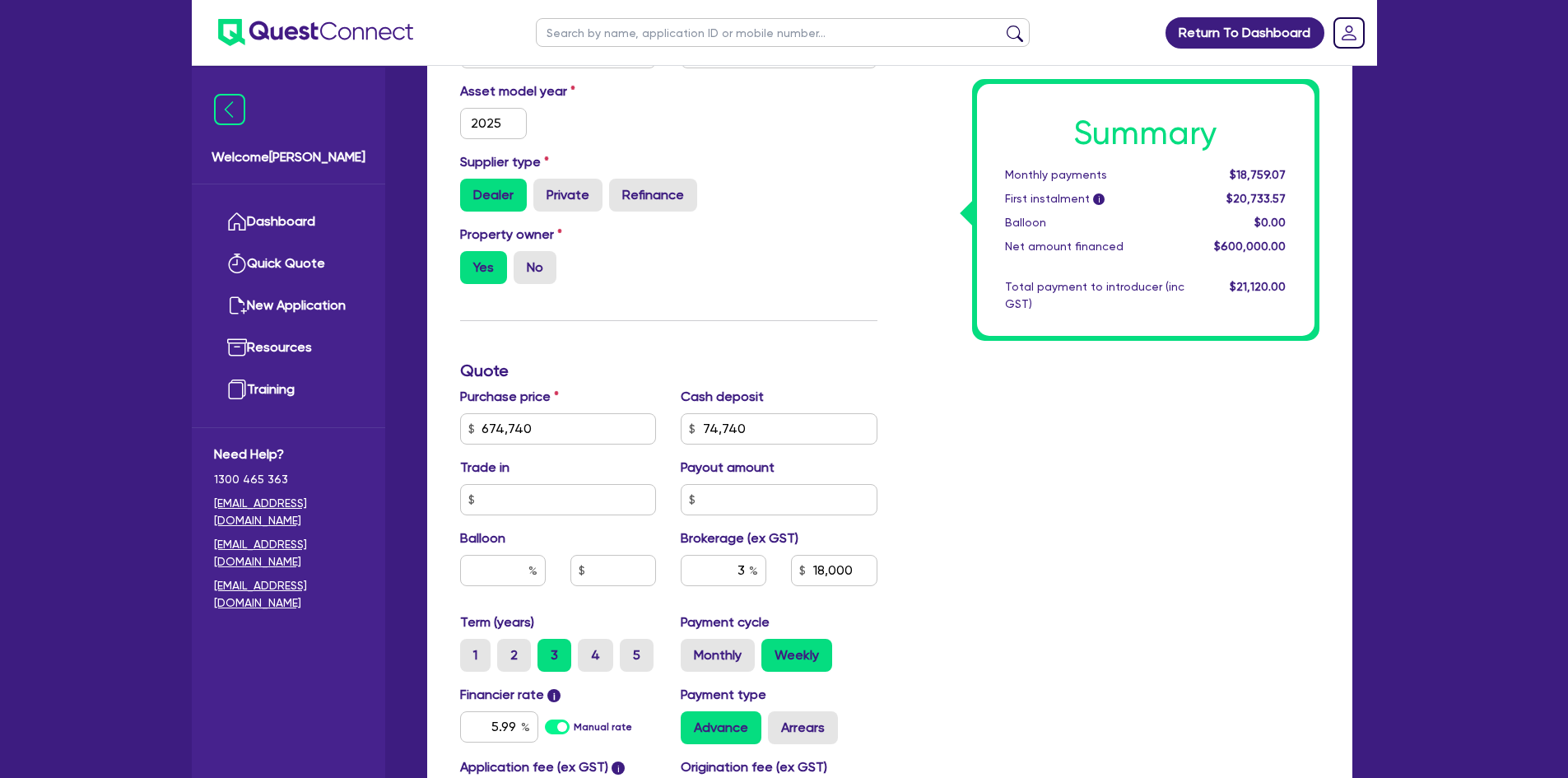
type input "74,740"
type input "18,000"
type input "1,200"
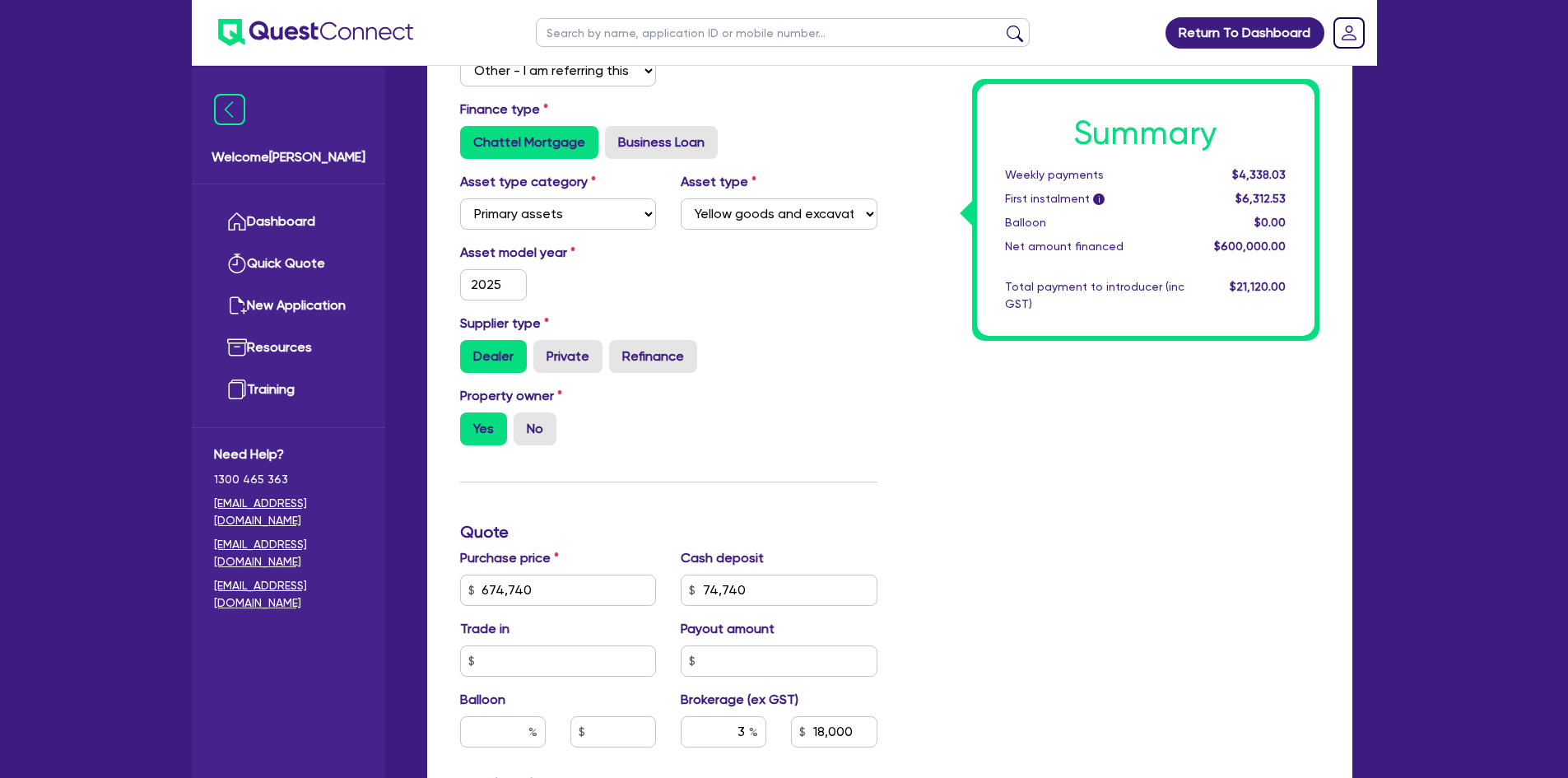
scroll to position [330, 0]
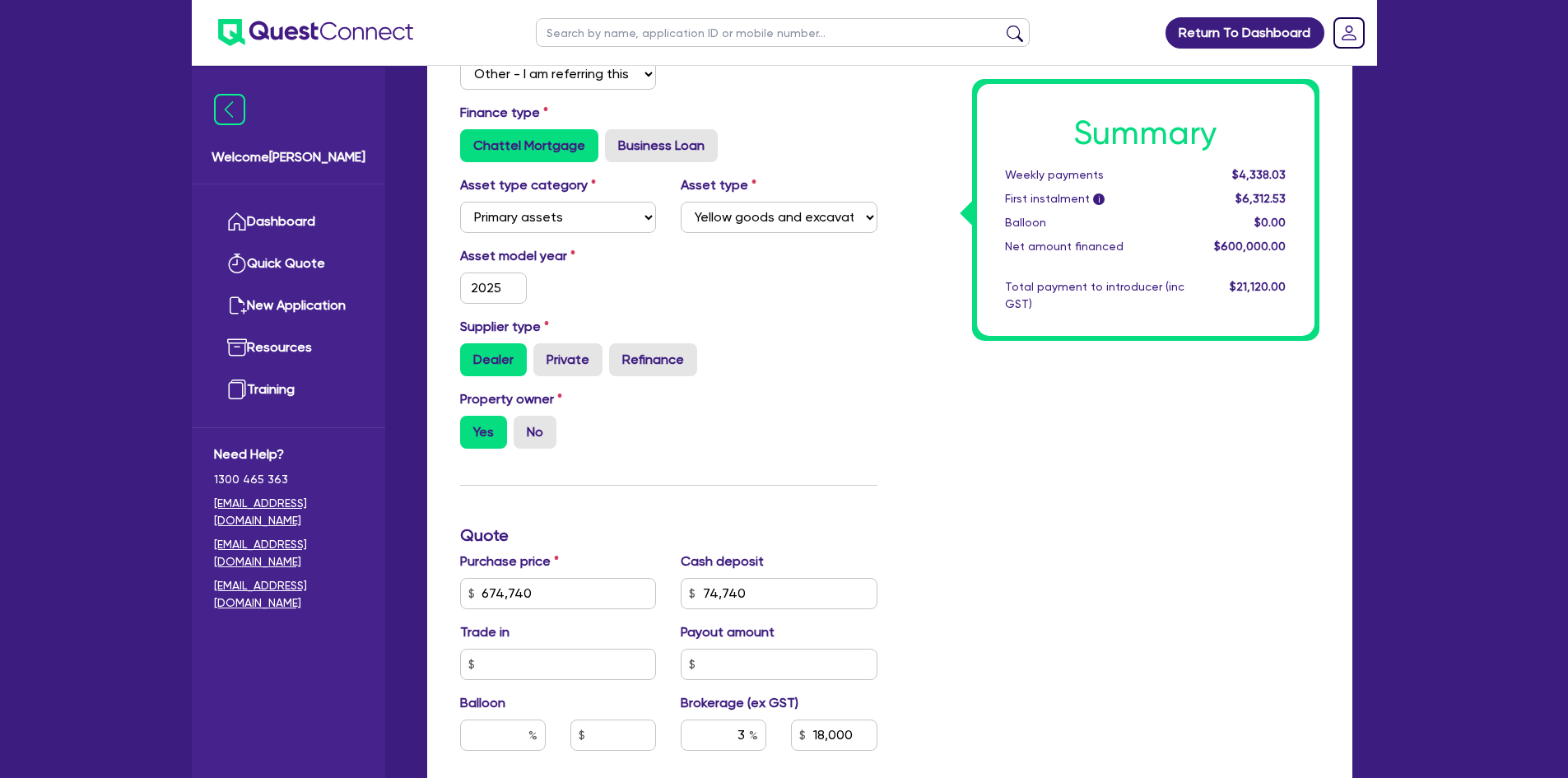
click at [918, 606] on div "Summary Weekly payments $4,338.03 First instalment i $6,312.53 Balloon $0.00 Ne…" at bounding box center [1111, 536] width 442 height 1060
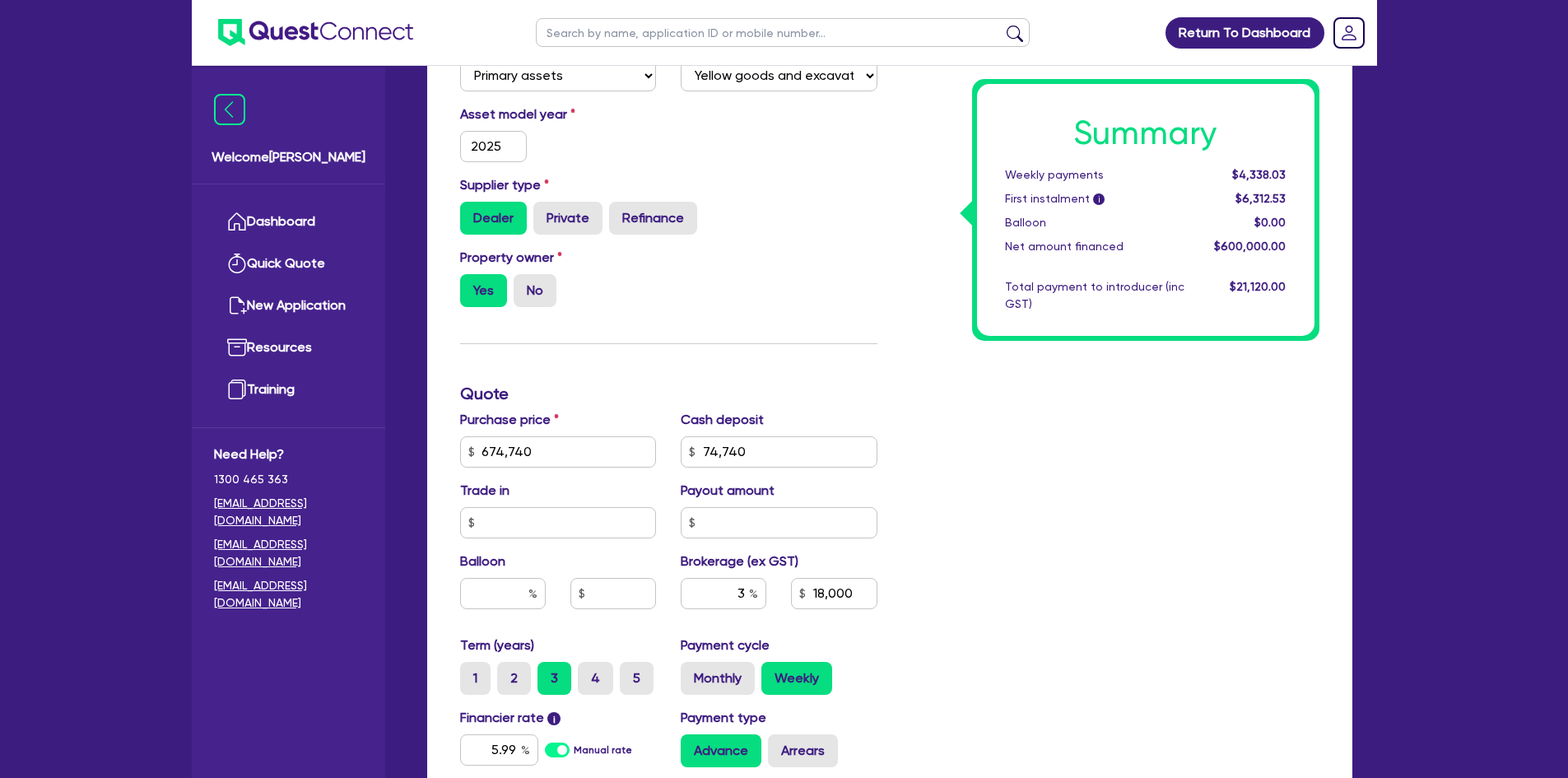
scroll to position [577, 0]
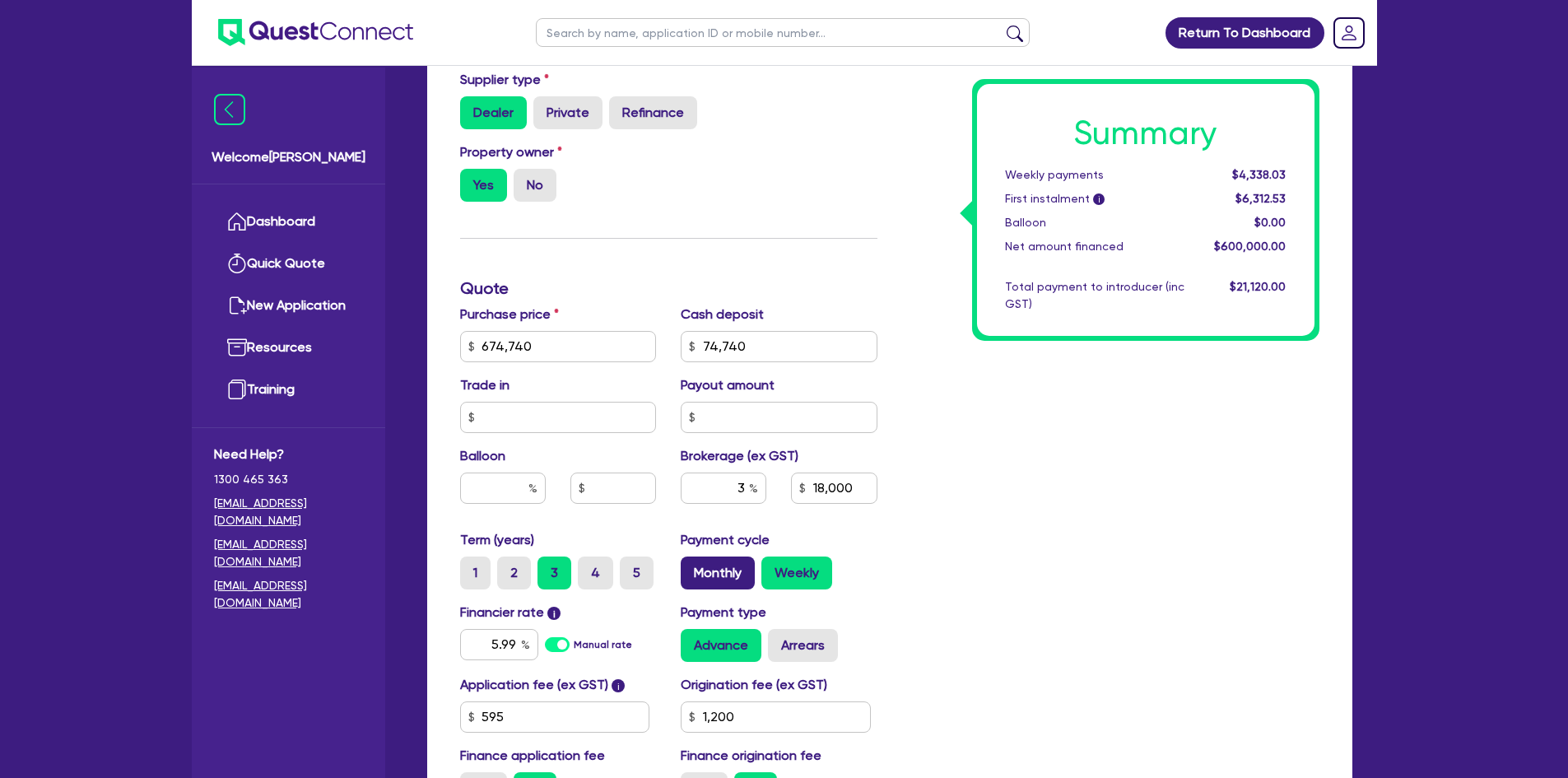
click at [733, 582] on label "Monthly" at bounding box center [718, 573] width 74 height 33
click at [692, 568] on input "Monthly" at bounding box center [686, 562] width 11 height 11
radio input "true"
type input "674,740"
type input "74,740"
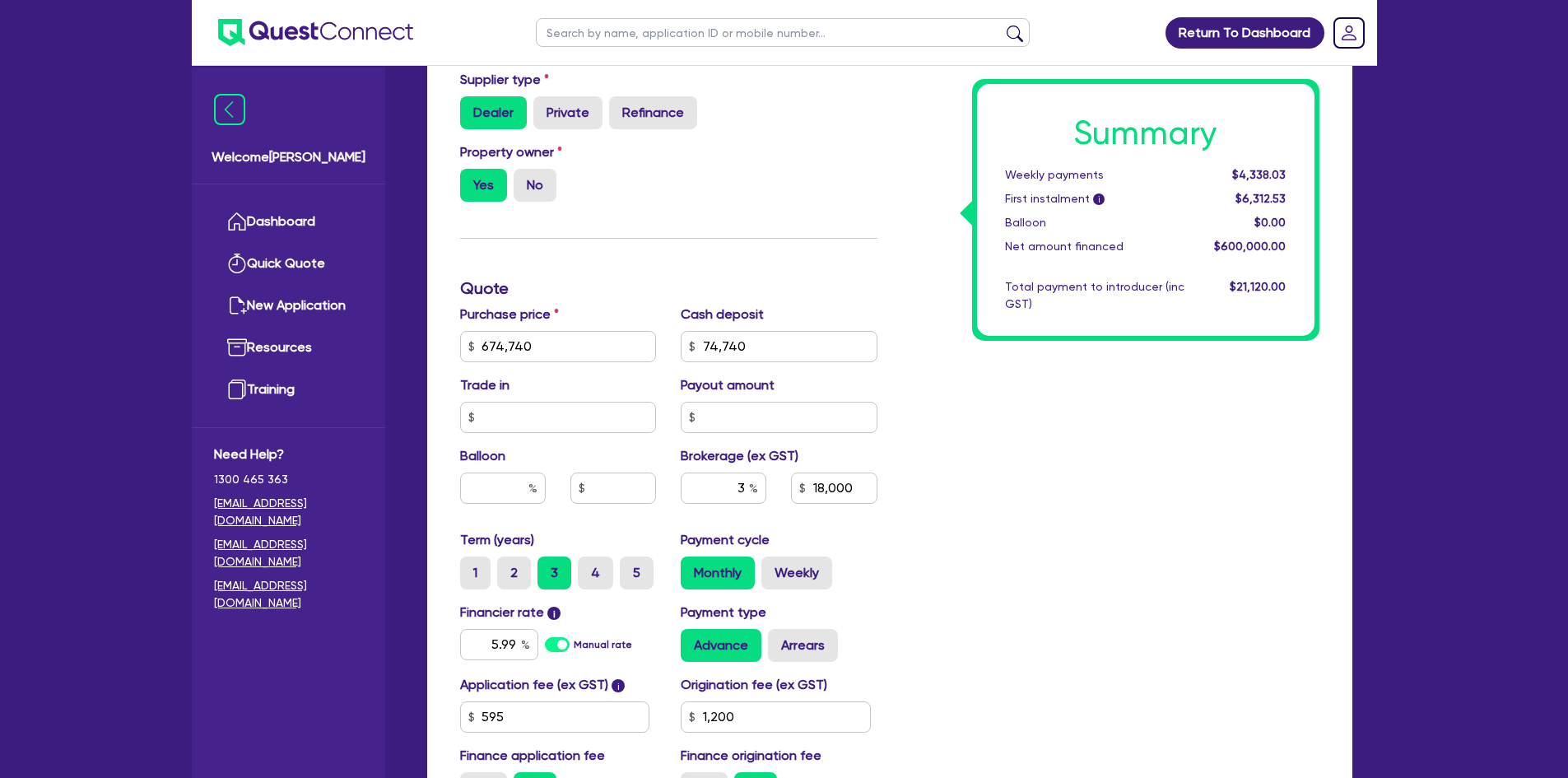
type input "18,000"
type input "1,200"
type input "674,740"
type input "74,740"
type input "18,000"
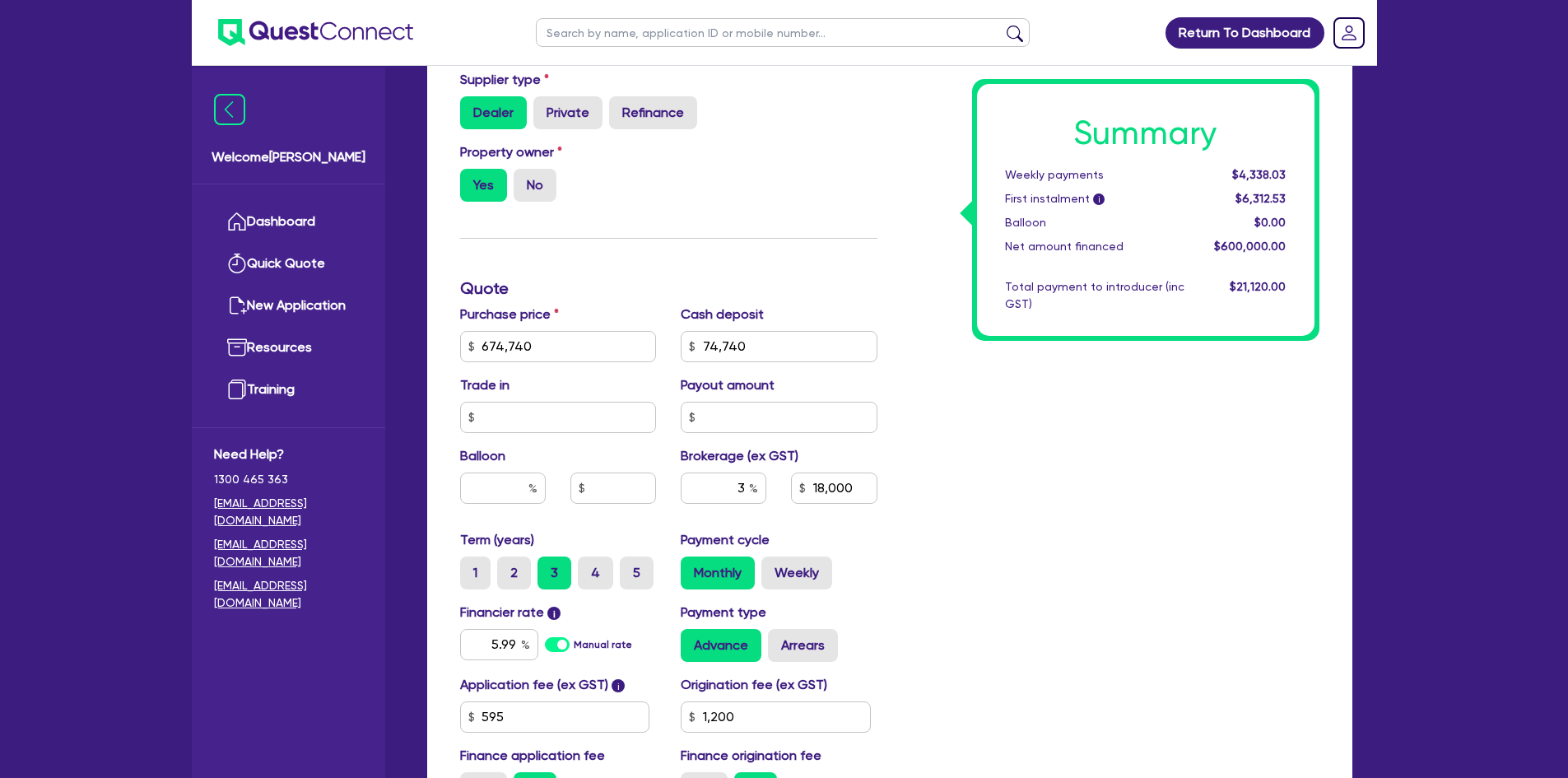
type input "1,200"
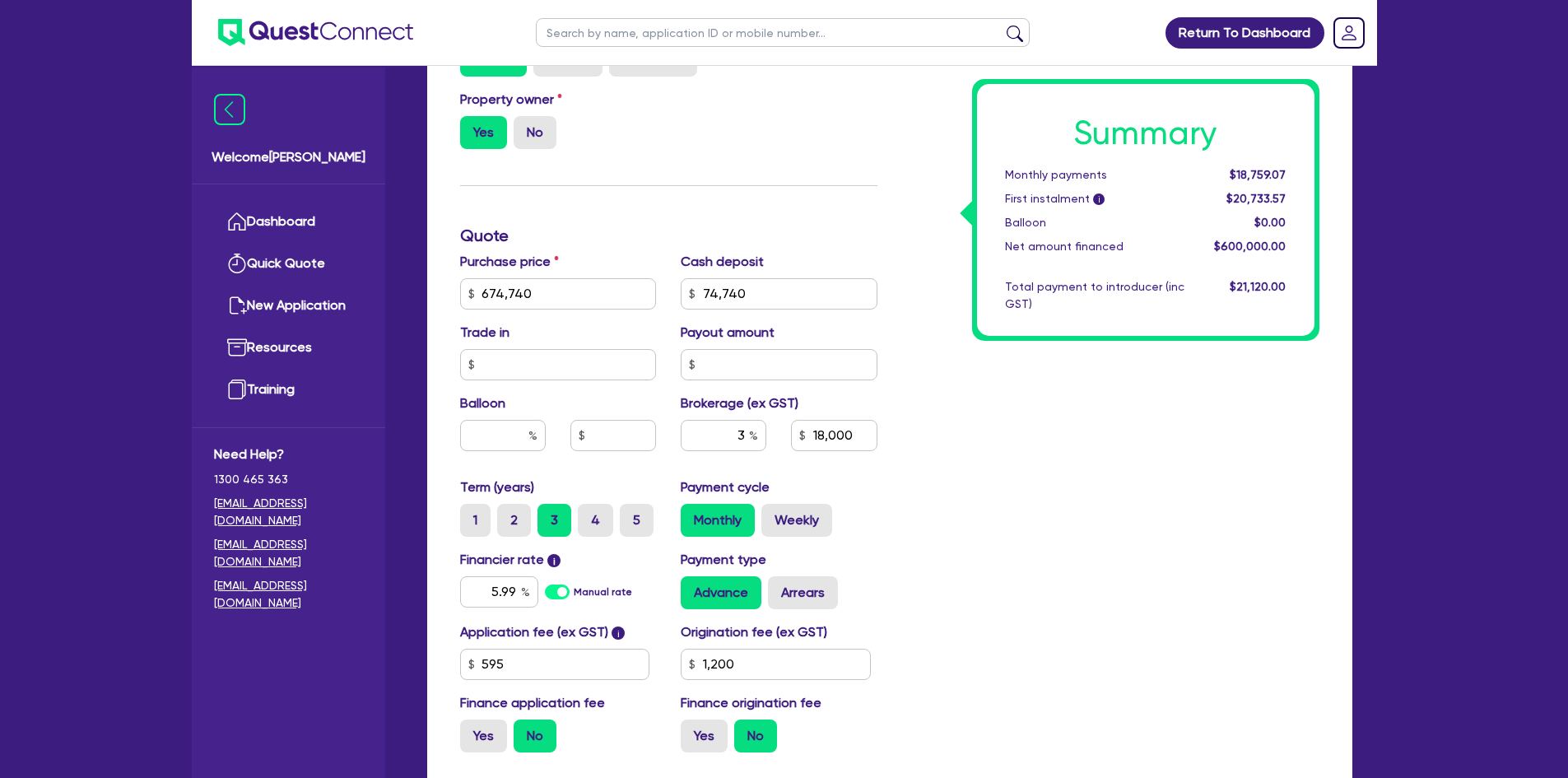
scroll to position [659, 0]
